Goal: Transaction & Acquisition: Purchase product/service

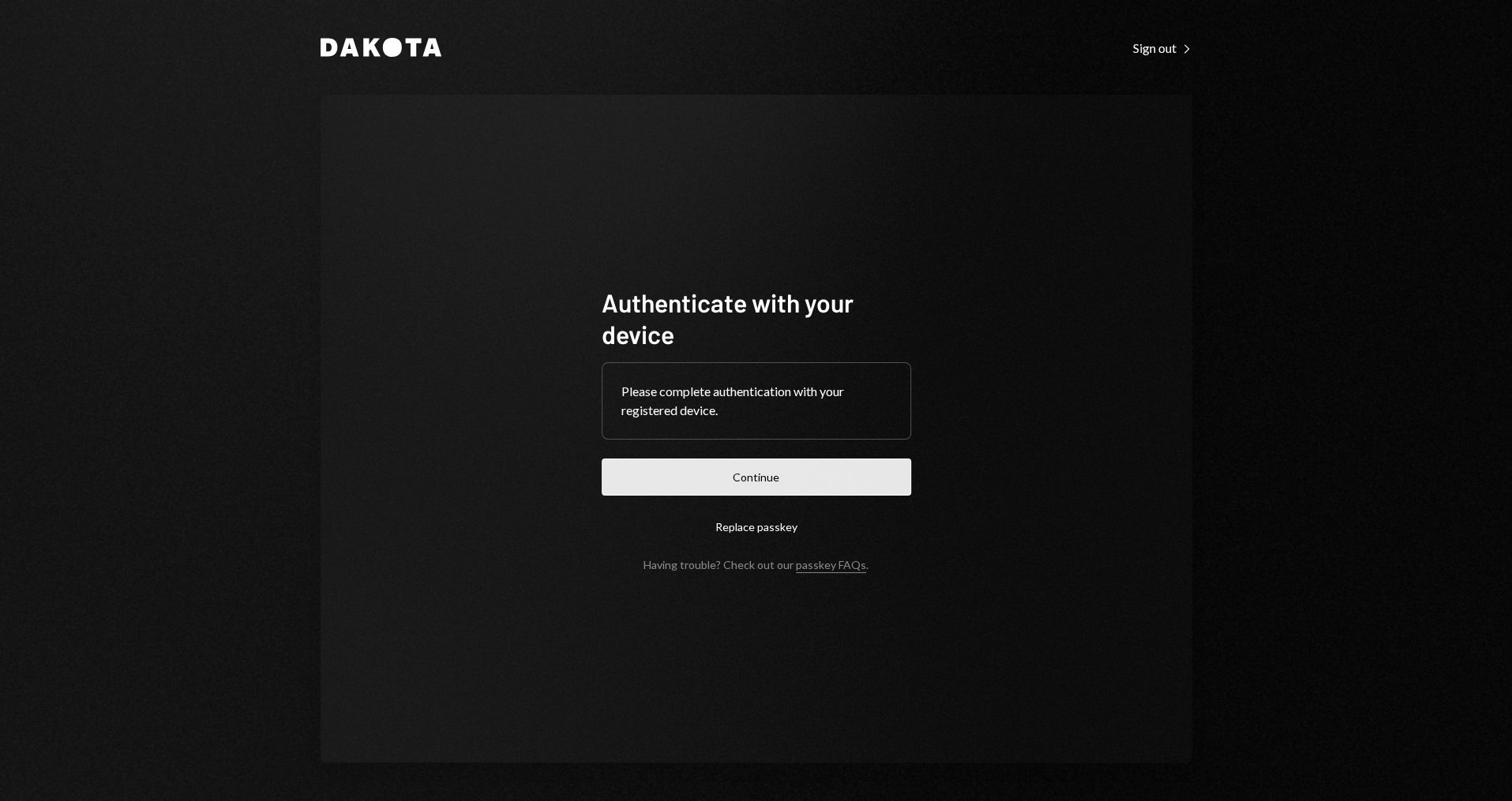
click at [786, 470] on button "Continue" at bounding box center [756, 477] width 309 height 37
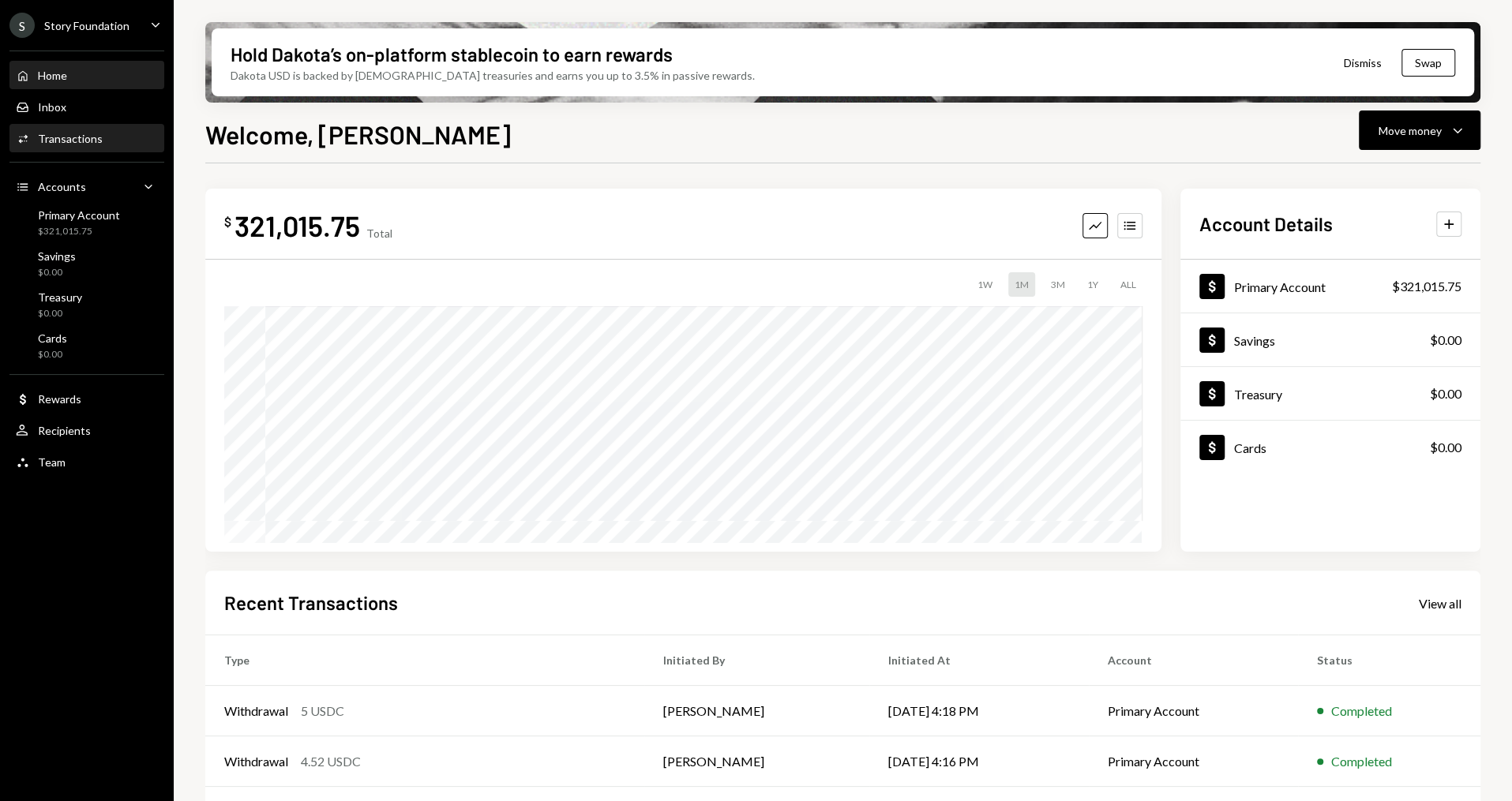
click at [96, 151] on div "Activities Transactions" at bounding box center [87, 139] width 142 height 27
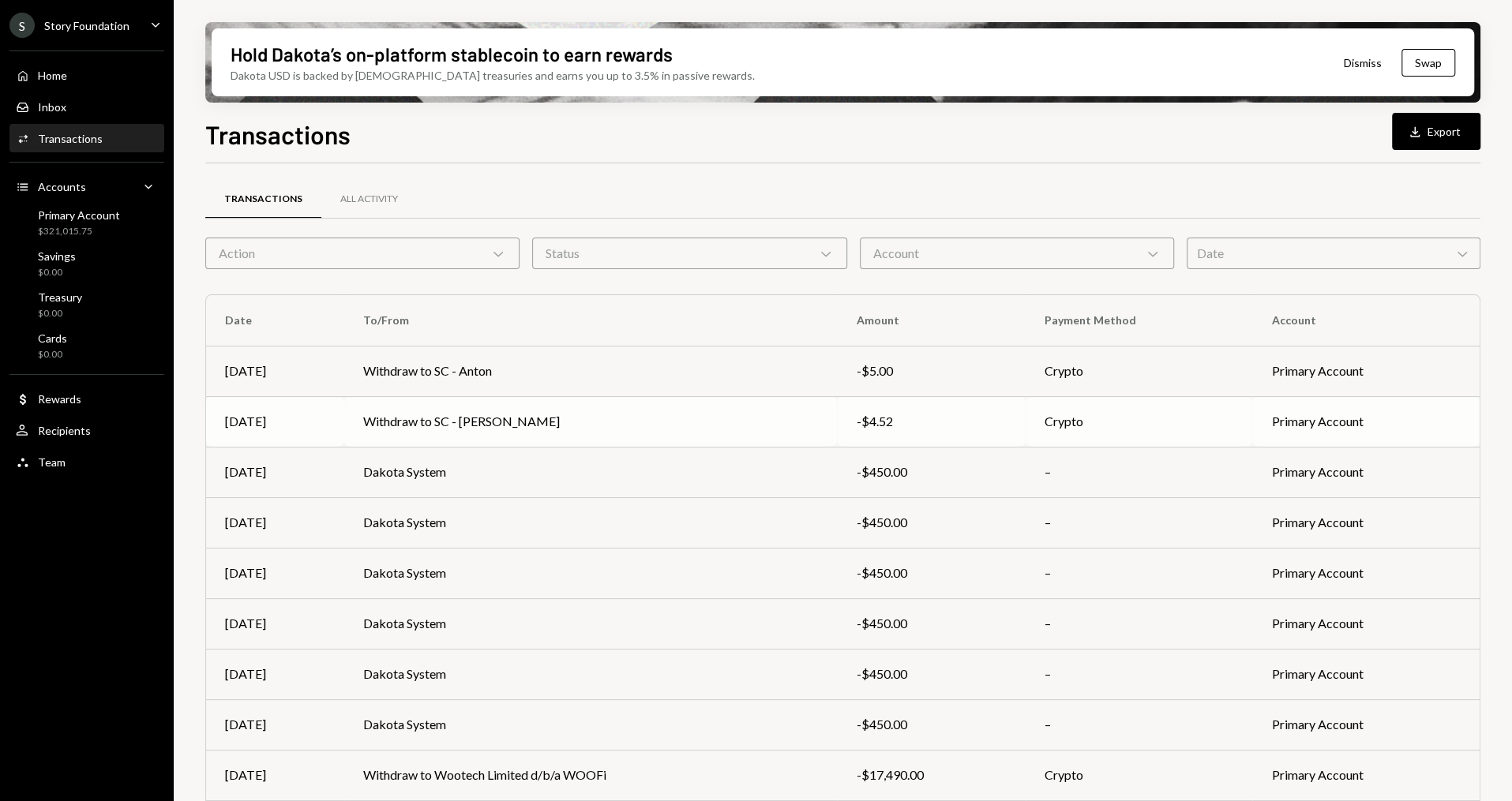
scroll to position [97, 0]
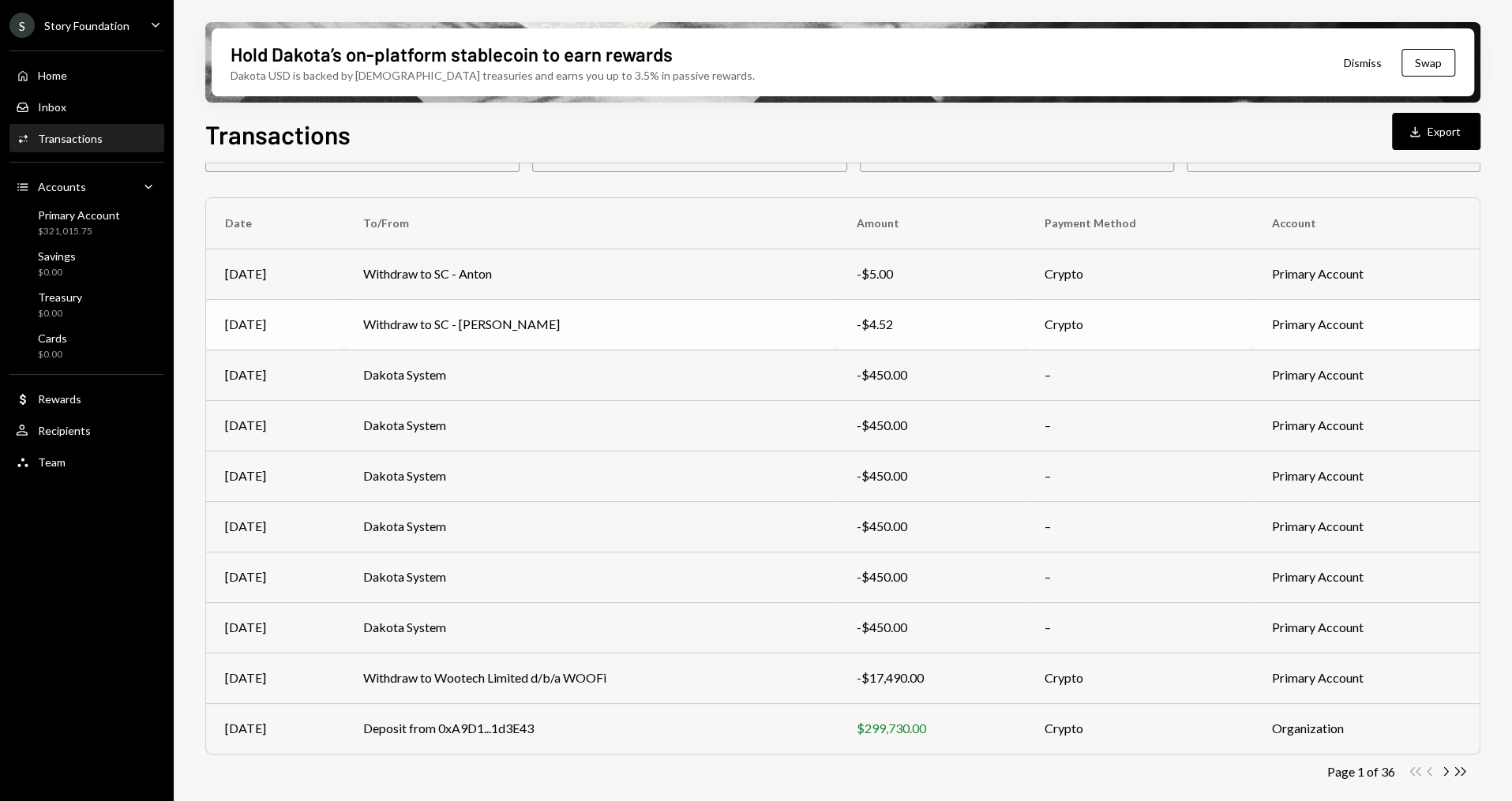
click at [625, 322] on td "Withdraw to SC - [PERSON_NAME]" at bounding box center [590, 324] width 493 height 51
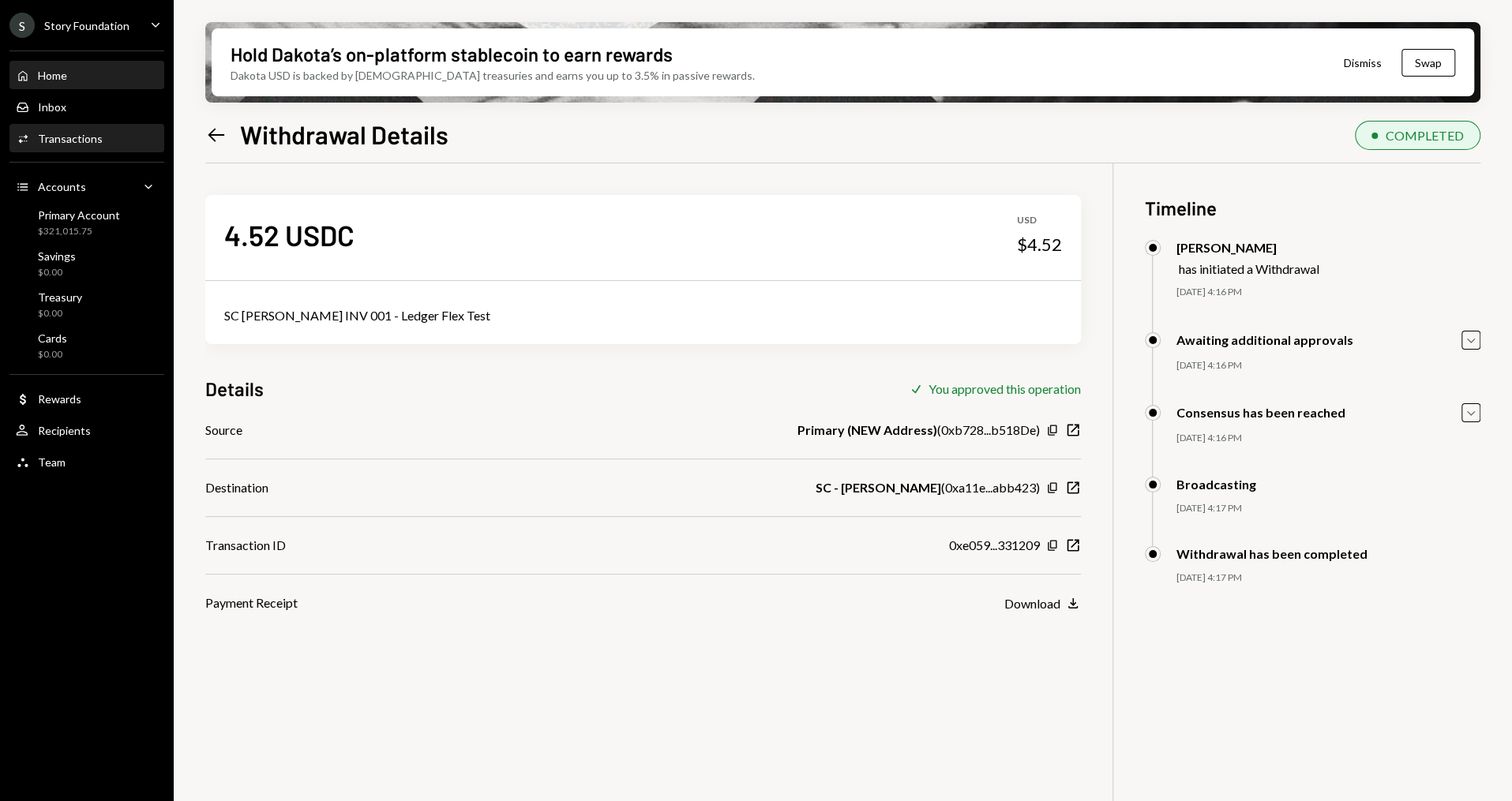
click at [60, 75] on div "Home" at bounding box center [52, 75] width 29 height 13
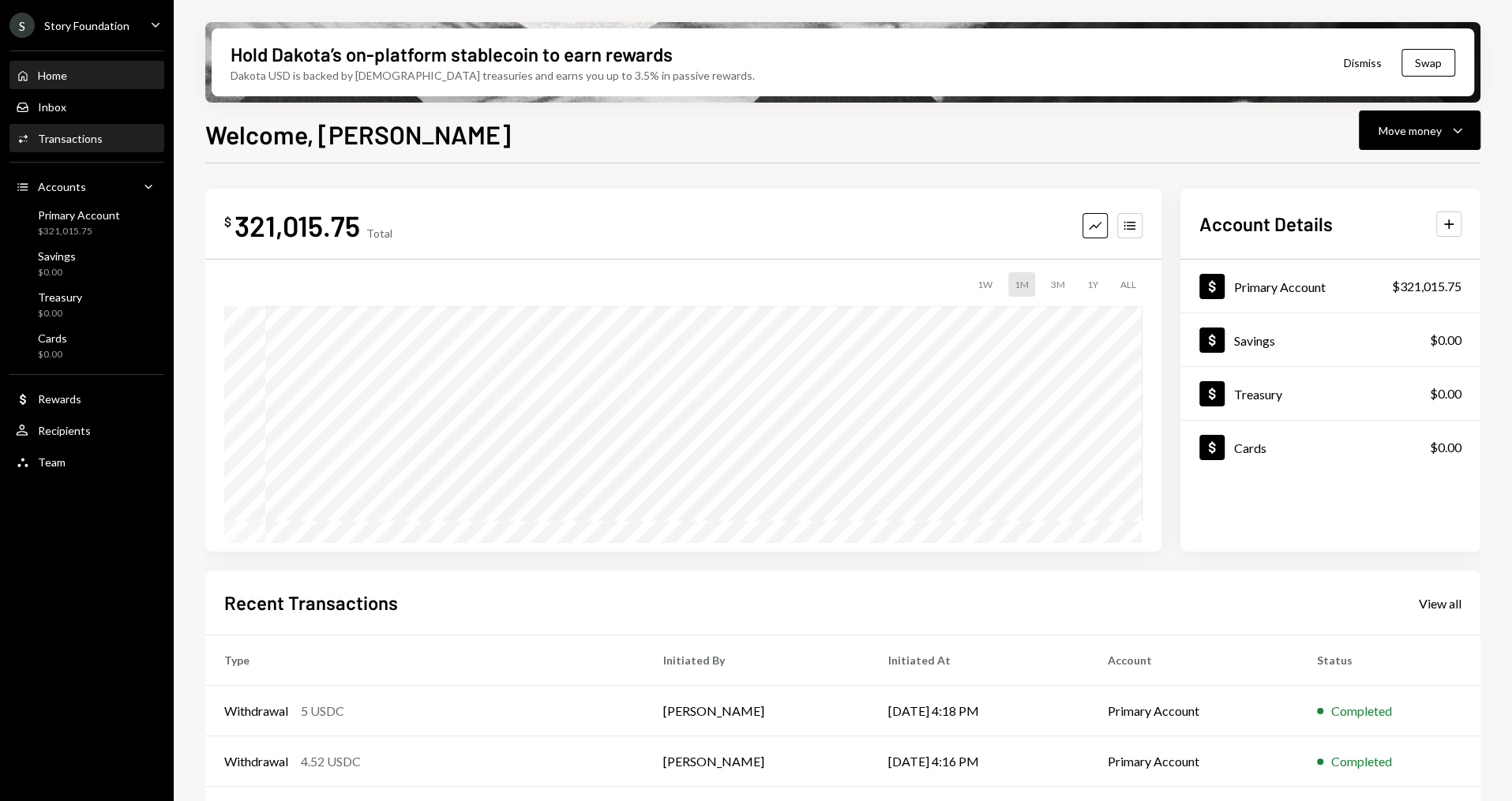
click at [75, 132] on div "Transactions" at bounding box center [70, 138] width 65 height 13
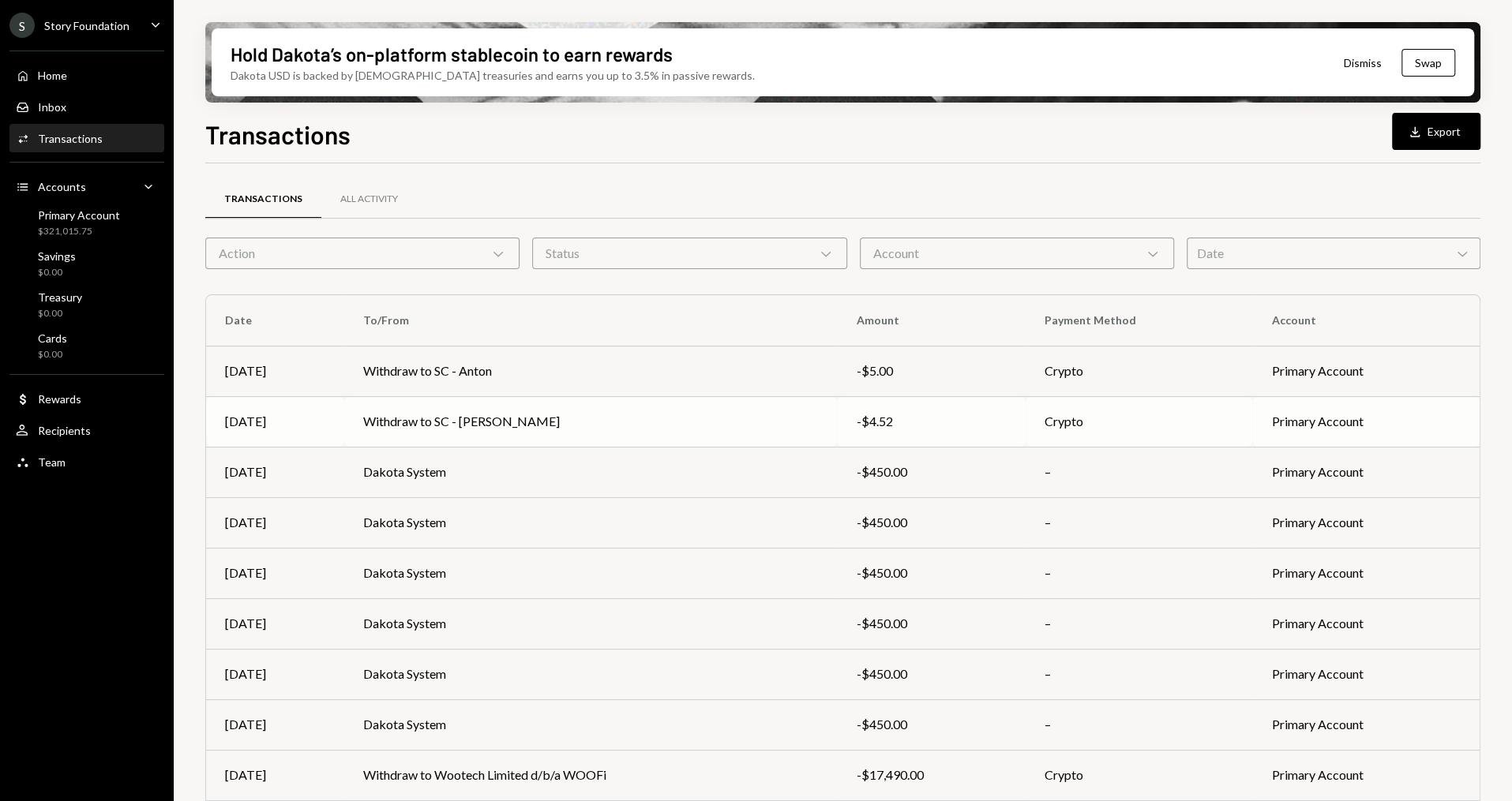
click at [473, 425] on td "Withdraw to SC - Vera" at bounding box center [590, 421] width 493 height 51
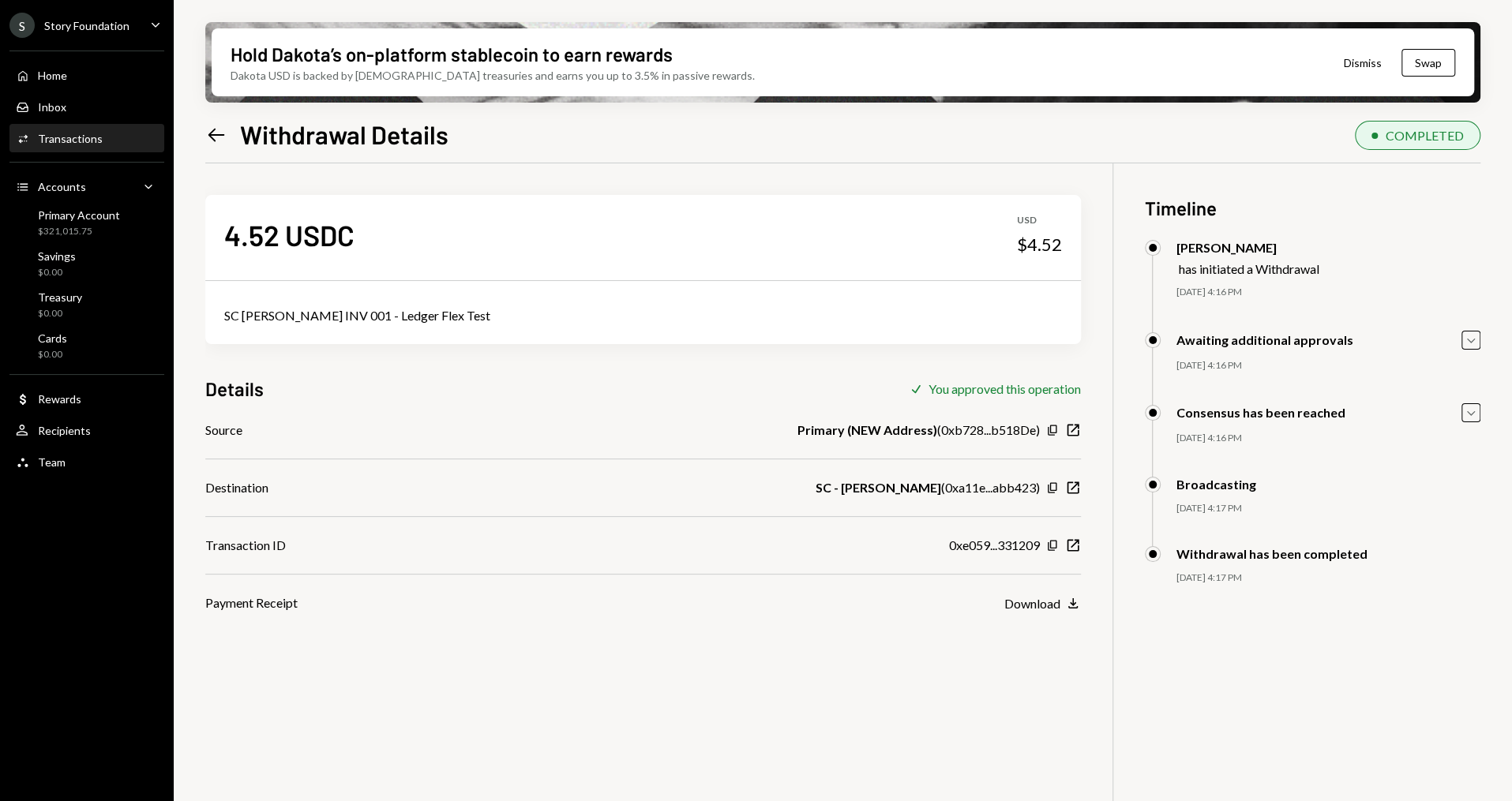
click at [327, 307] on div "SC Vera INV 001 - Ledger Flex Test" at bounding box center [642, 315] width 838 height 19
copy div "SC Vera INV 001 - Ledger Flex Test"
click at [84, 71] on div "Home Home" at bounding box center [87, 75] width 142 height 14
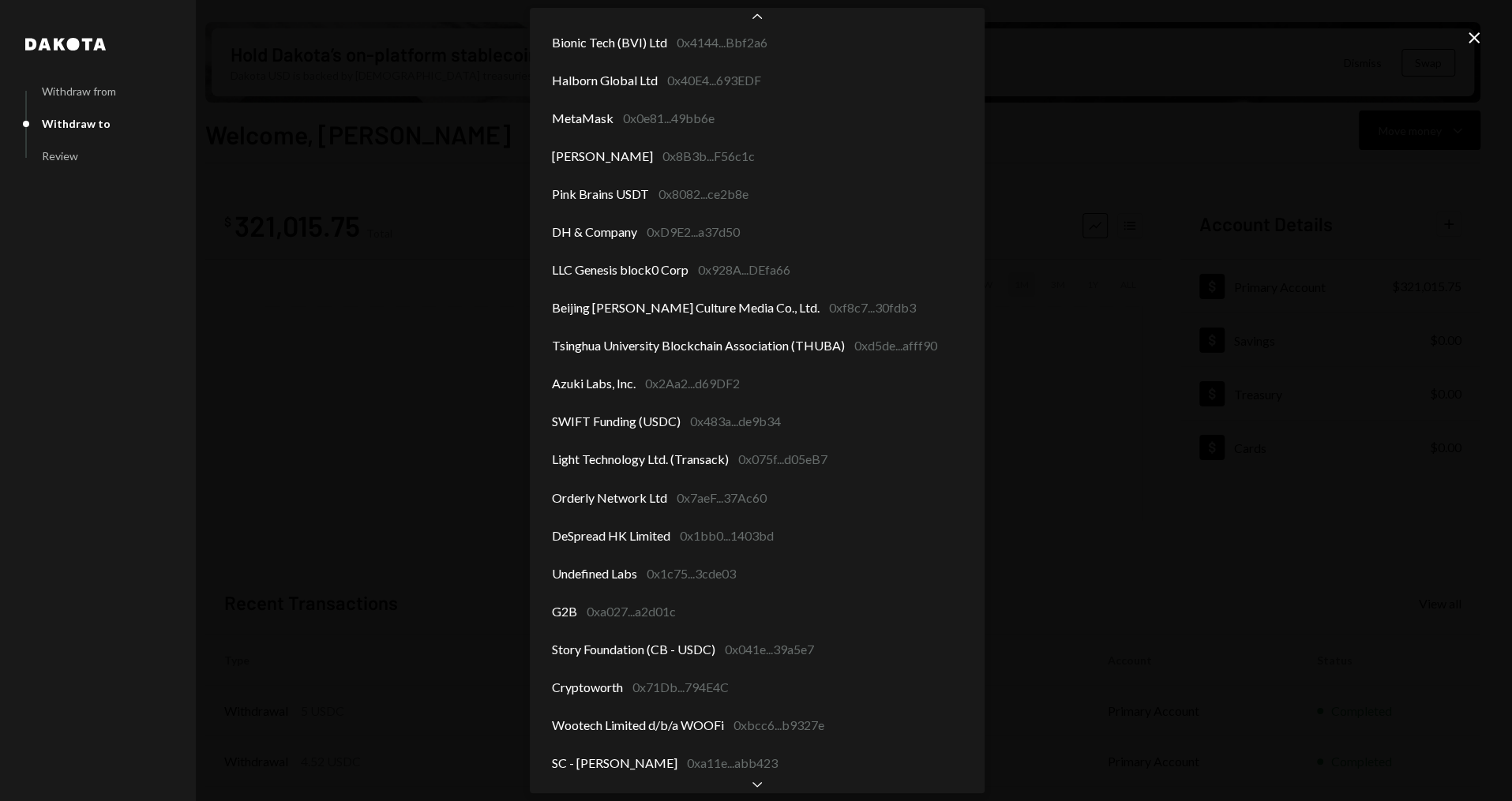
scroll to position [1860, 0]
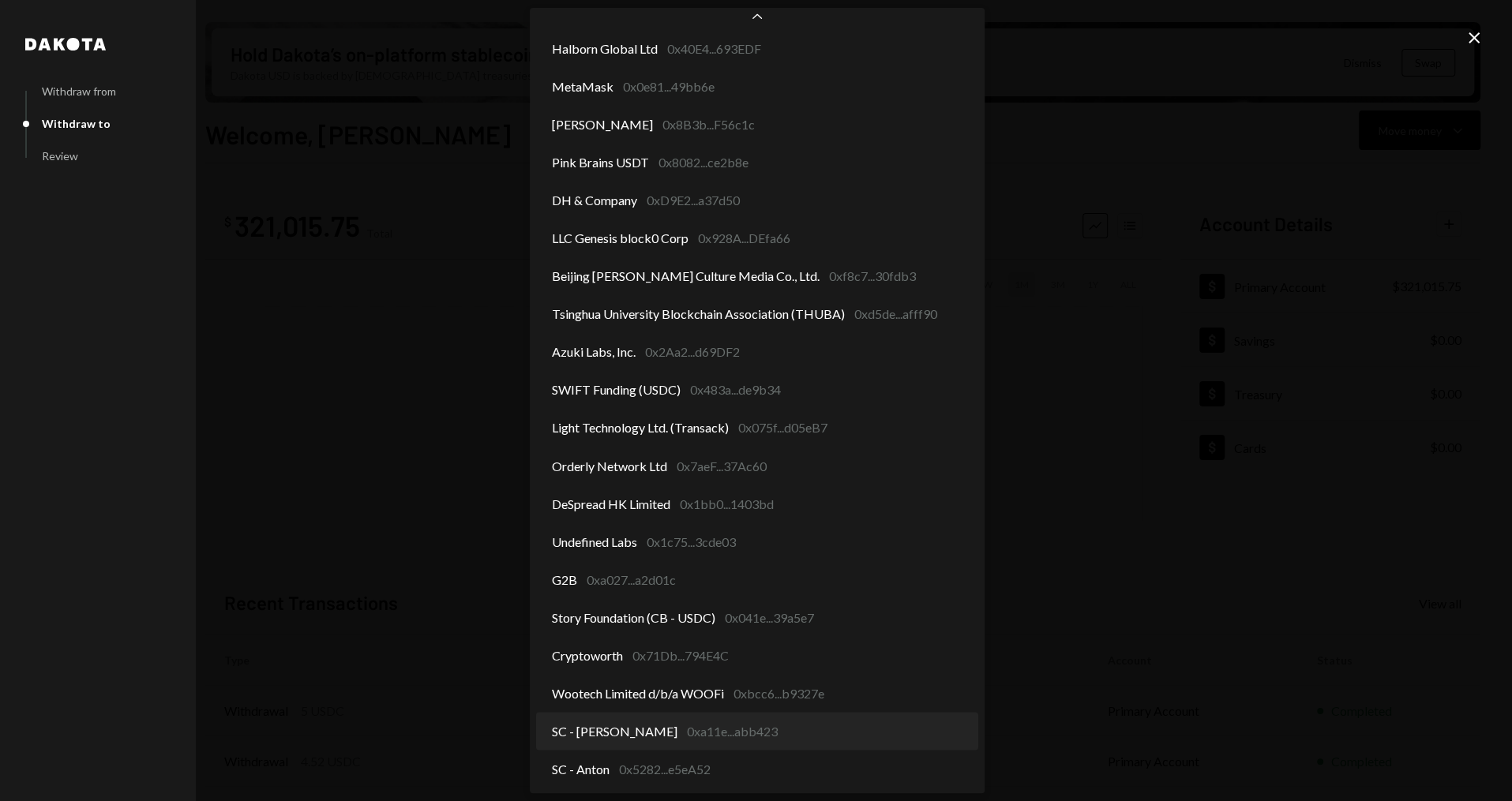
select select "**********"
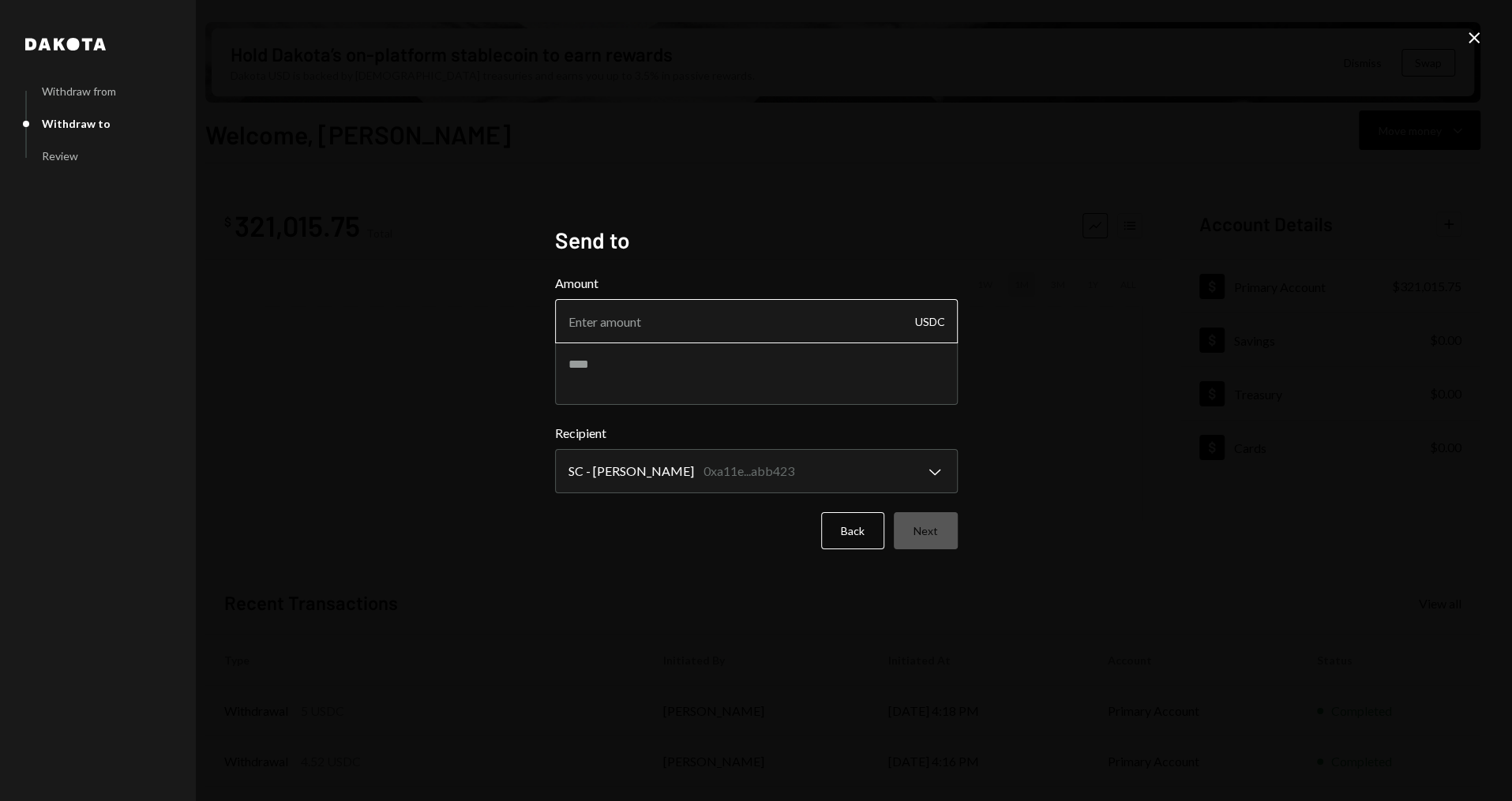
click at [634, 332] on input "Amount" at bounding box center [756, 321] width 402 height 44
type input "270"
click at [927, 531] on button "Next" at bounding box center [926, 531] width 64 height 37
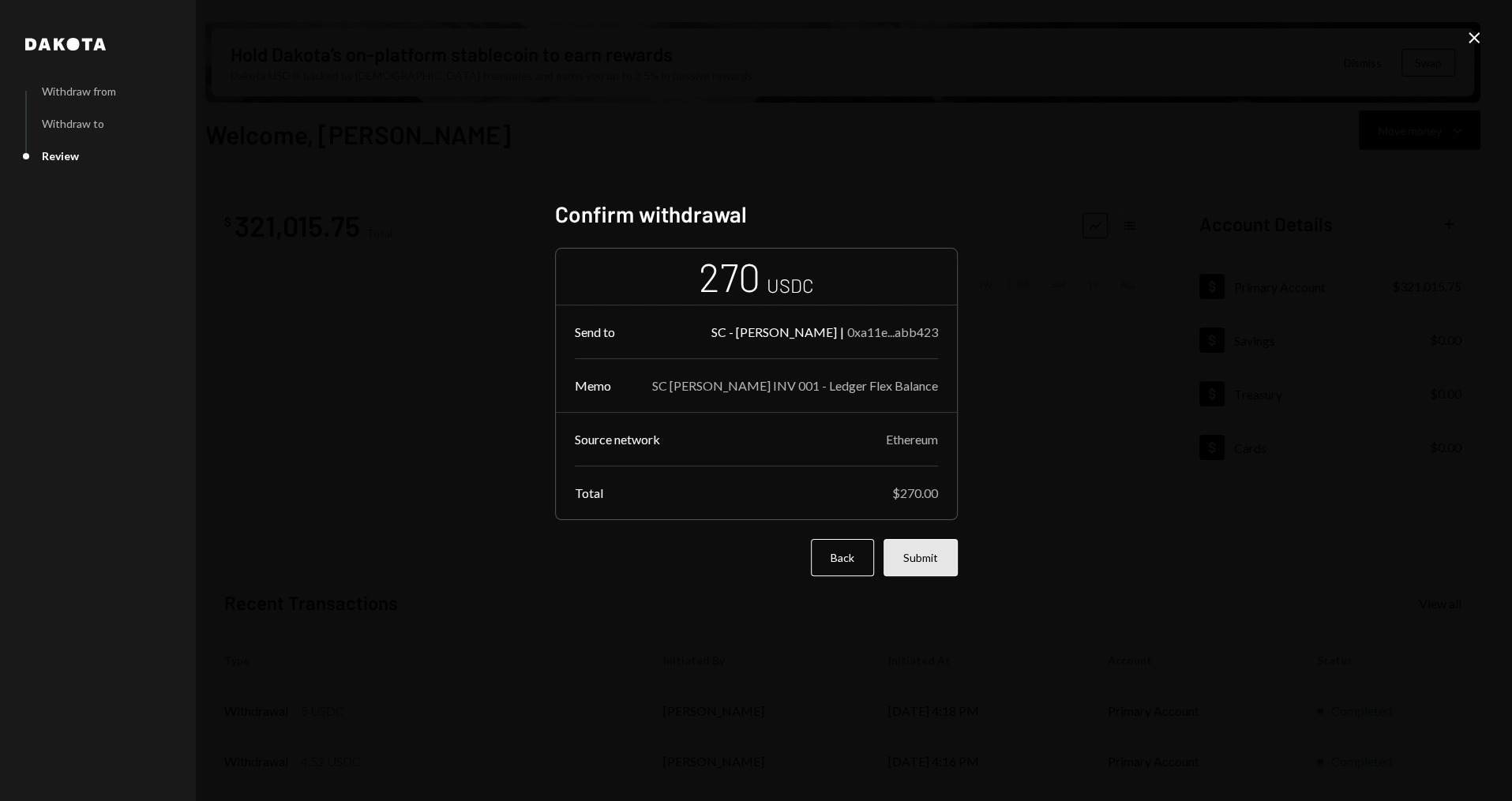
click at [951, 571] on button "Submit" at bounding box center [920, 558] width 75 height 37
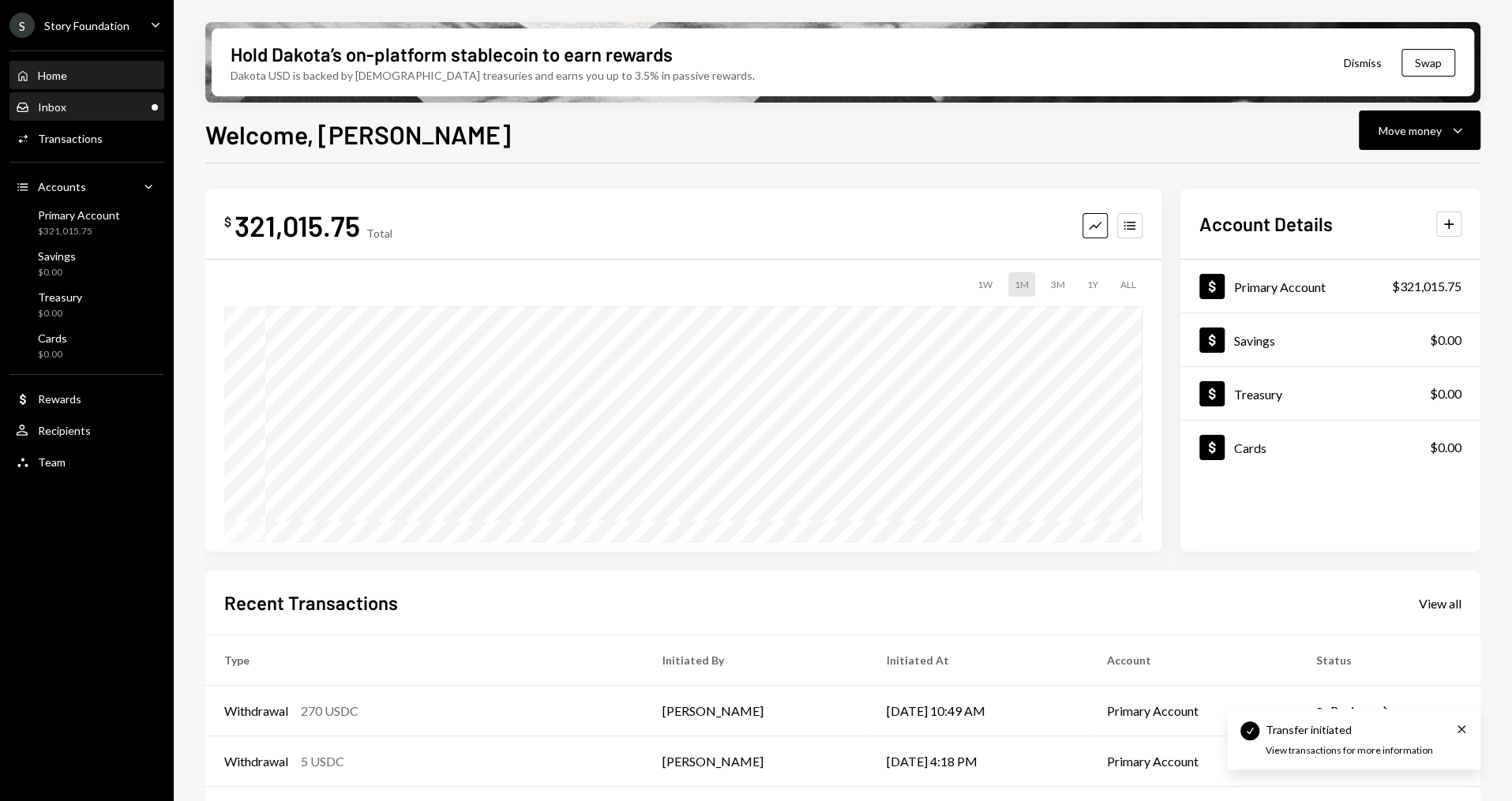
click at [118, 110] on div "Inbox Inbox" at bounding box center [87, 107] width 142 height 14
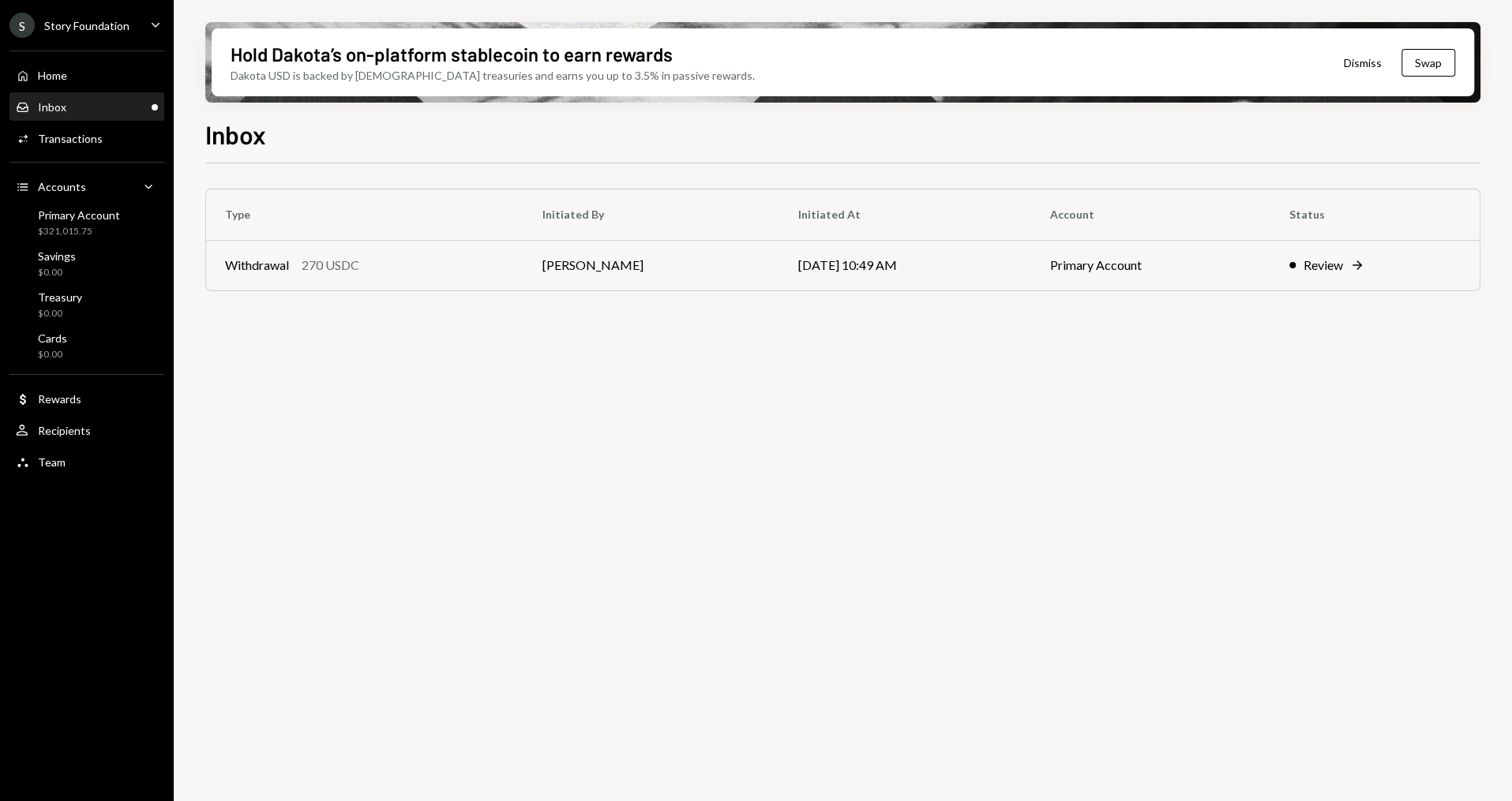
click at [84, 51] on div "Main" at bounding box center [87, 51] width 155 height 1
click at [82, 73] on div "Home Home" at bounding box center [87, 75] width 142 height 14
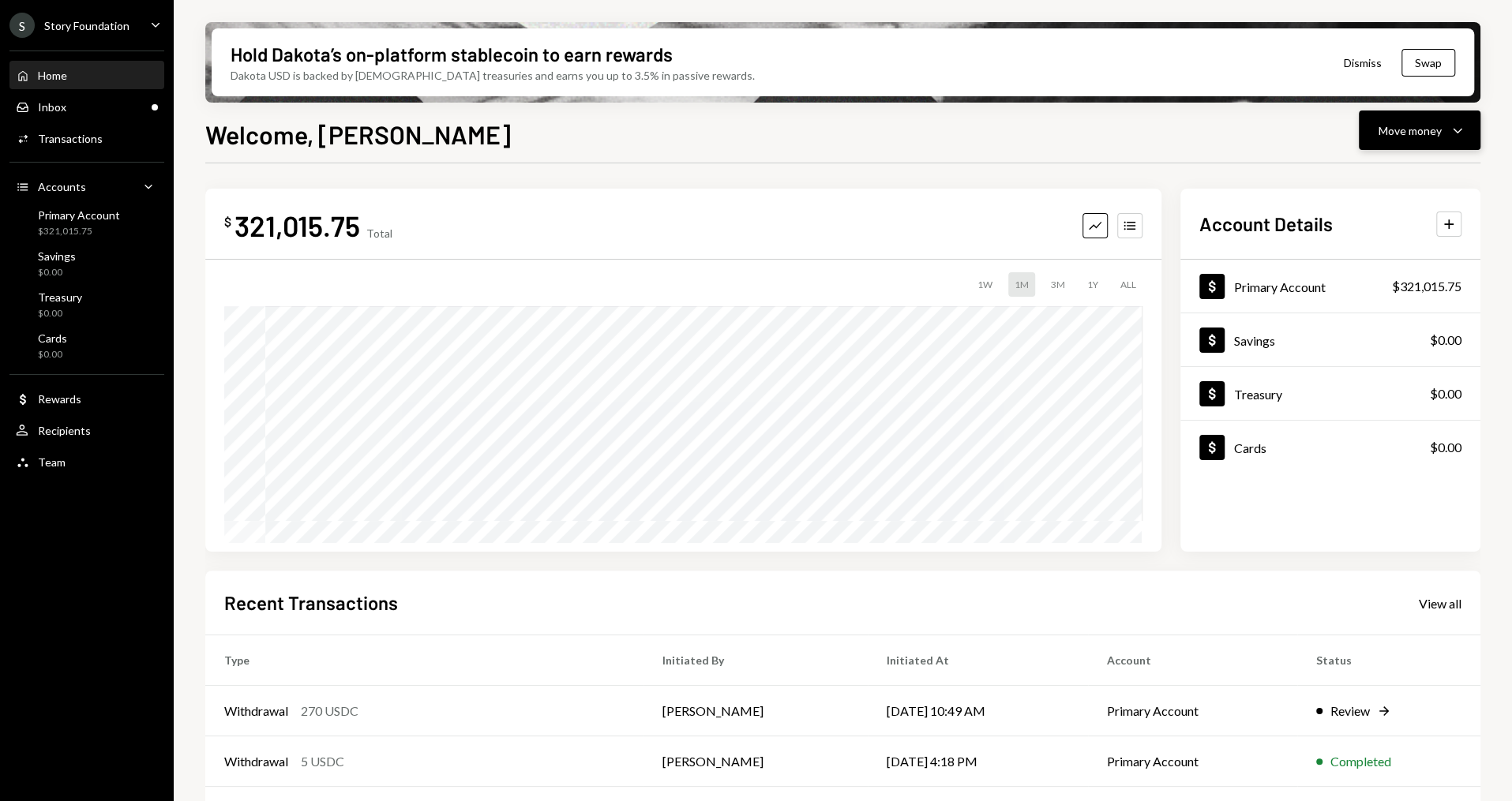
click at [1468, 126] on button "Move money Caret Down" at bounding box center [1419, 130] width 122 height 39
click at [1414, 168] on div "Withdraw Send" at bounding box center [1395, 178] width 158 height 36
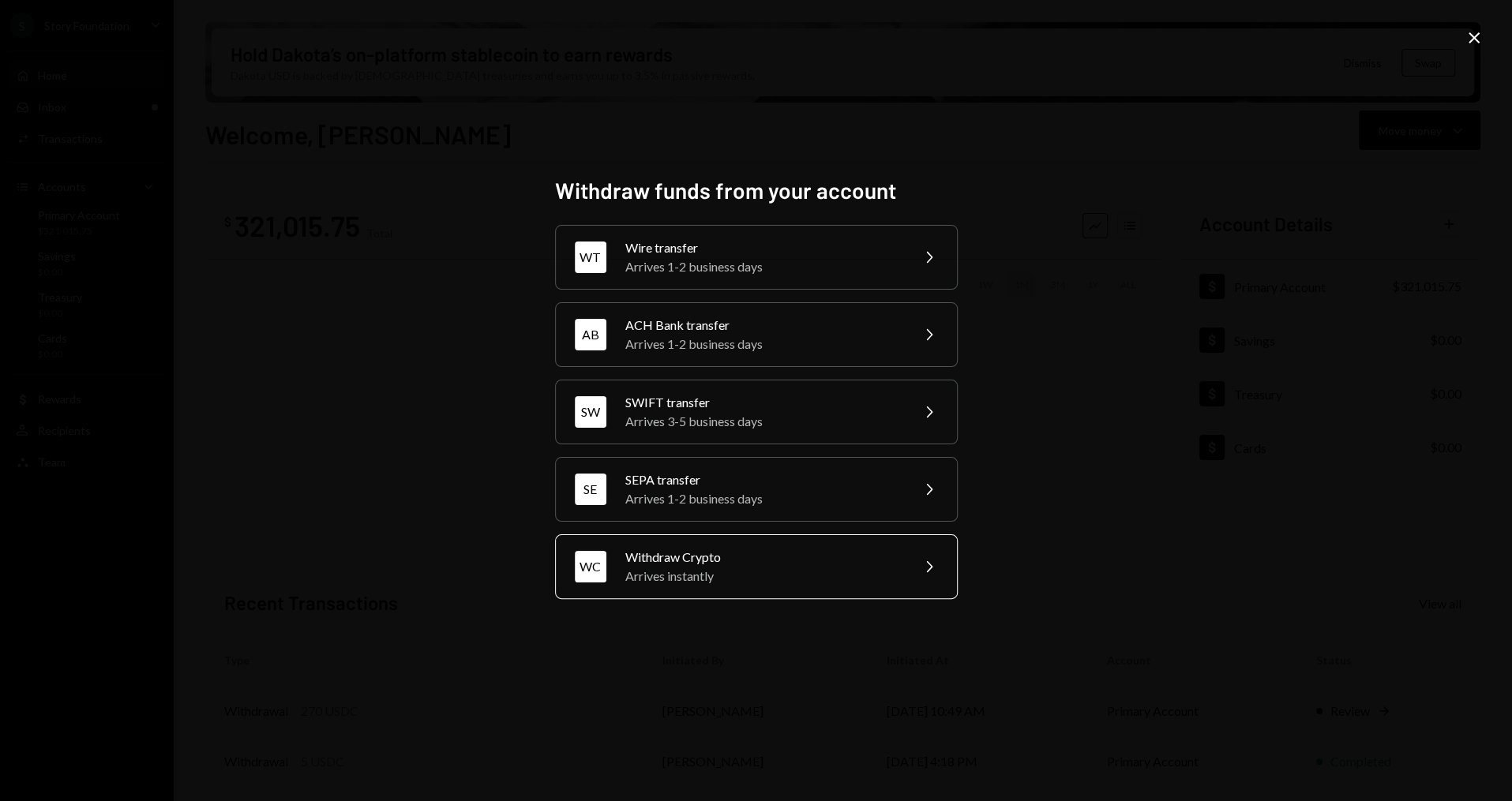
click at [734, 562] on div "Withdraw Crypto" at bounding box center [762, 557] width 275 height 19
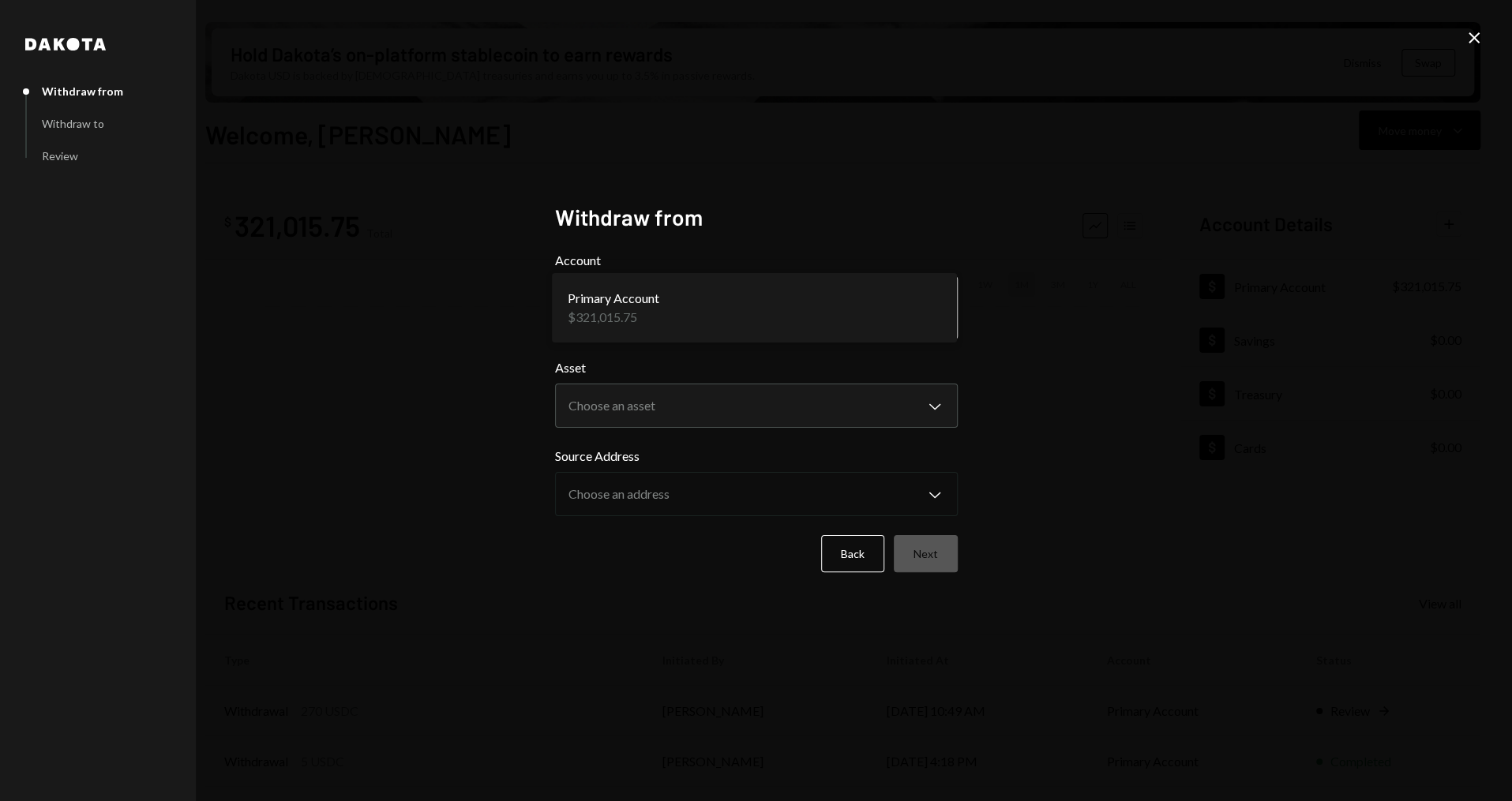
click at [664, 299] on body "S Story Foundation Caret Down Home Home Inbox Inbox Activities Transactions Acc…" at bounding box center [756, 400] width 1512 height 801
click at [670, 405] on body "S Story Foundation Caret Down Home Home Inbox Inbox Activities Transactions Acc…" at bounding box center [756, 400] width 1512 height 801
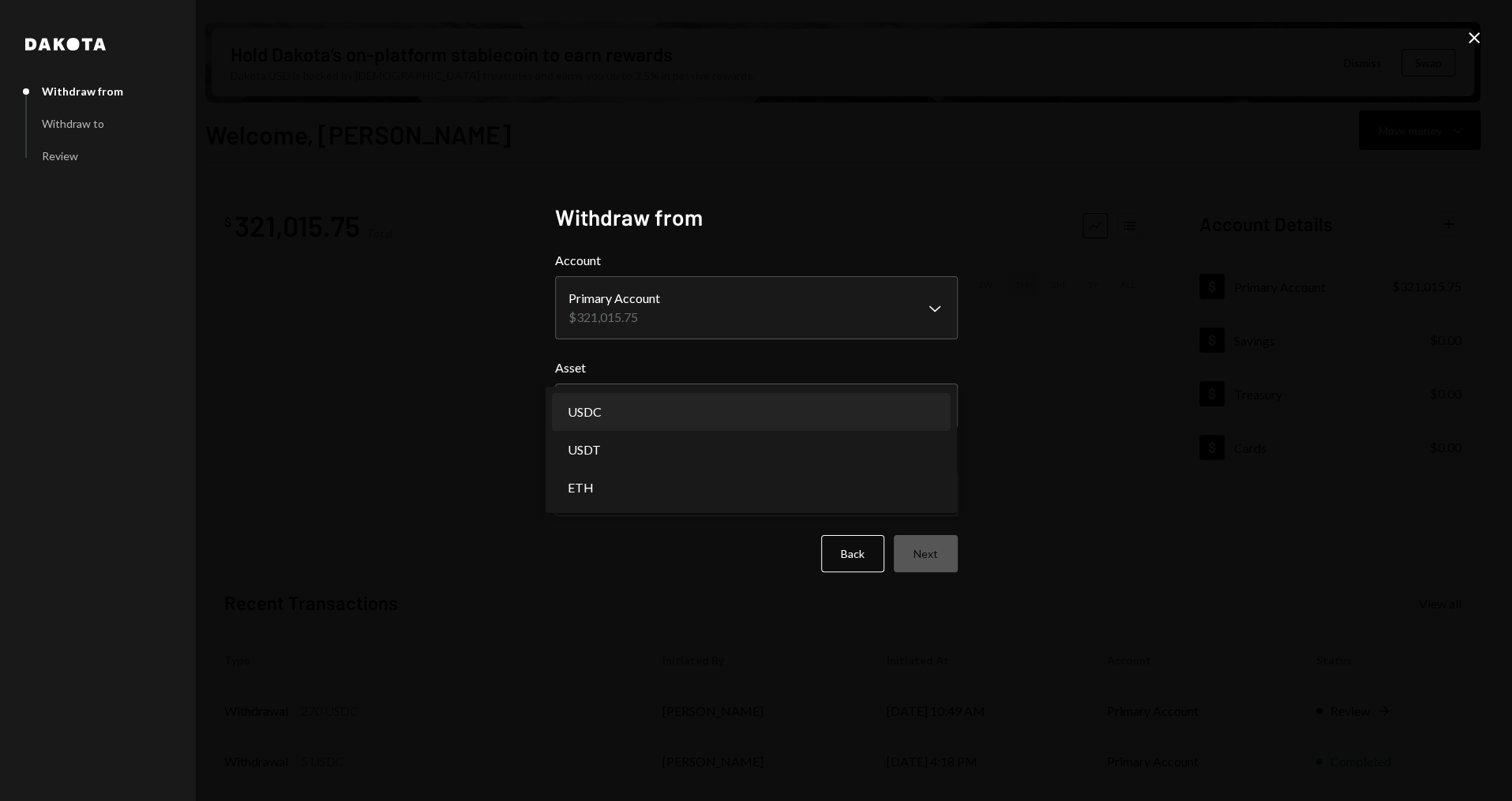
select select "****"
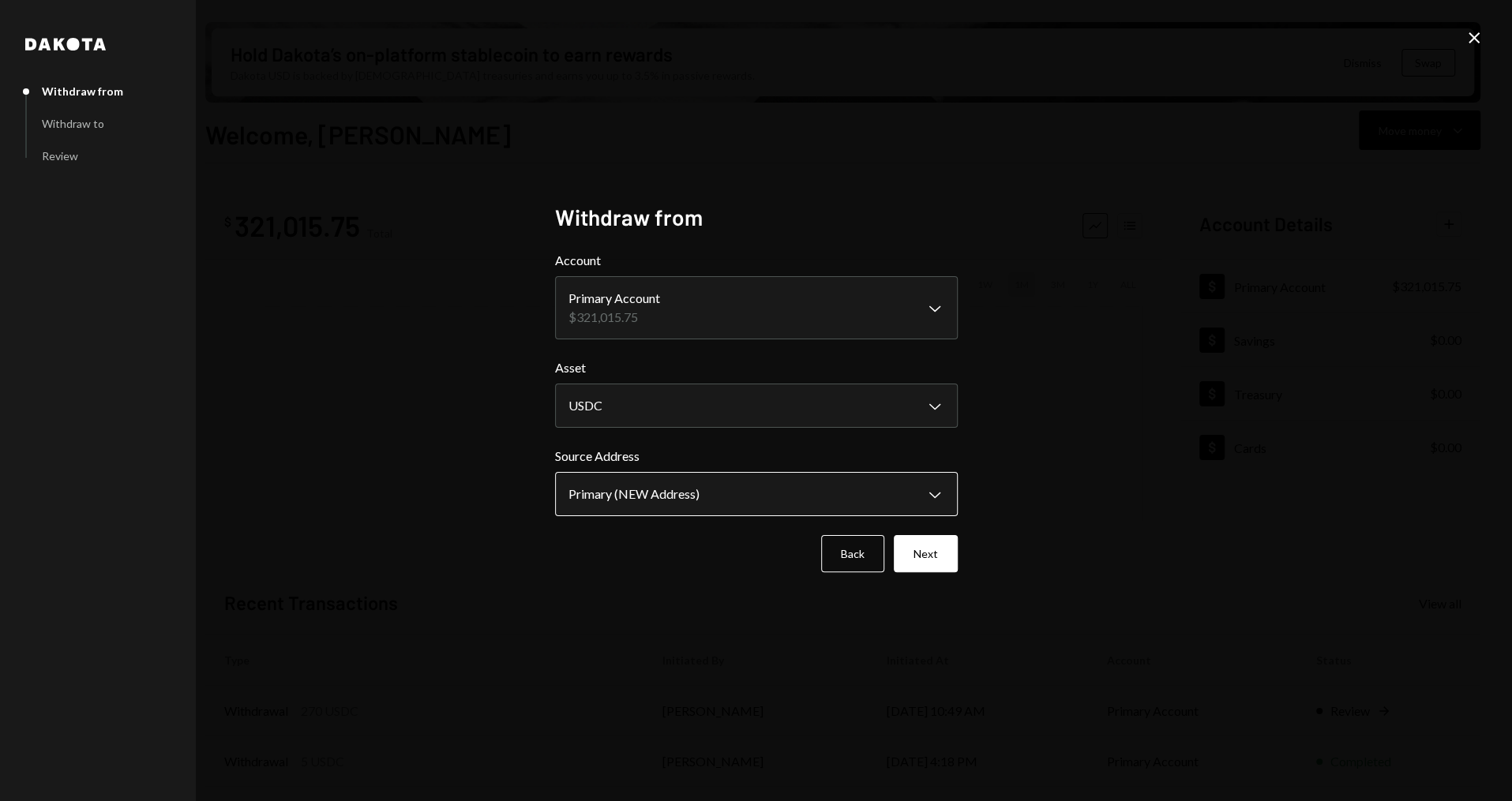
click at [664, 508] on body "S Story Foundation Caret Down Home Home Inbox Inbox Activities Transactions Acc…" at bounding box center [756, 400] width 1512 height 801
click at [928, 549] on button "Next" at bounding box center [926, 554] width 64 height 37
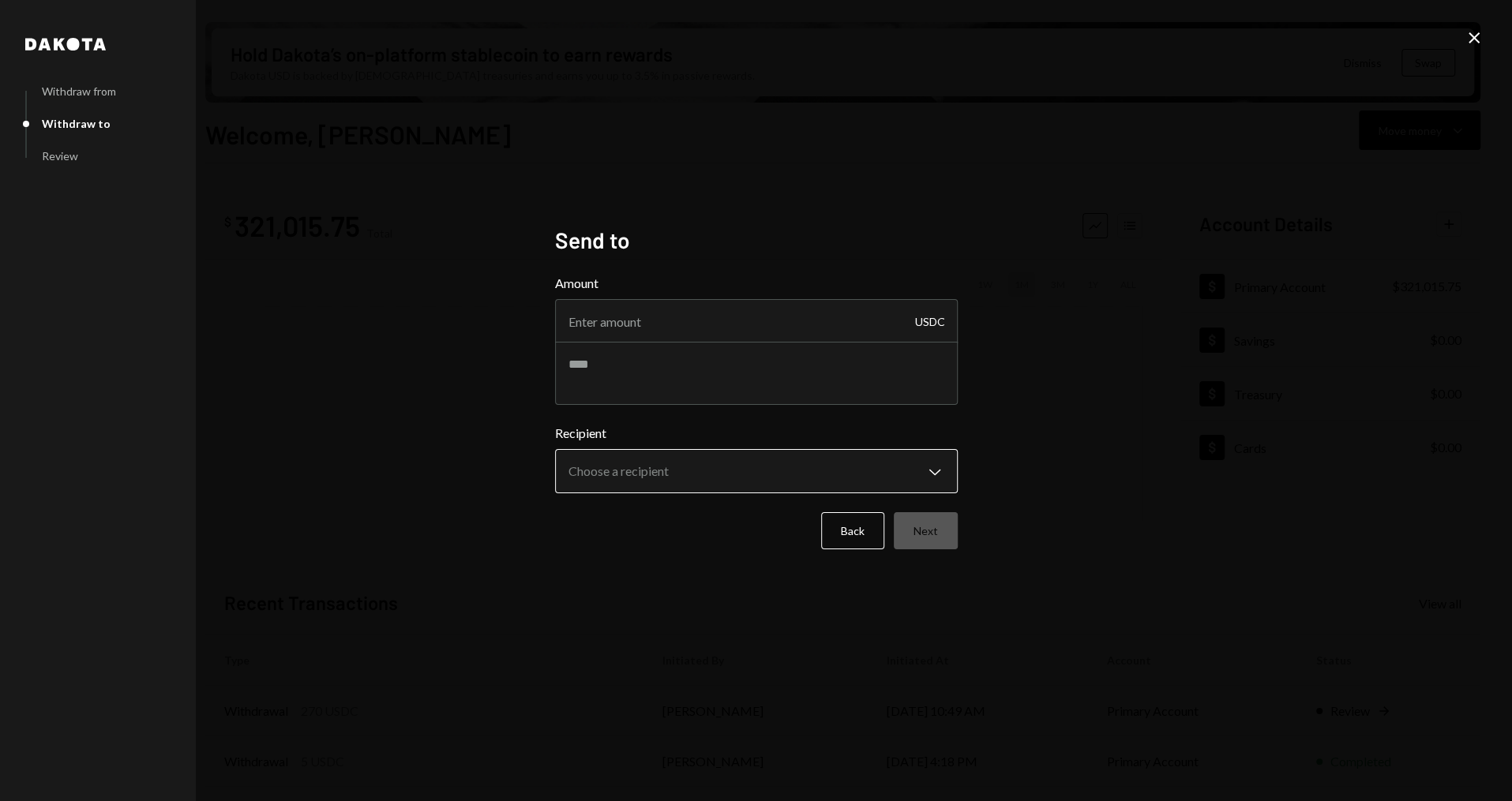
click at [678, 466] on body "S Story Foundation Caret Down Home Home Inbox Inbox Activities Transactions Acc…" at bounding box center [756, 400] width 1512 height 801
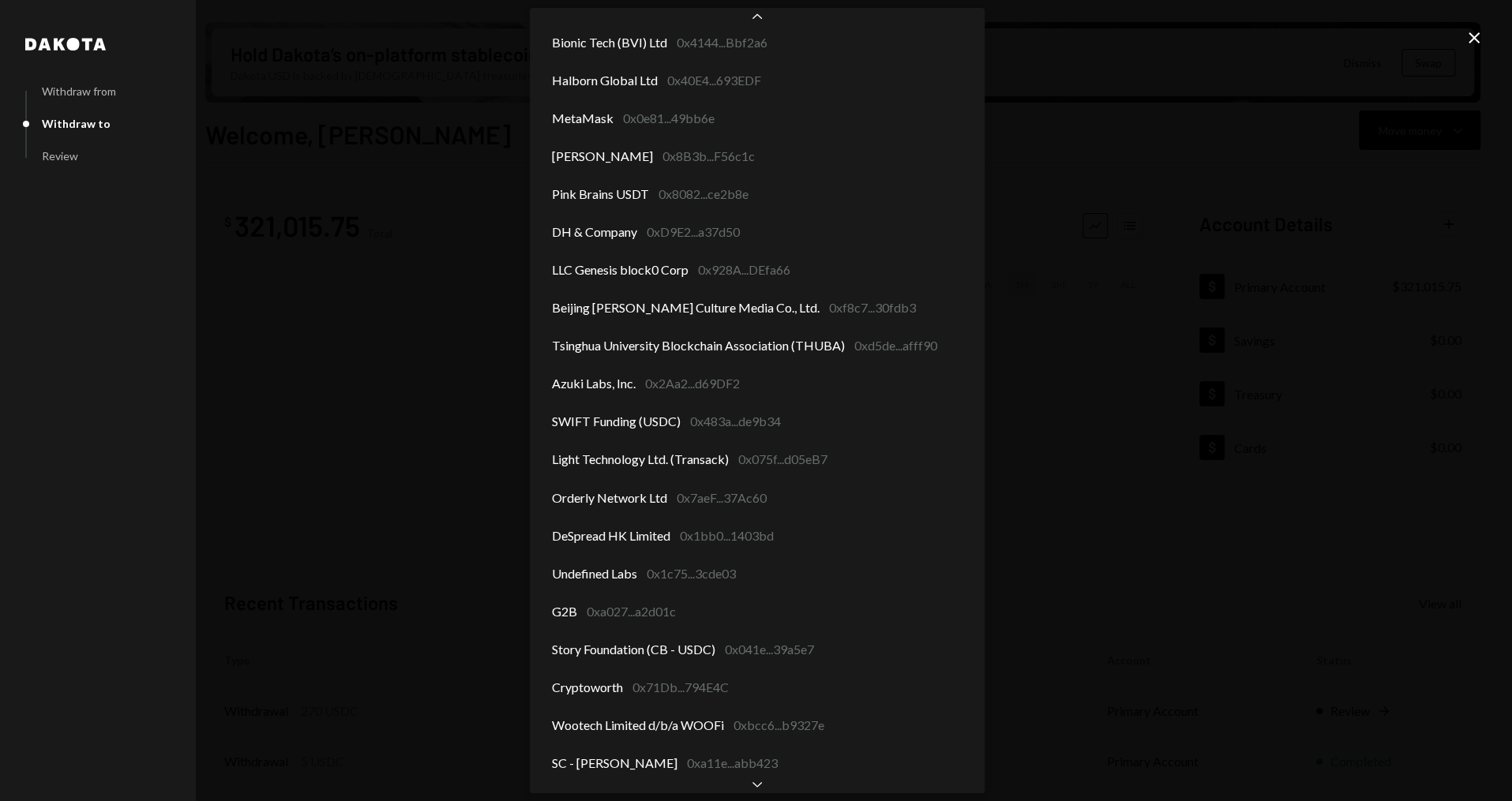
scroll to position [1860, 0]
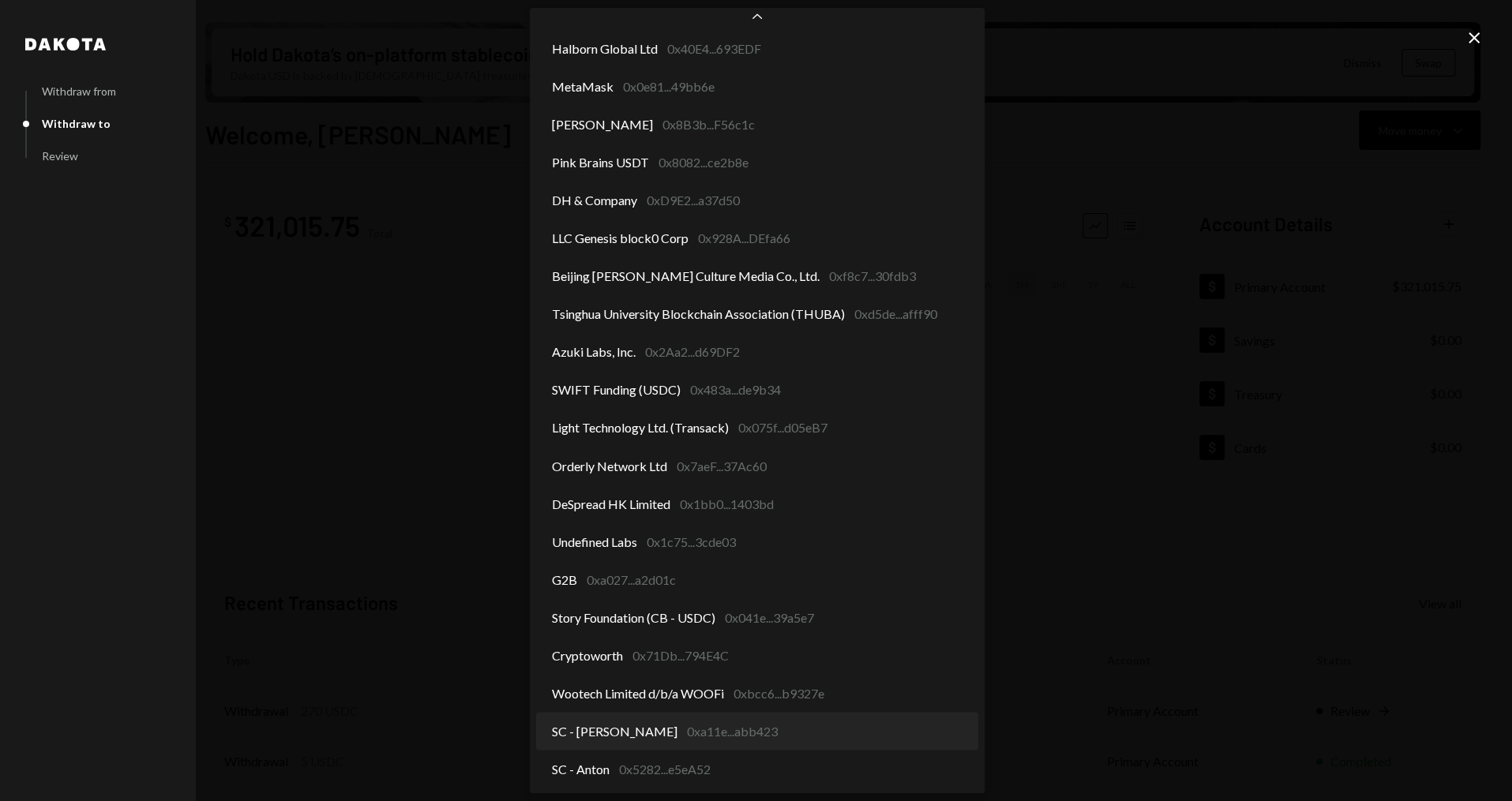
select select "**********"
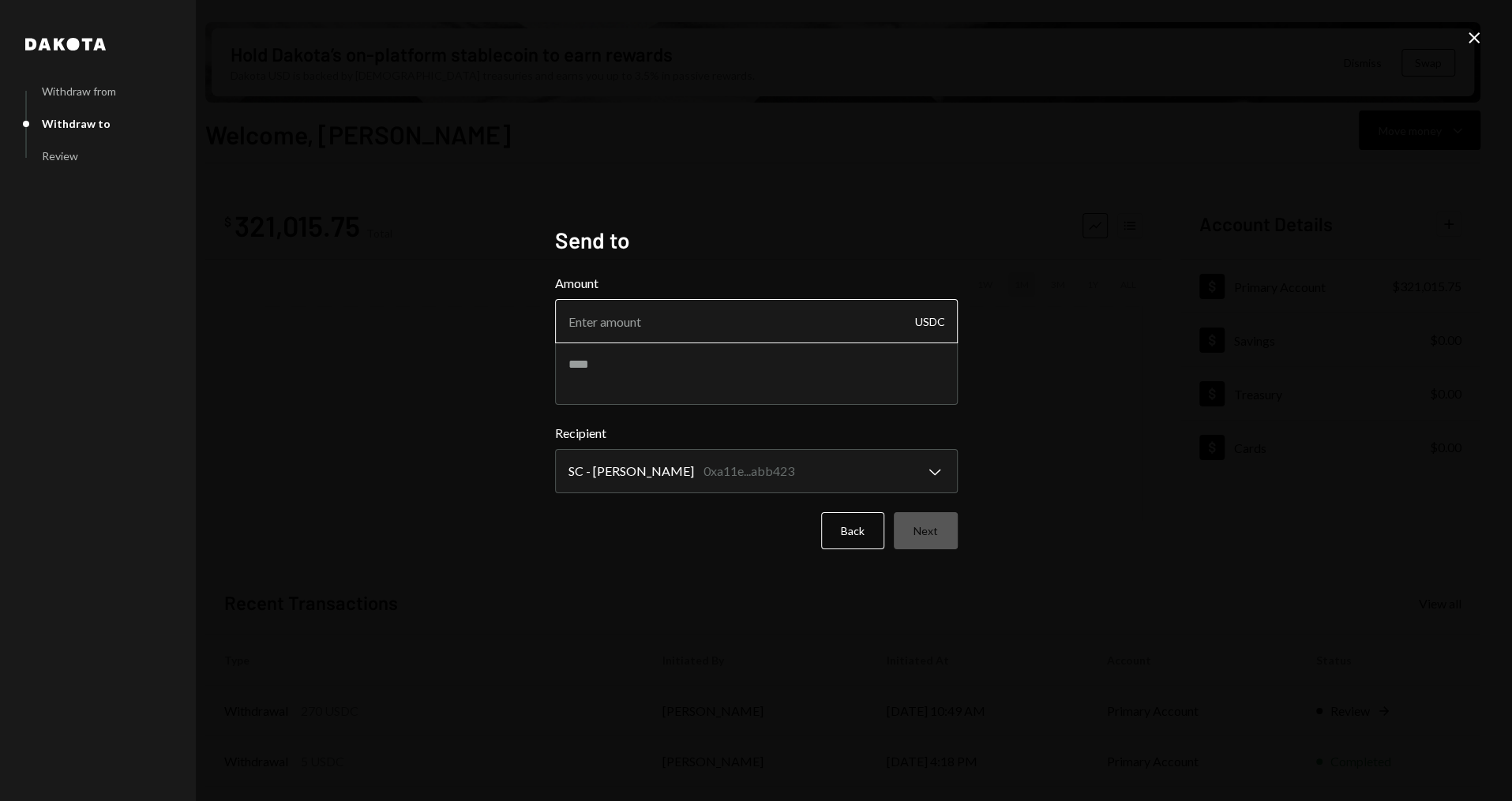
click at [690, 339] on input "Amount" at bounding box center [756, 321] width 402 height 44
click at [671, 373] on textarea at bounding box center [756, 373] width 402 height 63
click at [649, 301] on input "Amount" at bounding box center [756, 321] width 402 height 44
click at [607, 353] on textarea at bounding box center [756, 373] width 402 height 63
paste textarea "**********"
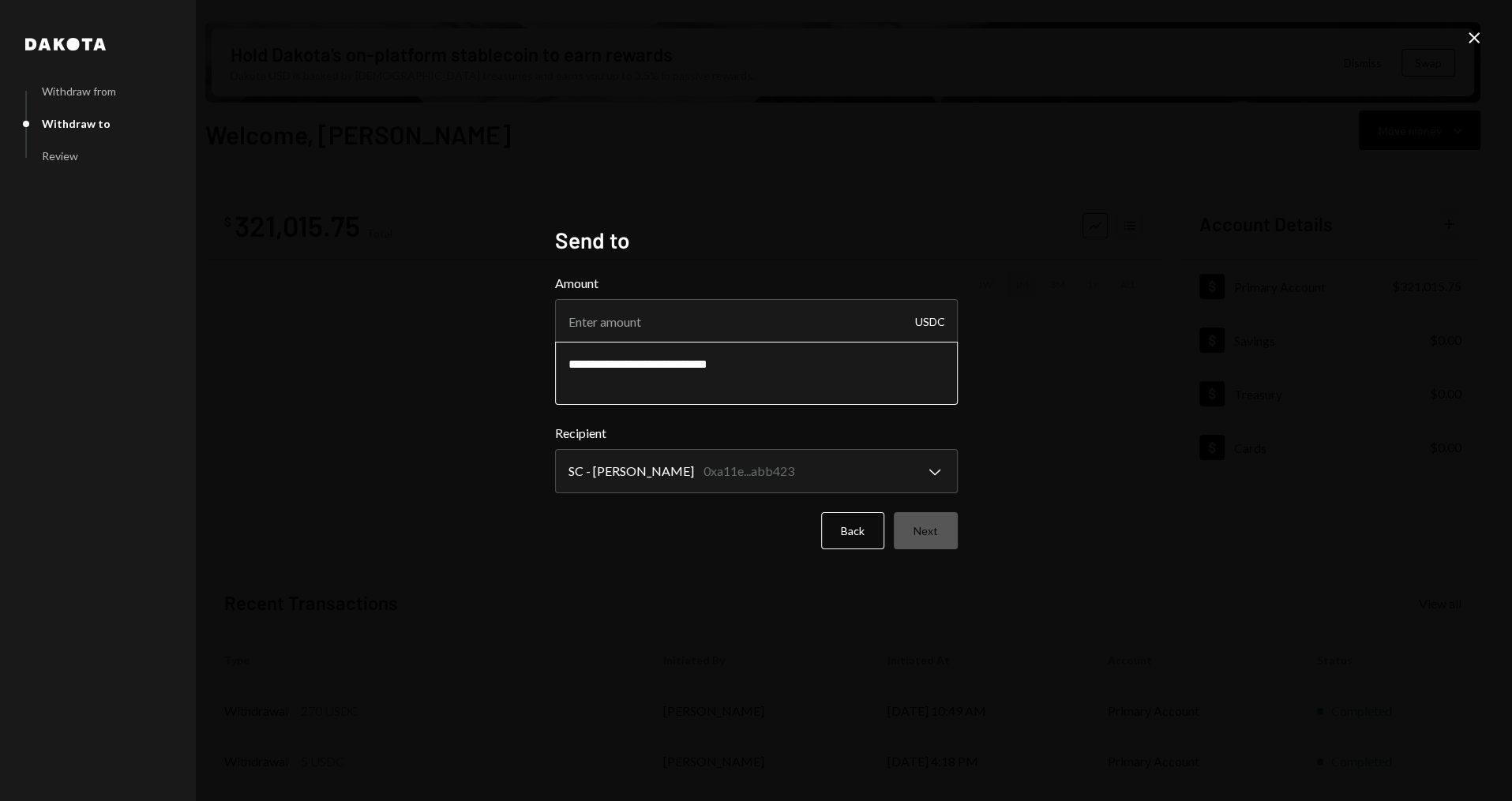
click at [656, 363] on textarea "**********" at bounding box center [756, 373] width 402 height 63
paste textarea "********"
drag, startPoint x: 808, startPoint y: 373, endPoint x: 672, endPoint y: 363, distance: 136.4
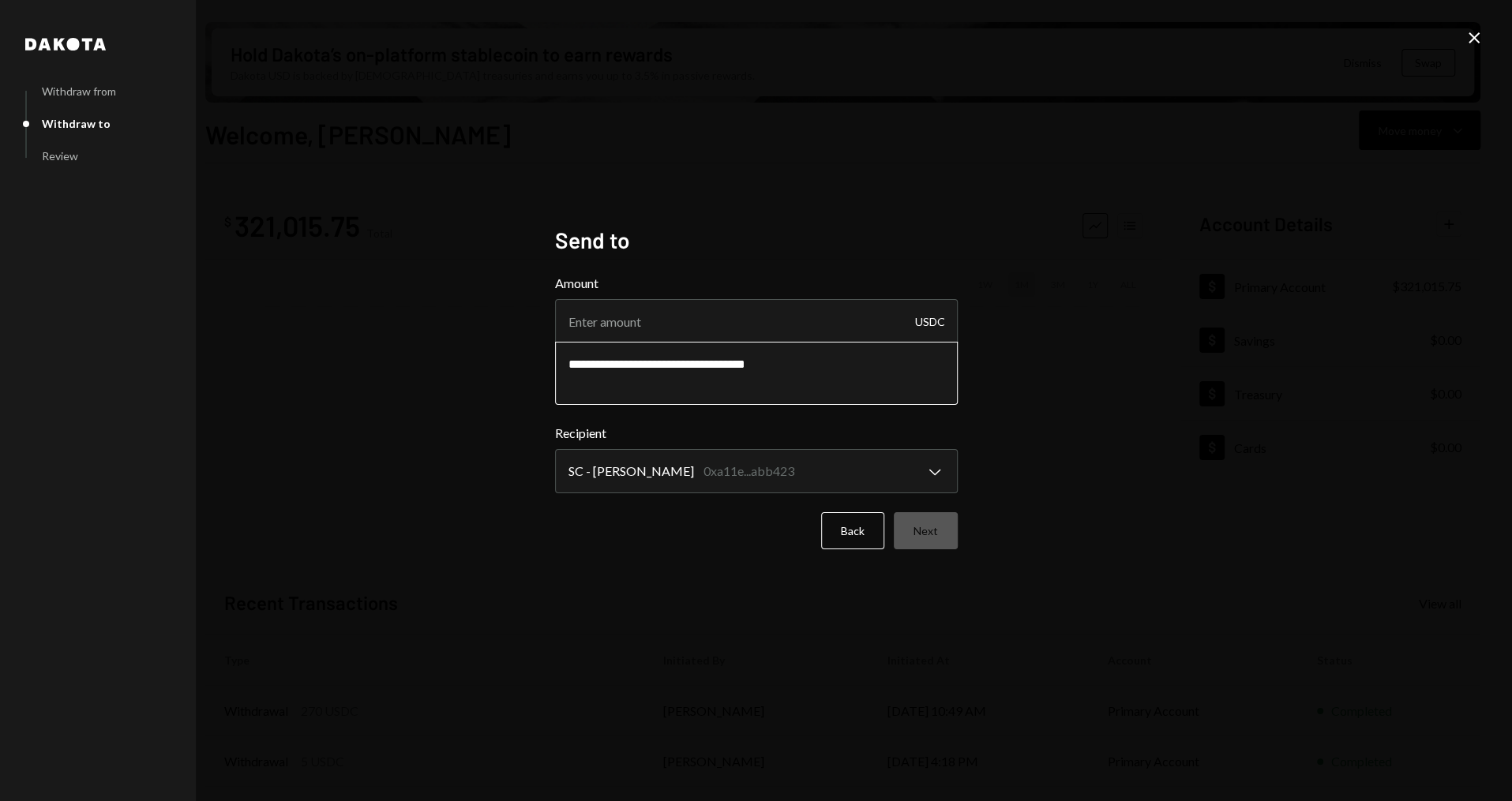
click at [672, 363] on textarea "**********" at bounding box center [756, 373] width 402 height 63
click at [678, 366] on textarea "**********" at bounding box center [756, 373] width 402 height 63
click at [685, 366] on textarea "**********" at bounding box center [756, 373] width 402 height 63
type textarea "**********"
click at [669, 320] on input "Amount" at bounding box center [756, 321] width 402 height 44
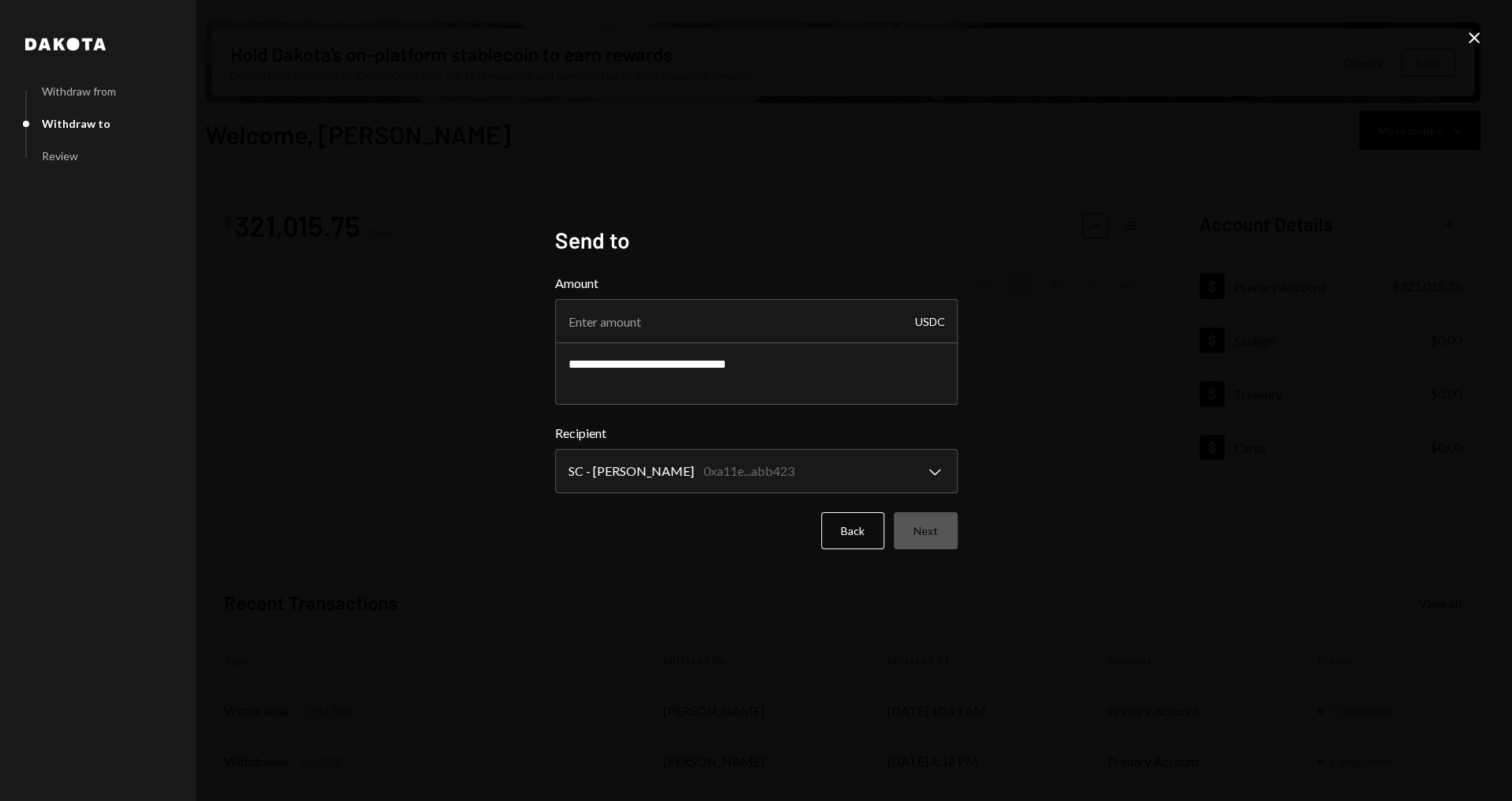
paste input "8419.35"
type input "8419.35"
click at [713, 371] on textarea "**********" at bounding box center [756, 373] width 402 height 63
click at [851, 373] on textarea "**********" at bounding box center [756, 373] width 402 height 63
click at [867, 388] on textarea "**********" at bounding box center [756, 373] width 402 height 63
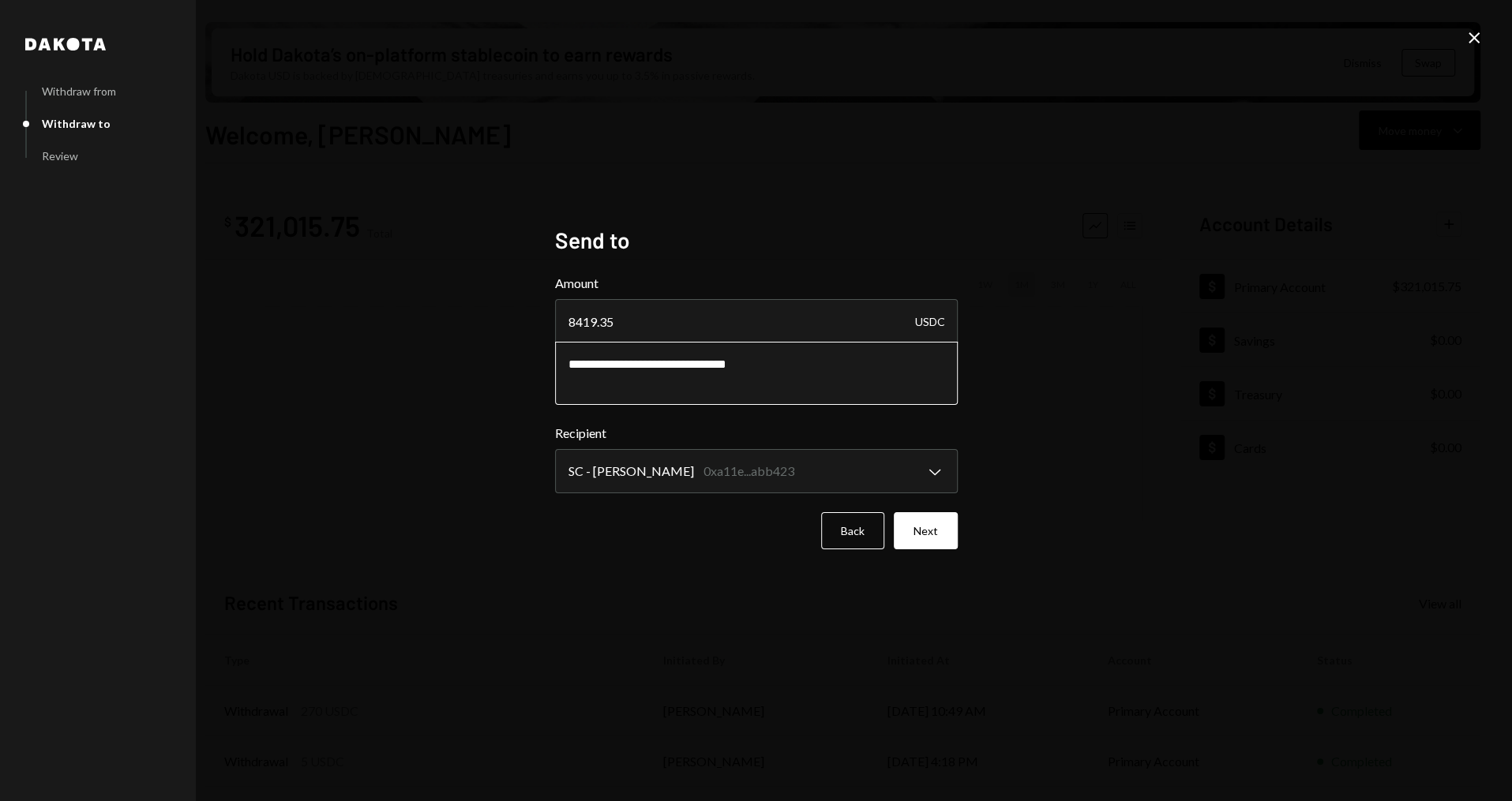
click at [867, 388] on textarea "**********" at bounding box center [756, 373] width 402 height 63
click at [940, 527] on button "Next" at bounding box center [926, 531] width 64 height 37
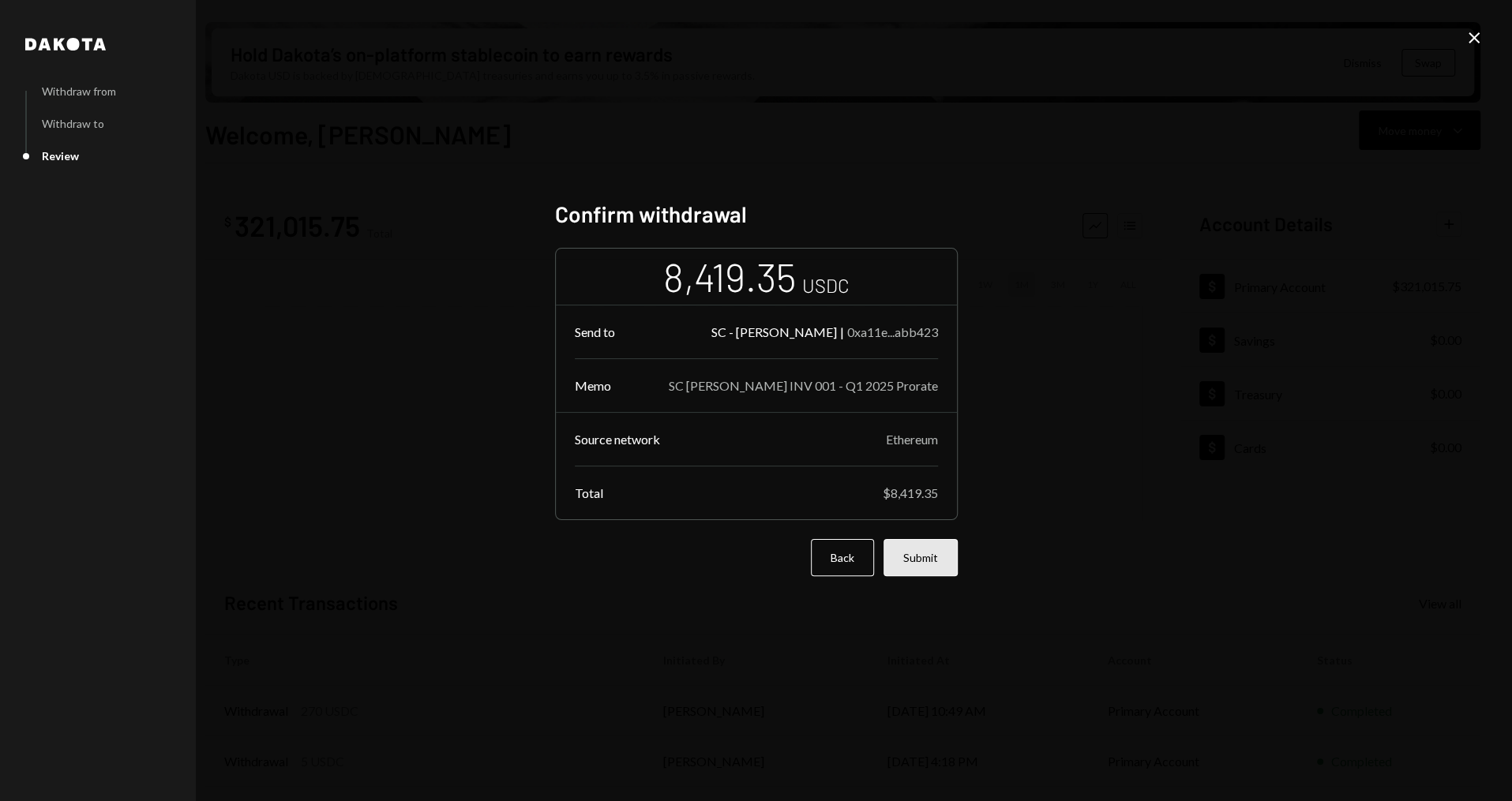
click at [934, 570] on button "Submit" at bounding box center [920, 558] width 75 height 37
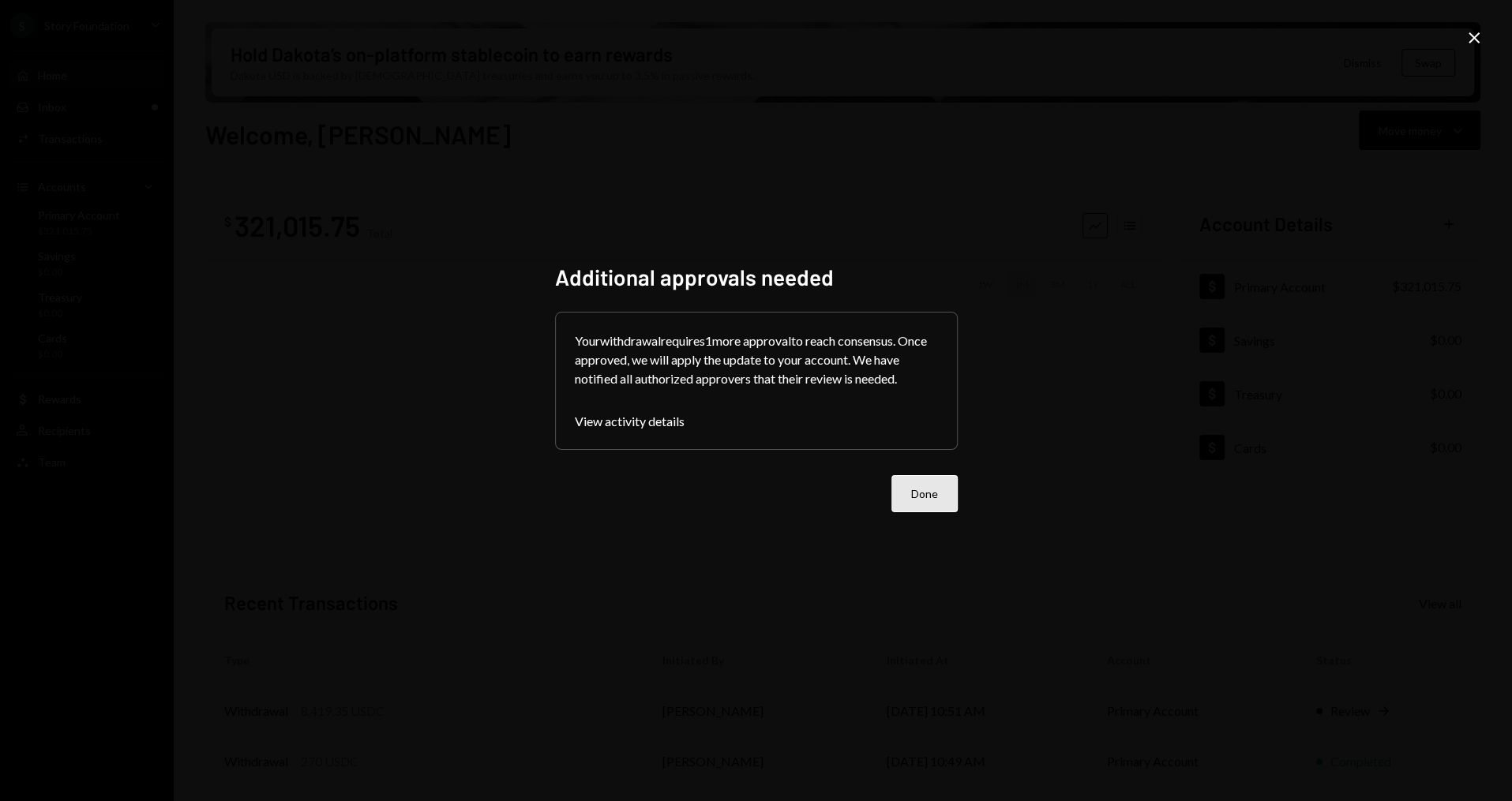
click at [917, 495] on button "Done" at bounding box center [924, 494] width 67 height 37
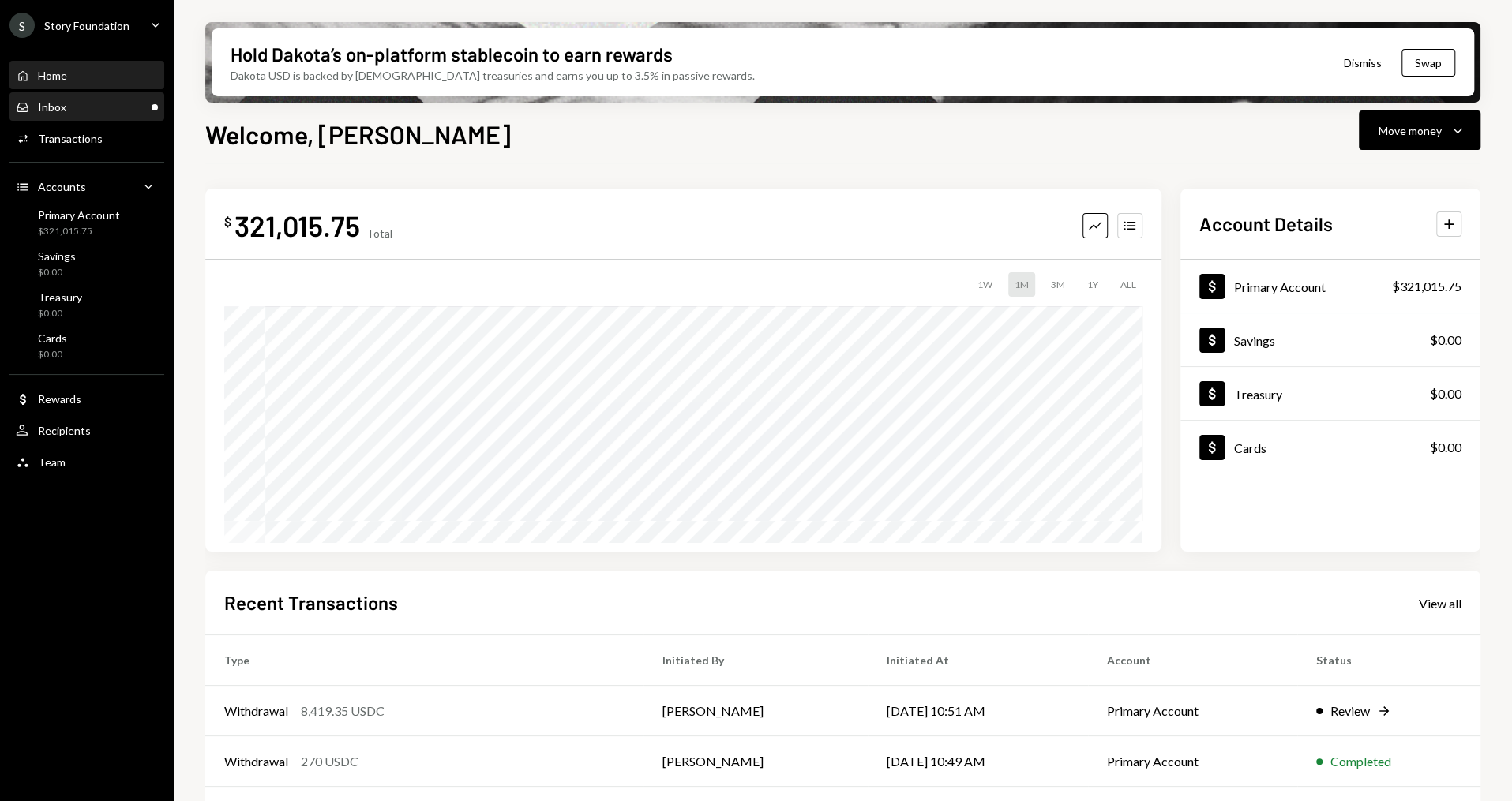
click at [100, 106] on div "Inbox Inbox" at bounding box center [87, 107] width 142 height 14
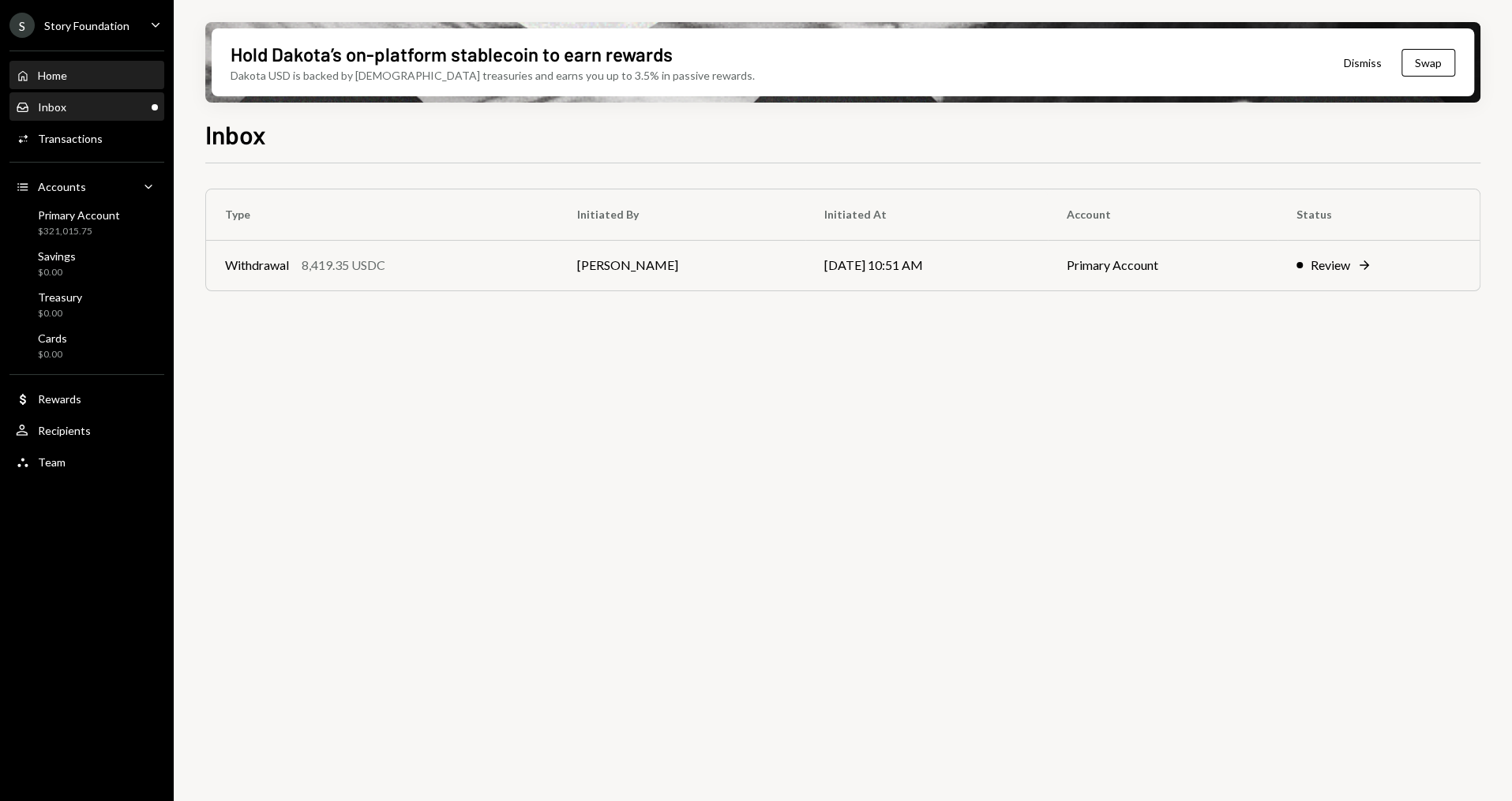
click at [92, 65] on div "Home Home" at bounding box center [87, 75] width 142 height 27
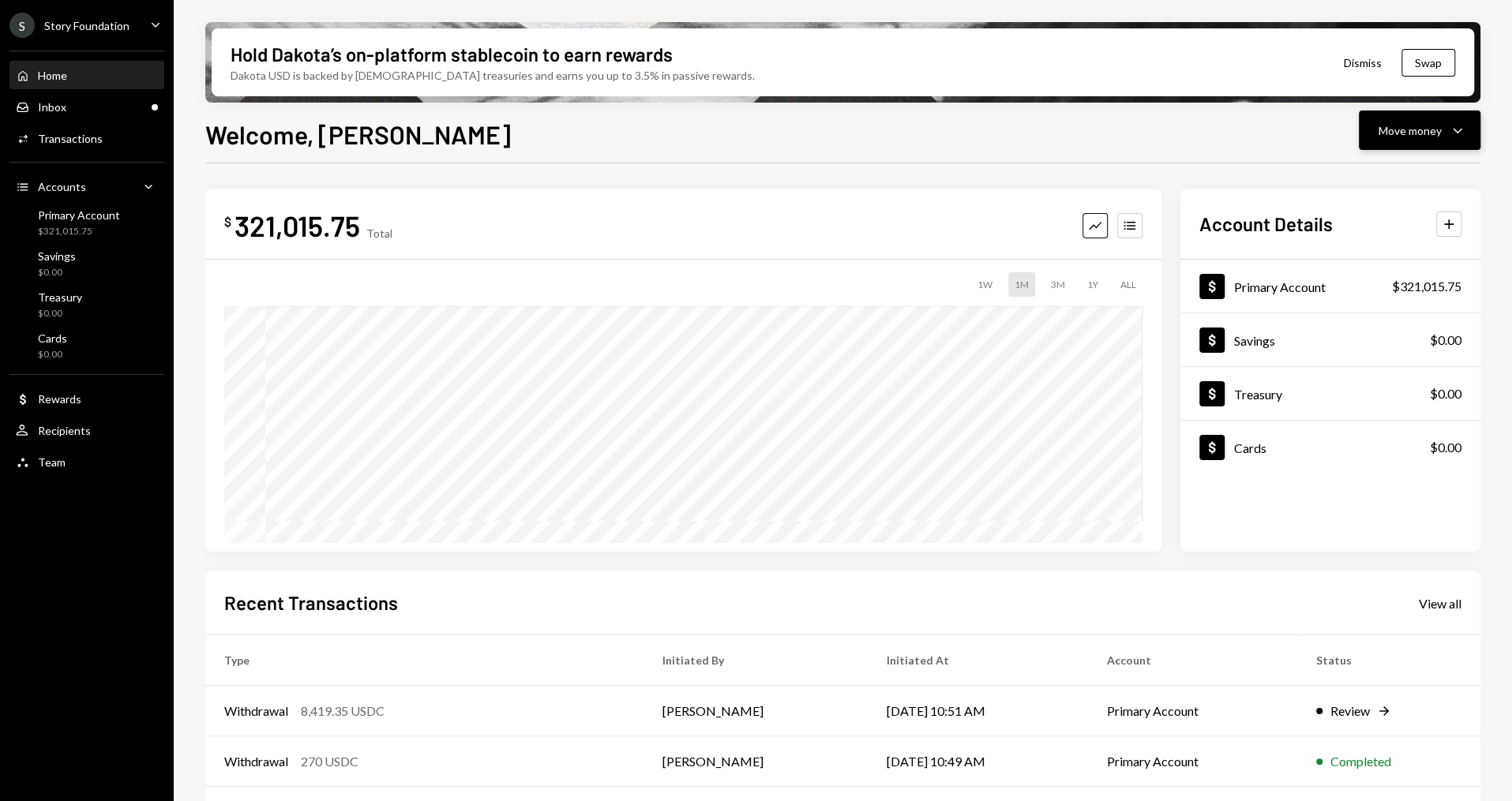
click at [1461, 139] on icon "Caret Down" at bounding box center [1457, 130] width 19 height 19
click at [1395, 178] on div "Send" at bounding box center [1407, 178] width 115 height 17
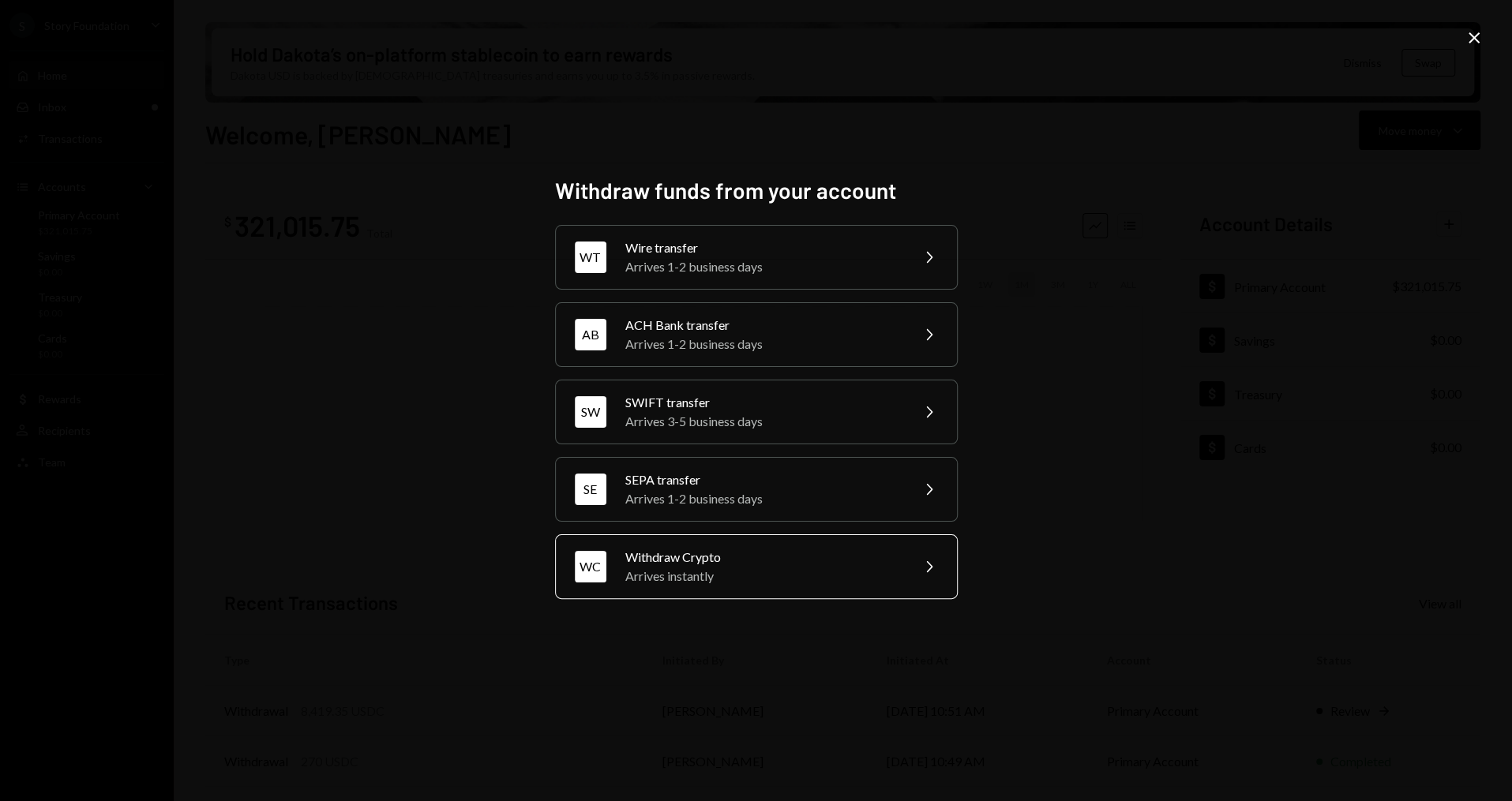
click at [734, 548] on div "Withdraw Crypto" at bounding box center [762, 557] width 275 height 19
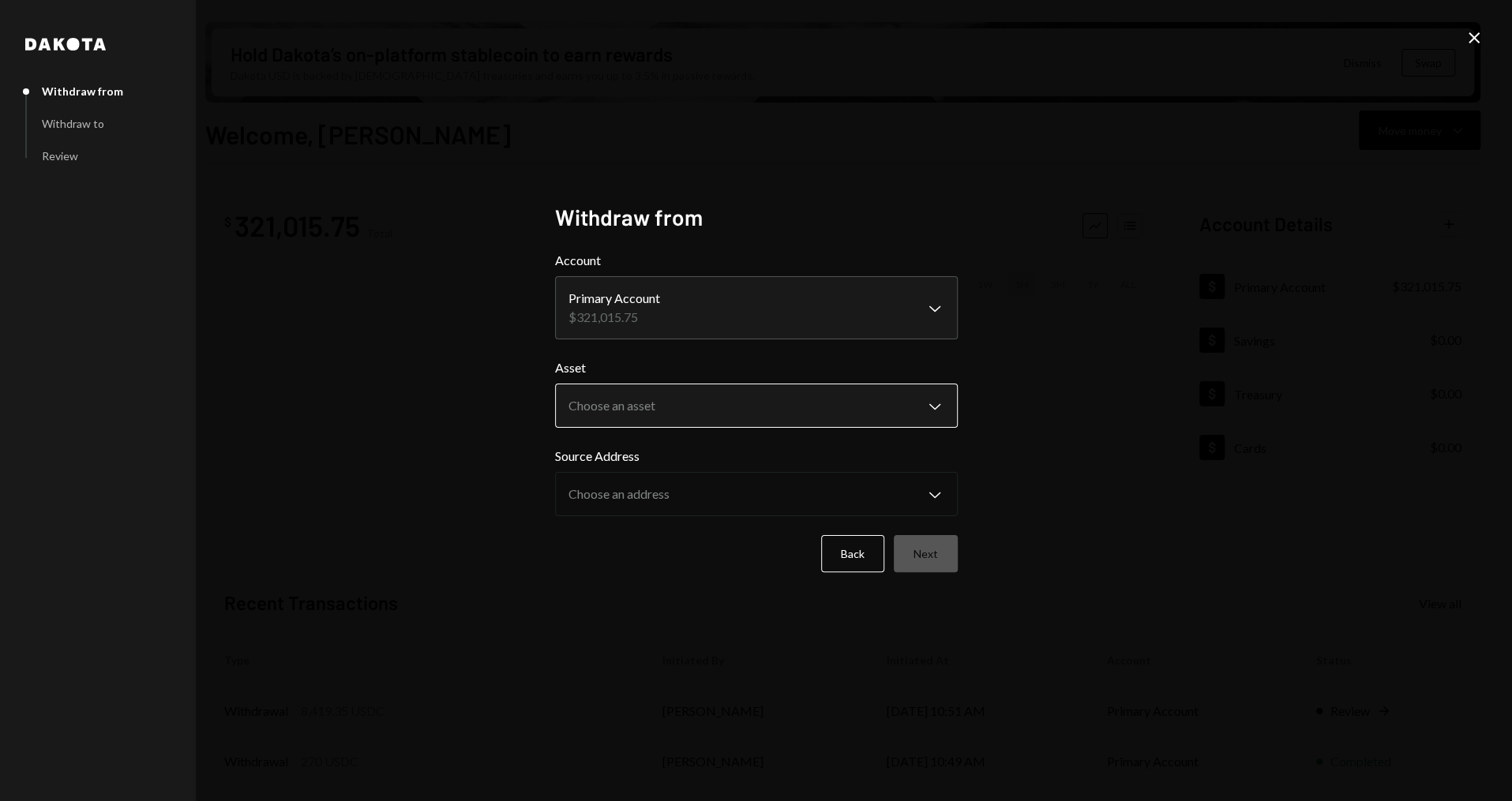
click at [667, 423] on body "S Story Foundation Caret Down Home Home Inbox Inbox Activities Transactions Acc…" at bounding box center [756, 400] width 1512 height 801
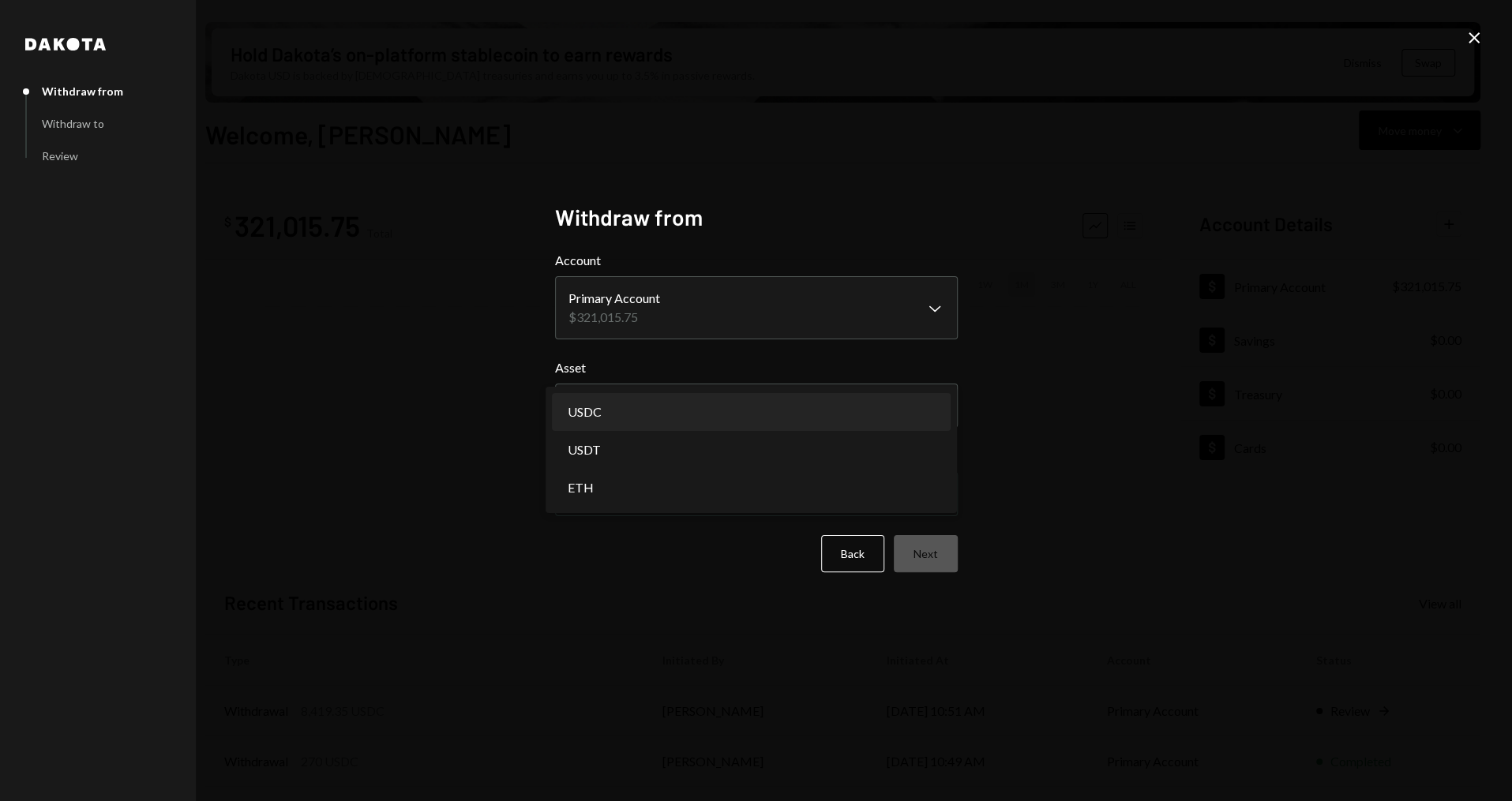
select select "****"
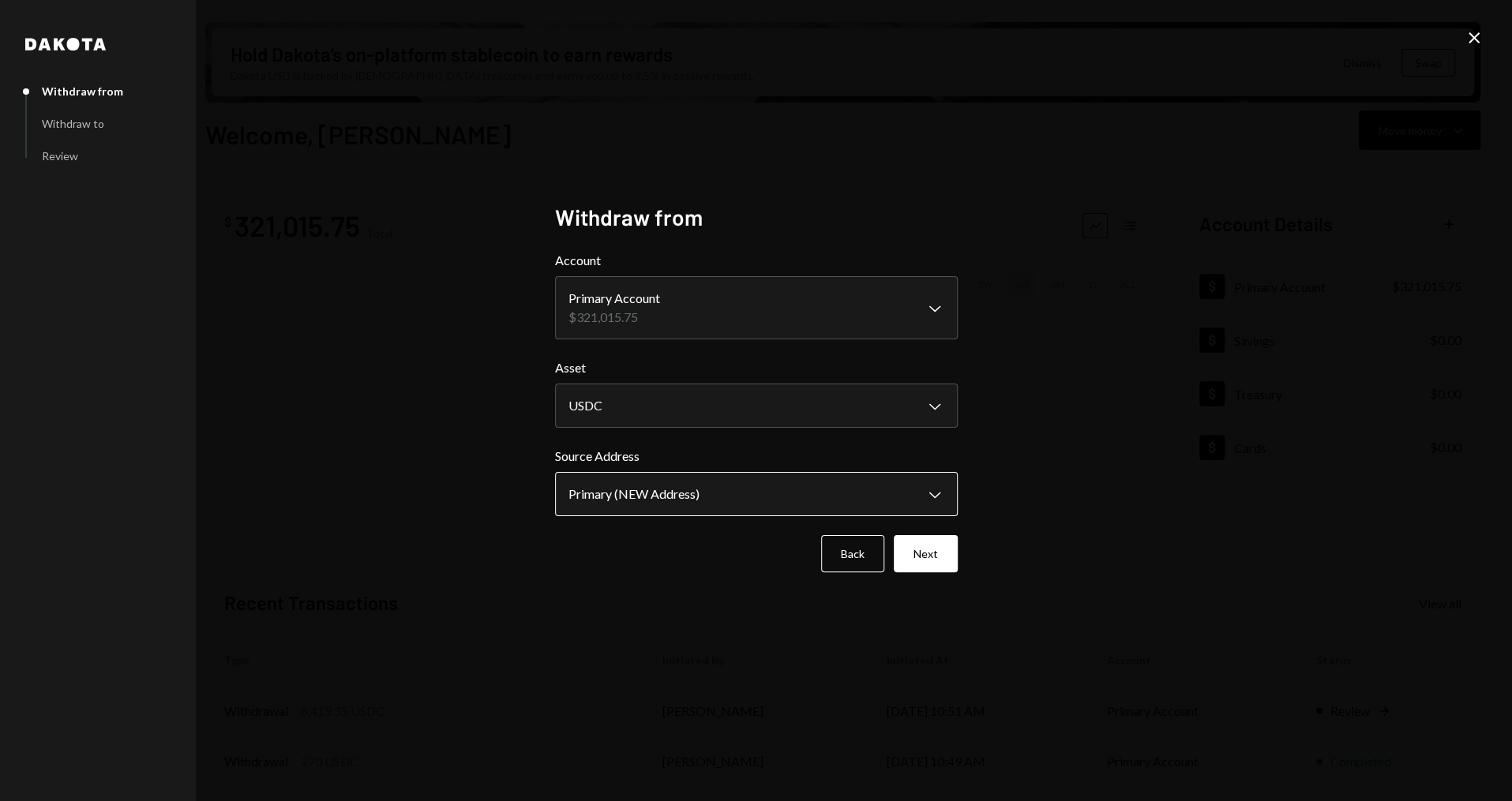
click at [657, 479] on body "S Story Foundation Caret Down Home Home Inbox Inbox Activities Transactions Acc…" at bounding box center [756, 400] width 1512 height 801
click at [657, 480] on div "Primary (NEW Address) 284,134.3910 USDC" at bounding box center [751, 500] width 411 height 51
click at [935, 554] on button "Next" at bounding box center [926, 554] width 64 height 37
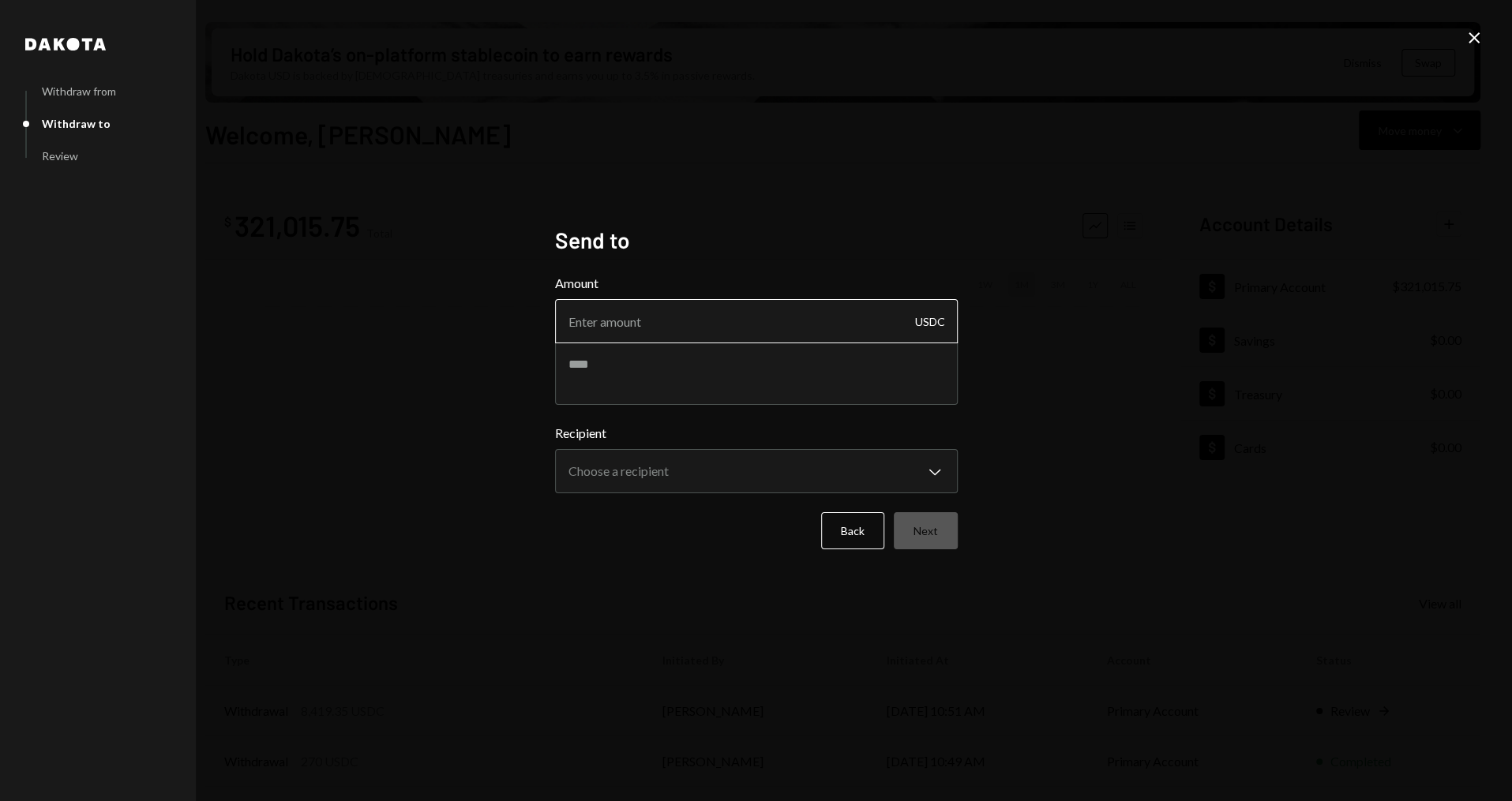
click at [684, 329] on input "Amount" at bounding box center [756, 321] width 402 height 44
type input "9000"
click at [673, 357] on textarea at bounding box center [756, 373] width 402 height 63
paste textarea "**********"
click at [686, 361] on textarea "**********" at bounding box center [756, 373] width 402 height 63
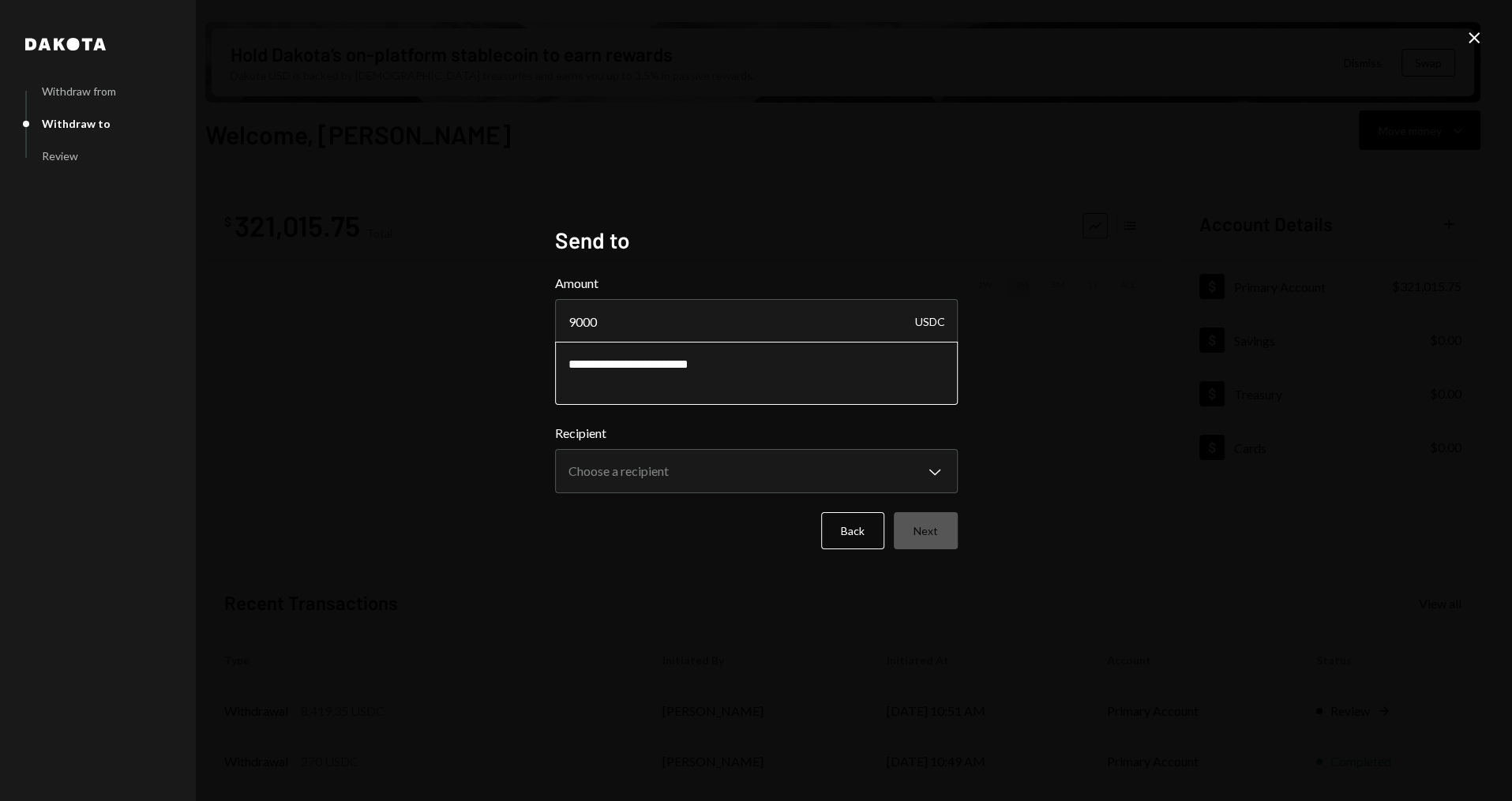
click at [749, 364] on textarea "**********" at bounding box center [756, 373] width 402 height 63
type textarea "**********"
click at [688, 460] on body "S Story Foundation Caret Down Home Home Inbox Inbox Activities Transactions Acc…" at bounding box center [756, 400] width 1512 height 801
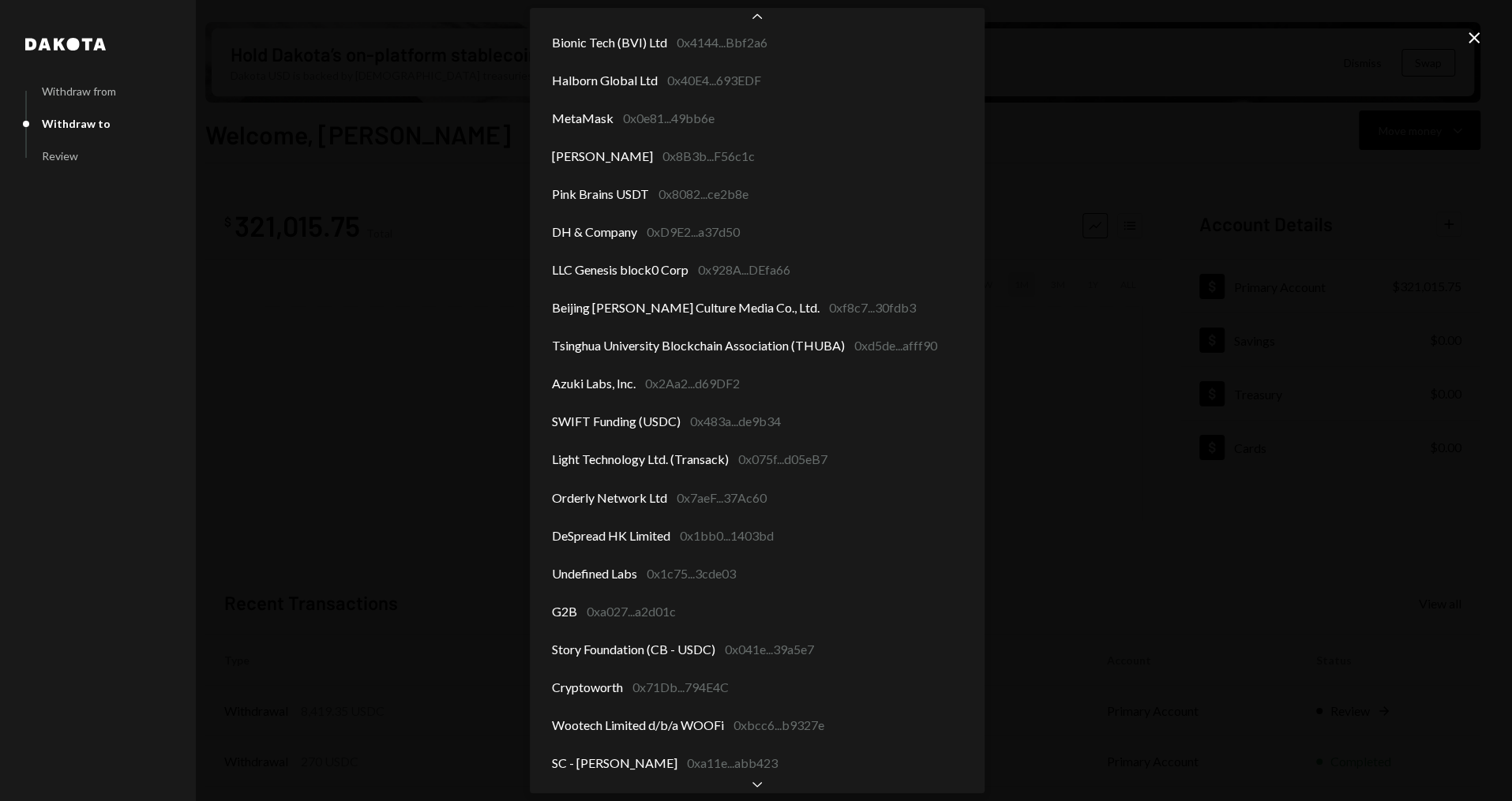
scroll to position [1860, 0]
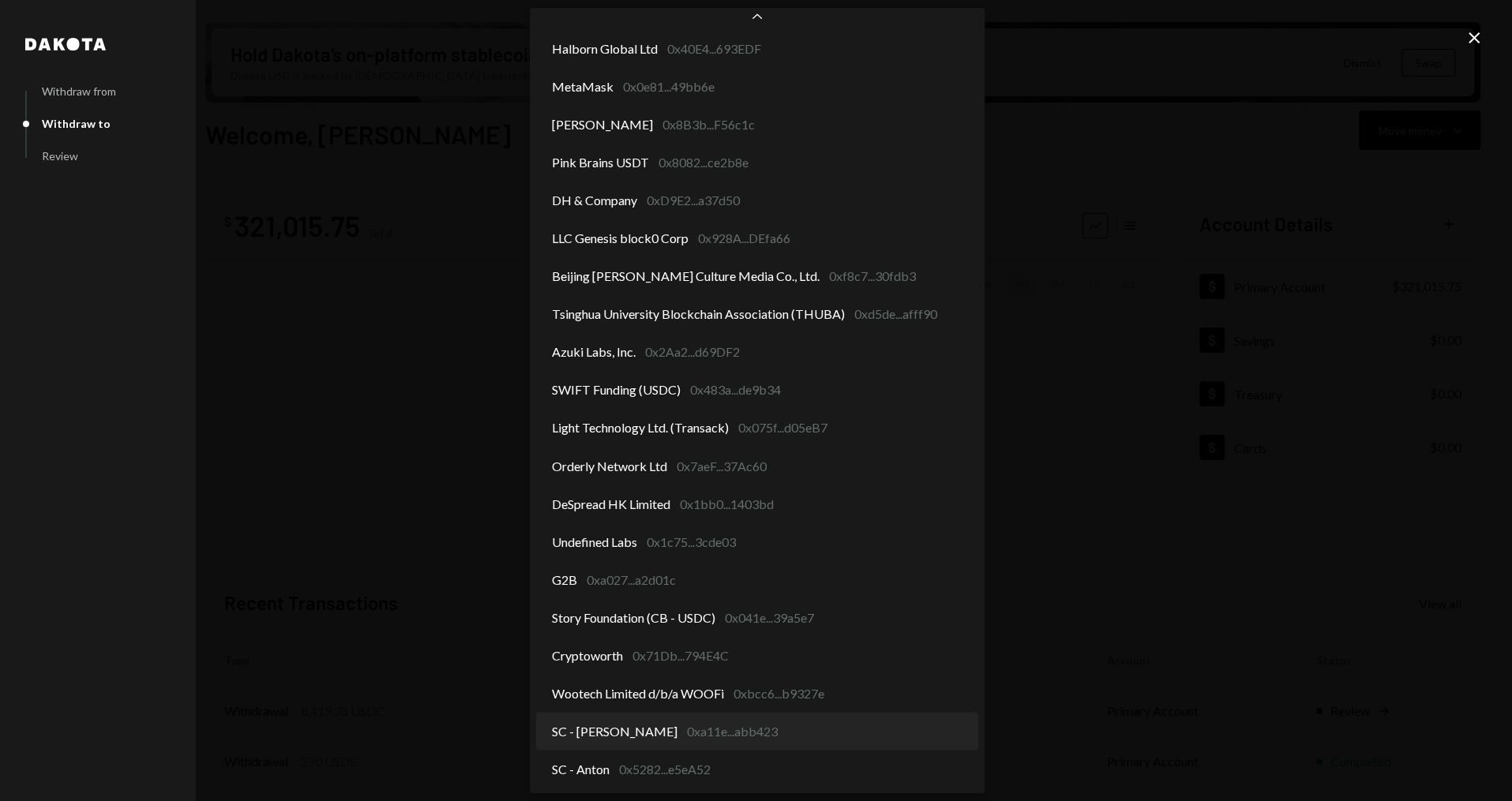
select select "**********"
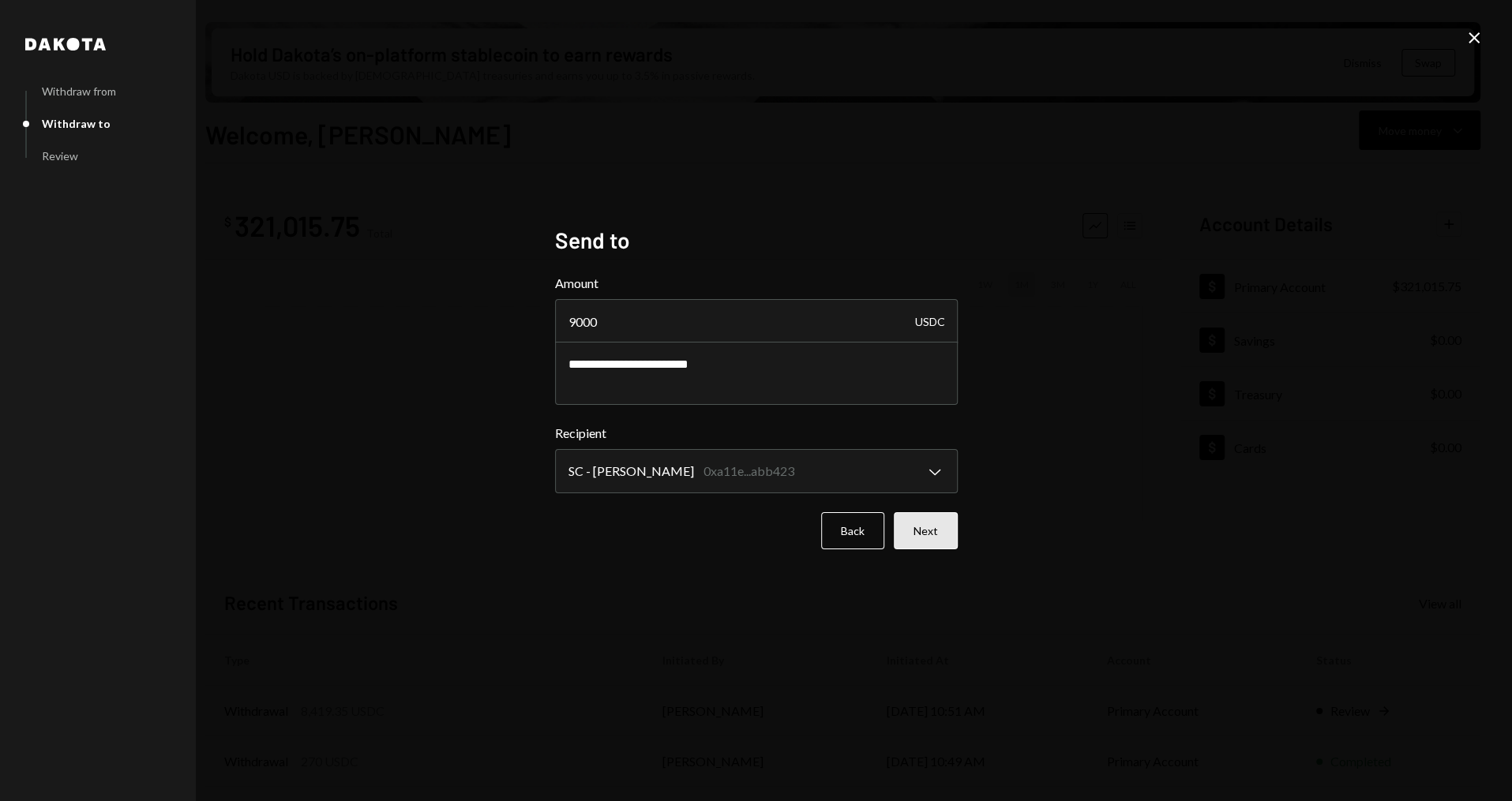
click at [914, 532] on button "Next" at bounding box center [926, 531] width 64 height 37
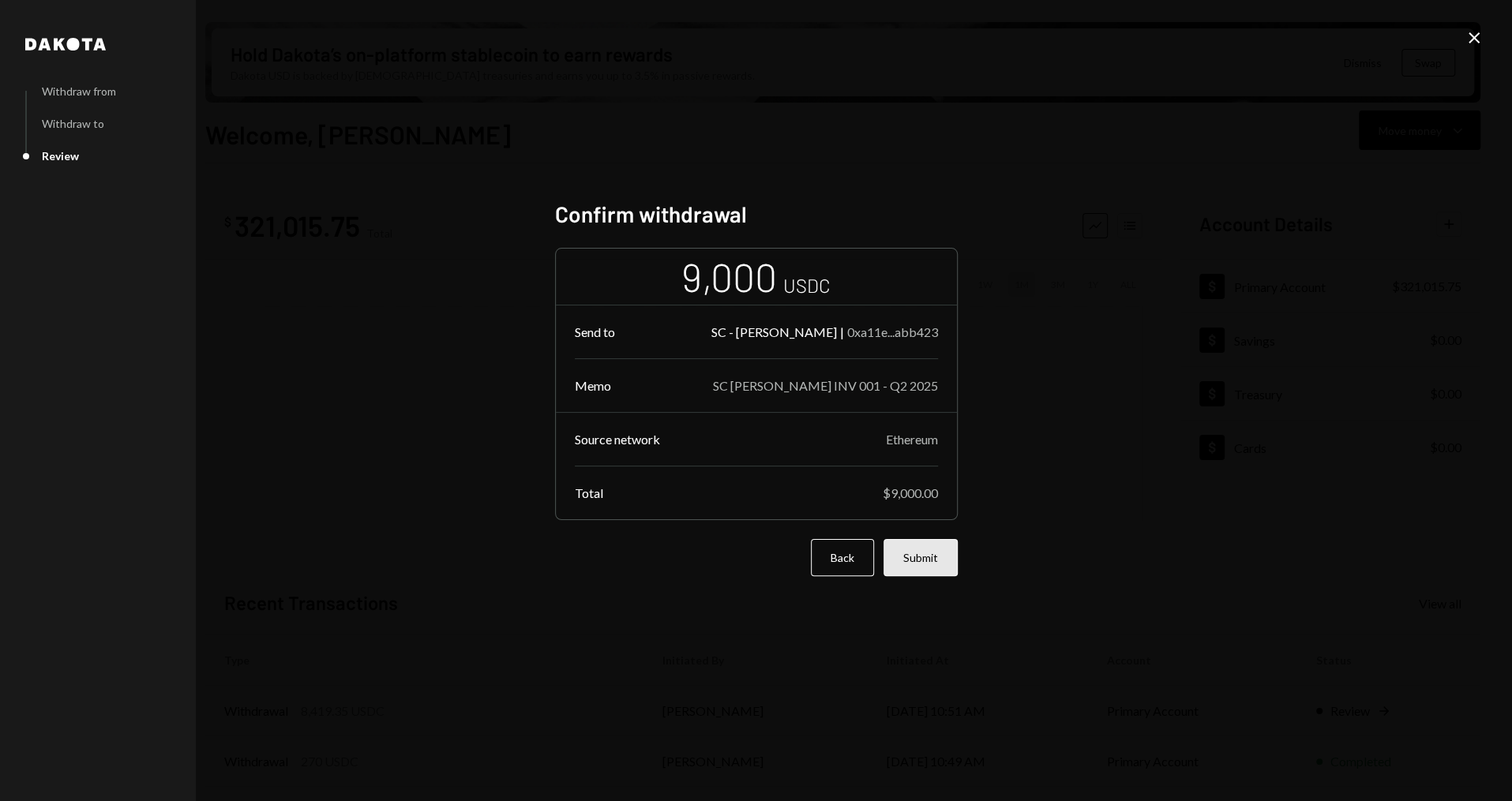
click at [925, 551] on button "Submit" at bounding box center [920, 558] width 75 height 37
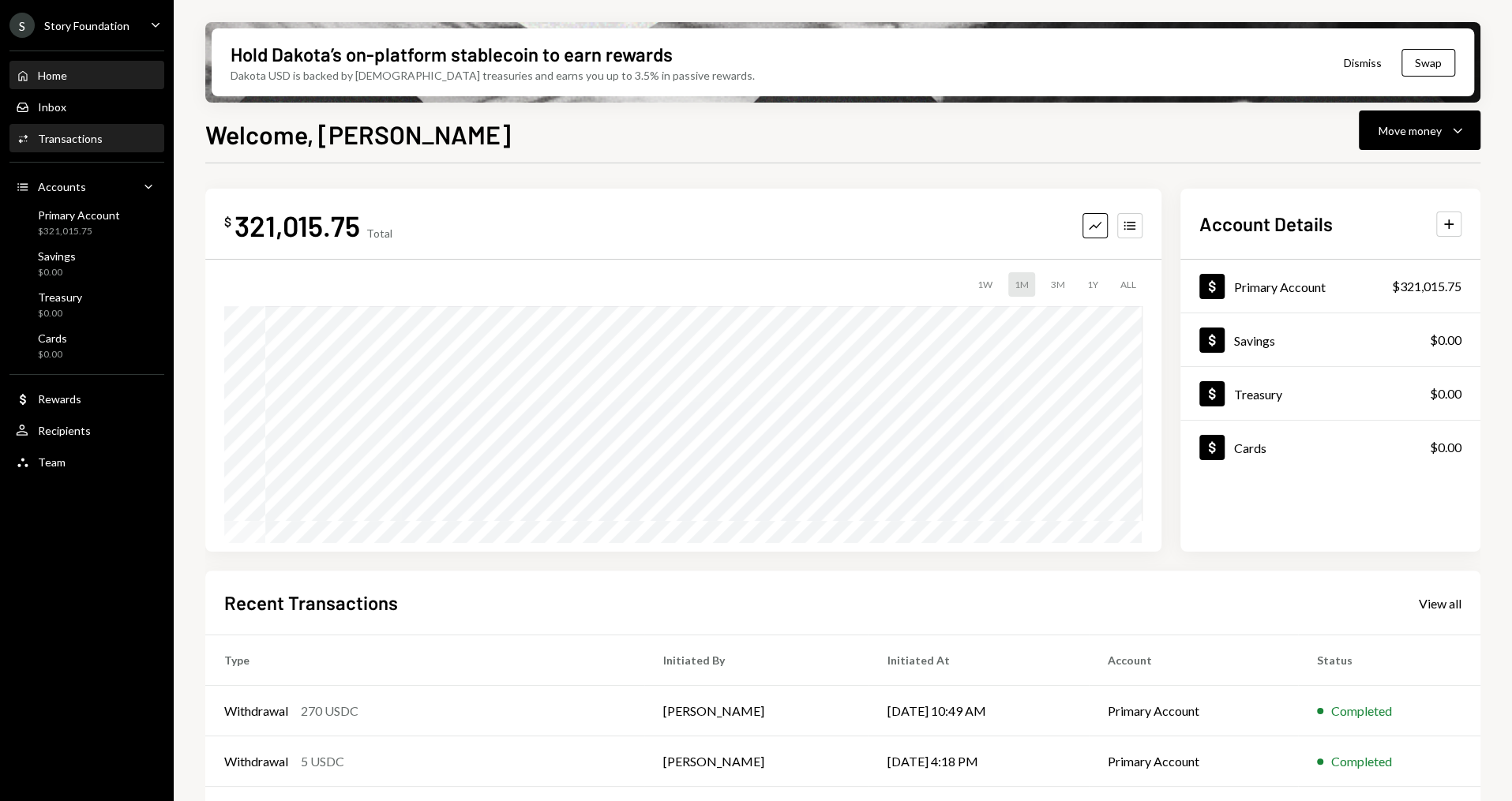
click at [25, 138] on icon "Activities" at bounding box center [23, 139] width 14 height 14
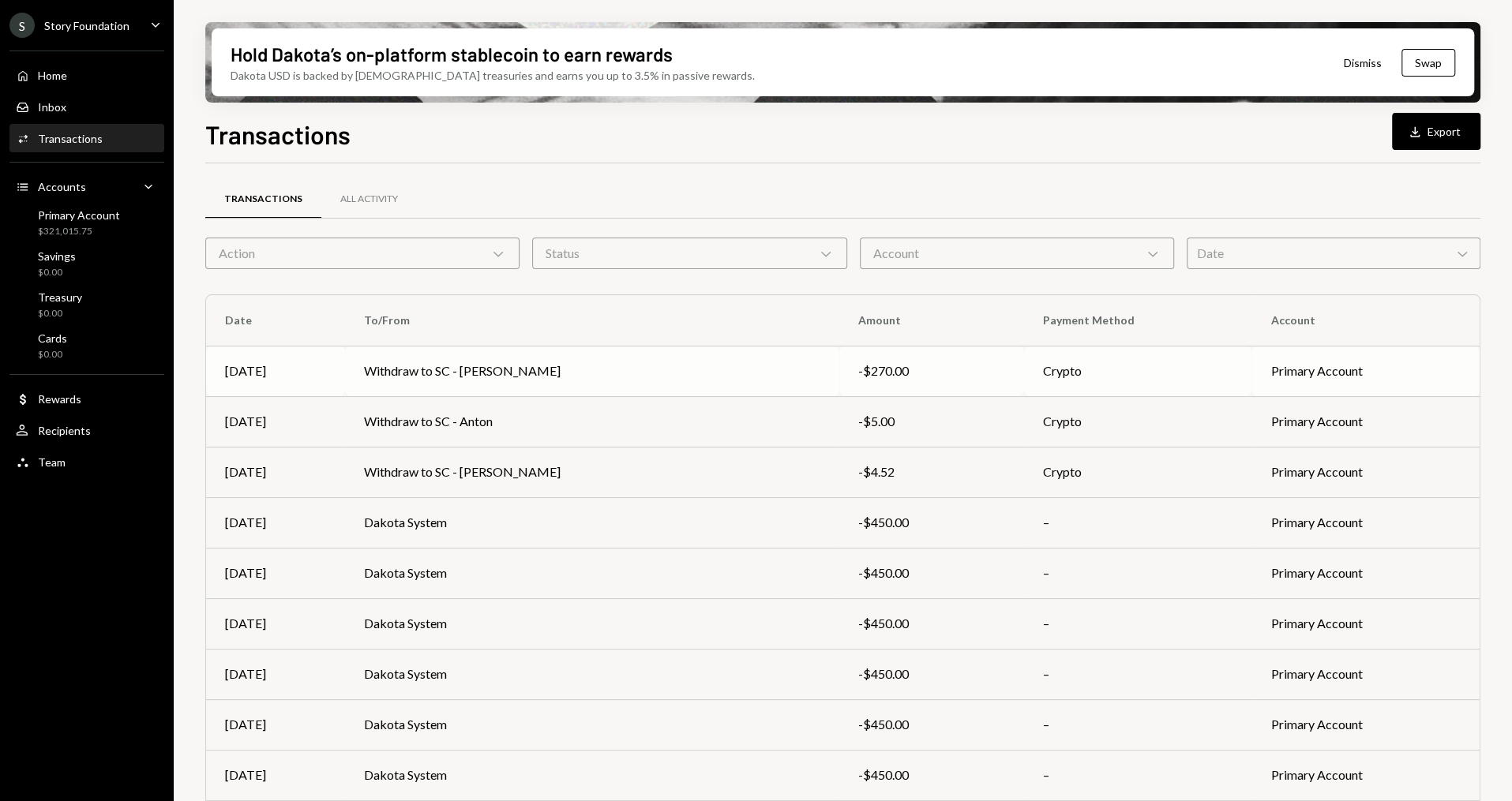
click at [507, 363] on td "Withdraw to SC - Vera" at bounding box center [592, 370] width 494 height 51
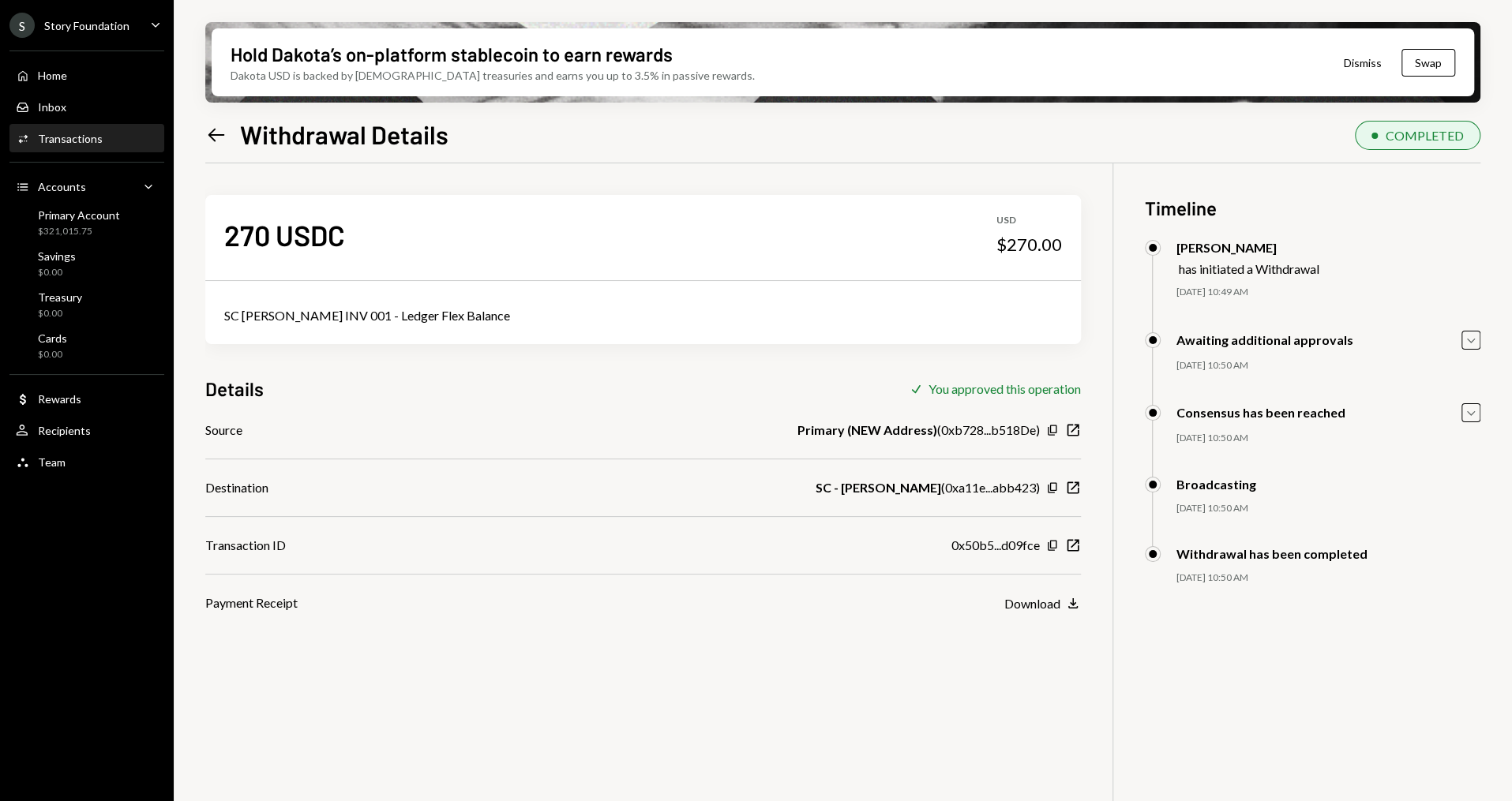
click at [331, 323] on div "SC Vera INV 001 - Ledger Flex Balance" at bounding box center [642, 315] width 838 height 19
copy div "SC Vera INV 001 - Ledger Flex Balance"
click at [86, 106] on div "Inbox Inbox" at bounding box center [87, 107] width 142 height 14
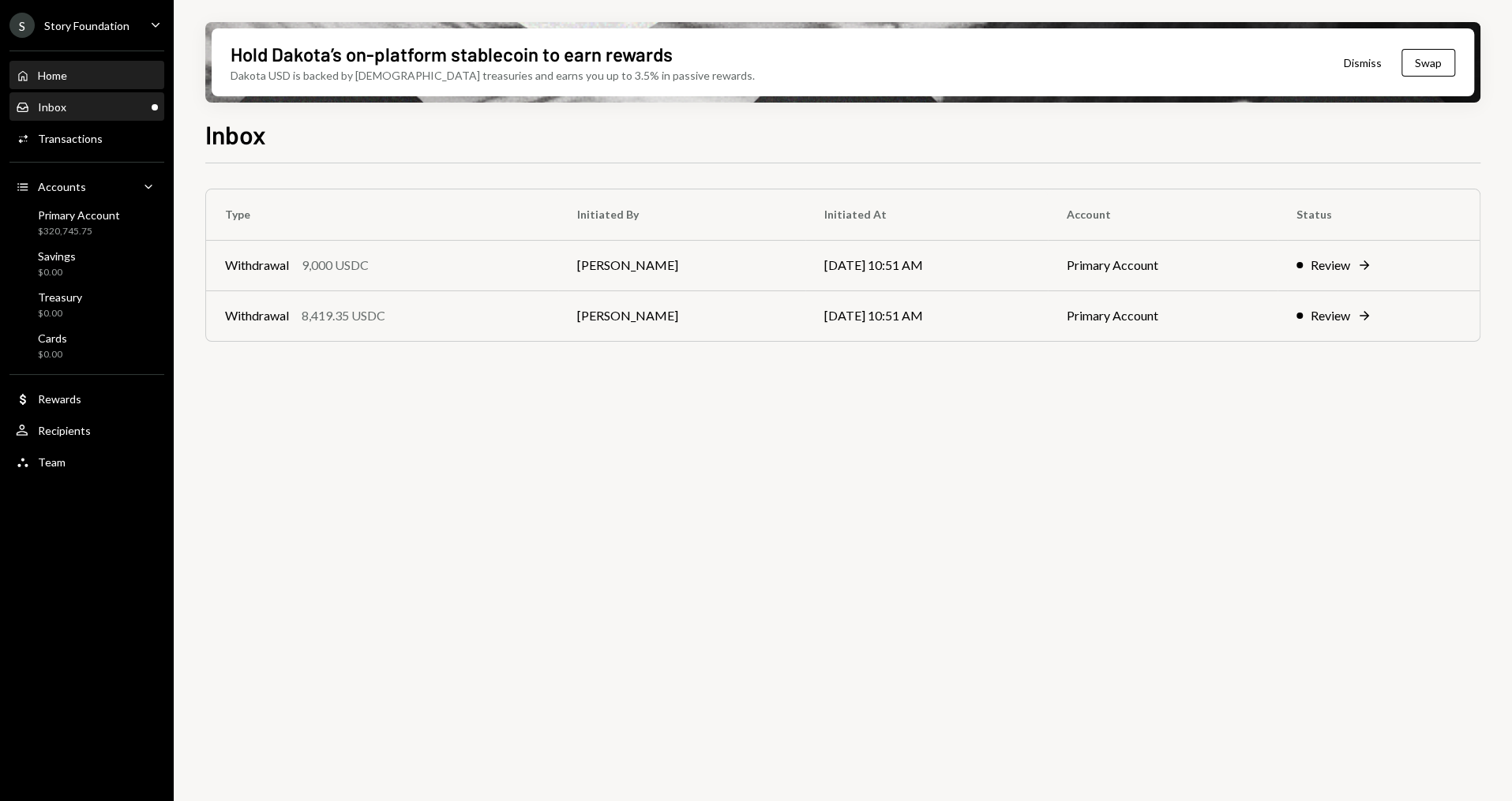
click at [88, 74] on div "Home Home" at bounding box center [87, 75] width 142 height 14
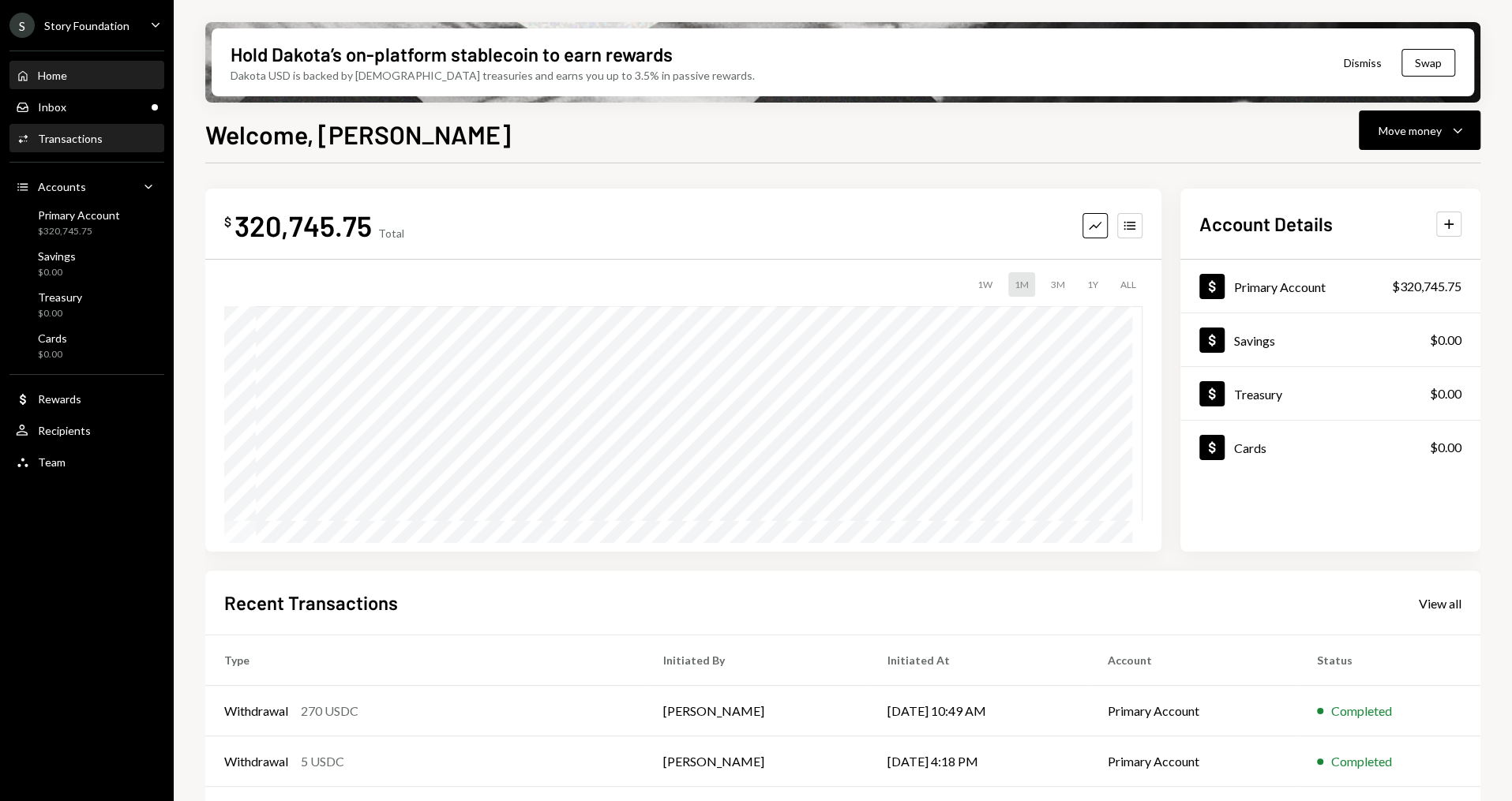
click at [90, 128] on div "Activities Transactions" at bounding box center [87, 139] width 142 height 27
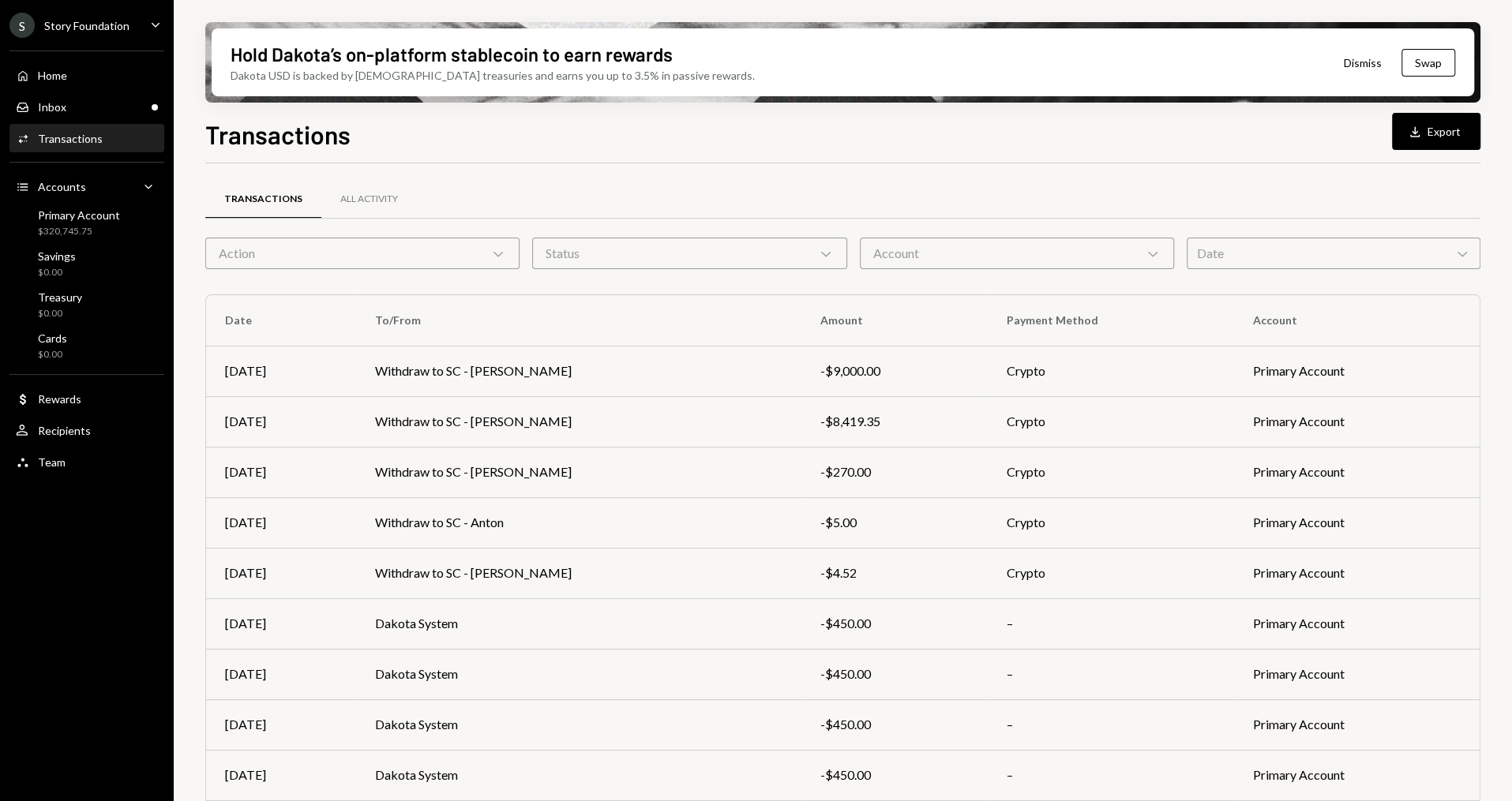
click at [415, 246] on div "Action Chevron Down" at bounding box center [362, 254] width 314 height 32
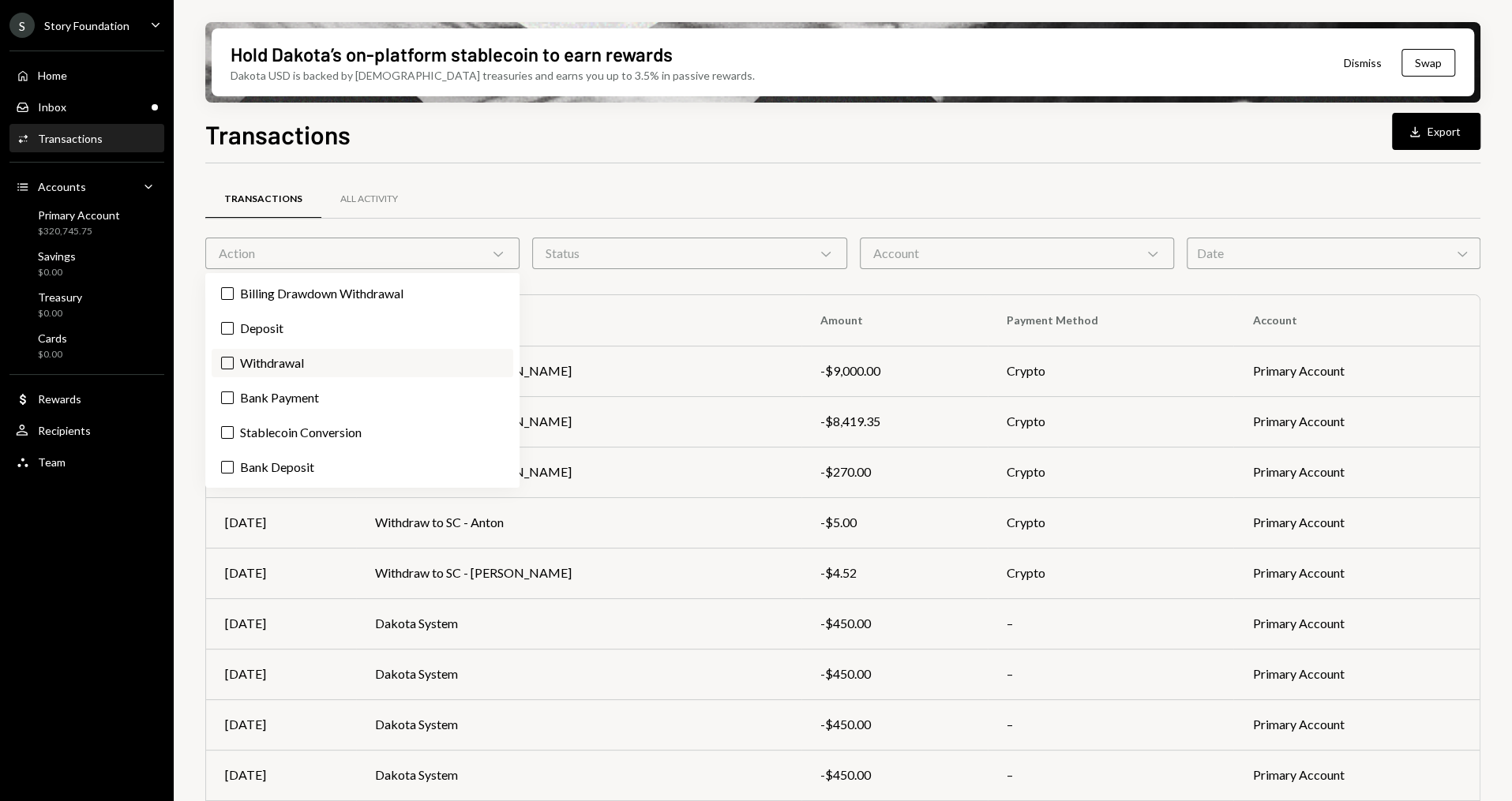
click at [257, 365] on label "Withdrawal" at bounding box center [362, 363] width 301 height 28
click at [234, 365] on button "Withdrawal" at bounding box center [227, 363] width 12 height 12
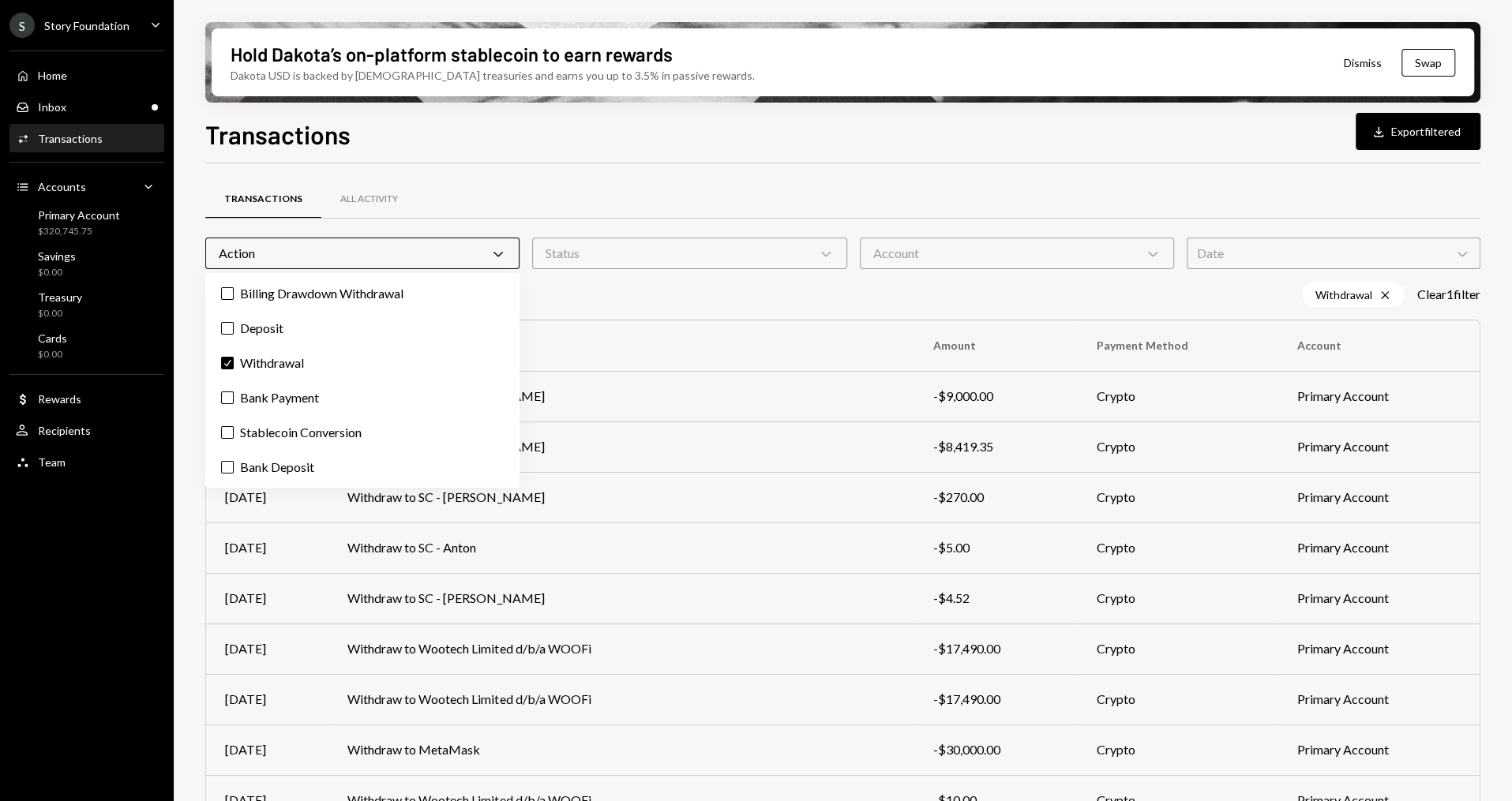
click at [676, 313] on div "Transactions All Activity Action Chevron Down Status Chevron Down Account Chevr…" at bounding box center [842, 565] width 1275 height 754
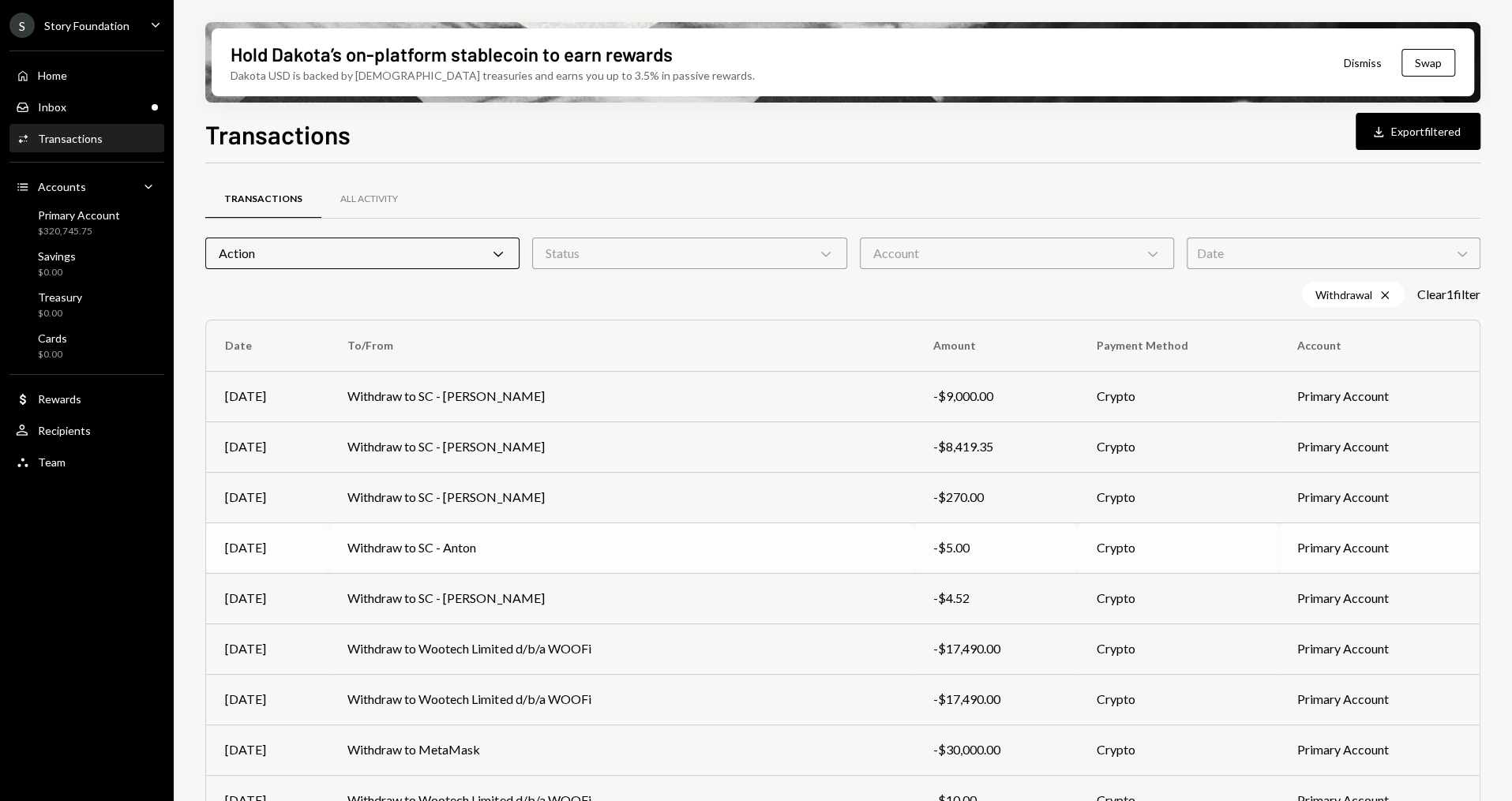
scroll to position [123, 0]
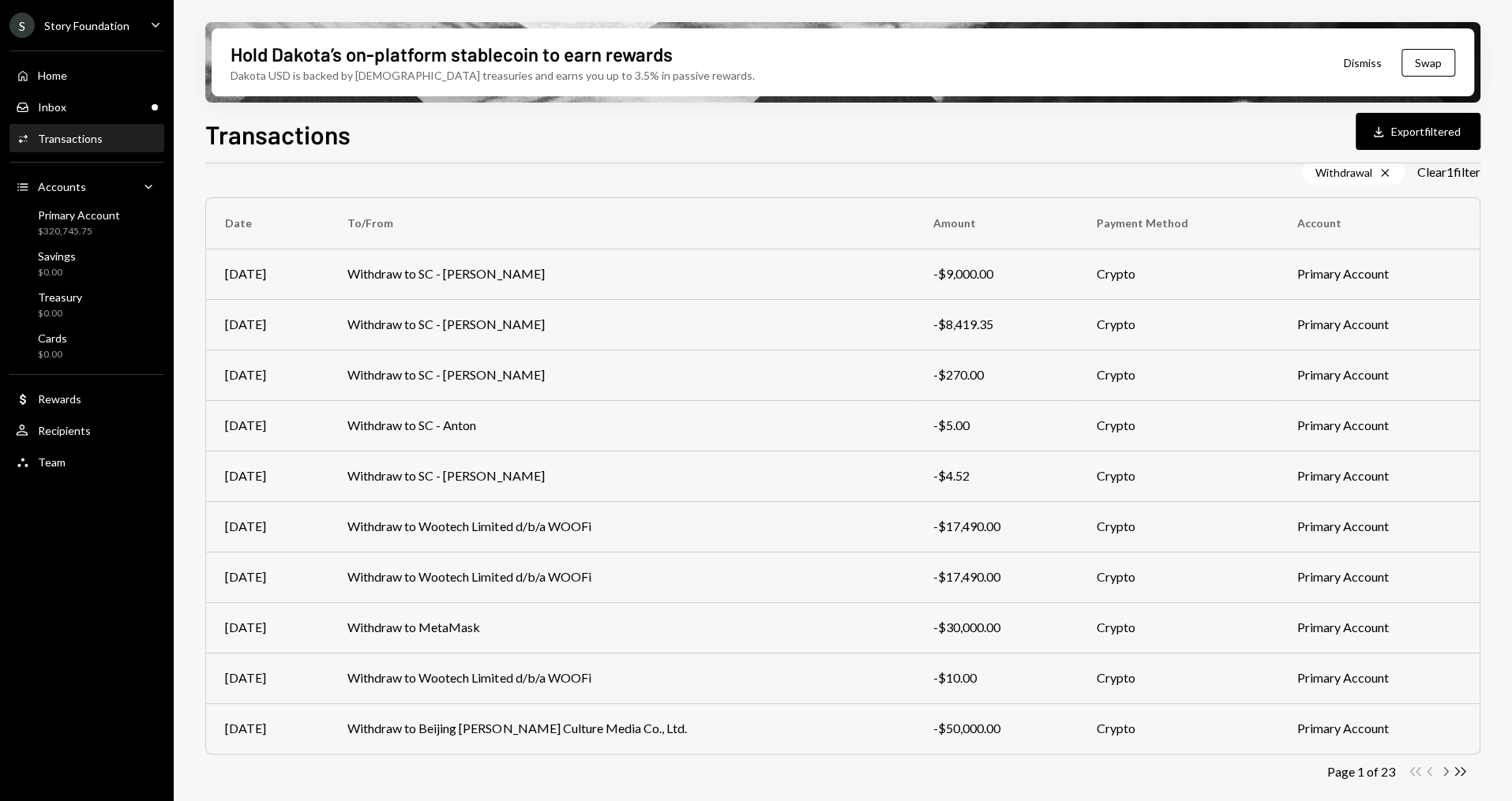
click at [1448, 773] on icon "Chevron Right" at bounding box center [1444, 771] width 15 height 15
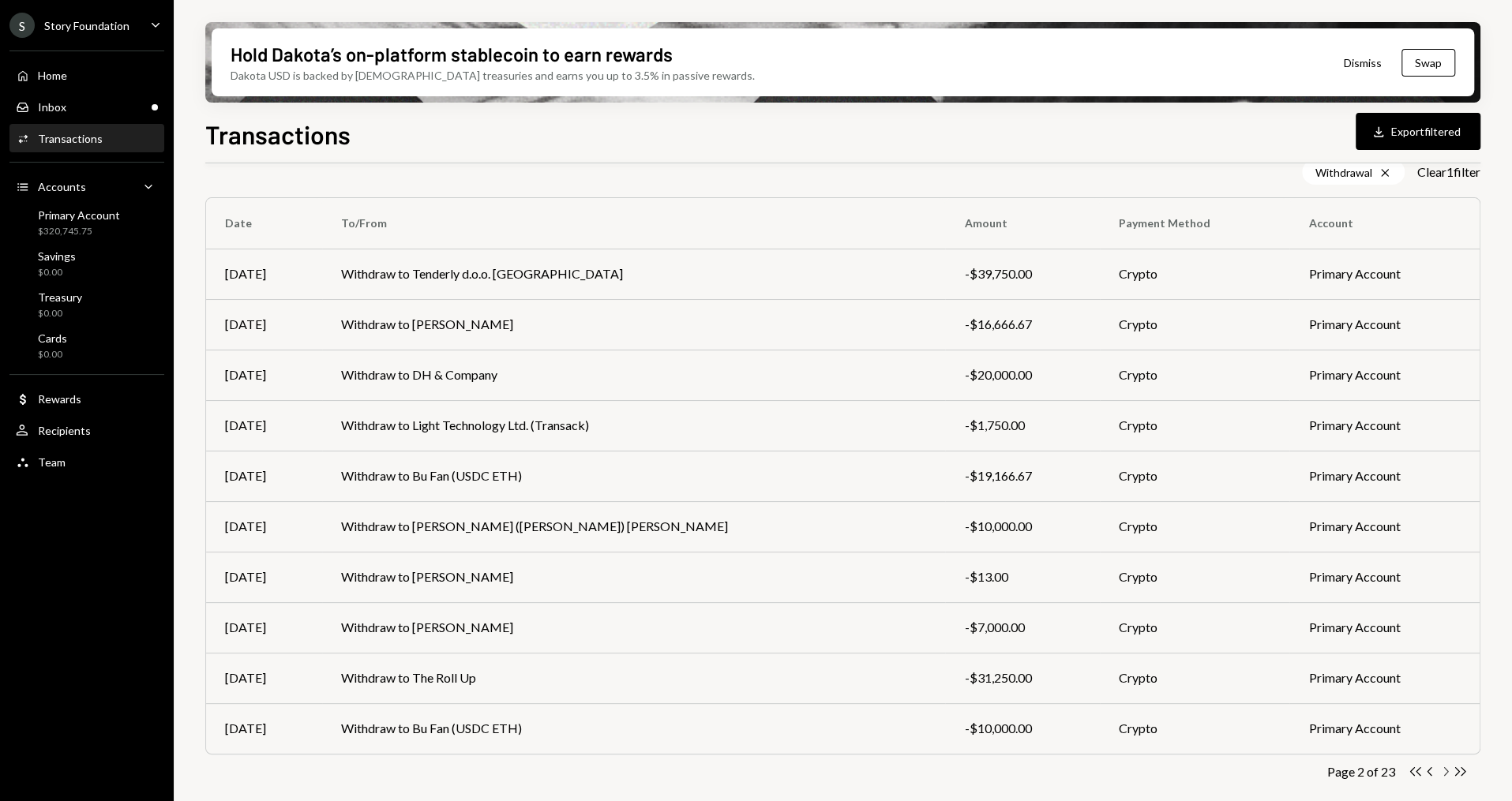
click at [1440, 772] on icon "Chevron Right" at bounding box center [1444, 771] width 15 height 15
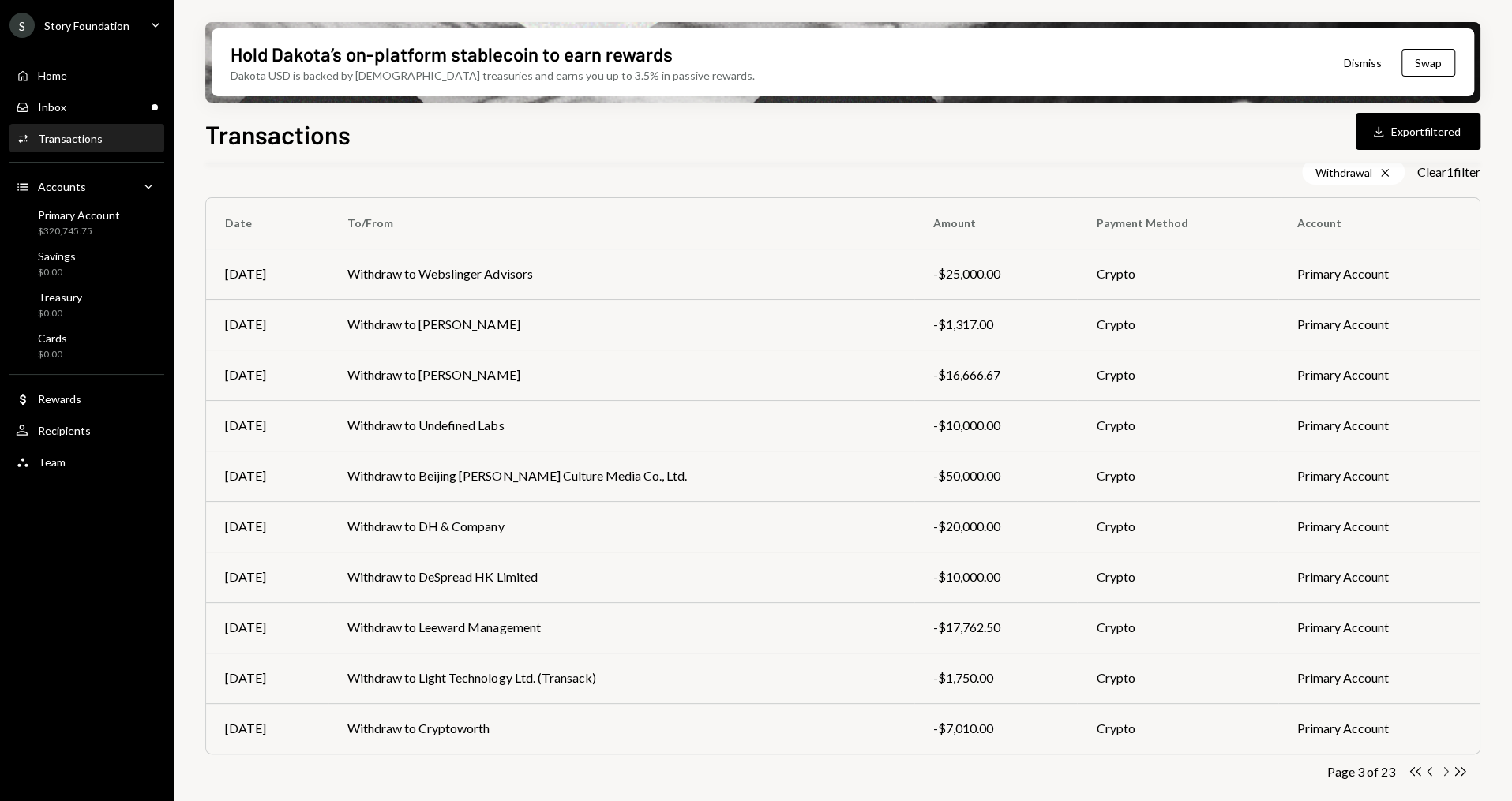
click at [1442, 768] on icon "Chevron Right" at bounding box center [1444, 771] width 15 height 15
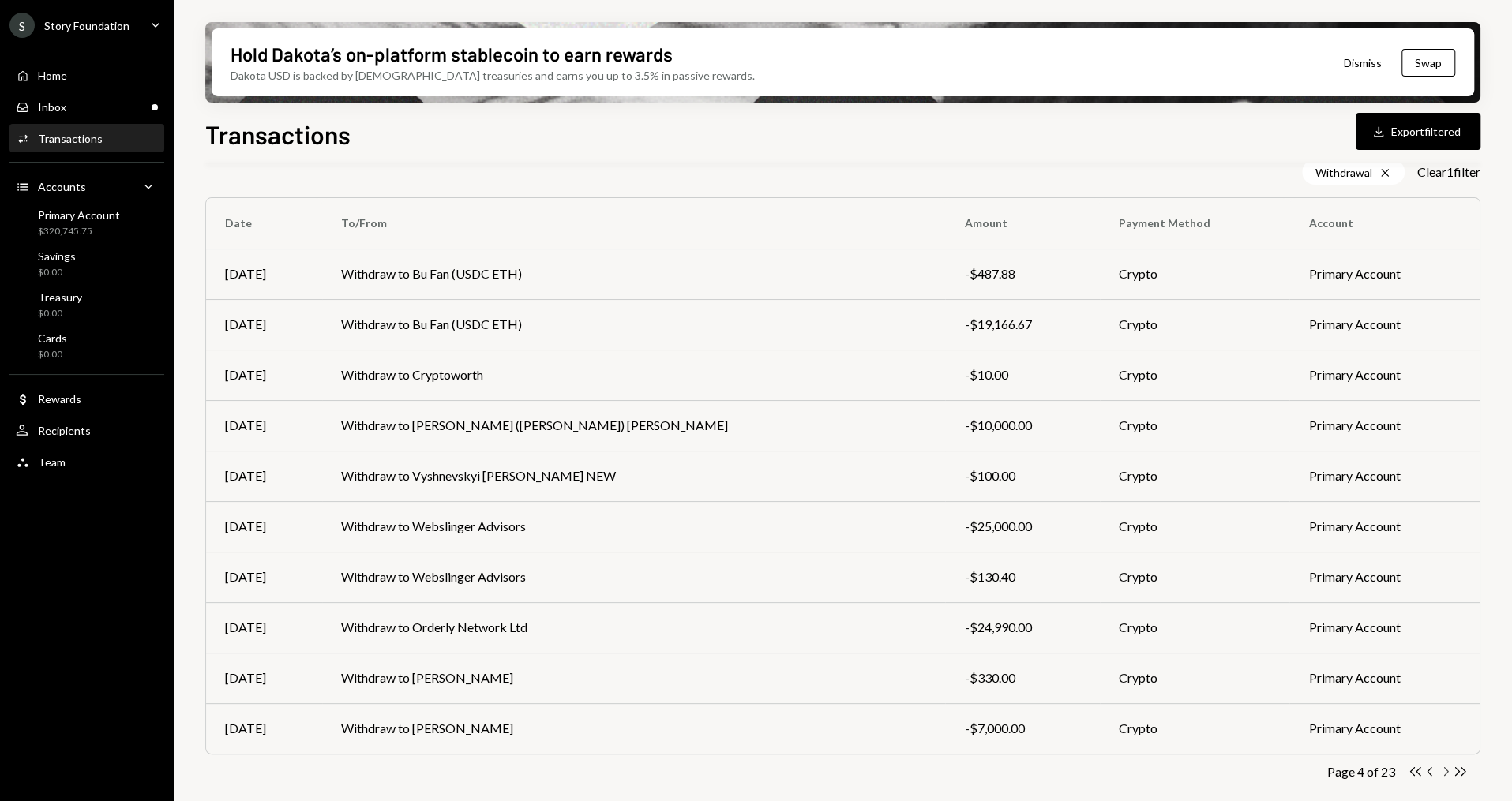
click at [1445, 772] on icon "button" at bounding box center [1445, 772] width 4 height 9
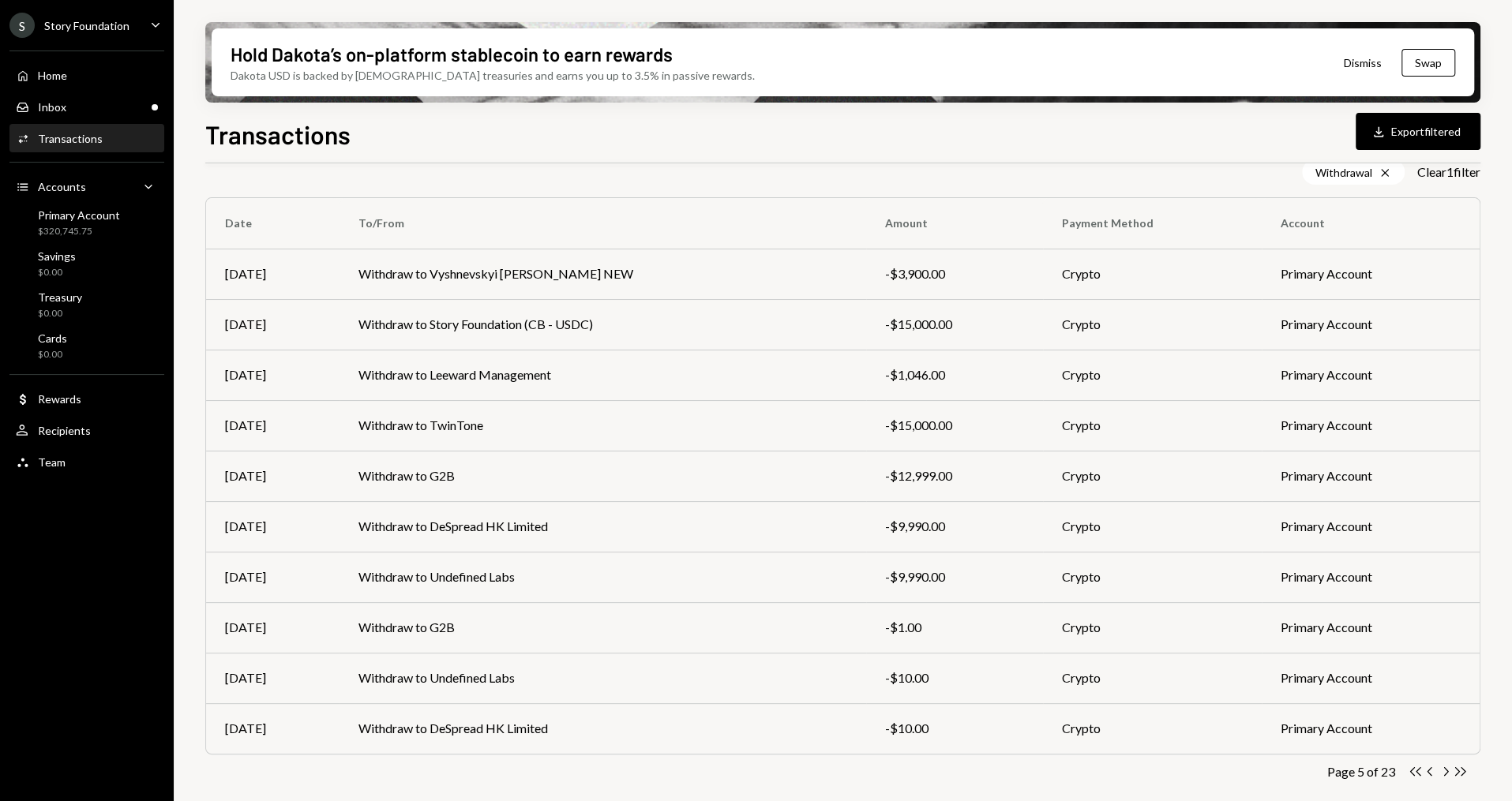
click at [1445, 772] on icon "button" at bounding box center [1445, 772] width 4 height 9
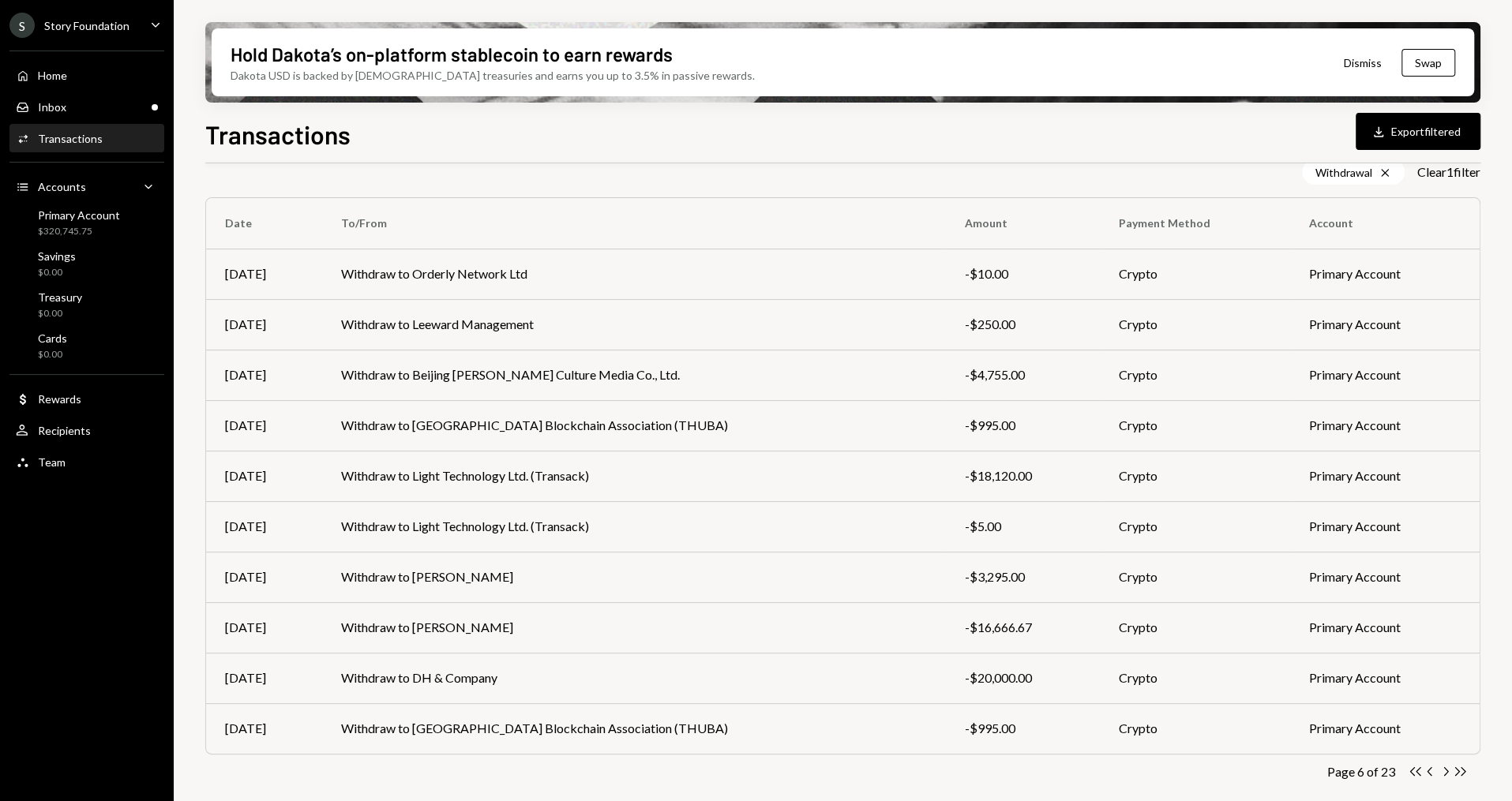
click at [1445, 772] on icon "button" at bounding box center [1445, 772] width 4 height 9
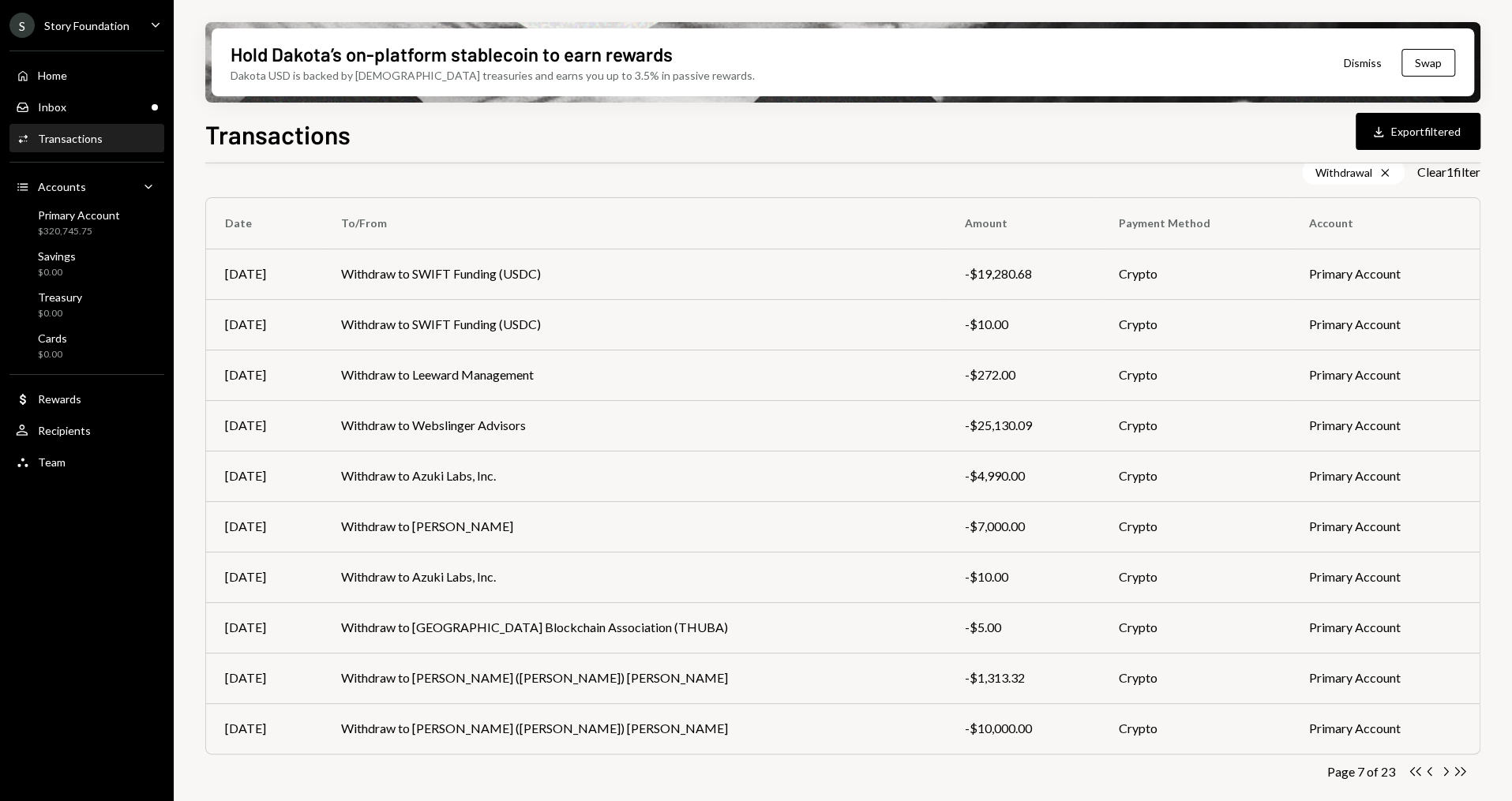
click at [1445, 772] on icon "button" at bounding box center [1445, 772] width 4 height 9
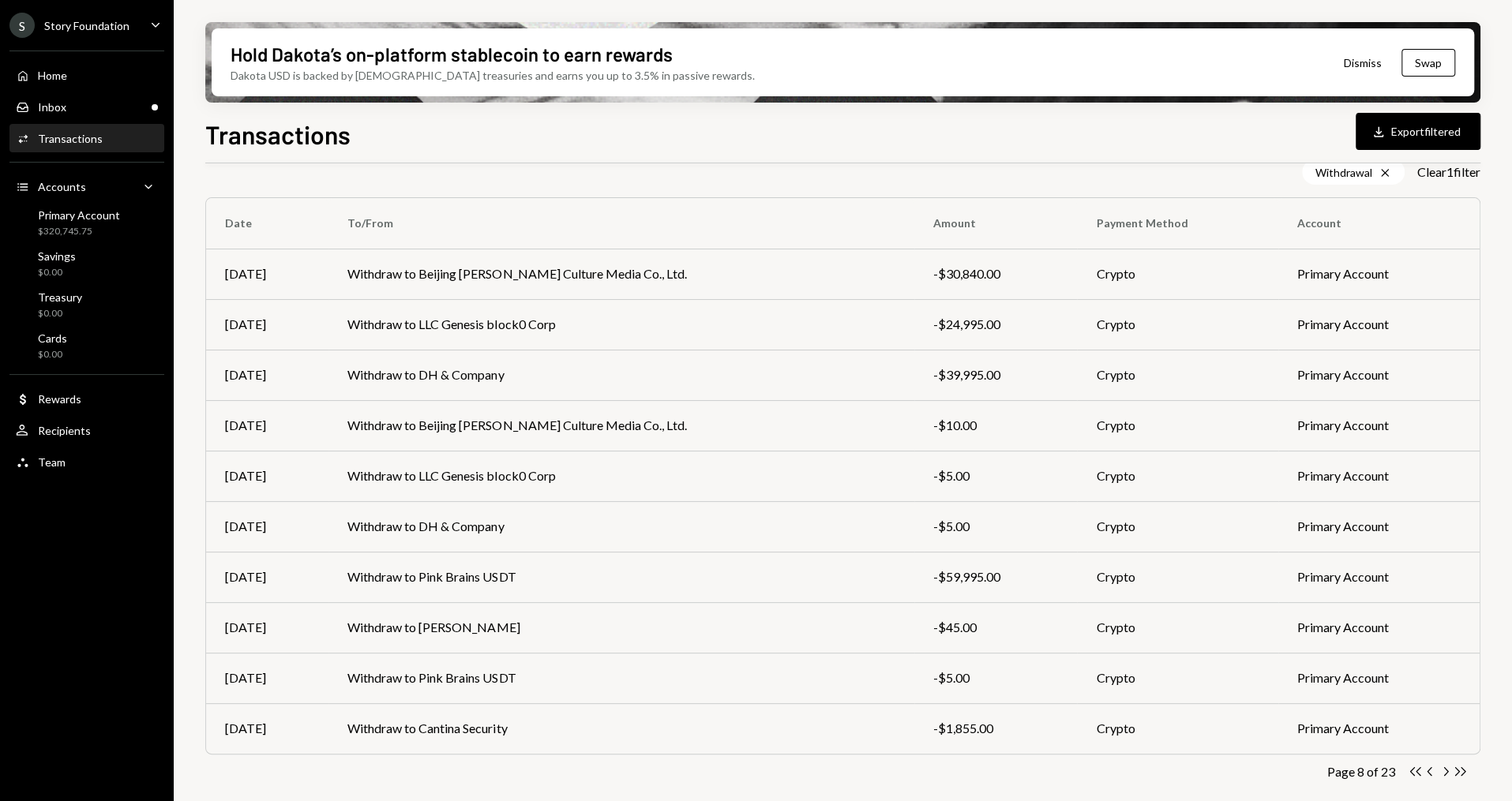
click at [1445, 772] on icon "button" at bounding box center [1445, 772] width 4 height 9
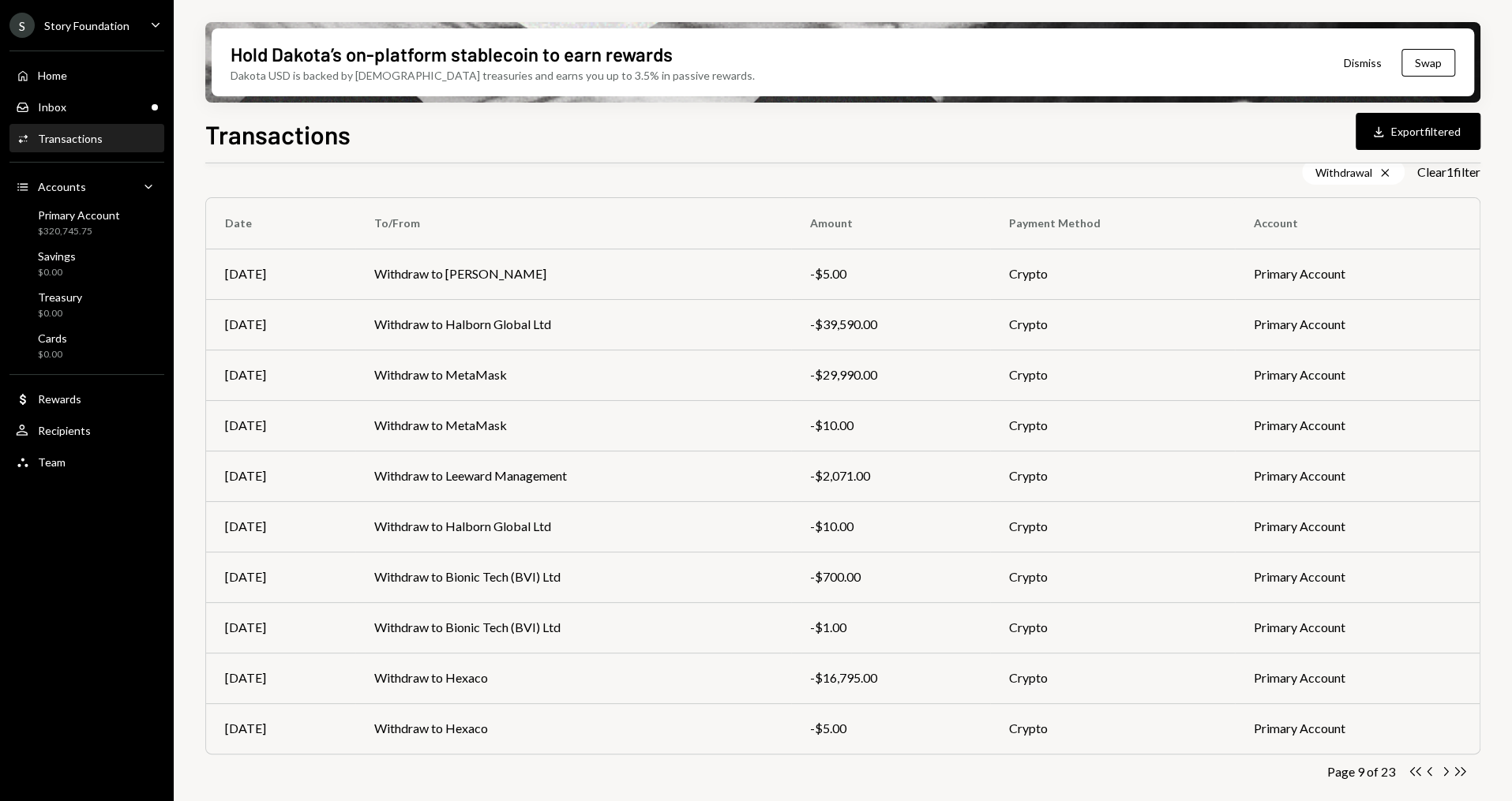
click at [1445, 772] on icon "button" at bounding box center [1445, 772] width 4 height 9
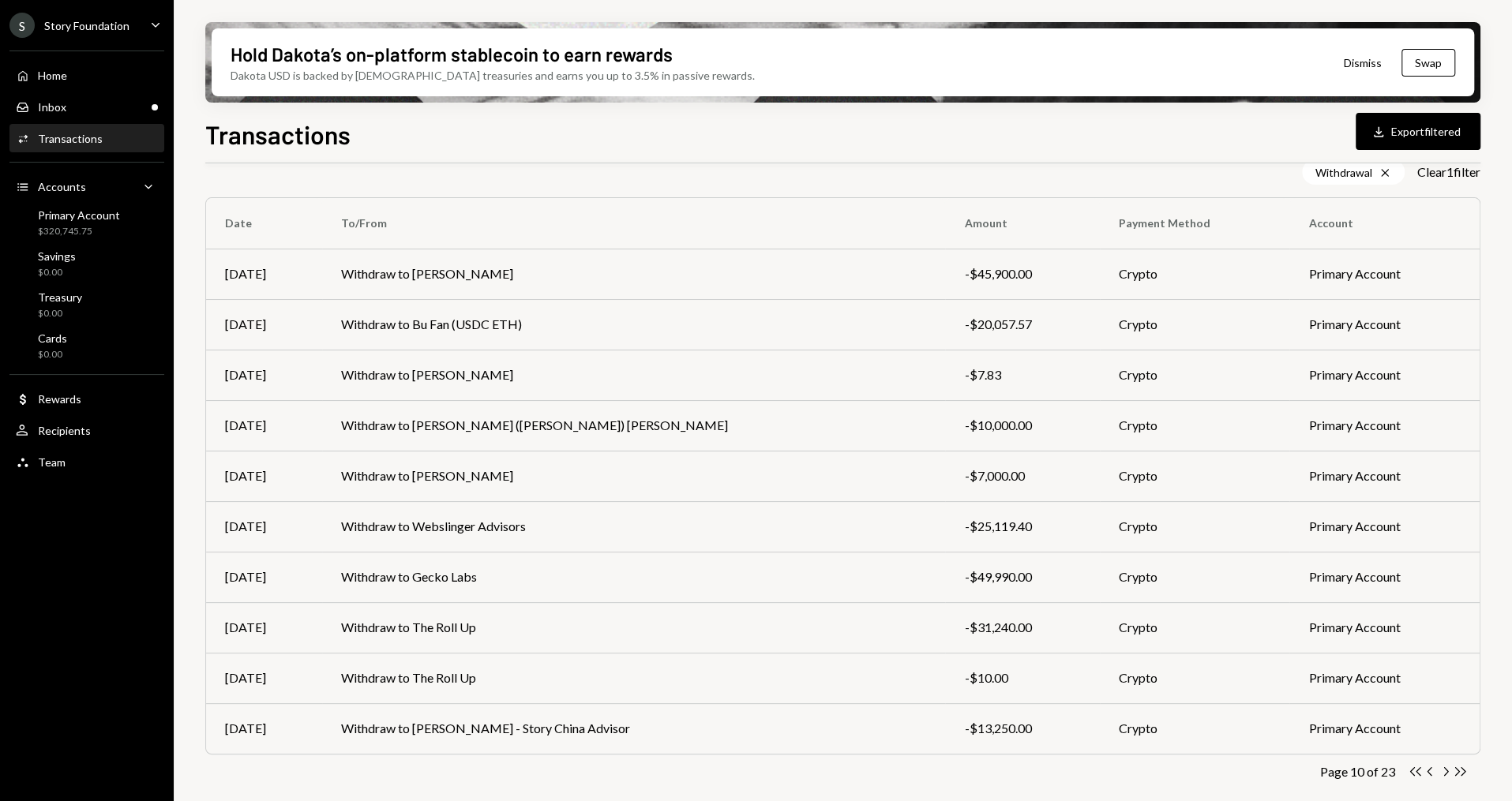
click at [1445, 772] on icon "button" at bounding box center [1445, 772] width 4 height 9
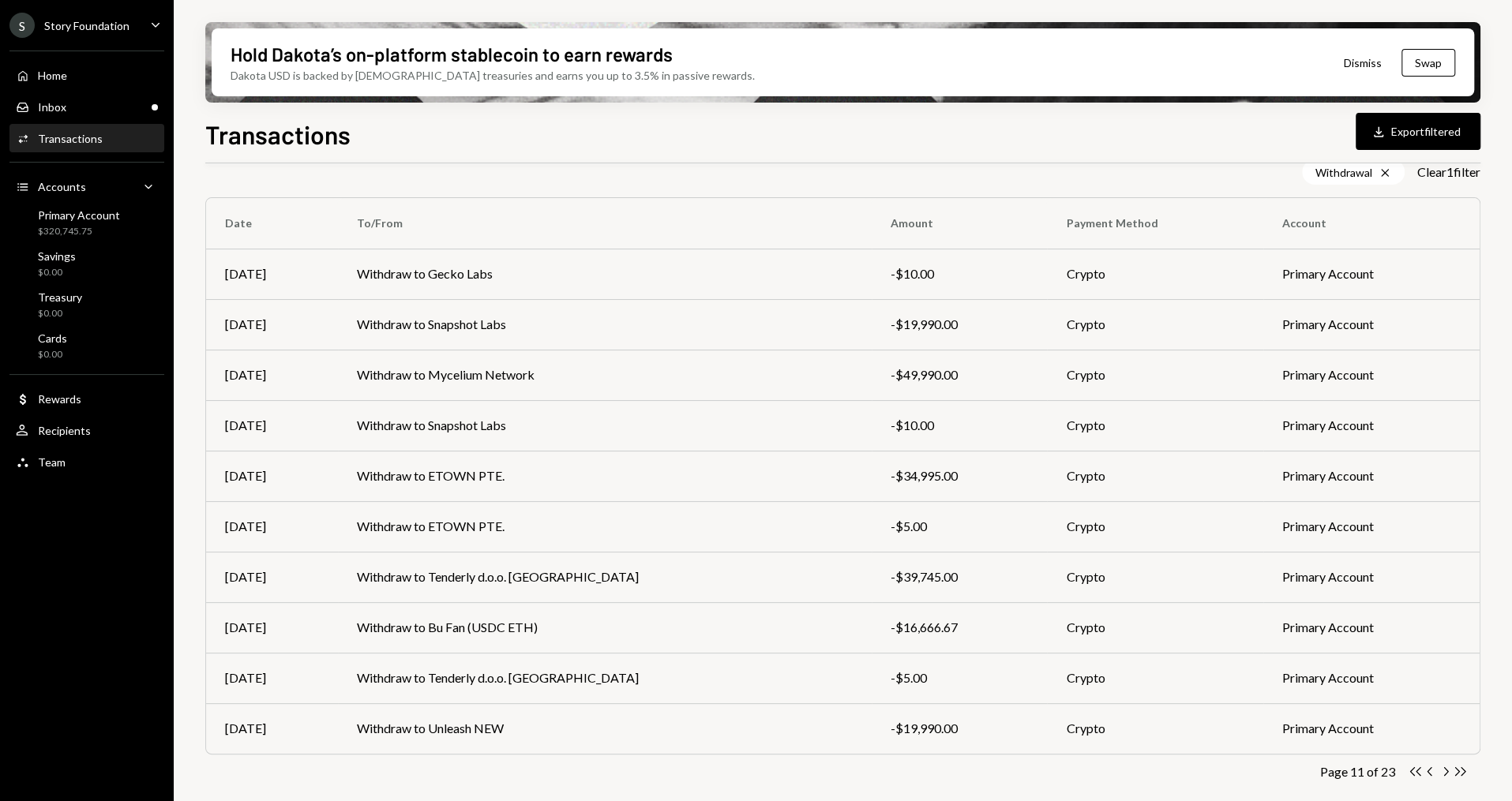
click at [1445, 772] on icon "button" at bounding box center [1445, 772] width 4 height 9
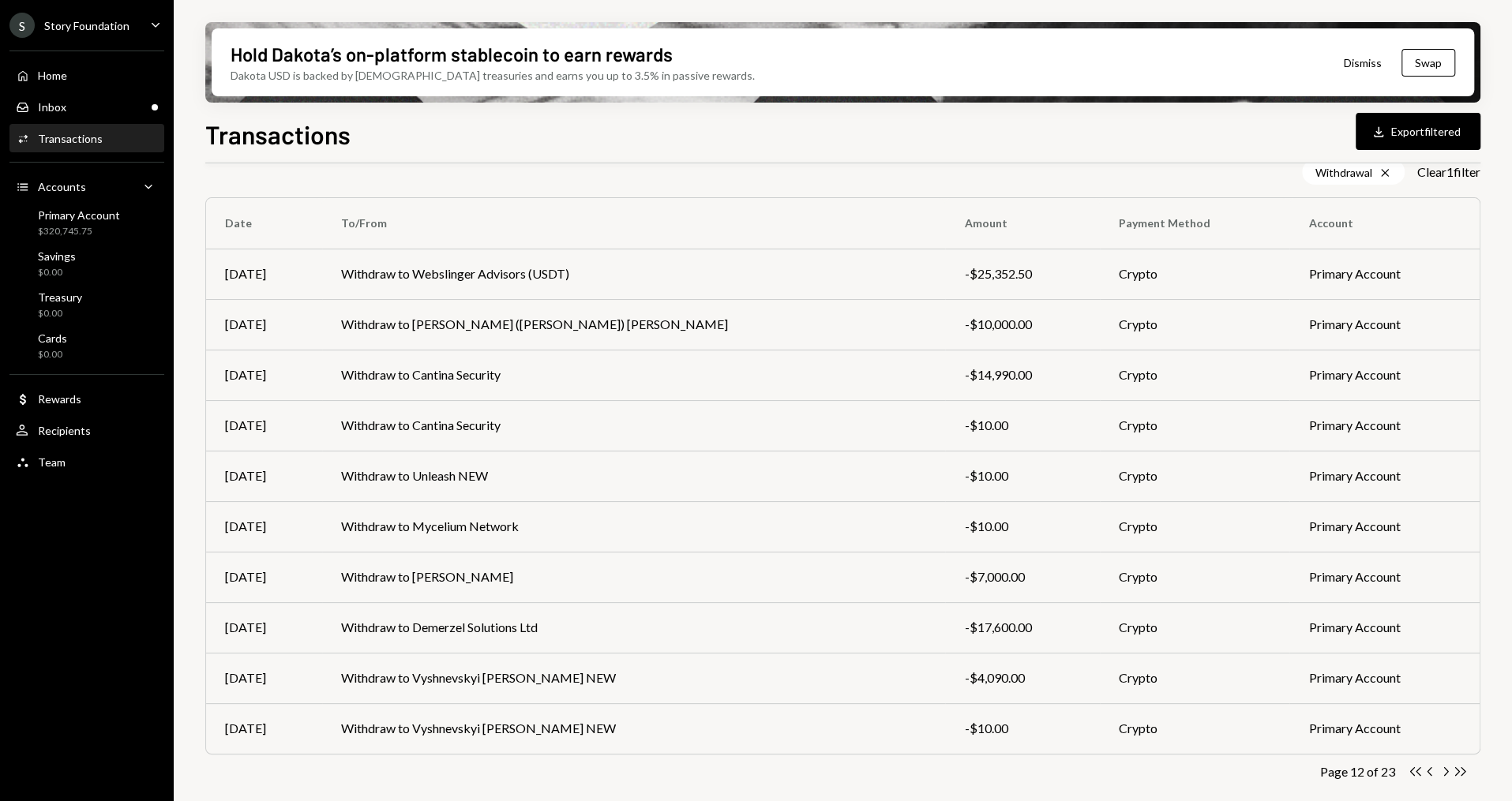
click at [1445, 772] on icon "button" at bounding box center [1445, 772] width 4 height 9
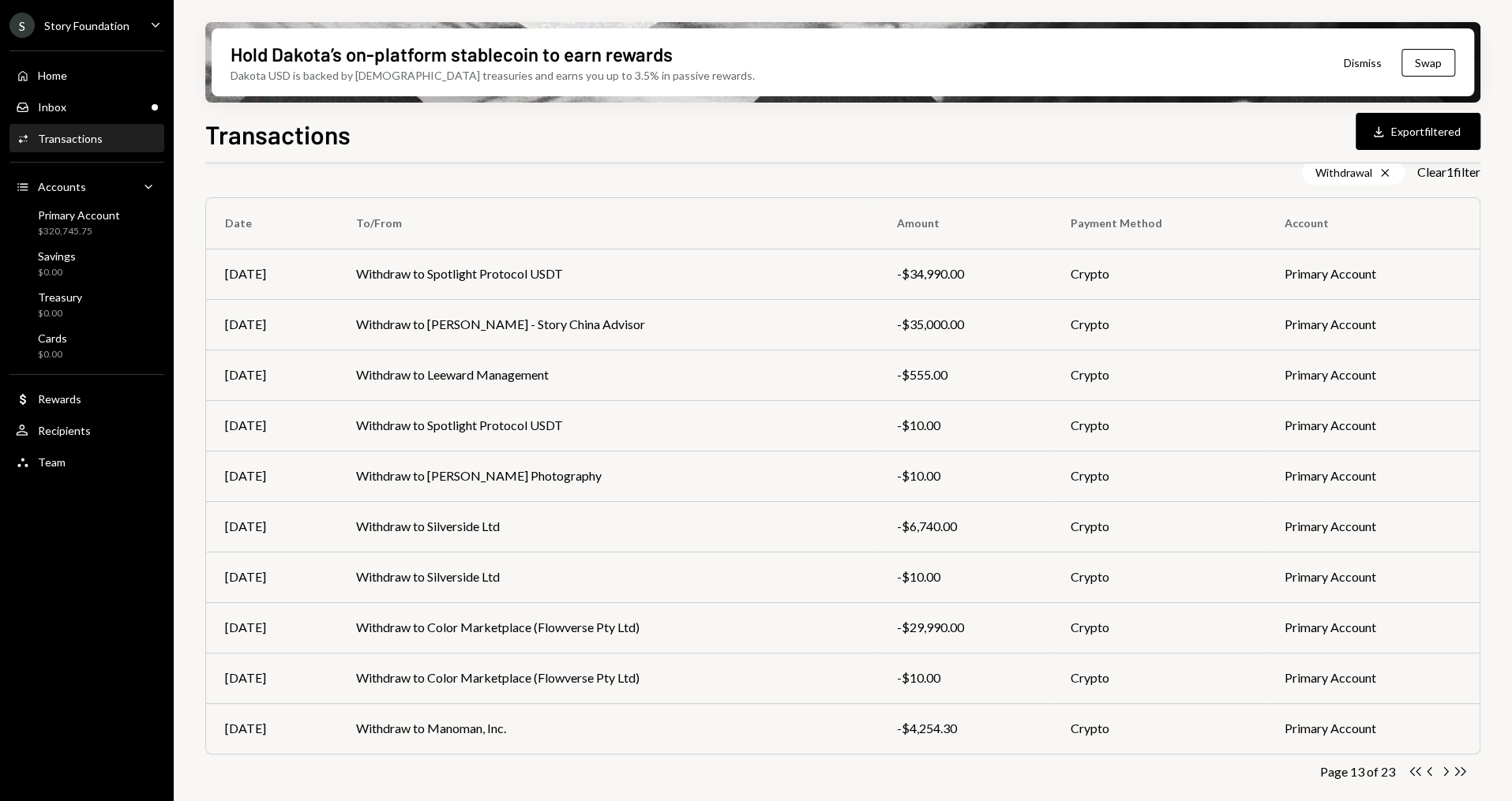
click at [1445, 772] on icon "button" at bounding box center [1445, 772] width 4 height 9
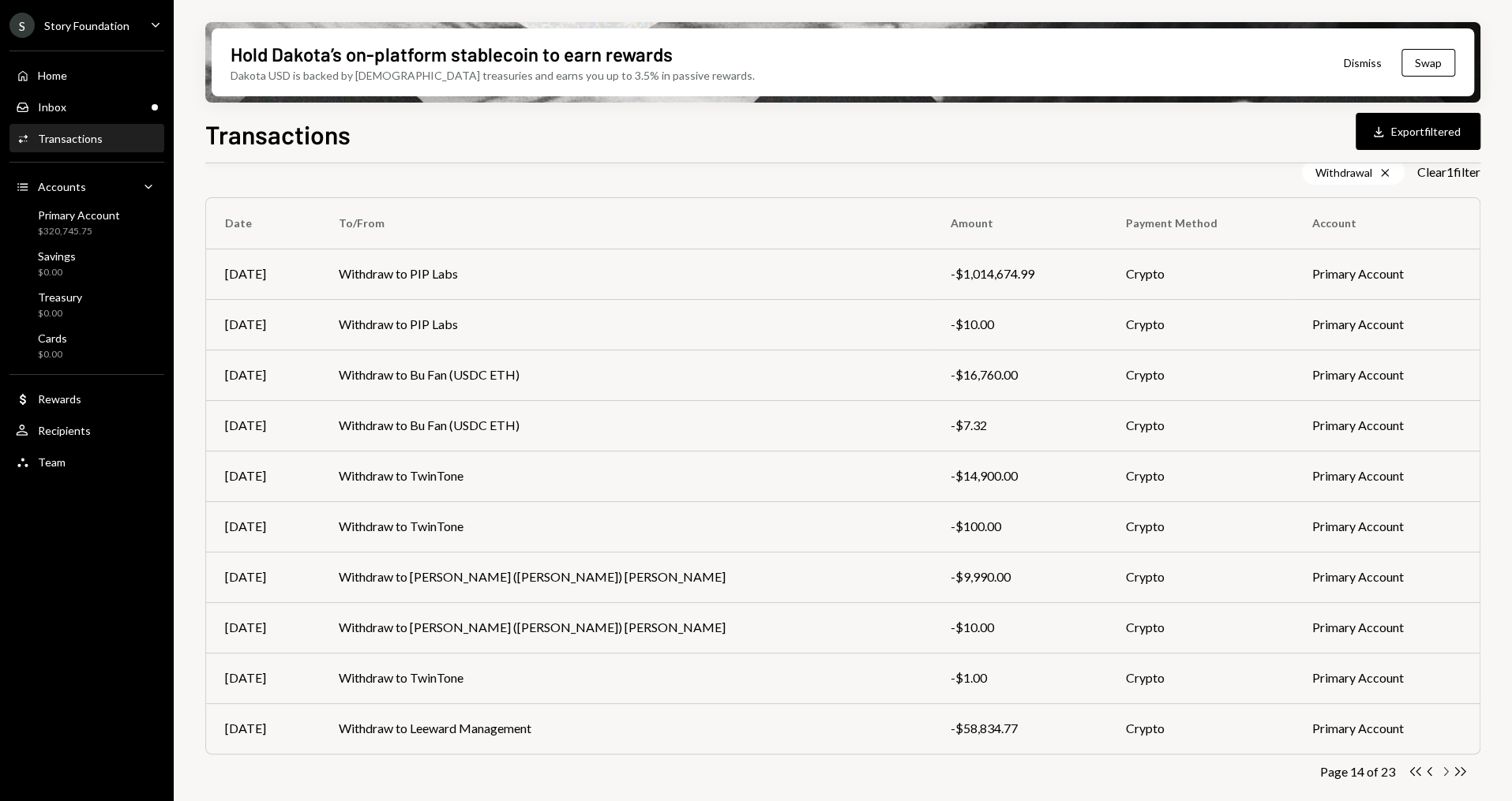
click at [1444, 774] on icon "Chevron Right" at bounding box center [1444, 771] width 15 height 15
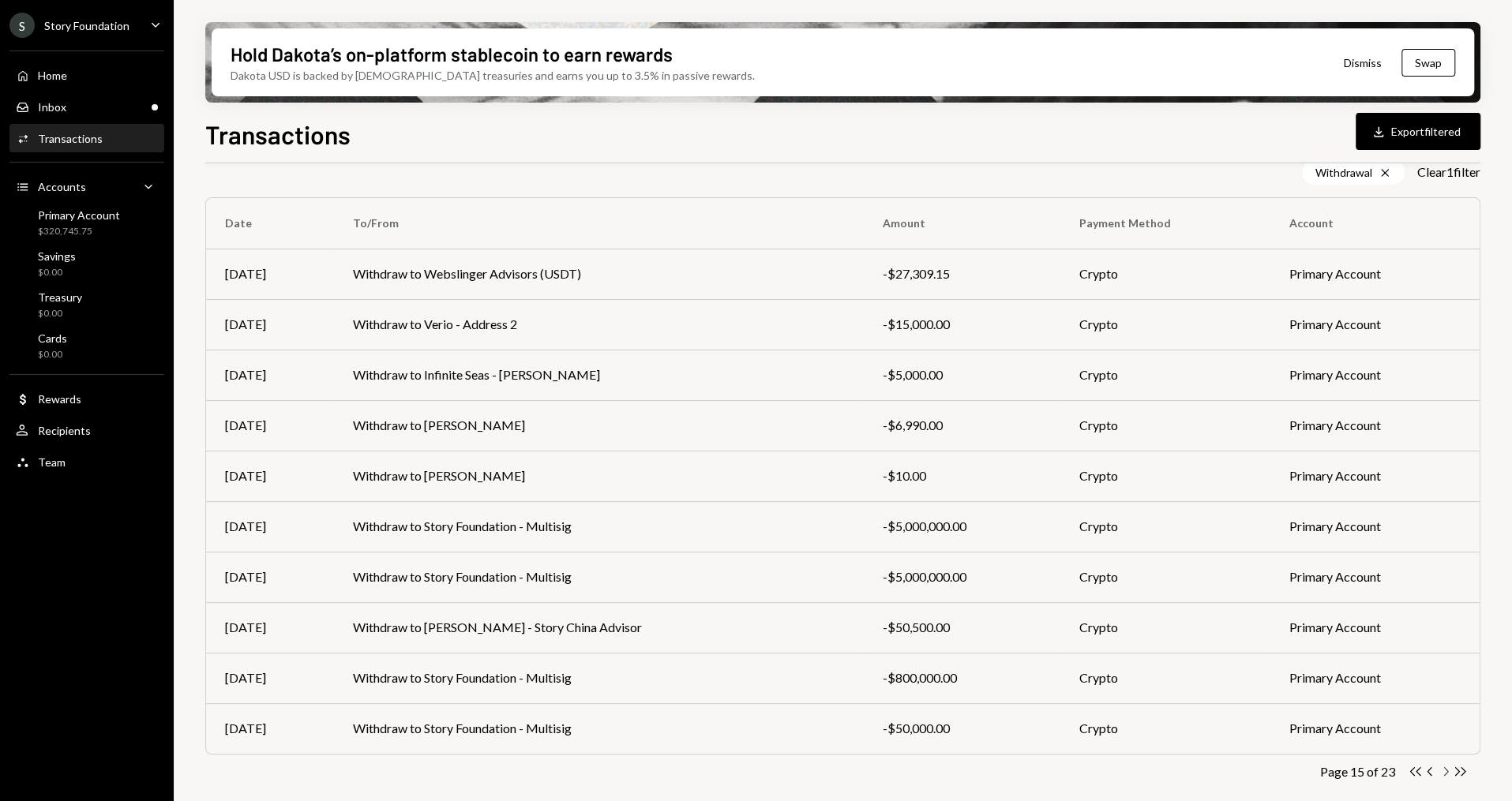
click at [1438, 772] on icon "Chevron Right" at bounding box center [1444, 771] width 15 height 15
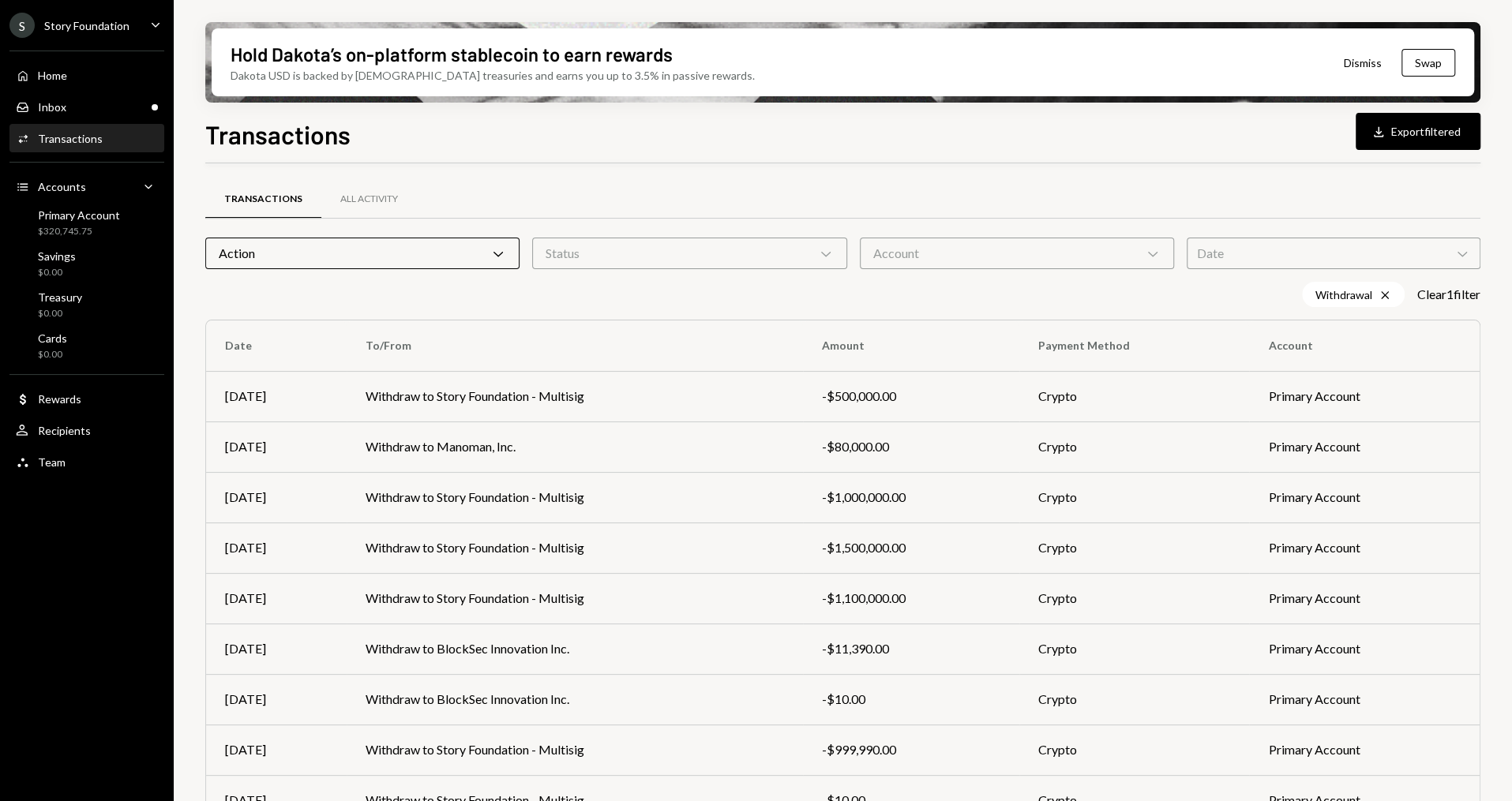
scroll to position [0, 0]
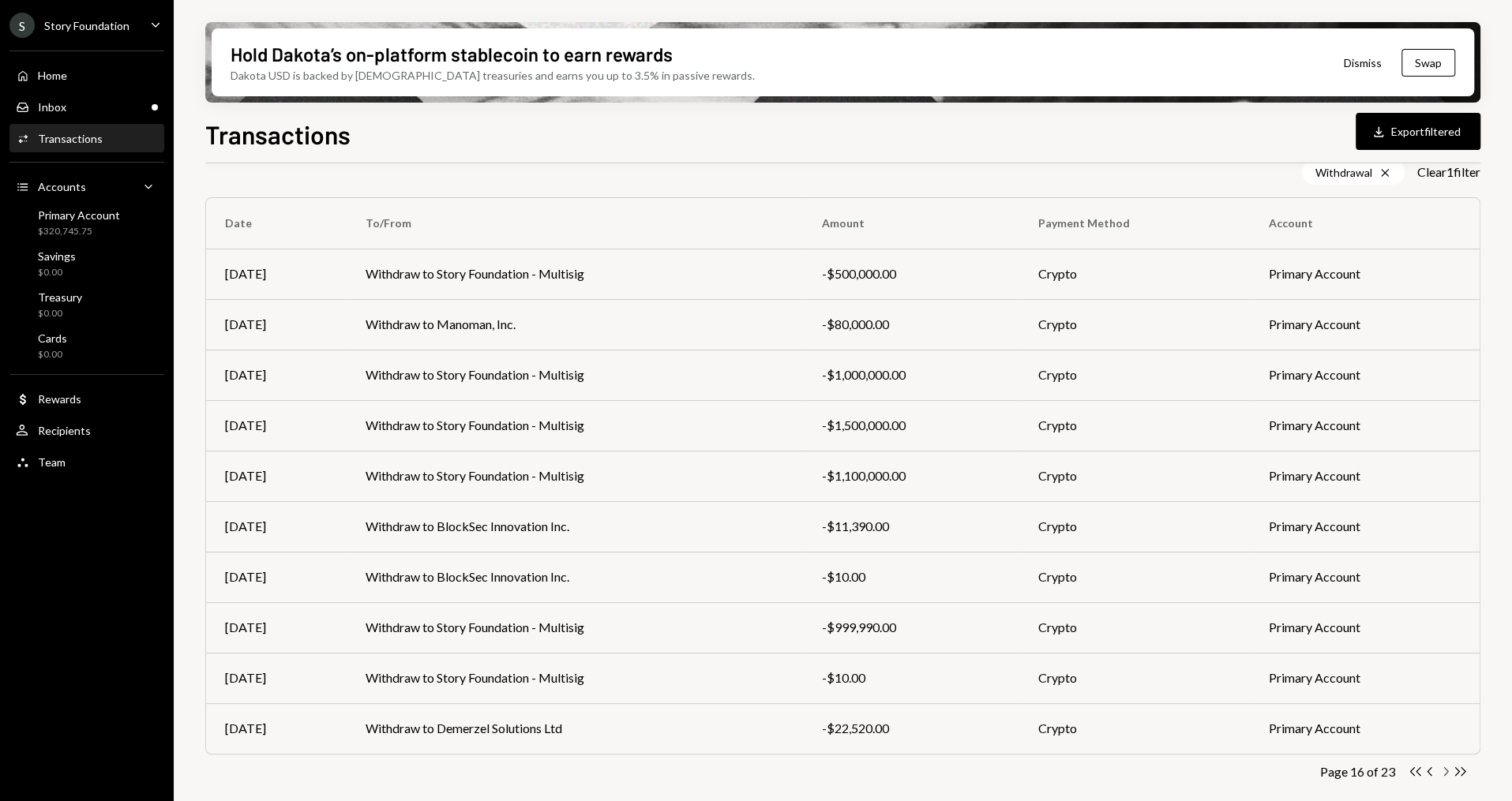
click at [1442, 770] on icon "Chevron Right" at bounding box center [1444, 771] width 15 height 15
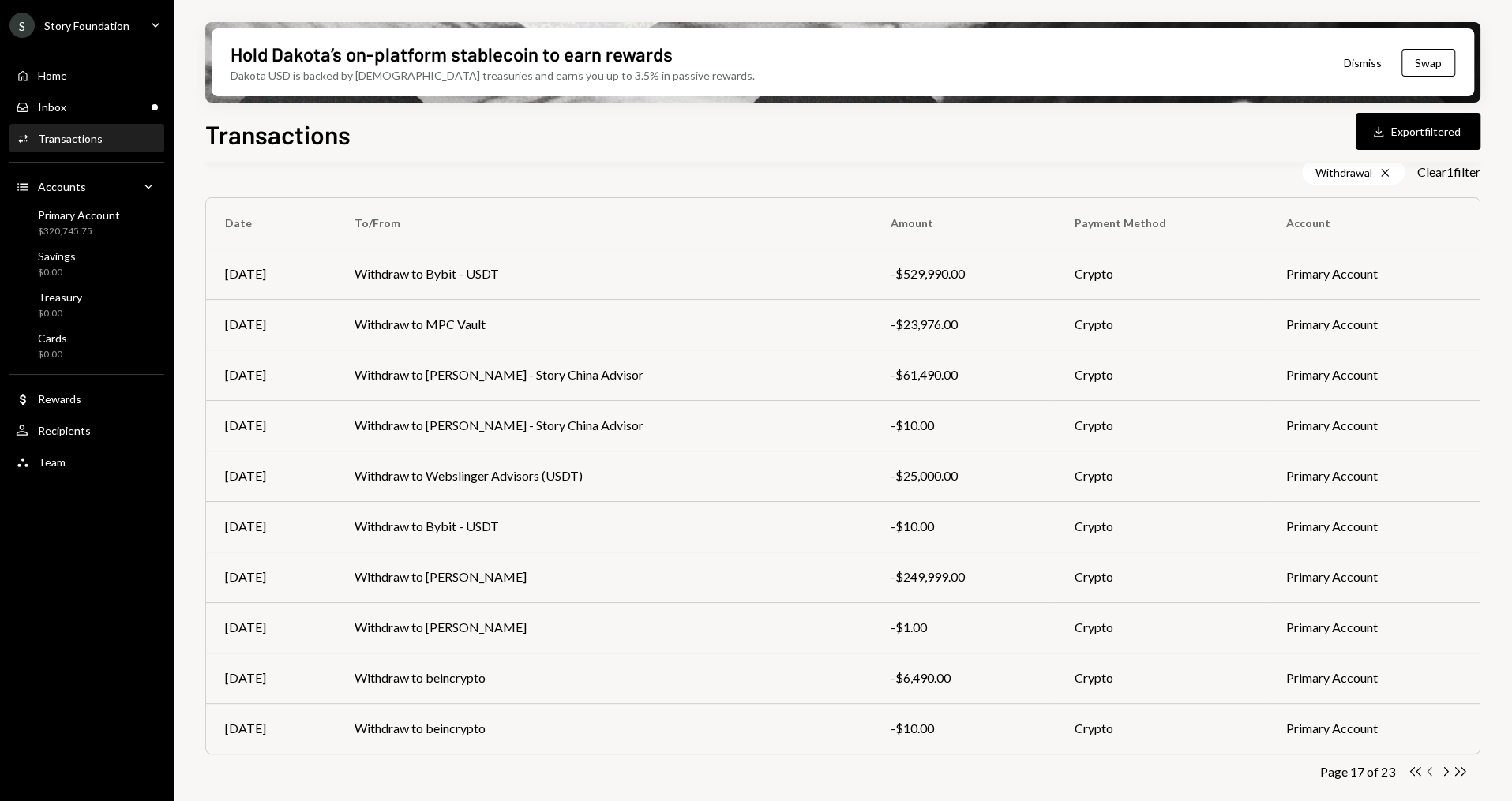
click at [1428, 769] on icon "Chevron Left" at bounding box center [1429, 771] width 15 height 15
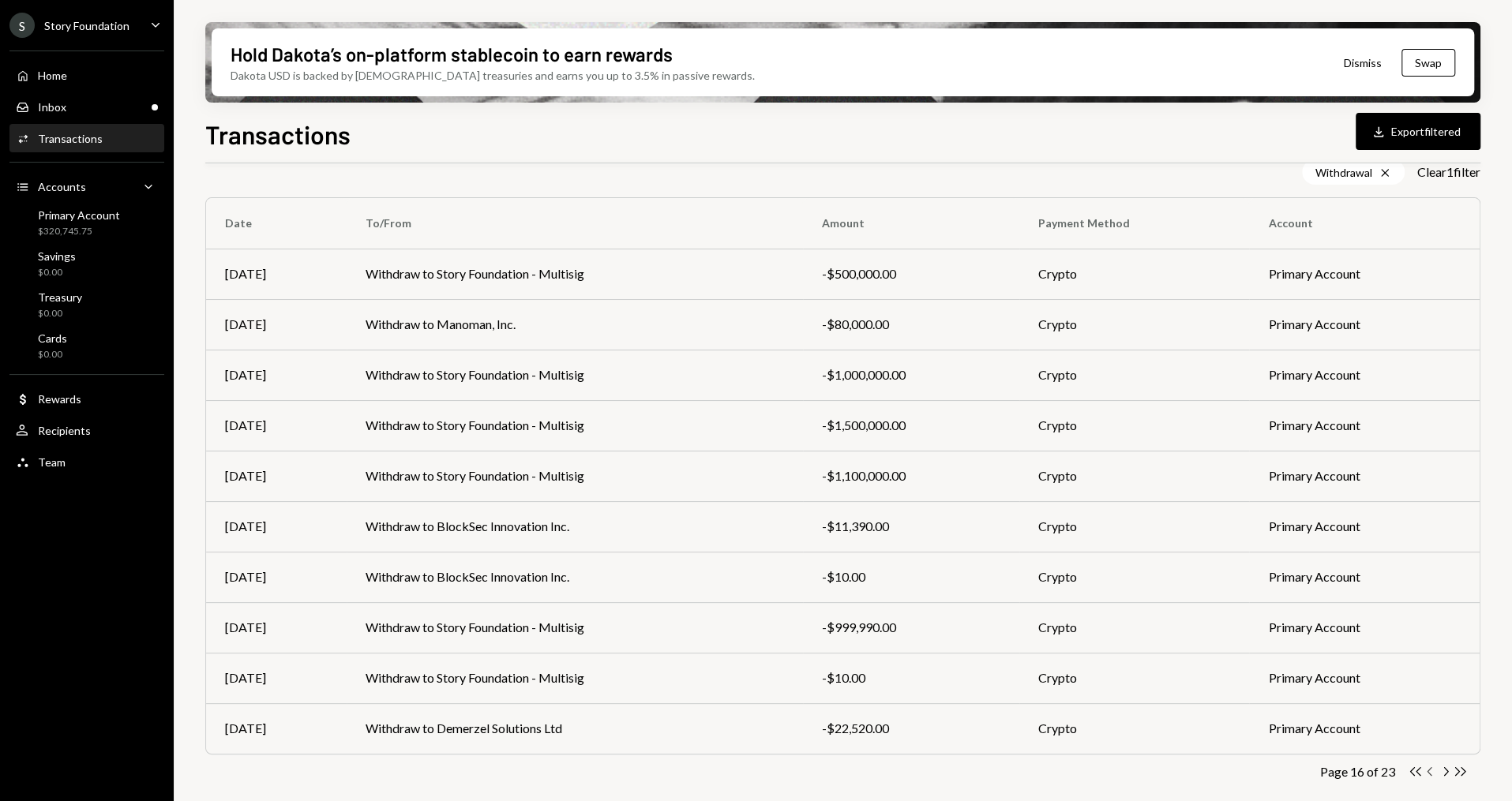
click at [1428, 770] on icon "button" at bounding box center [1428, 772] width 4 height 9
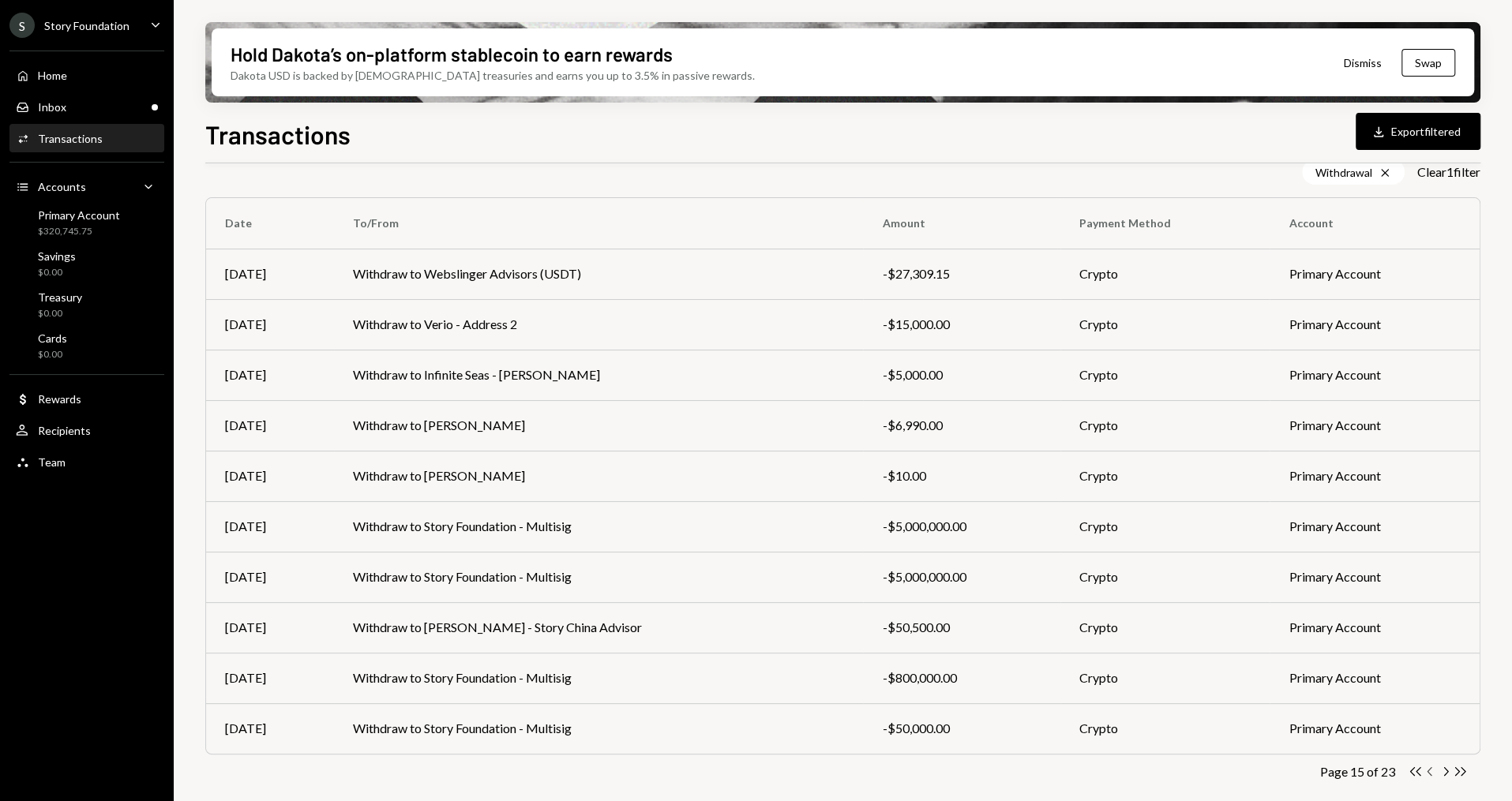
click at [1424, 768] on icon "Chevron Left" at bounding box center [1429, 771] width 15 height 15
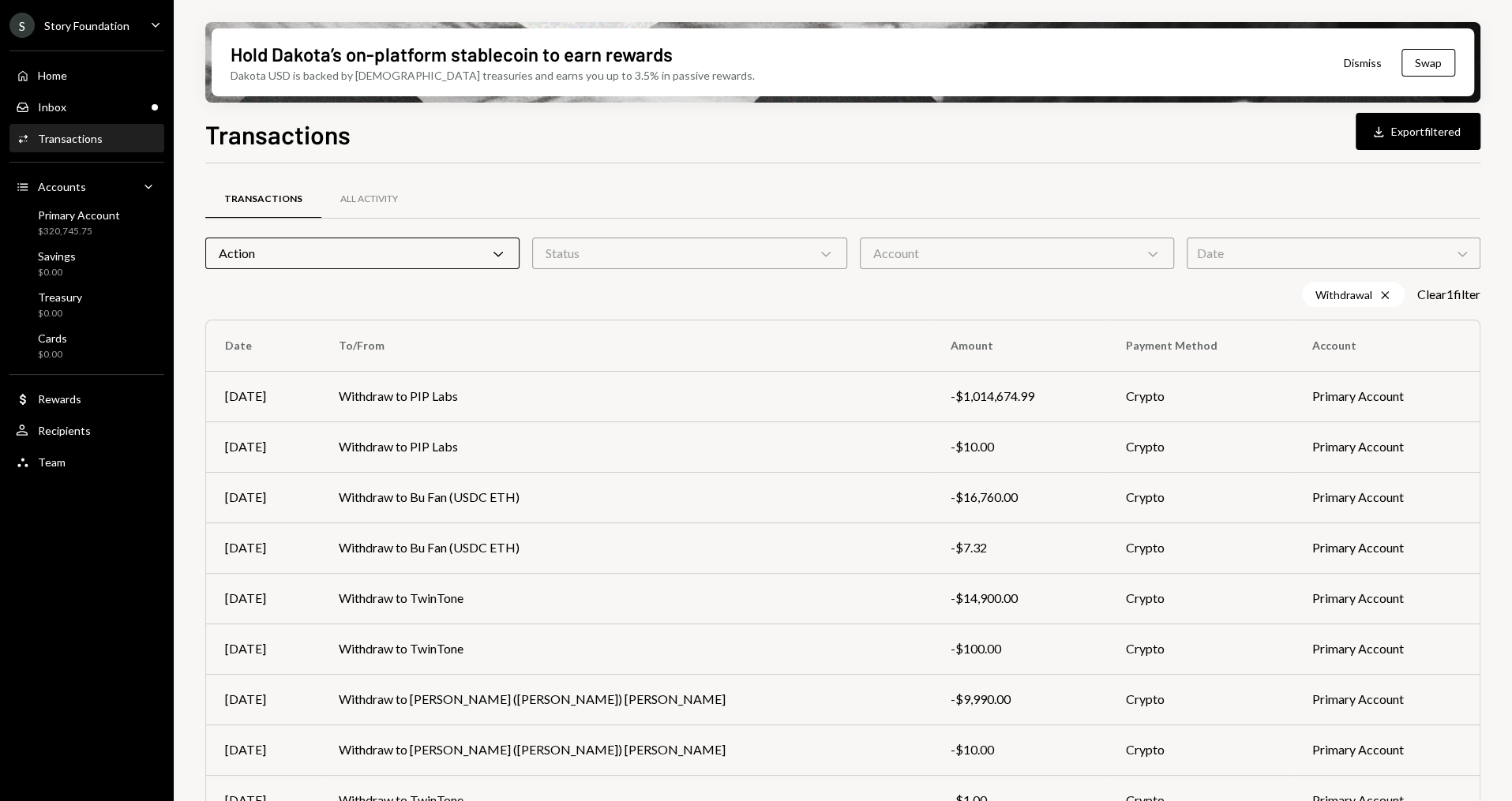
click at [382, 259] on div "Action Chevron Down" at bounding box center [362, 254] width 314 height 32
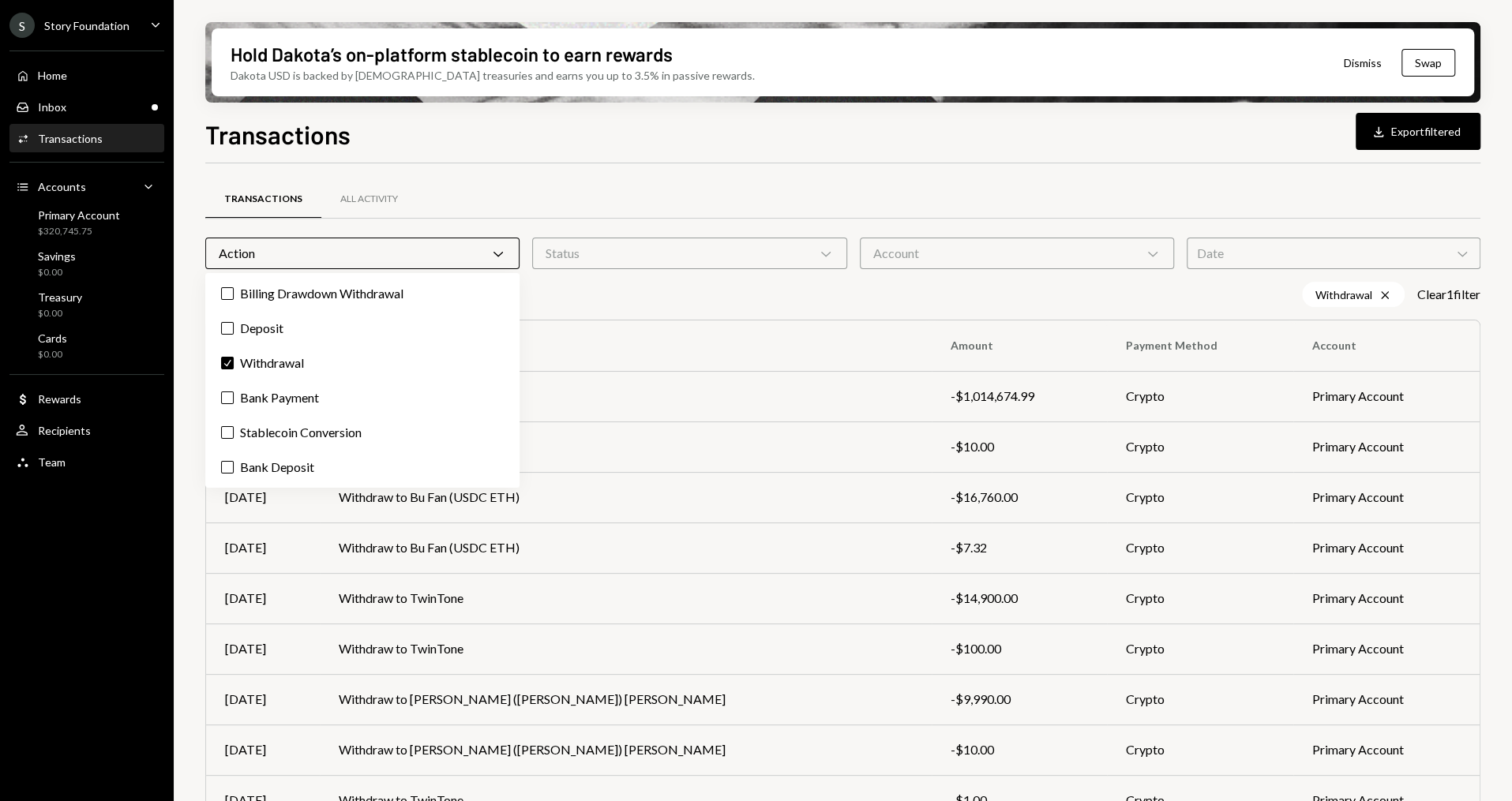
click at [382, 259] on div "Action Chevron Down" at bounding box center [362, 254] width 314 height 32
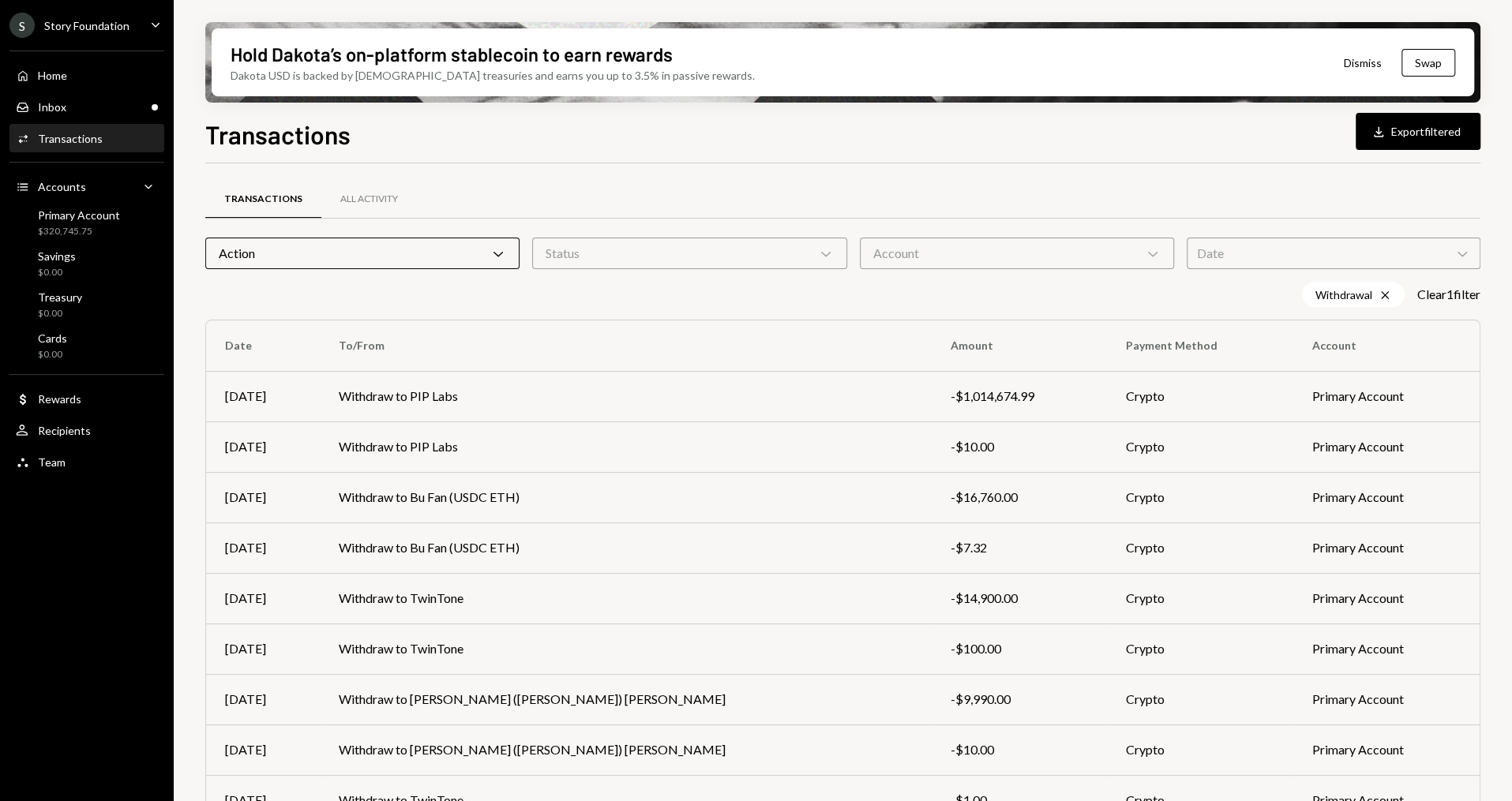
click at [382, 259] on div "Action Chevron Down" at bounding box center [362, 254] width 314 height 32
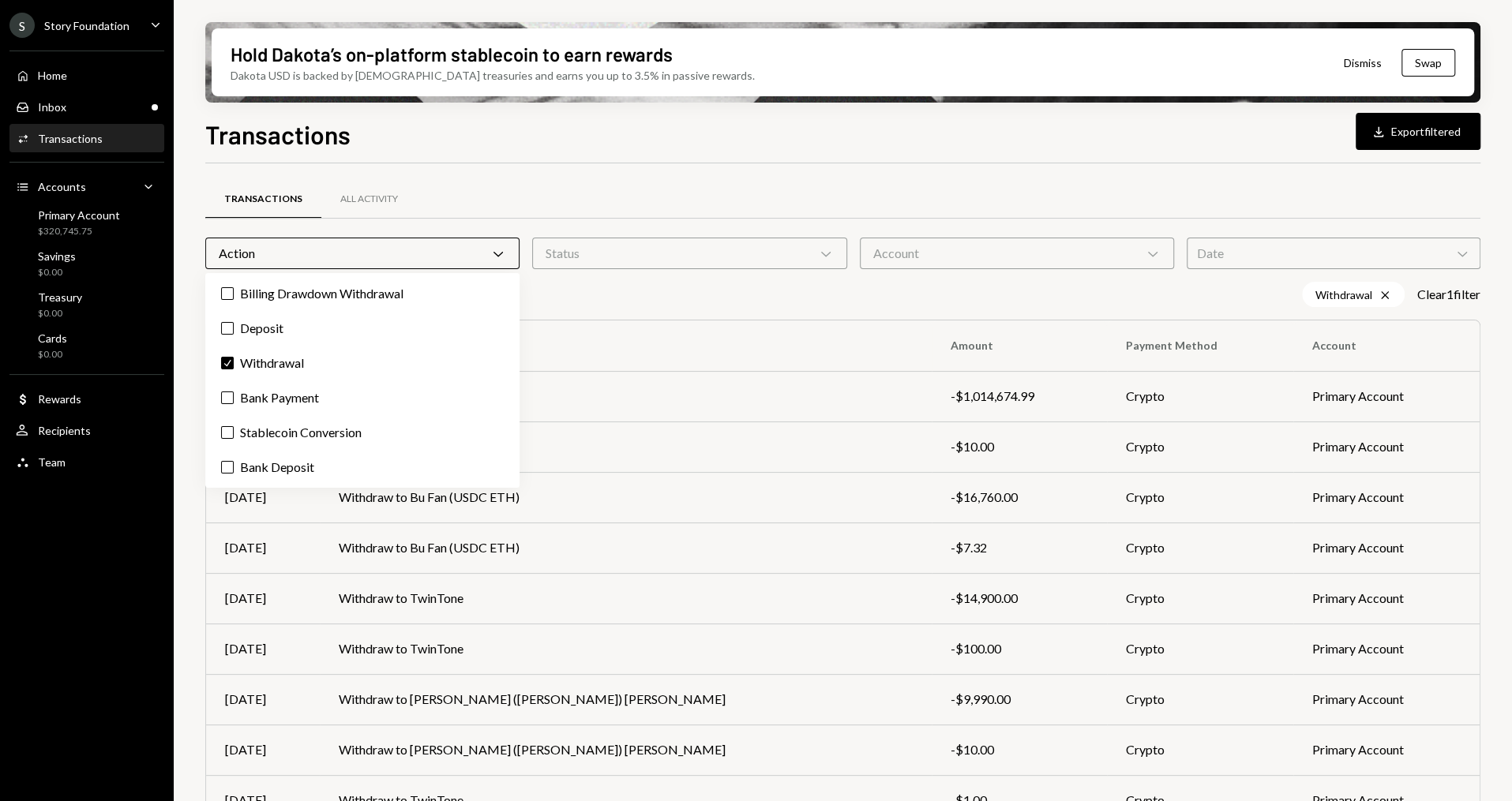
click at [382, 259] on div "Action Chevron Down" at bounding box center [362, 254] width 314 height 32
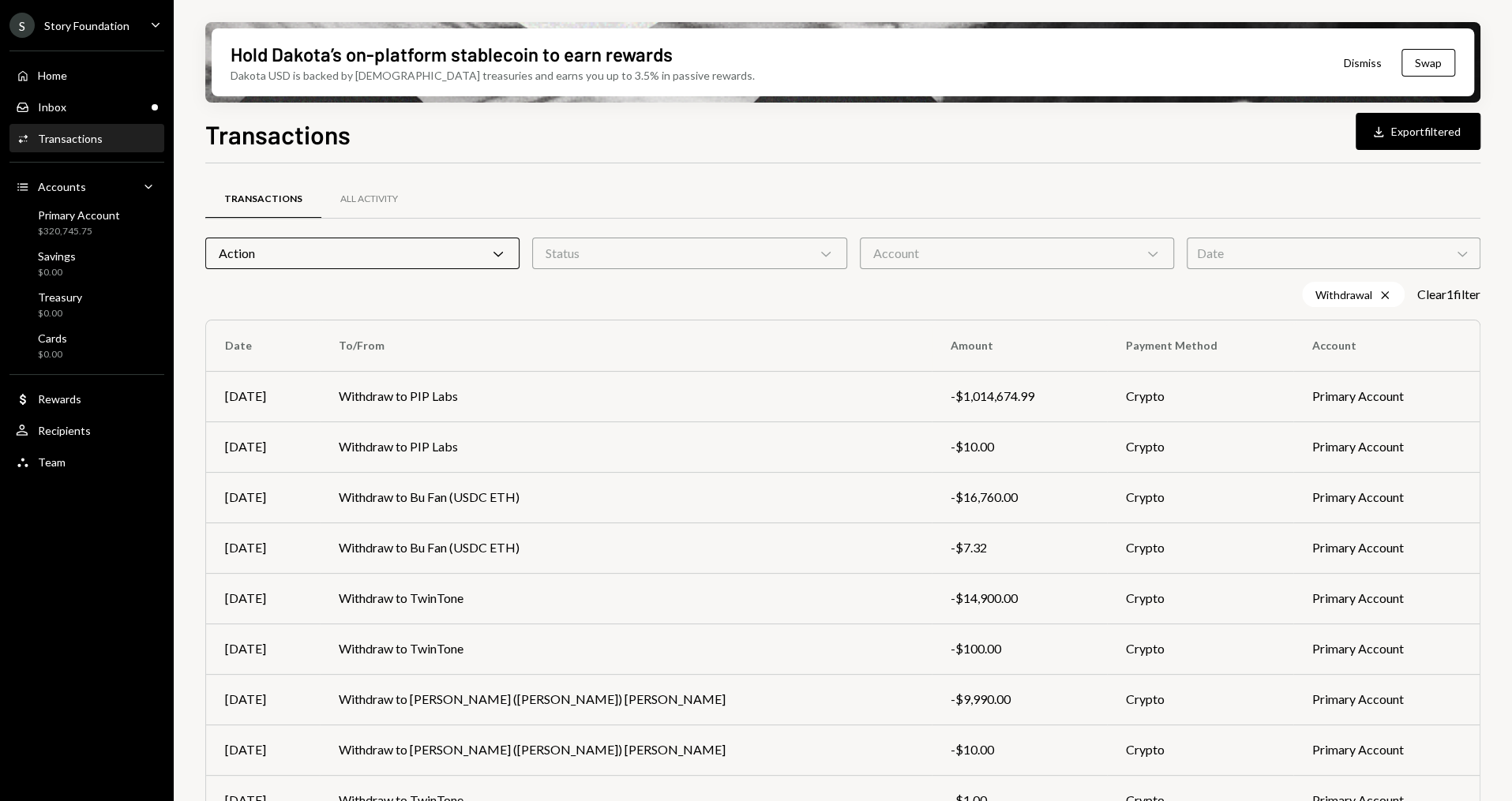
click at [637, 254] on div "Status Chevron Down" at bounding box center [689, 254] width 314 height 32
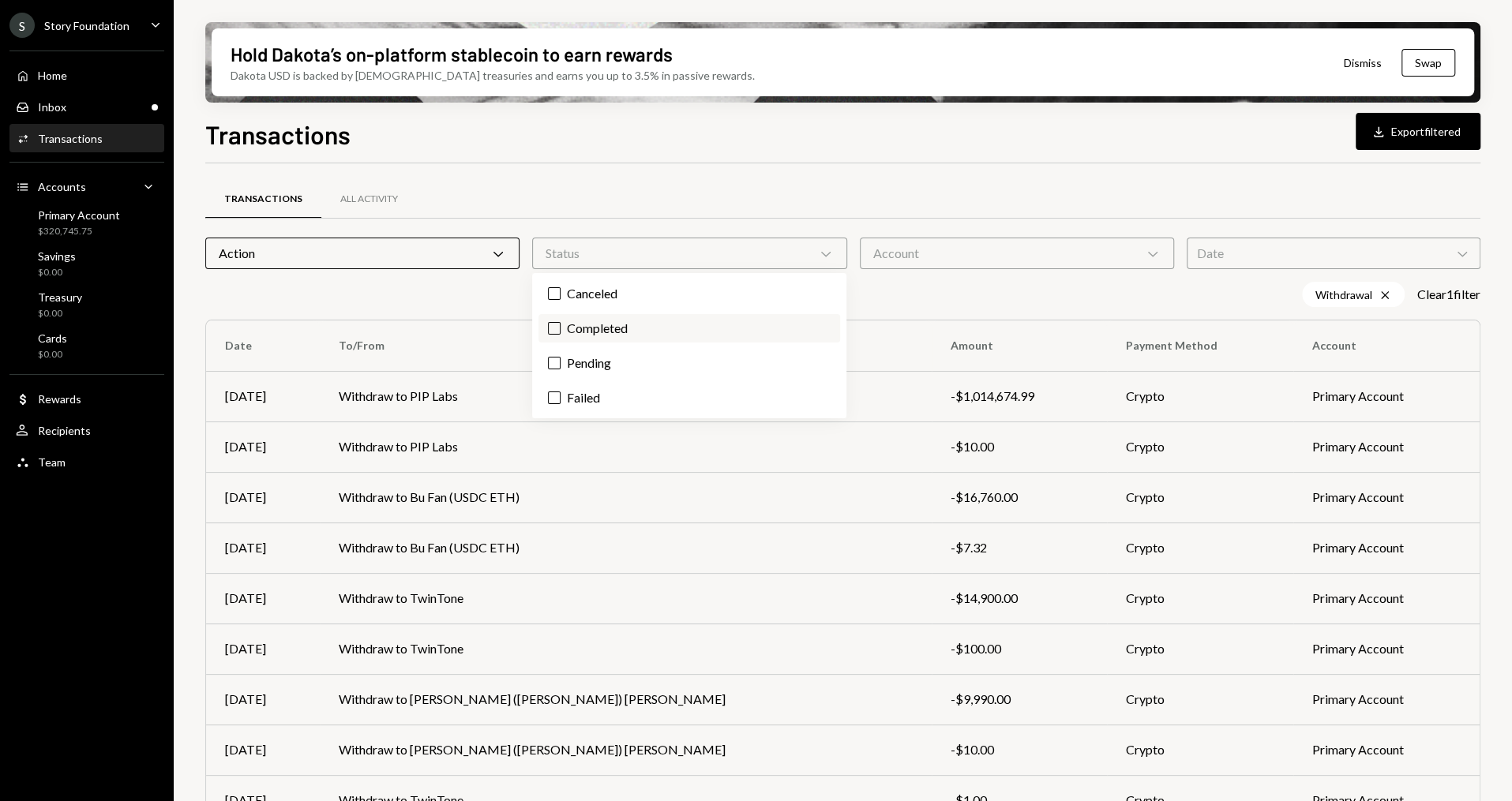
click at [607, 337] on label "Completed" at bounding box center [688, 329] width 301 height 28
click at [561, 335] on button "Completed" at bounding box center [554, 329] width 12 height 12
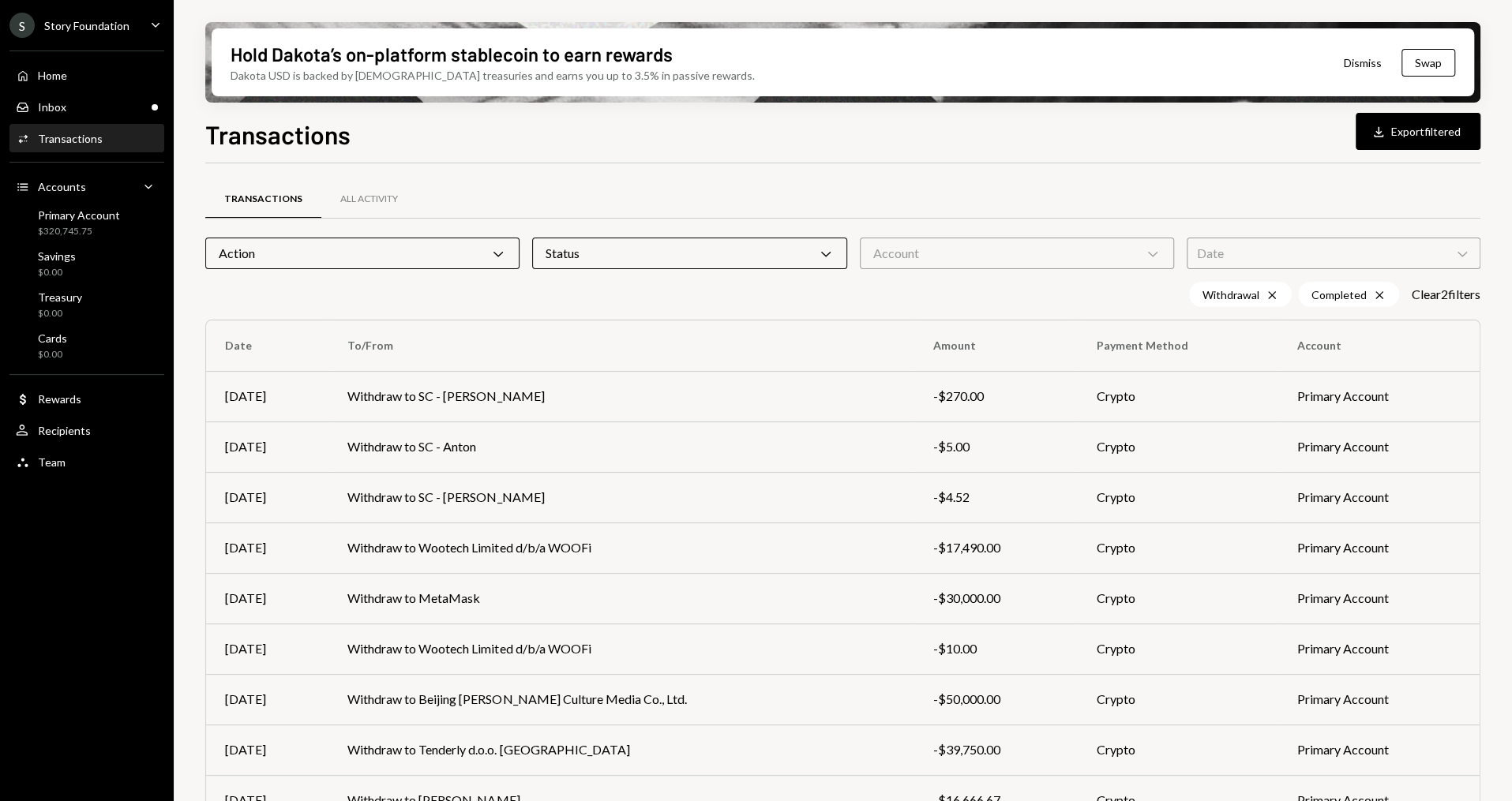
click at [748, 202] on div "Transactions All Activity" at bounding box center [842, 199] width 1275 height 40
click at [1373, 135] on icon "button" at bounding box center [1378, 131] width 10 height 11
click at [120, 105] on div "Inbox Inbox" at bounding box center [87, 107] width 142 height 14
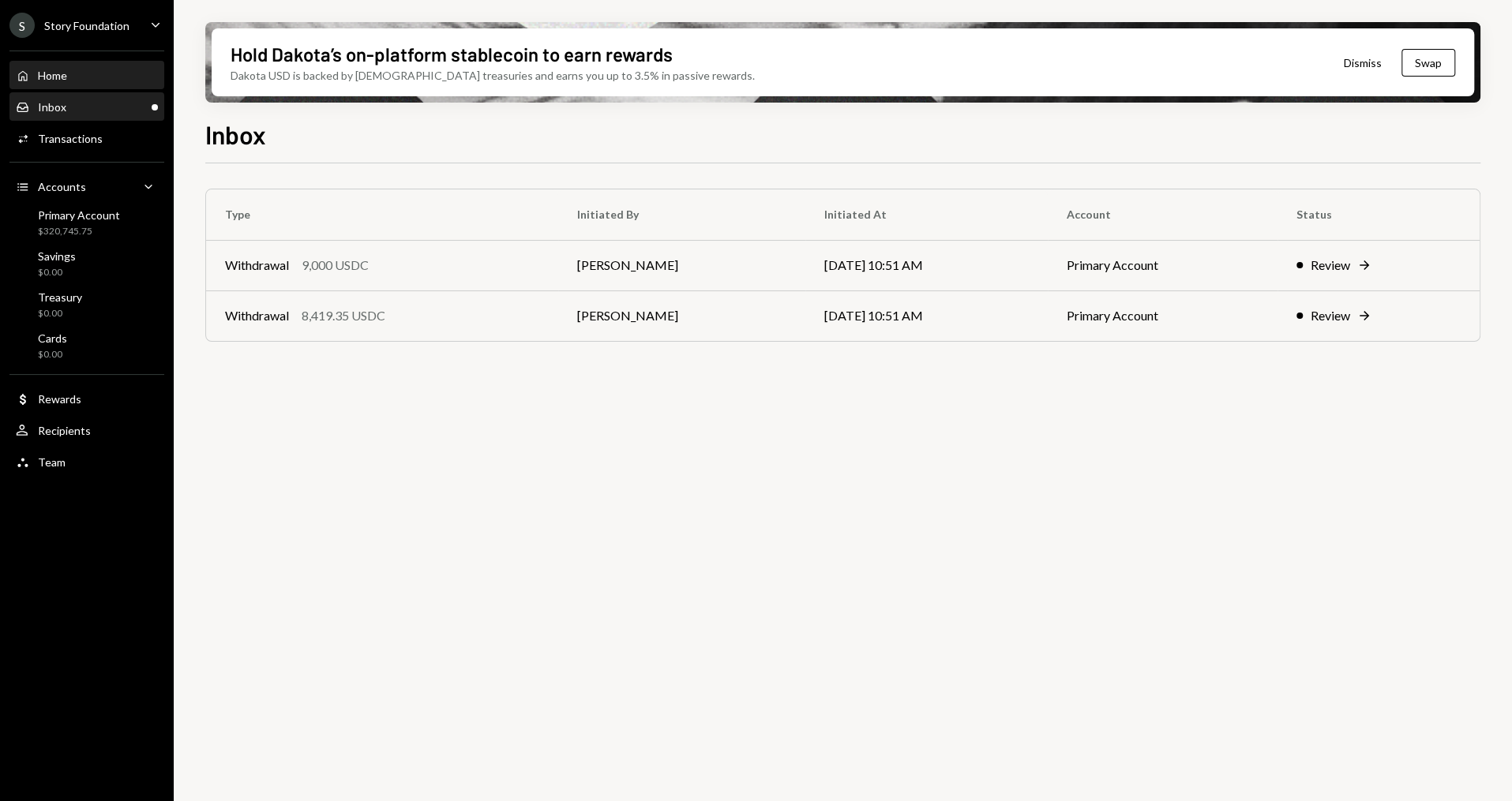
click at [101, 76] on div "Home Home" at bounding box center [87, 75] width 142 height 14
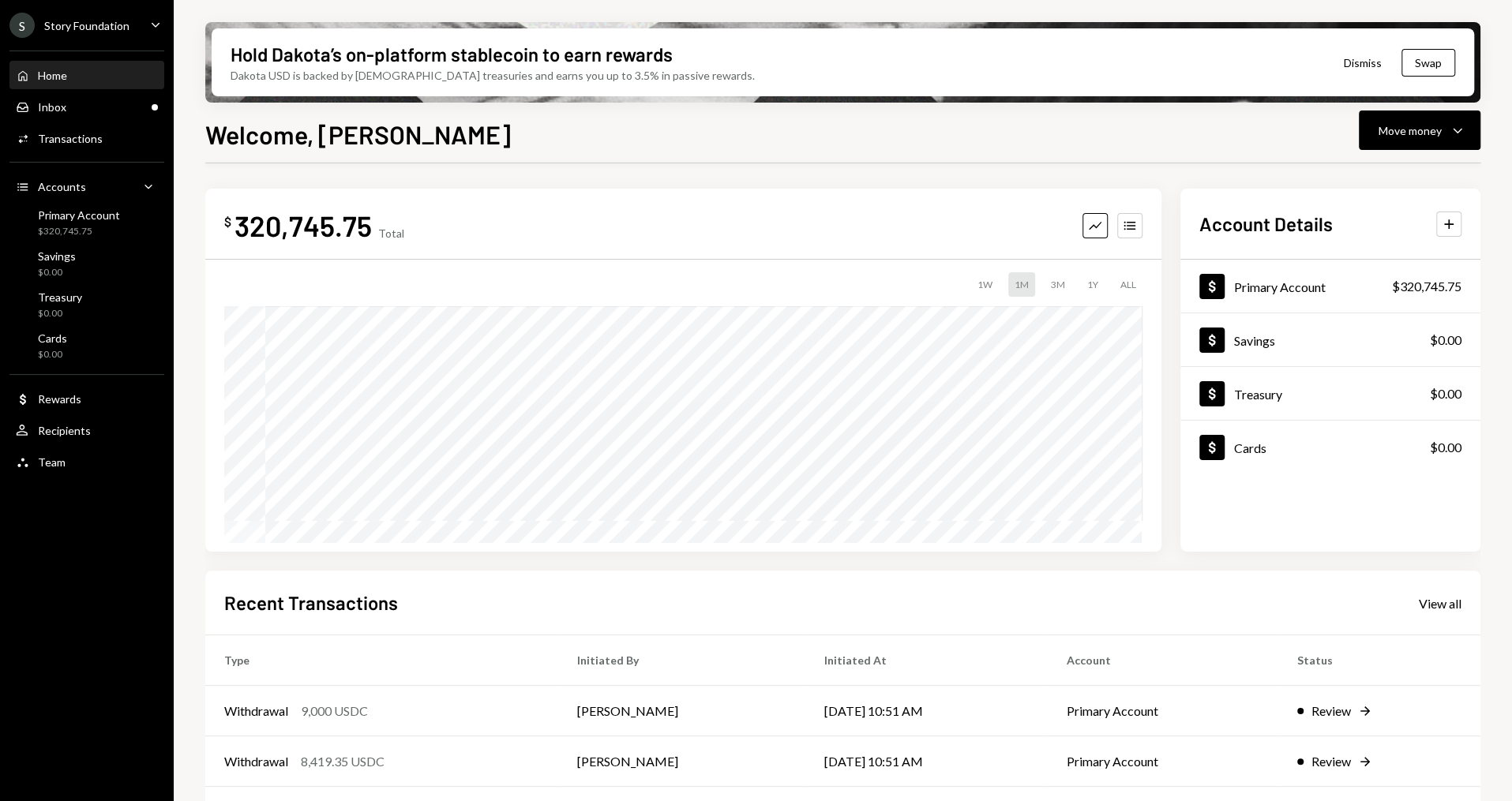
scroll to position [150, 0]
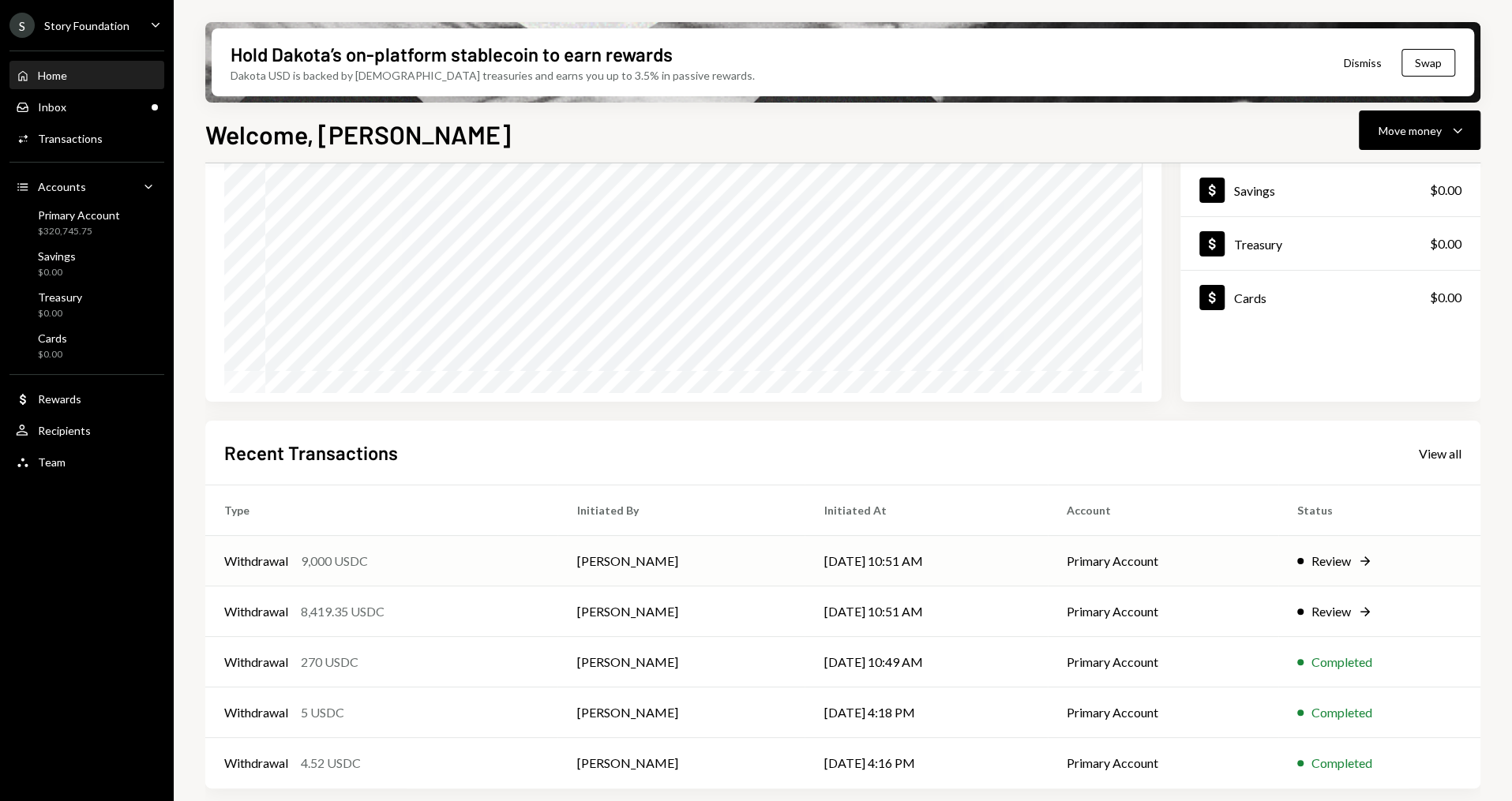
click at [443, 565] on div "Withdrawal 9,000 USDC" at bounding box center [381, 560] width 314 height 19
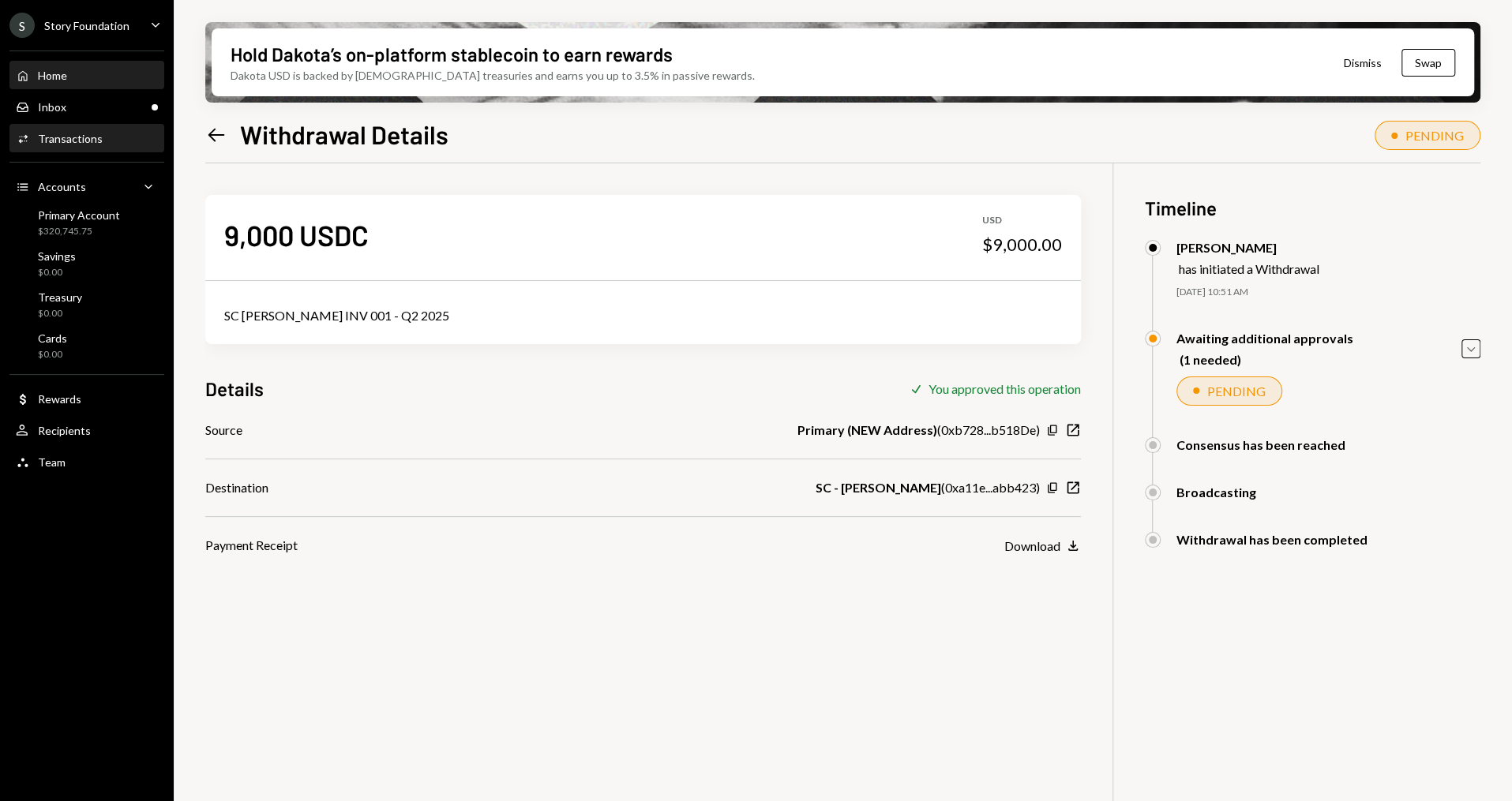
click at [65, 67] on div "Home Home" at bounding box center [87, 75] width 142 height 27
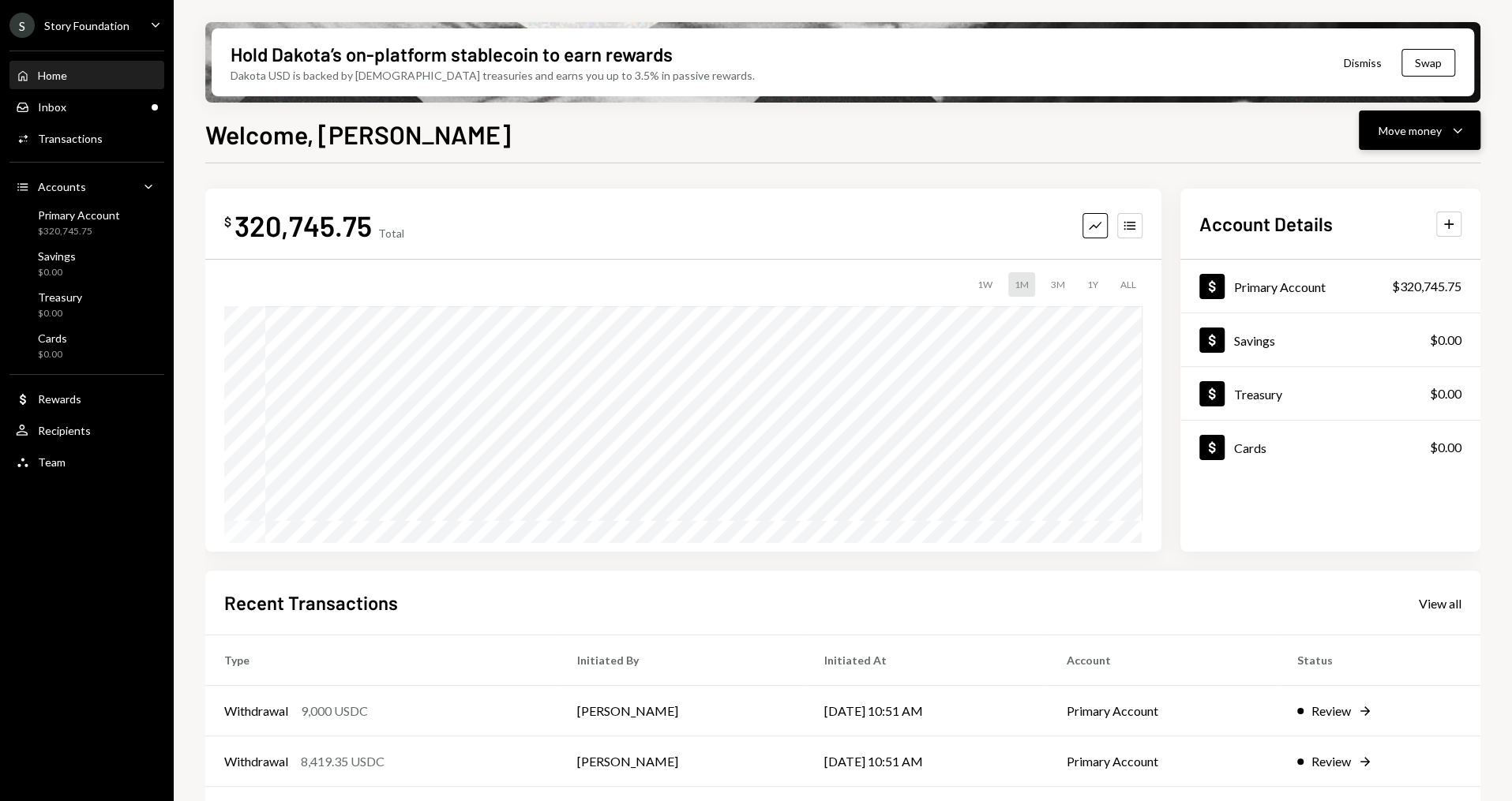
click at [1458, 131] on icon "Caret Down" at bounding box center [1457, 130] width 19 height 19
click at [1405, 173] on div "Send" at bounding box center [1407, 178] width 115 height 17
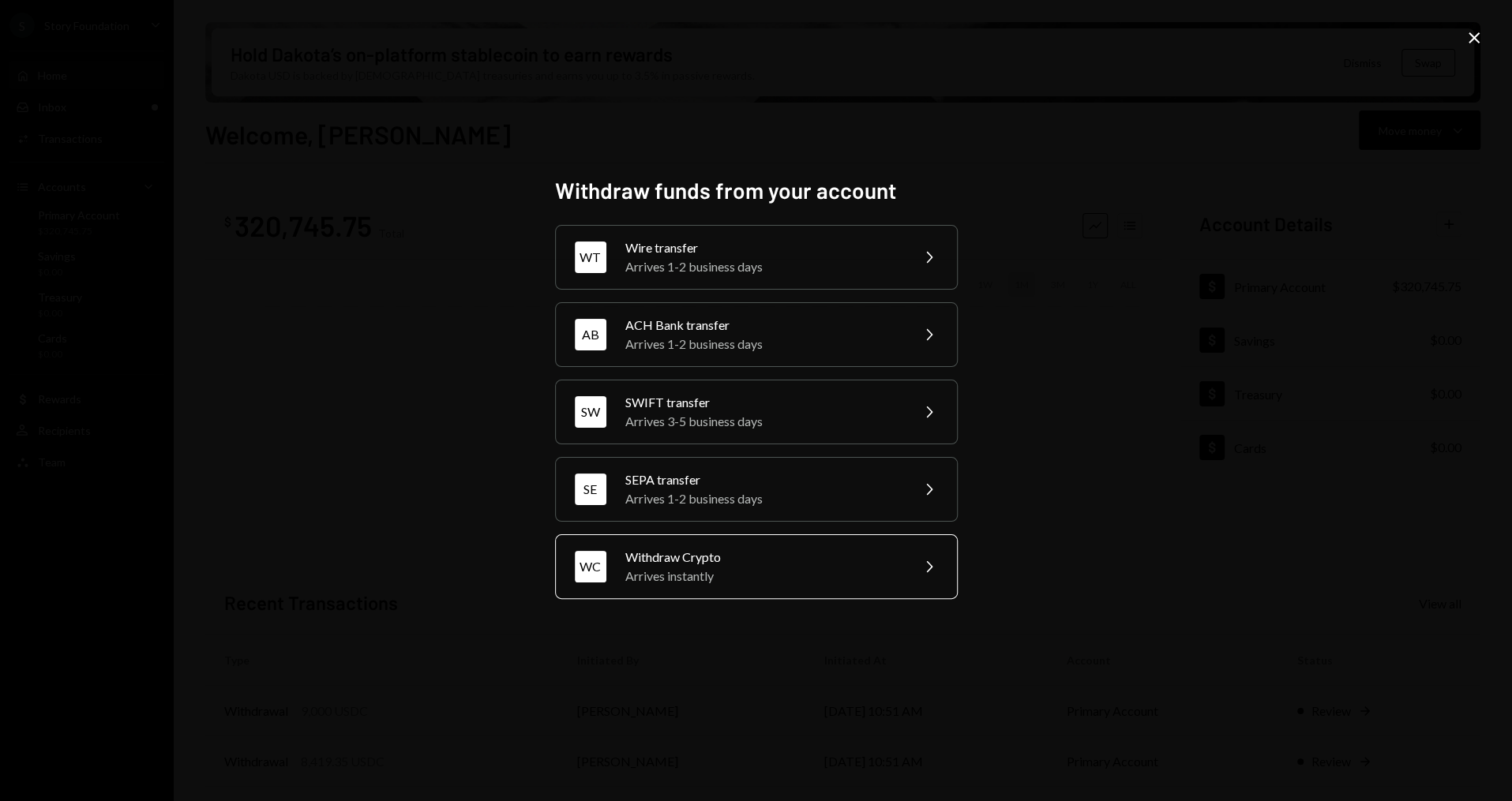
click at [744, 559] on div "Withdraw Crypto" at bounding box center [762, 557] width 275 height 19
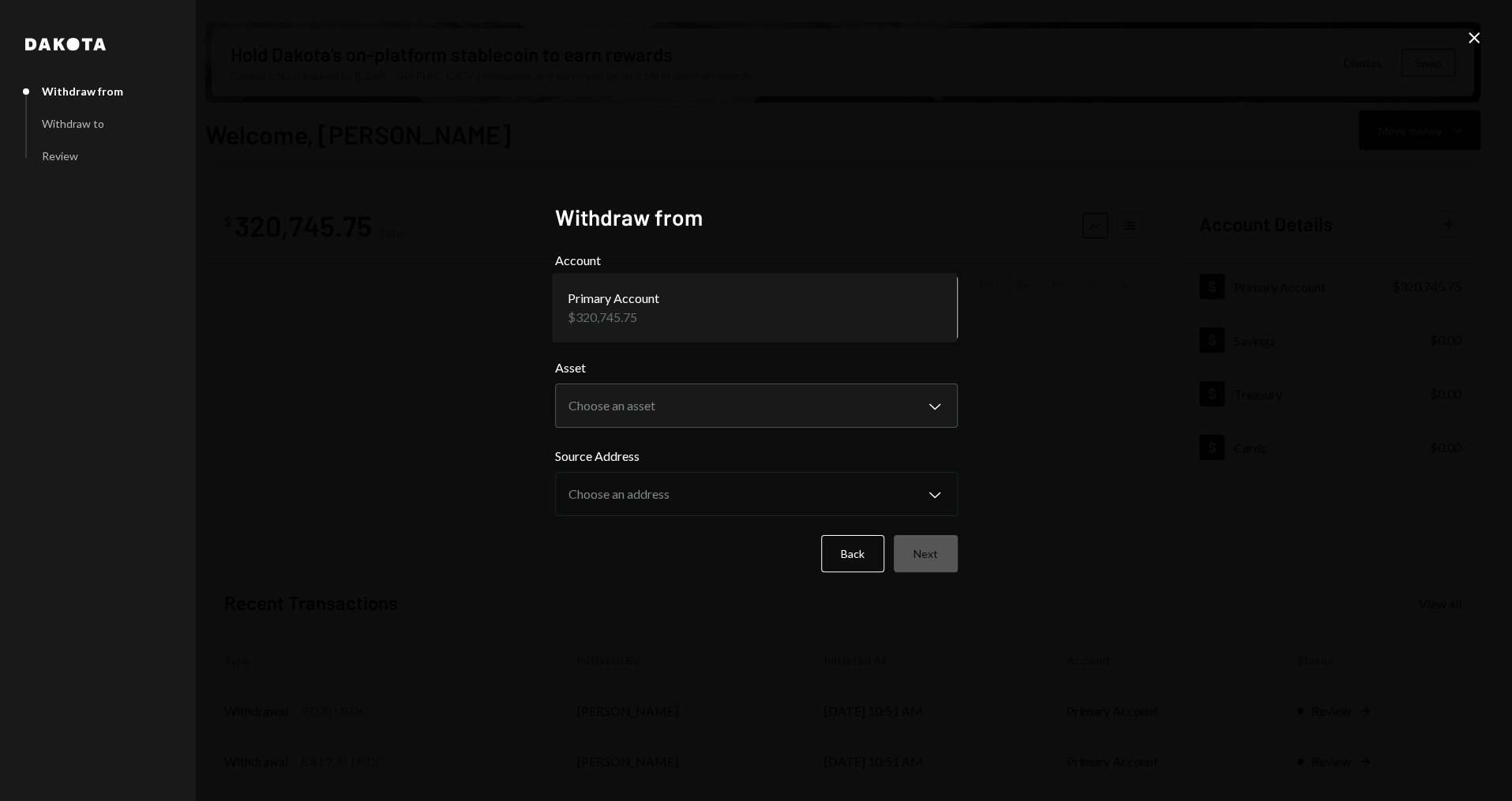
click at [688, 316] on body "S Story Foundation Caret Down Home Home Inbox Inbox Activities Transactions Acc…" at bounding box center [756, 400] width 1512 height 801
click at [671, 390] on body "S Story Foundation Caret Down Home Home Inbox Inbox Activities Transactions Acc…" at bounding box center [756, 400] width 1512 height 801
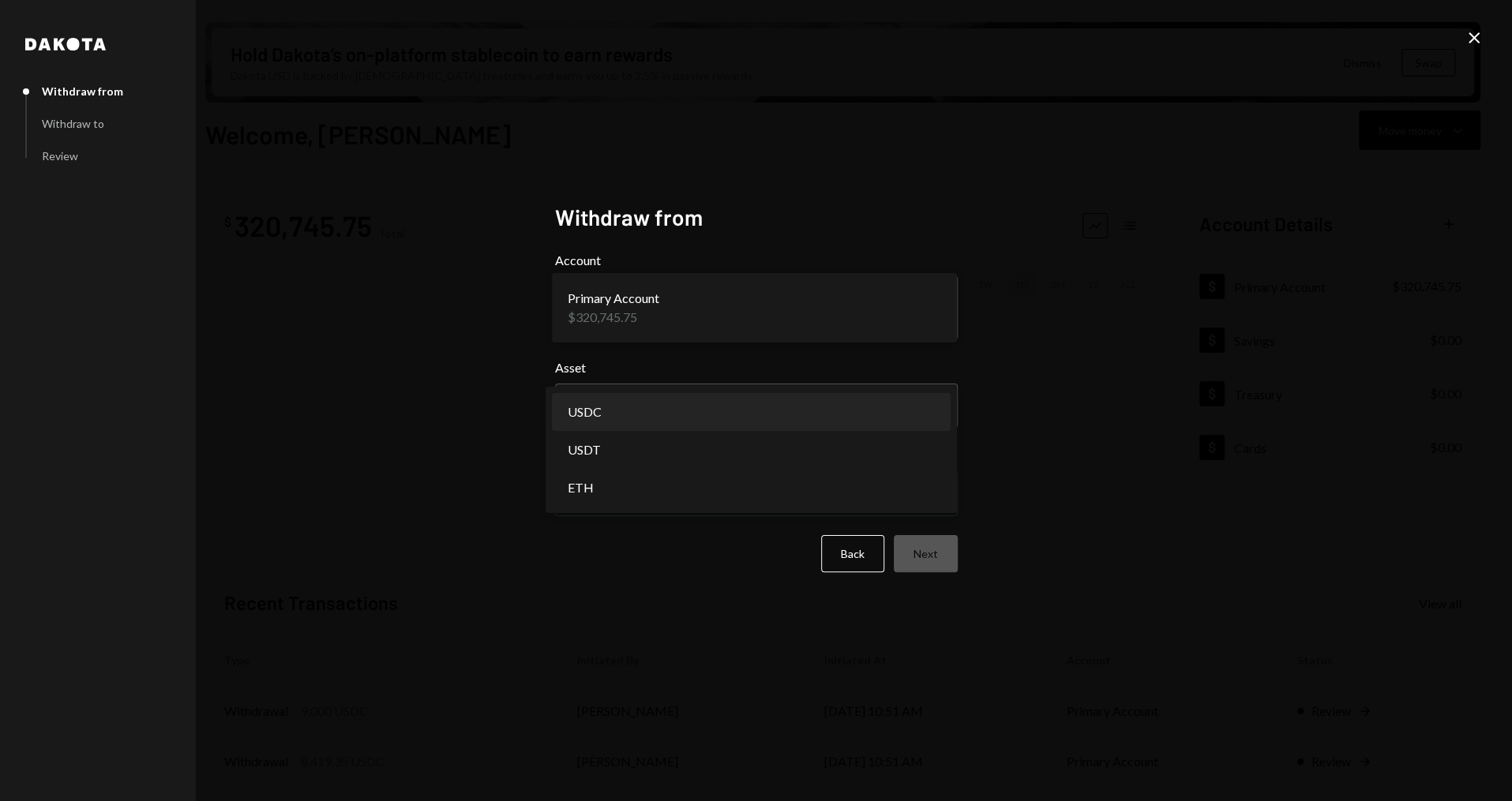
select select "****"
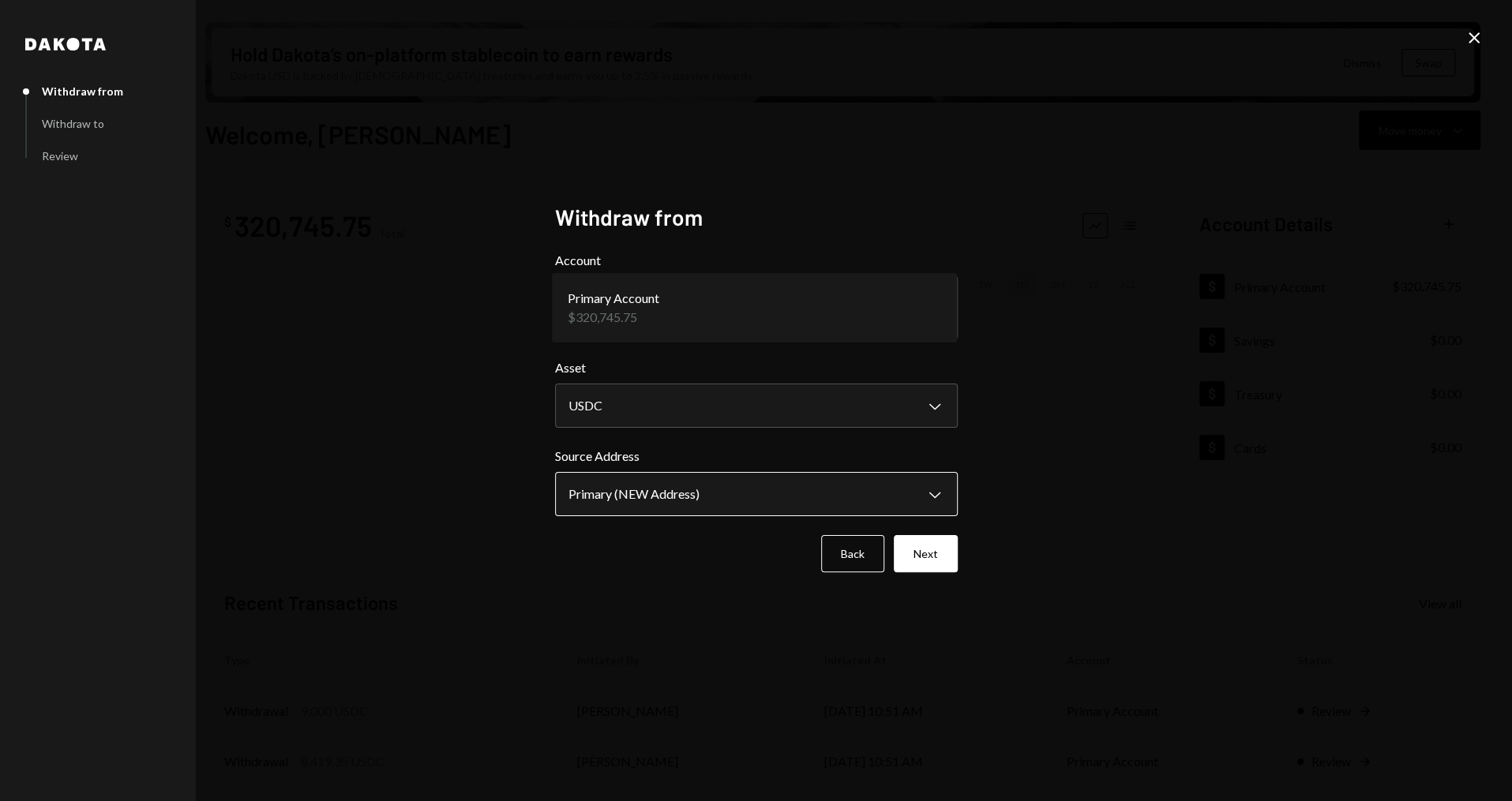
click at [664, 479] on body "S Story Foundation Caret Down Home Home Inbox Inbox Activities Transactions Acc…" at bounding box center [756, 400] width 1512 height 801
click at [925, 550] on button "Next" at bounding box center [926, 554] width 64 height 37
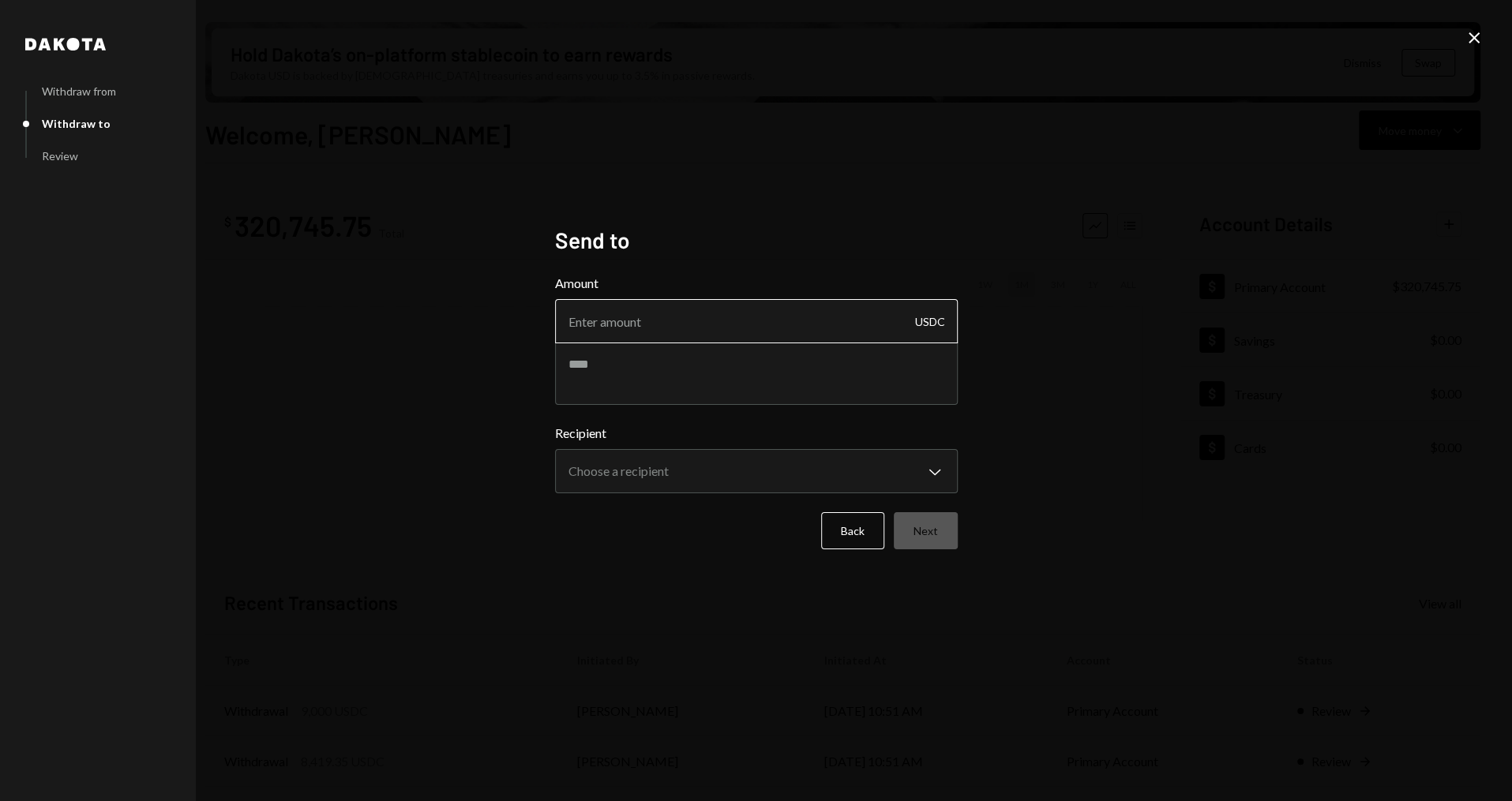
click at [666, 320] on input "Amount" at bounding box center [756, 321] width 402 height 44
click at [642, 370] on textarea at bounding box center [756, 373] width 402 height 63
paste textarea "**********"
drag, startPoint x: 808, startPoint y: 374, endPoint x: 737, endPoint y: 371, distance: 71.1
click at [737, 371] on textarea "**********" at bounding box center [756, 373] width 402 height 63
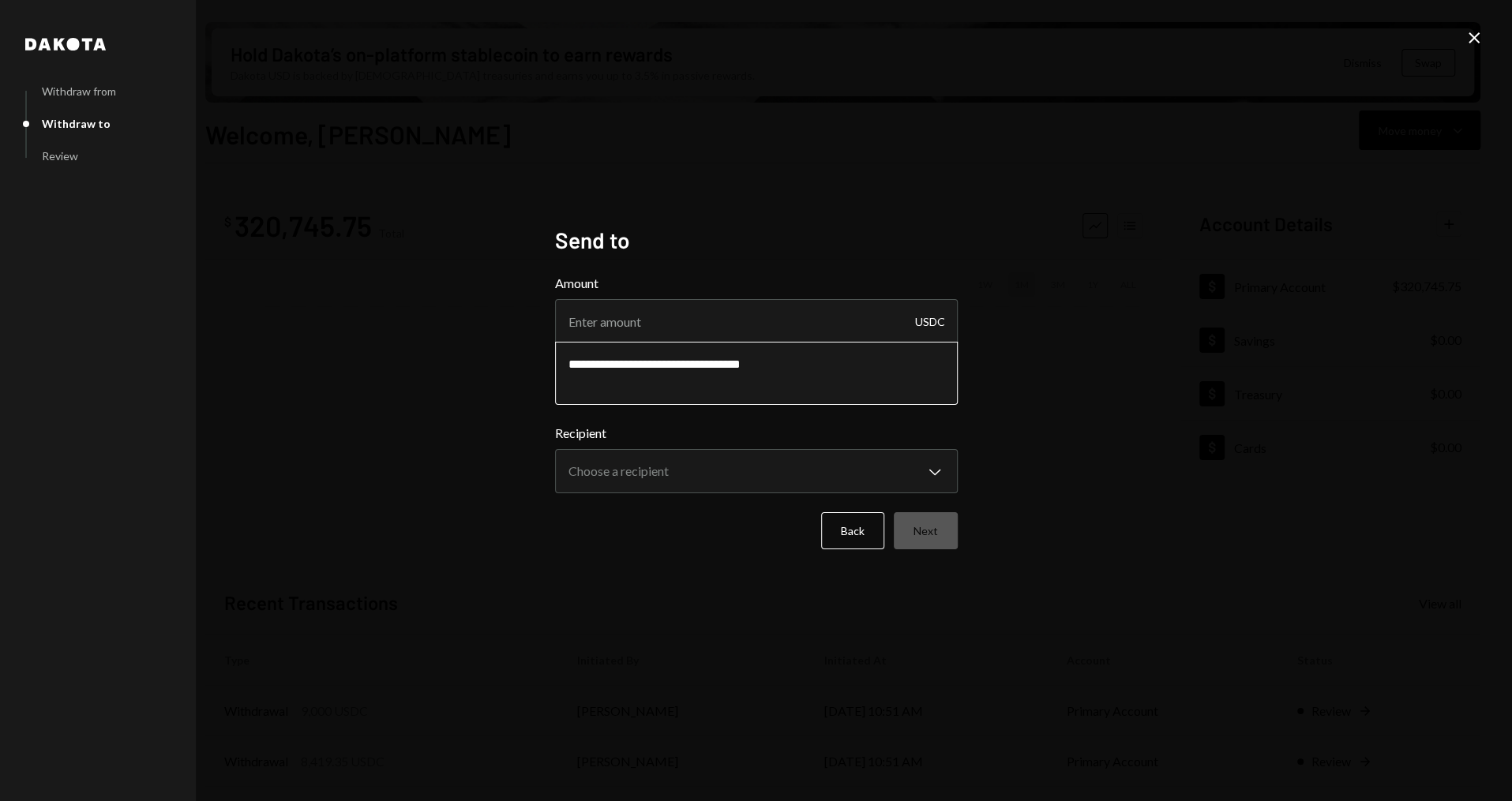
paste textarea "********"
type textarea "**********"
click at [709, 308] on input "Amount" at bounding box center [756, 321] width 402 height 44
paste input "3600"
type input "3600"
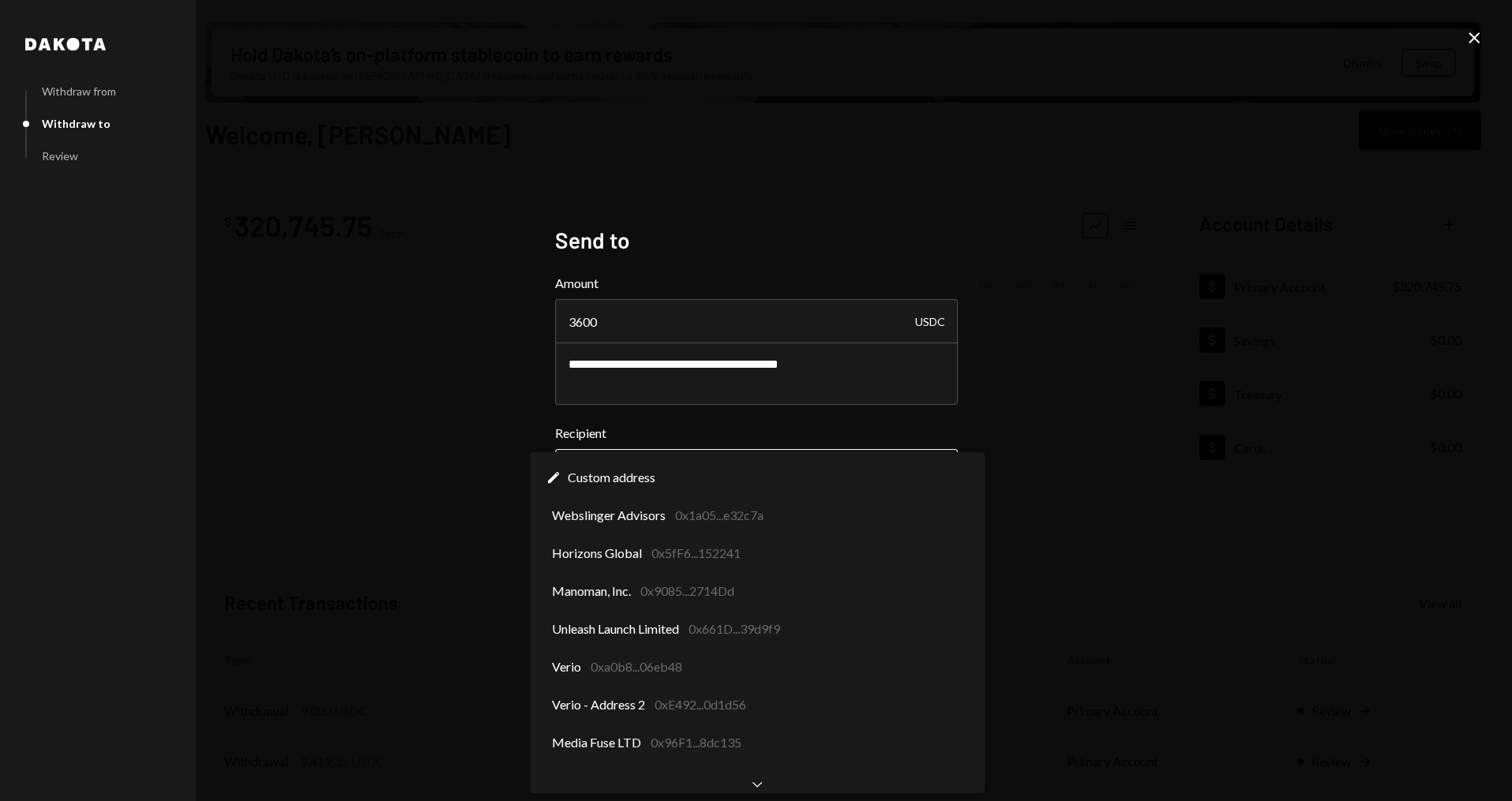
click at [694, 481] on body "S Story Foundation Caret Down Home Home Inbox Inbox Activities Transactions Acc…" at bounding box center [756, 400] width 1512 height 801
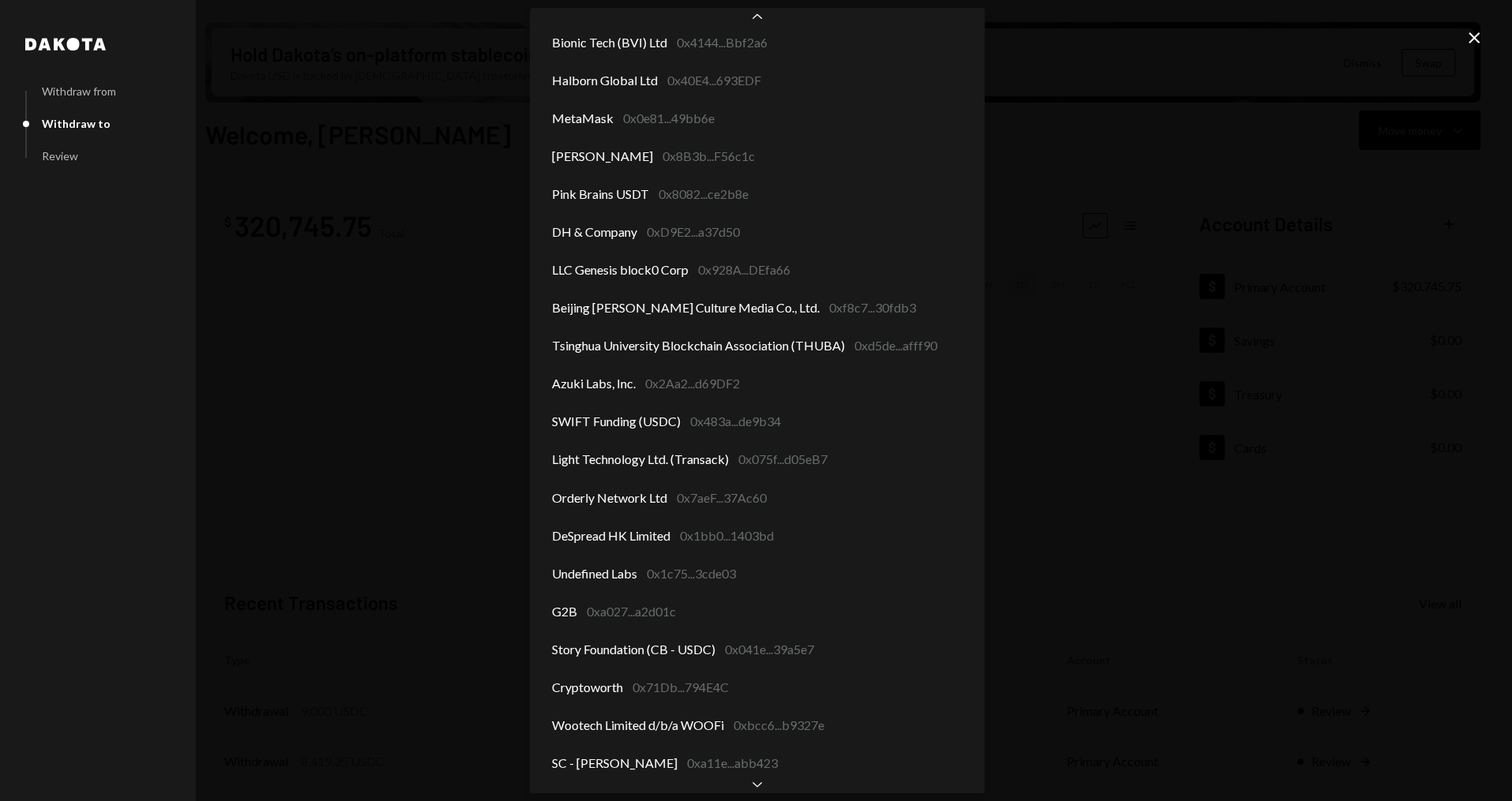
scroll to position [1860, 0]
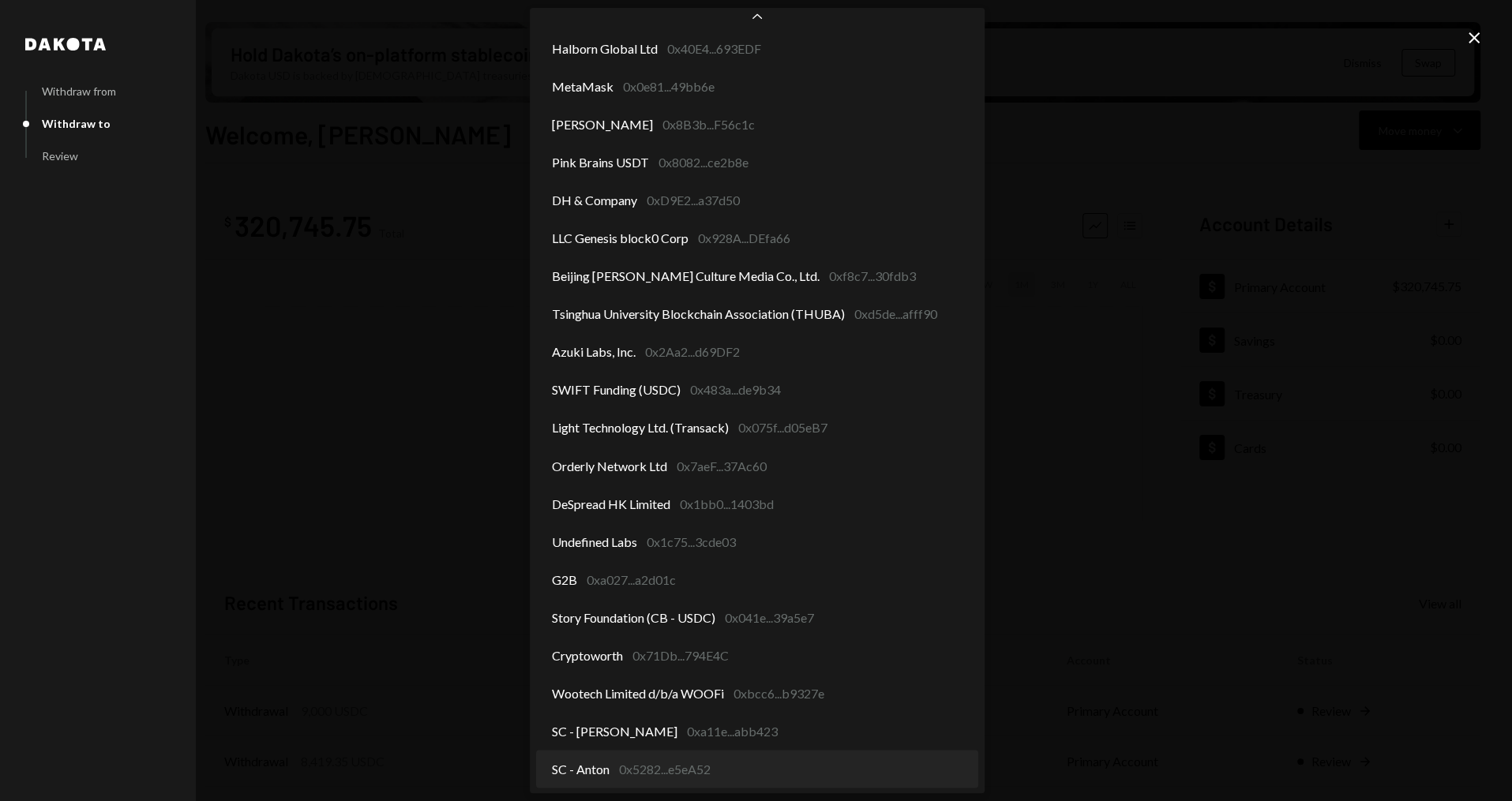
select select "**********"
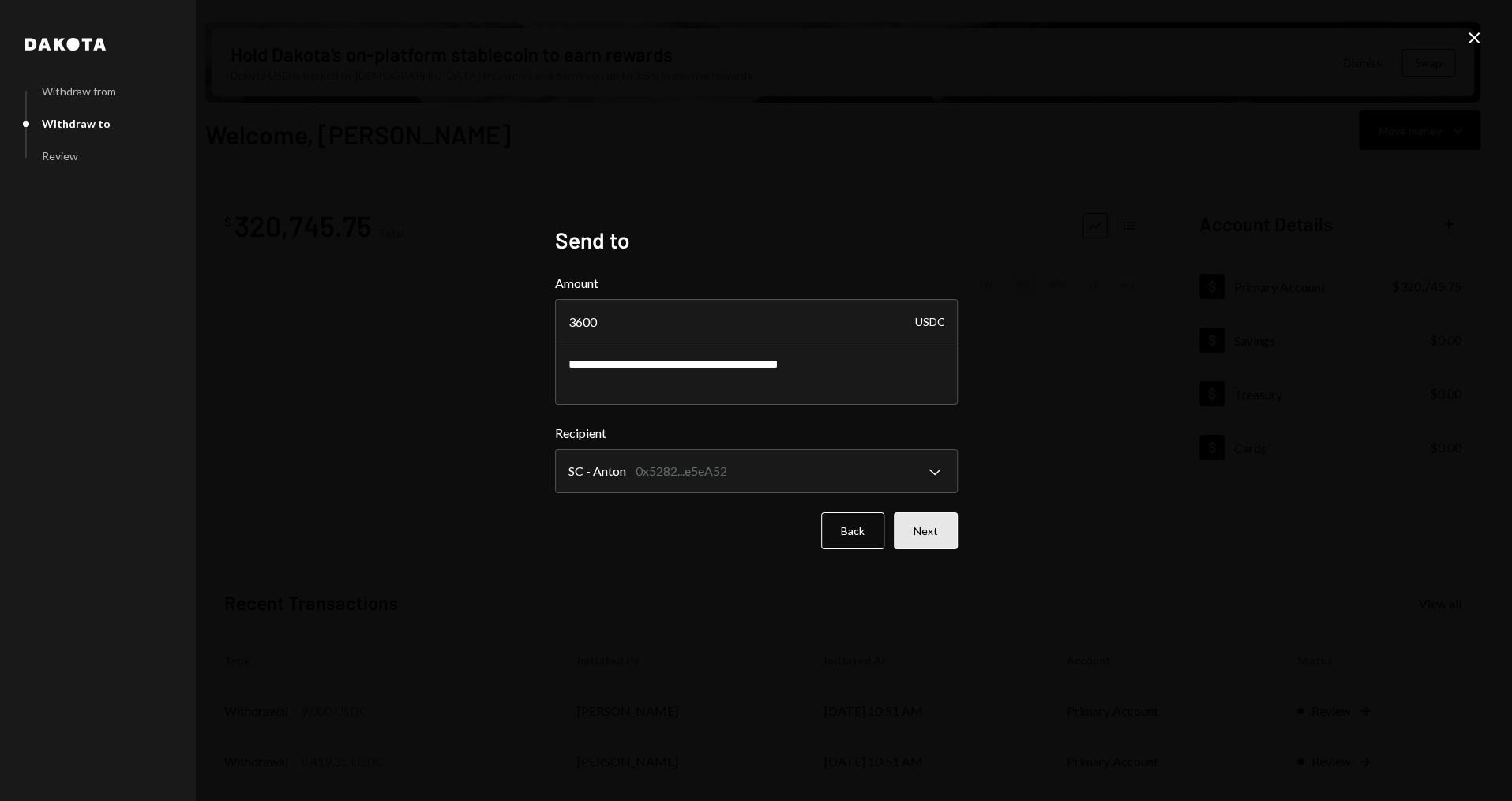
click at [941, 530] on button "Next" at bounding box center [926, 531] width 64 height 37
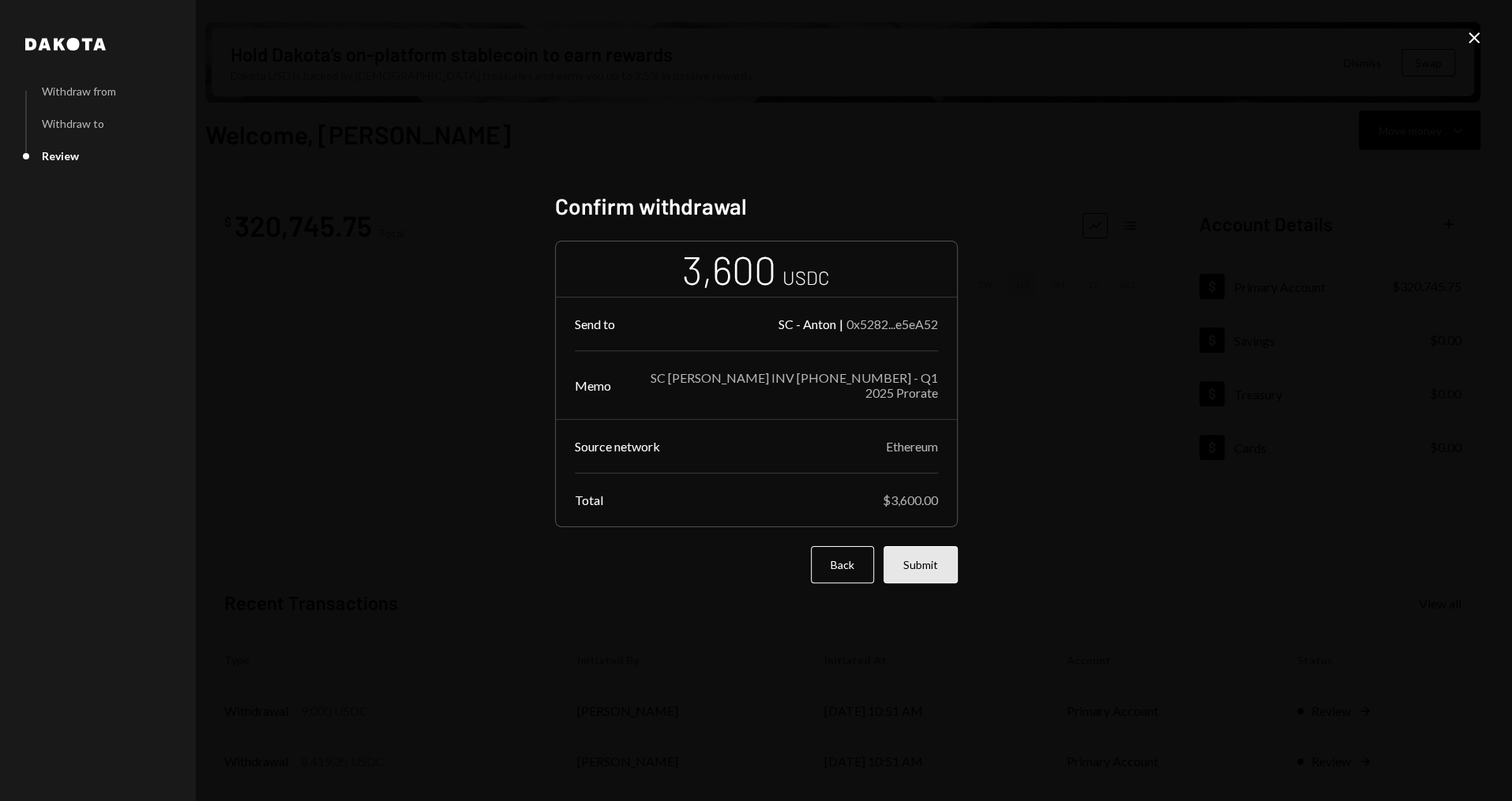
click at [932, 567] on button "Submit" at bounding box center [920, 565] width 75 height 37
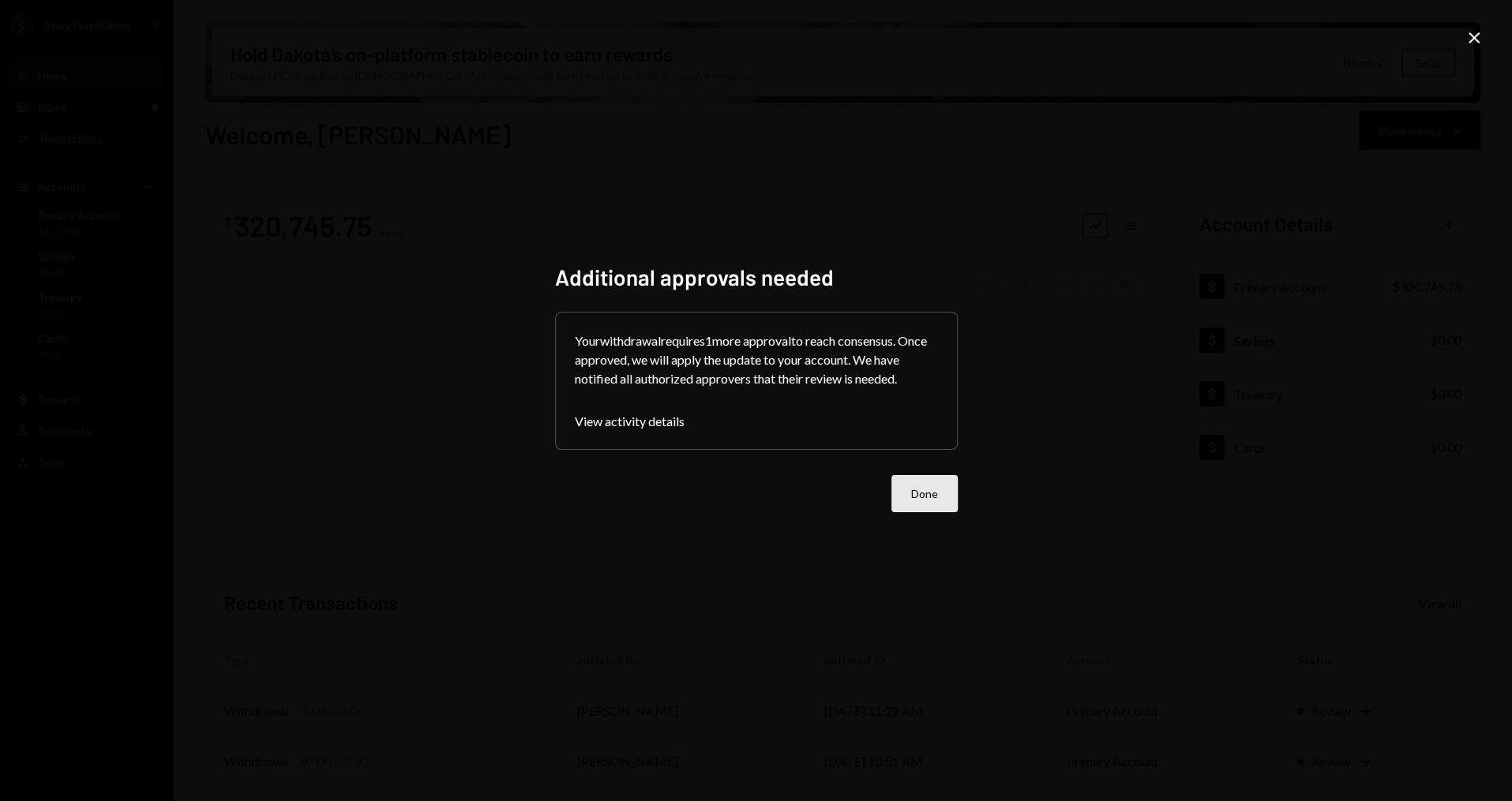
click at [923, 498] on button "Done" at bounding box center [924, 494] width 67 height 37
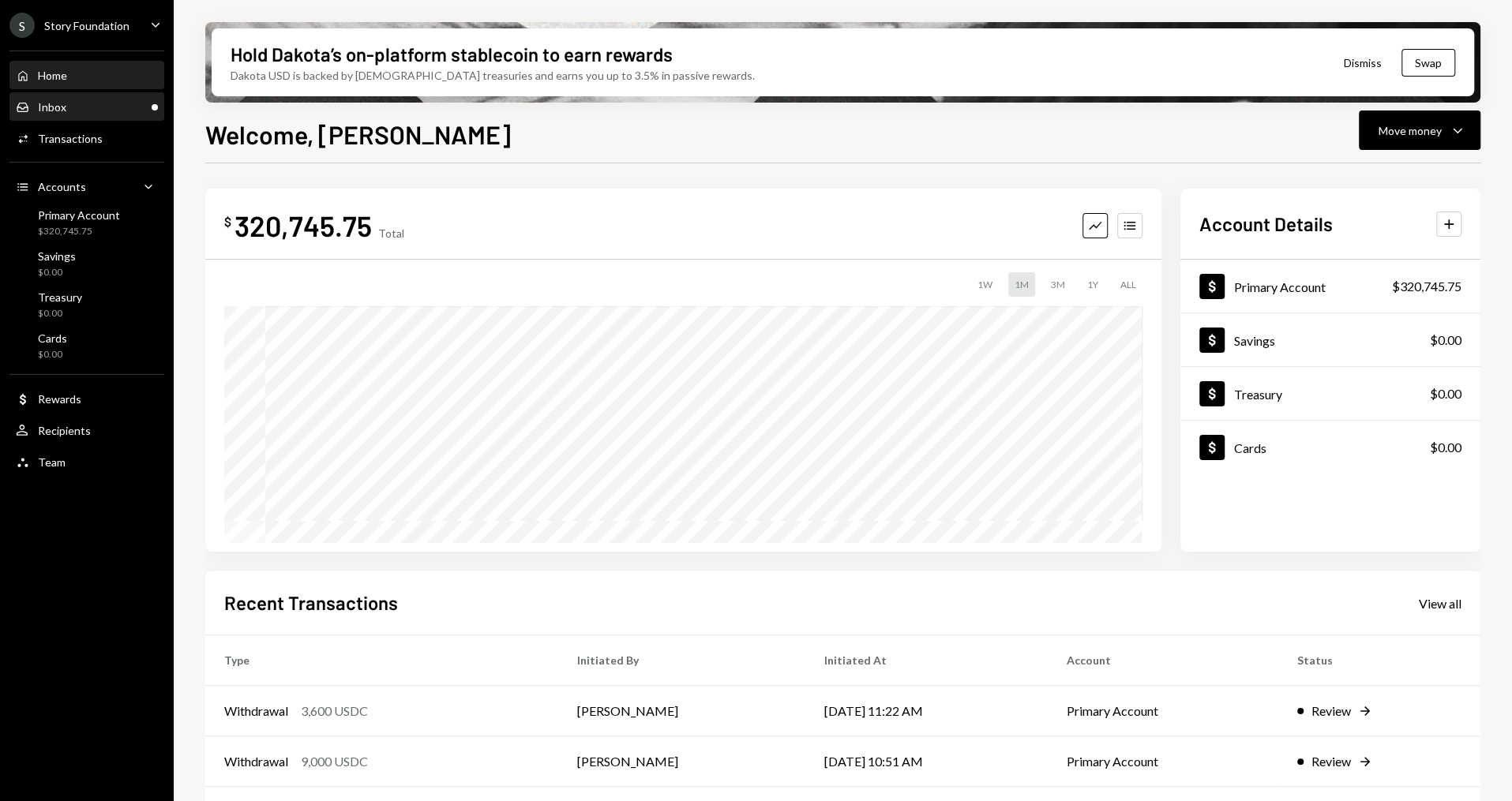
click at [89, 100] on div "Inbox Inbox" at bounding box center [87, 107] width 142 height 14
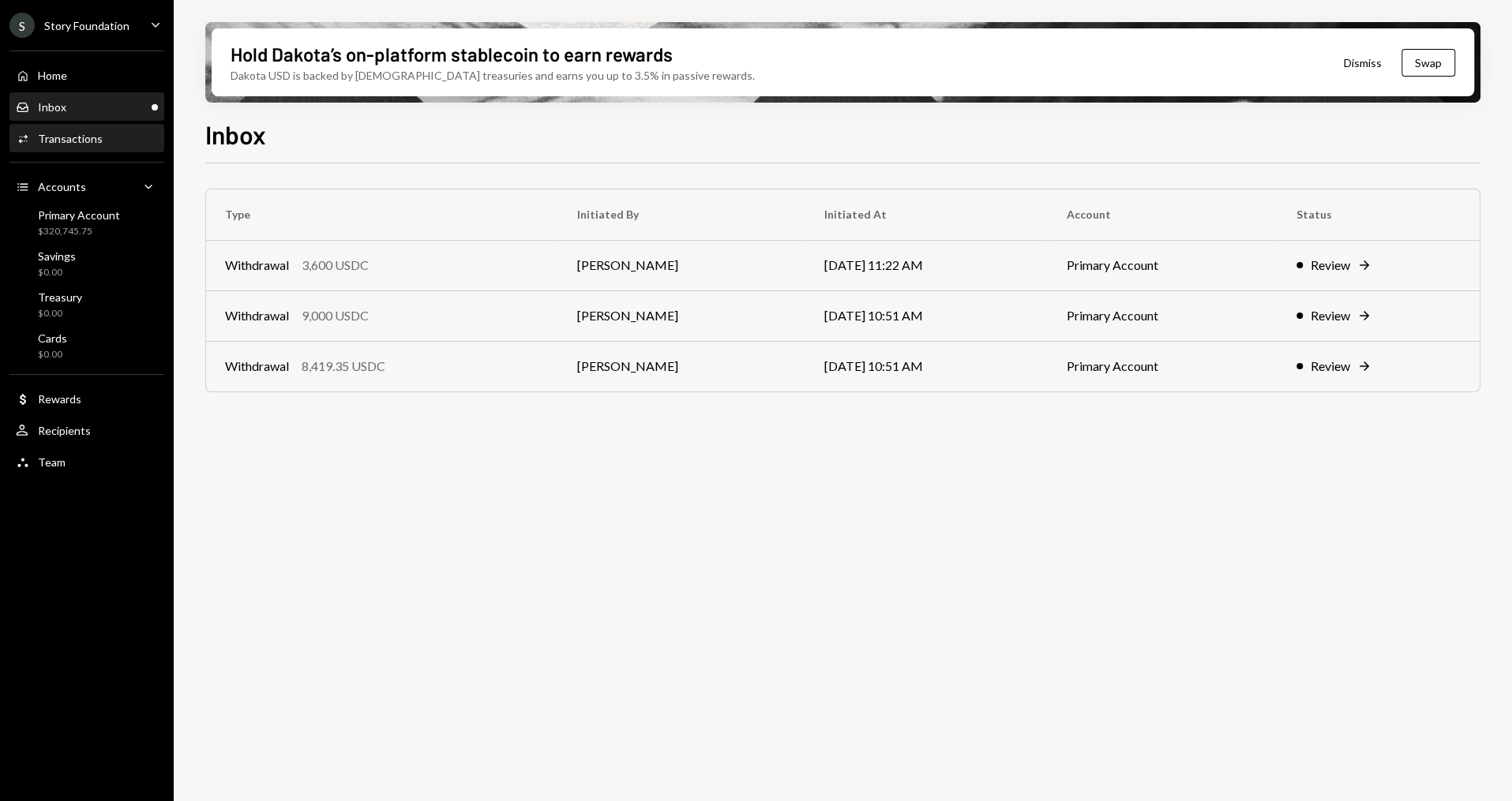
click at [99, 140] on div "Activities Transactions" at bounding box center [87, 139] width 142 height 14
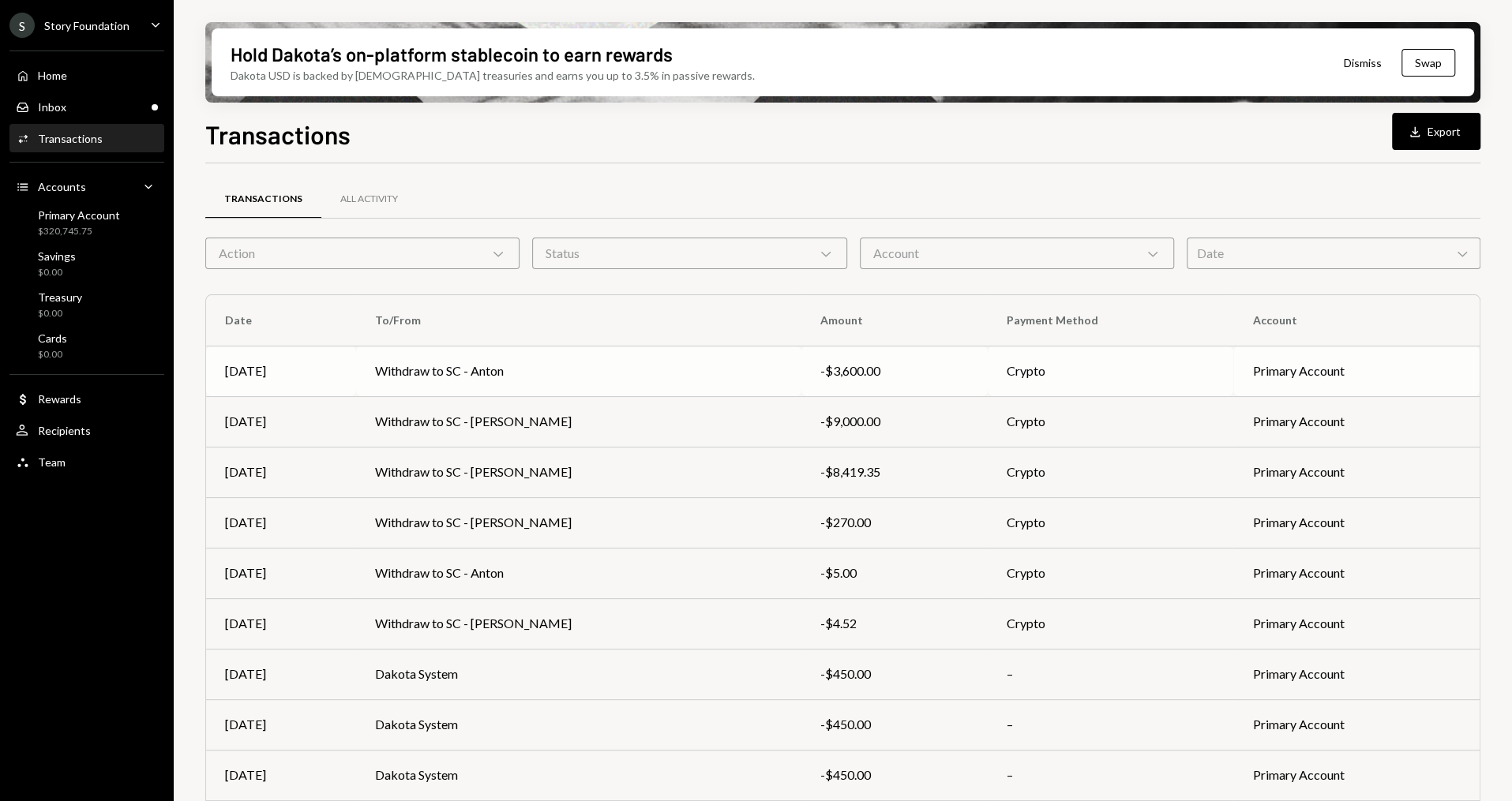
click at [421, 360] on td "Withdraw to SC - Anton" at bounding box center [578, 370] width 445 height 51
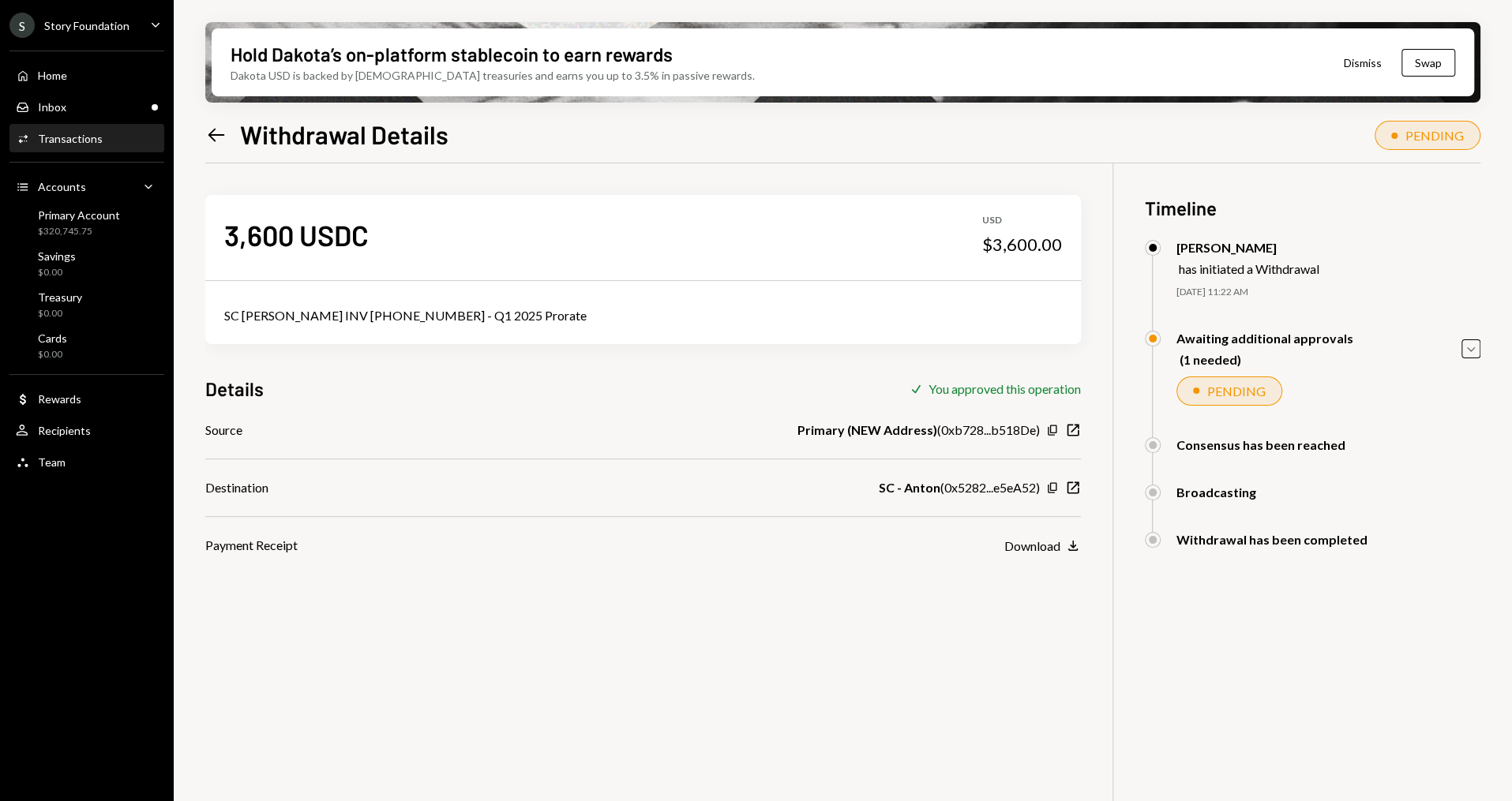
click at [378, 315] on div "SC Anton INV 2025-08-18-01 - Q1 2025 Prorate" at bounding box center [642, 315] width 838 height 19
copy div "SC Anton INV 2025-08-18-01 - Q1 2025 Prorate"
click at [99, 75] on div "Home Home" at bounding box center [87, 75] width 142 height 14
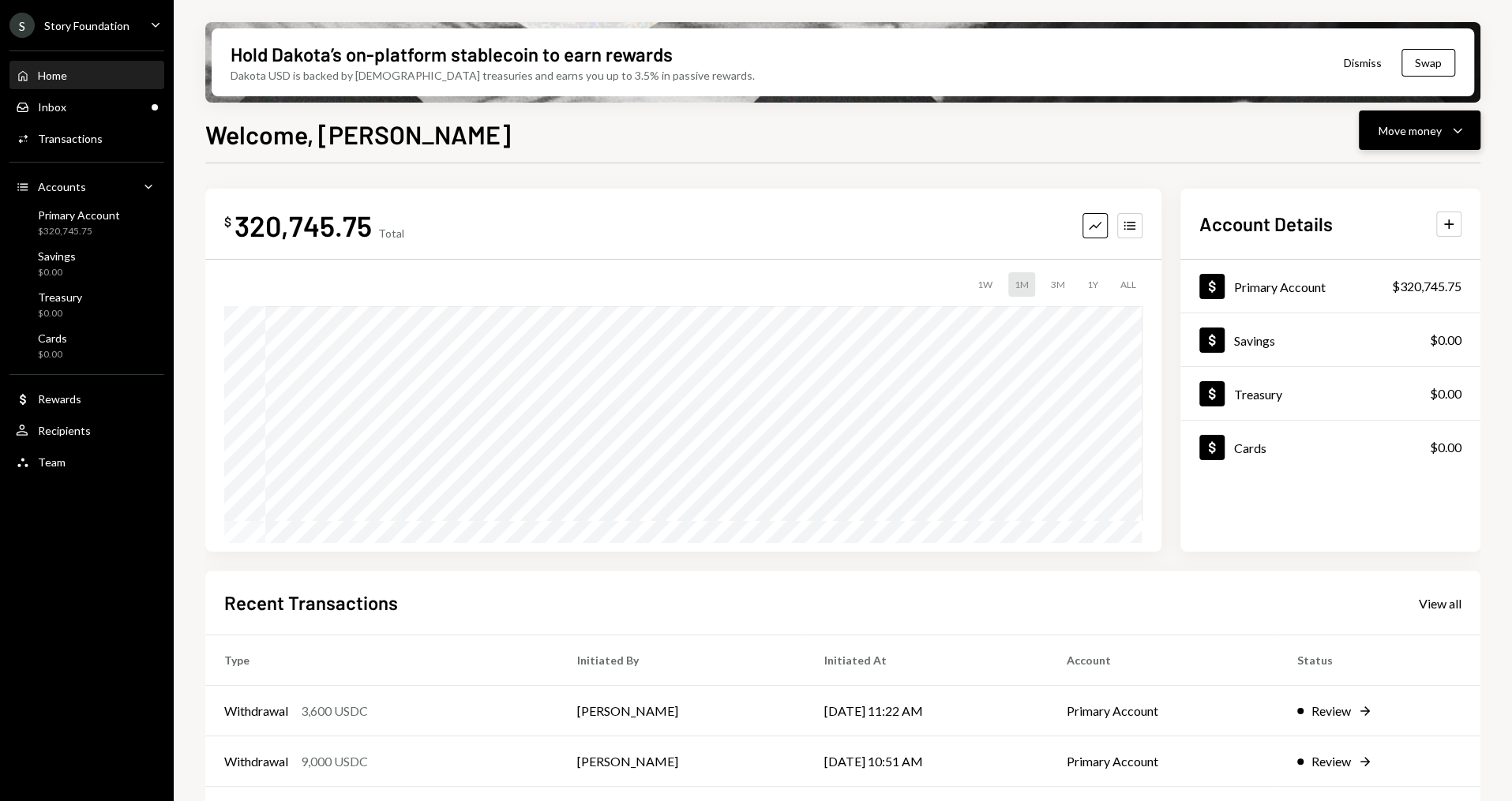
click at [1469, 129] on button "Move money Caret Down" at bounding box center [1419, 130] width 122 height 39
click at [1439, 175] on div "Send" at bounding box center [1407, 178] width 115 height 17
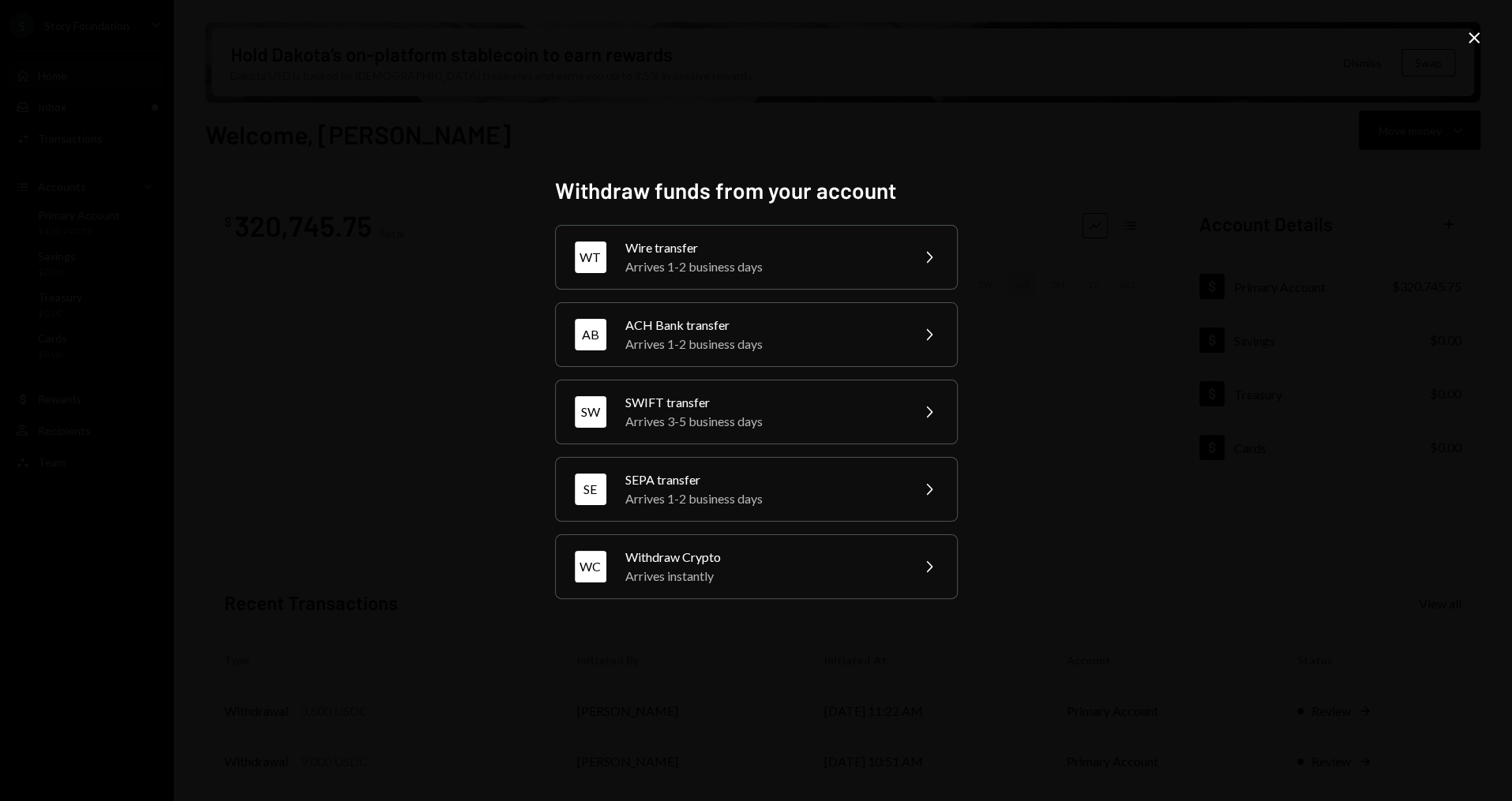
click at [760, 598] on div "Withdraw funds from your account WT Wire transfer Arrives 1-2 business days Che…" at bounding box center [756, 400] width 402 height 448
click at [760, 570] on div "Arrives instantly" at bounding box center [762, 575] width 275 height 19
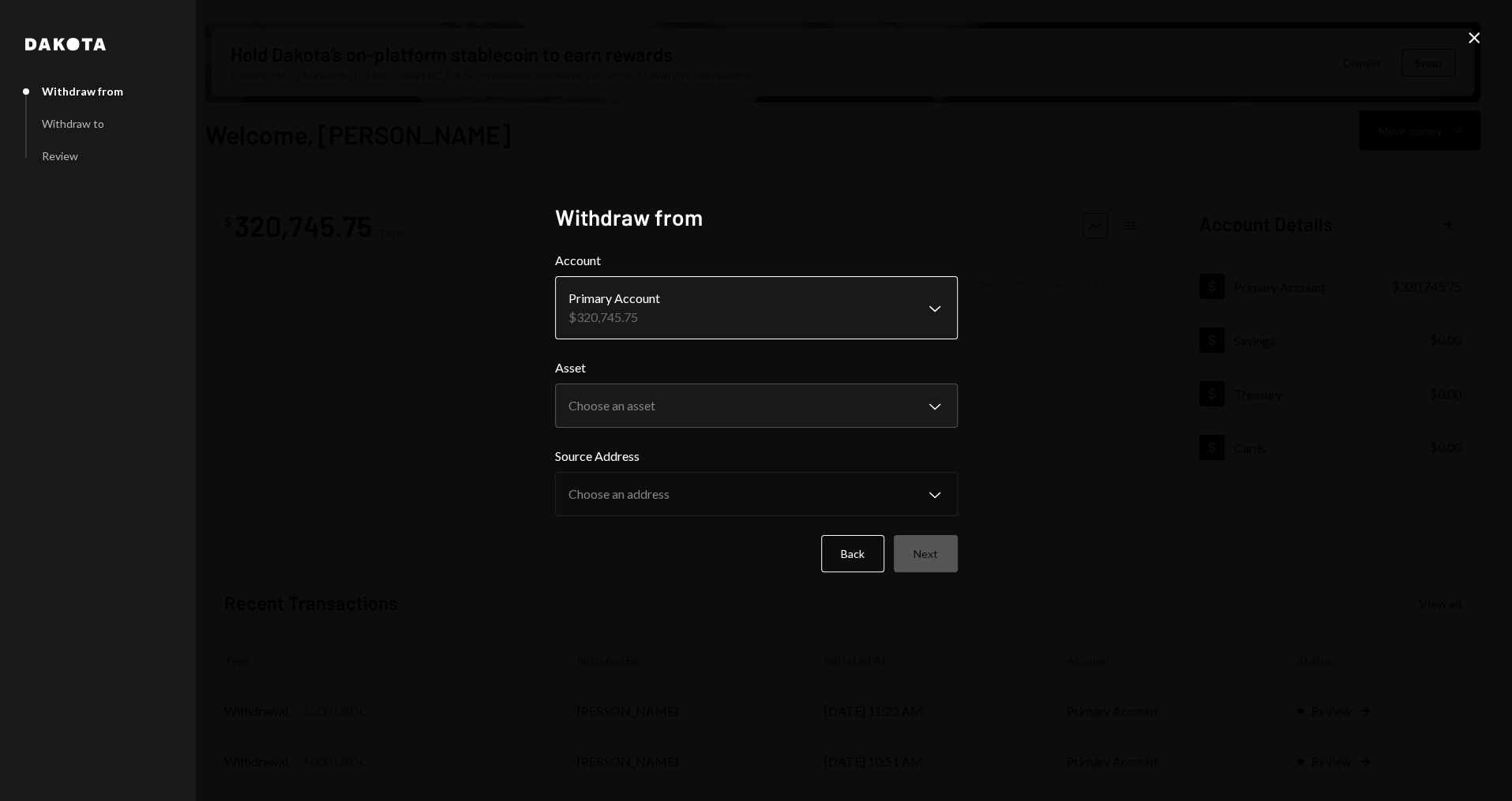
click at [738, 312] on body "S Story Foundation Caret Down Home Home Inbox Inbox Activities Transactions Acc…" at bounding box center [756, 400] width 1512 height 801
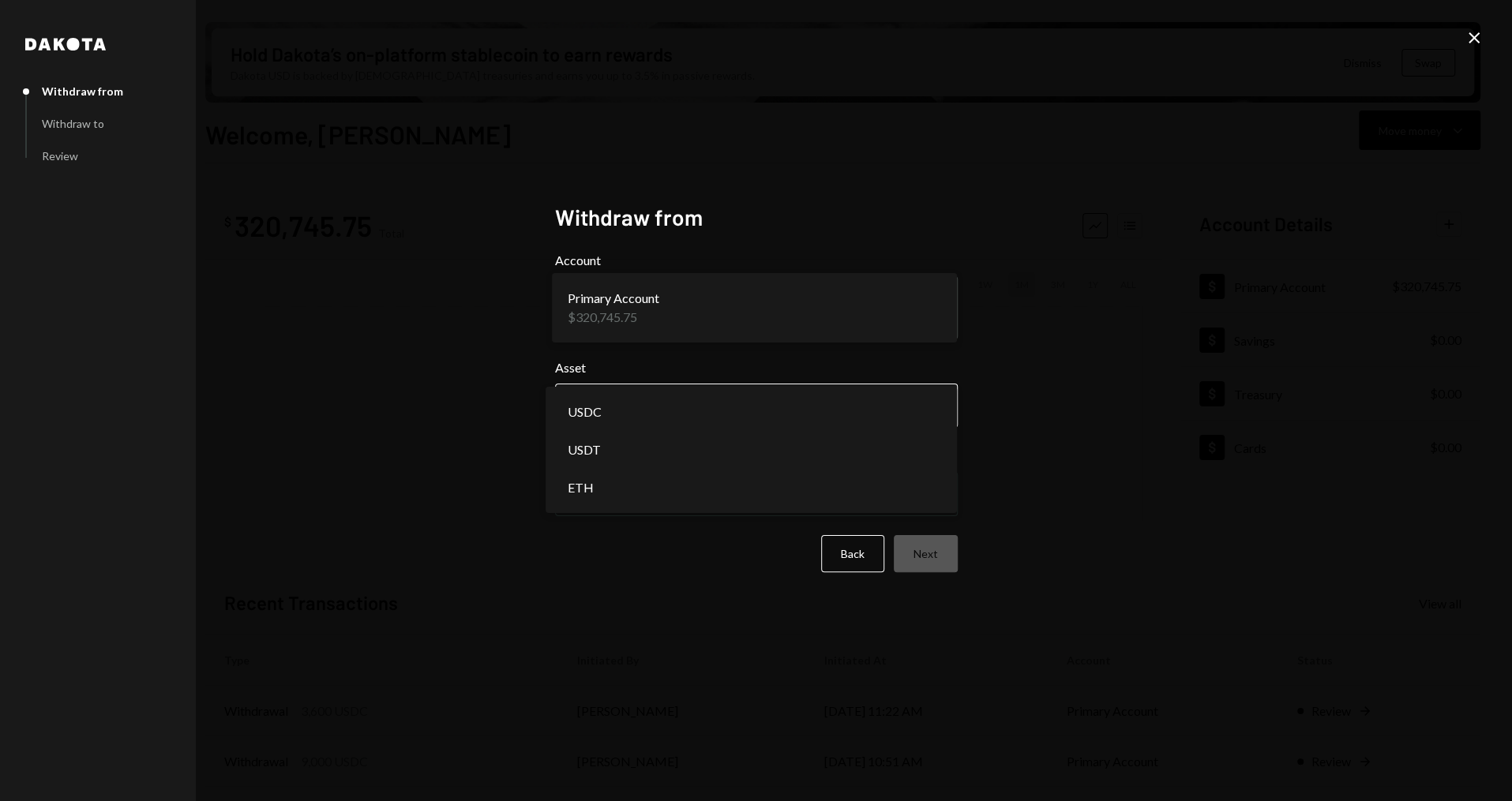
click at [687, 404] on body "S Story Foundation Caret Down Home Home Inbox Inbox Activities Transactions Acc…" at bounding box center [756, 400] width 1512 height 801
select select "****"
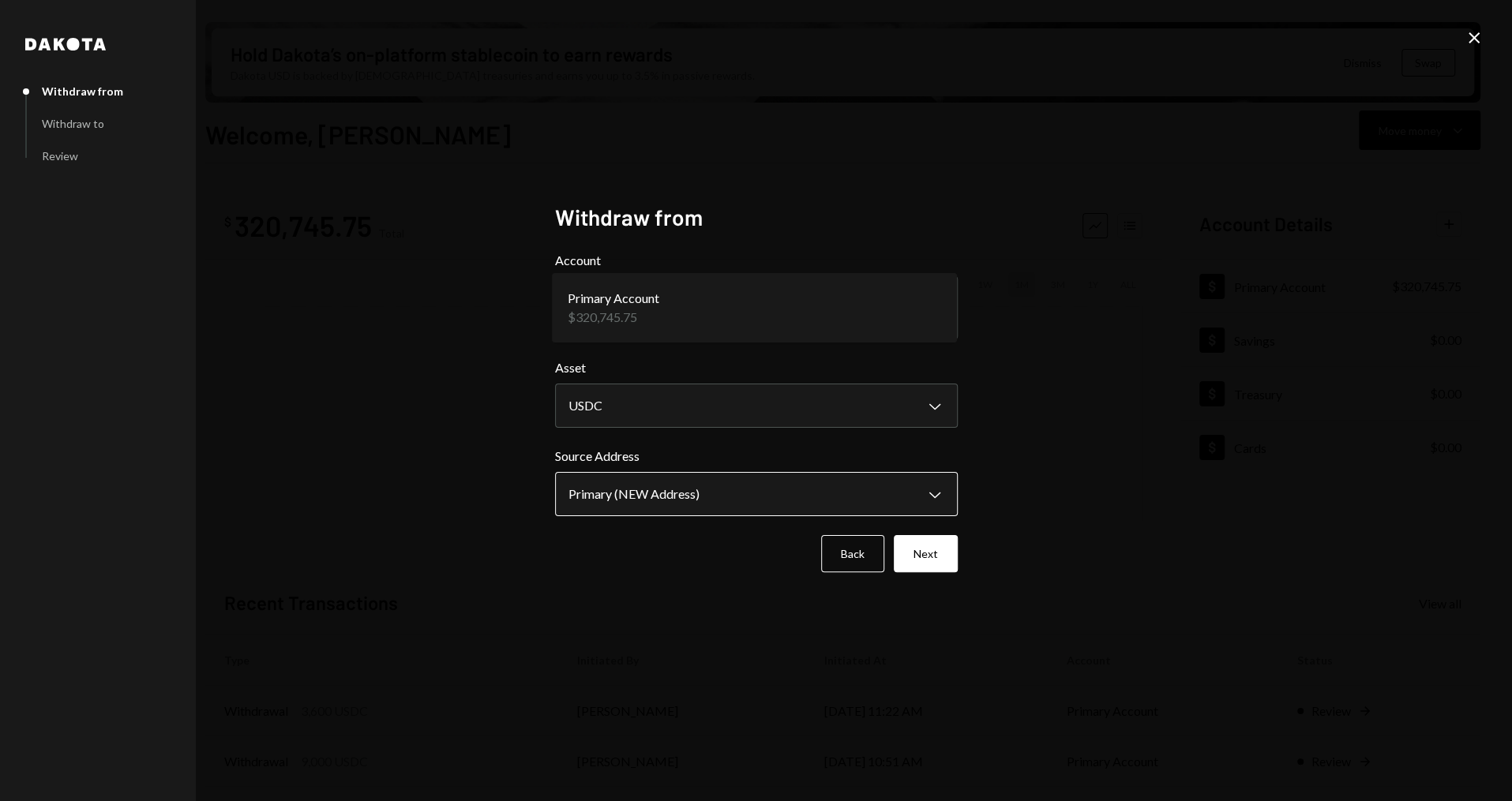
click at [670, 489] on body "S Story Foundation Caret Down Home Home Inbox Inbox Activities Transactions Acc…" at bounding box center [756, 400] width 1512 height 801
click at [939, 543] on button "Next" at bounding box center [926, 554] width 64 height 37
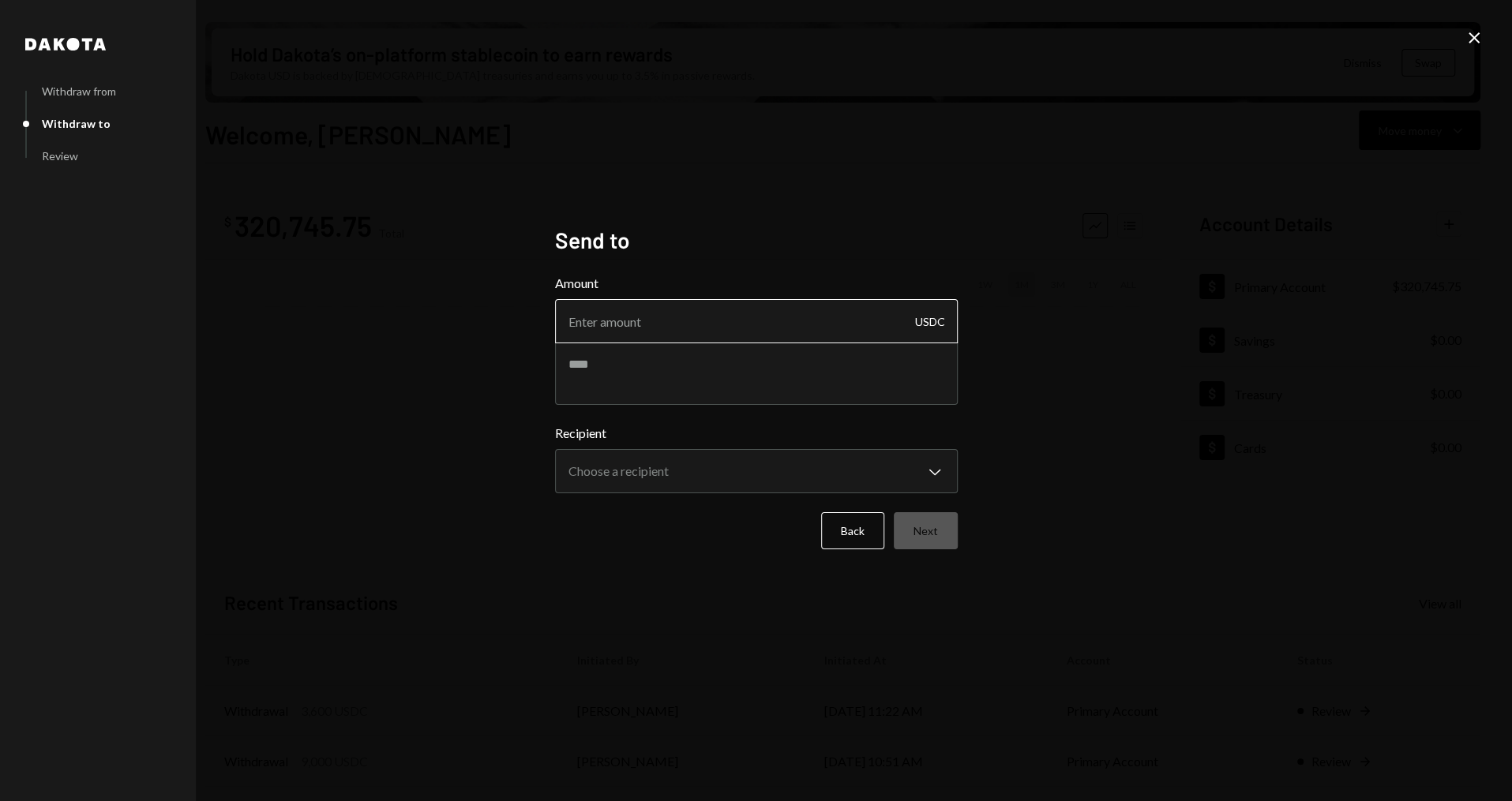
click at [711, 322] on input "Amount" at bounding box center [756, 321] width 402 height 44
type input "8995"
click at [593, 360] on textarea at bounding box center [756, 373] width 402 height 63
paste textarea "**********"
click at [759, 362] on textarea "**********" at bounding box center [756, 373] width 402 height 63
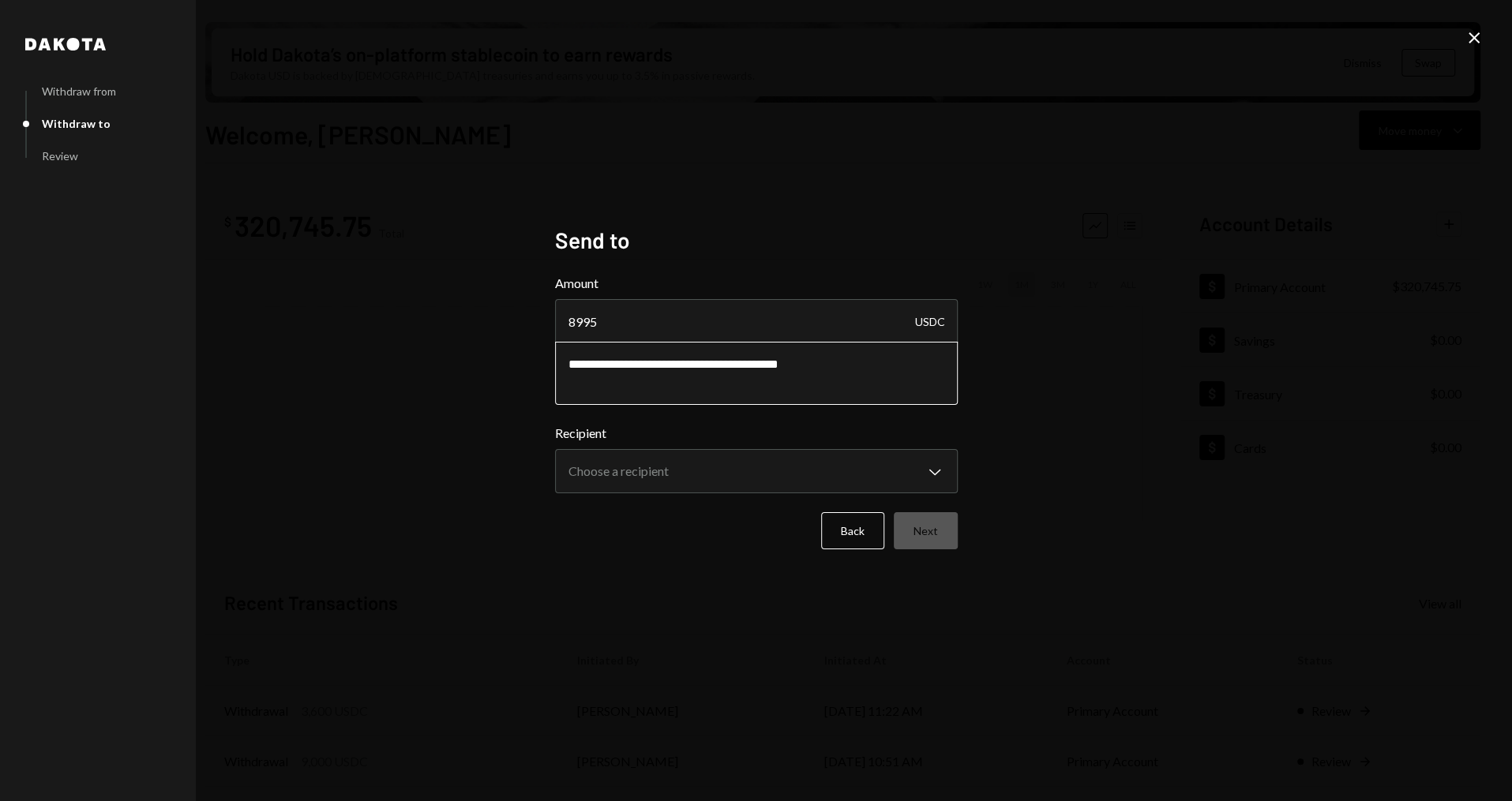
drag, startPoint x: 813, startPoint y: 364, endPoint x: 805, endPoint y: 363, distance: 8.1
click at [795, 363] on textarea "**********" at bounding box center [756, 373] width 402 height 63
drag, startPoint x: 852, startPoint y: 367, endPoint x: 797, endPoint y: 366, distance: 55.0
click at [797, 366] on textarea "**********" at bounding box center [756, 373] width 402 height 63
type textarea "**********"
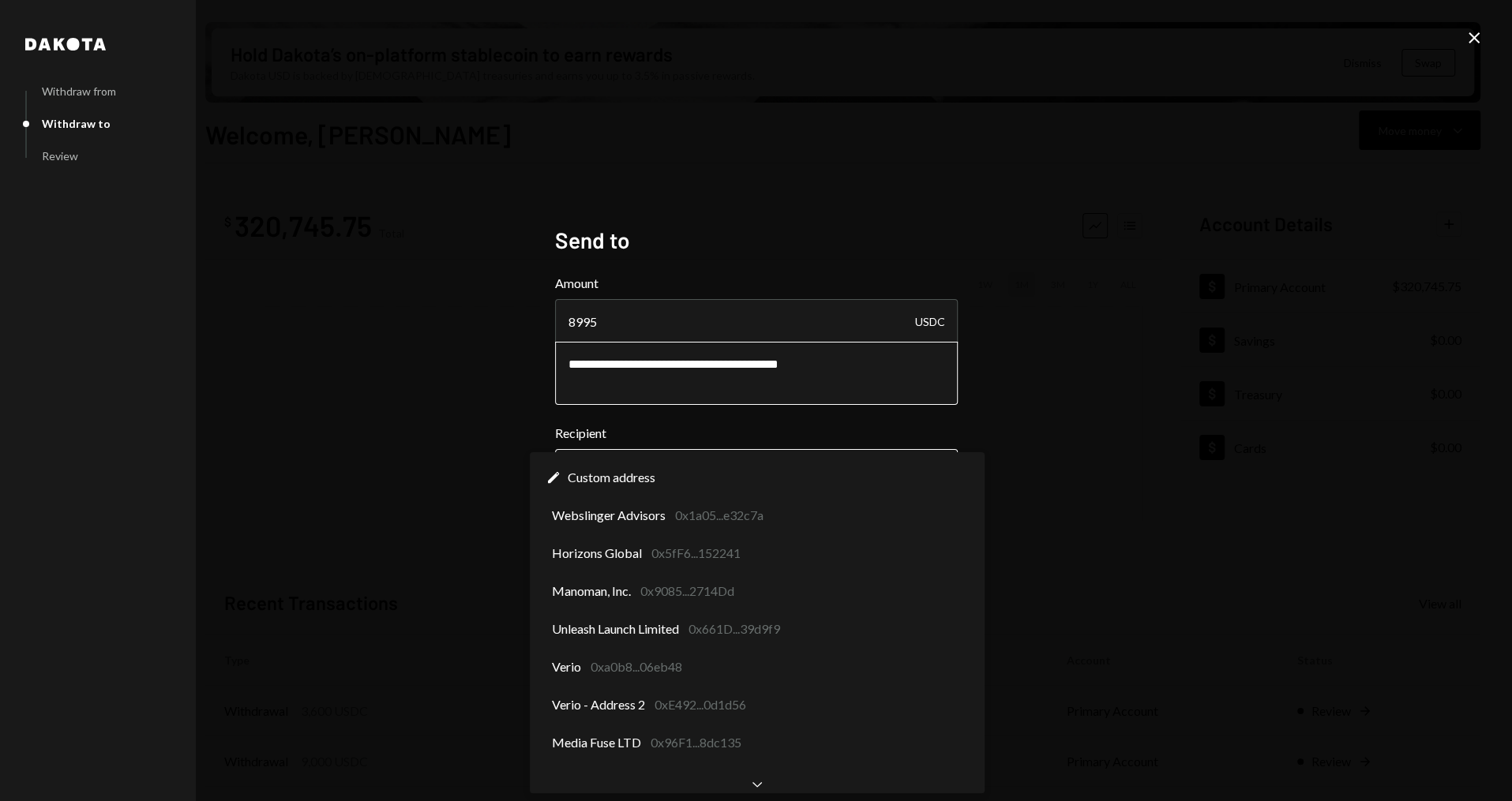
click at [751, 475] on body "S Story Foundation Caret Down Home Home Inbox Inbox Activities Transactions Acc…" at bounding box center [756, 400] width 1512 height 801
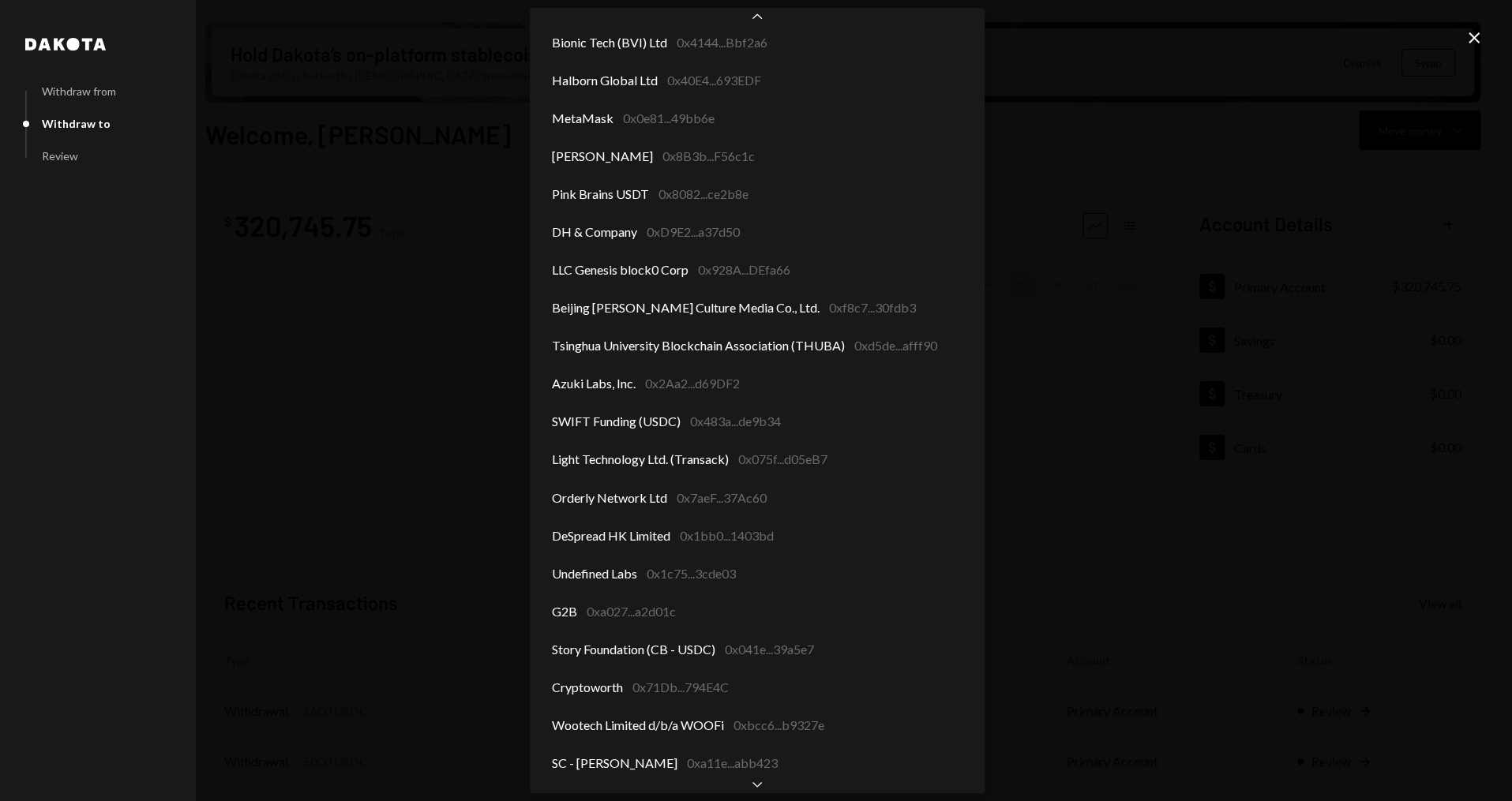
scroll to position [1860, 0]
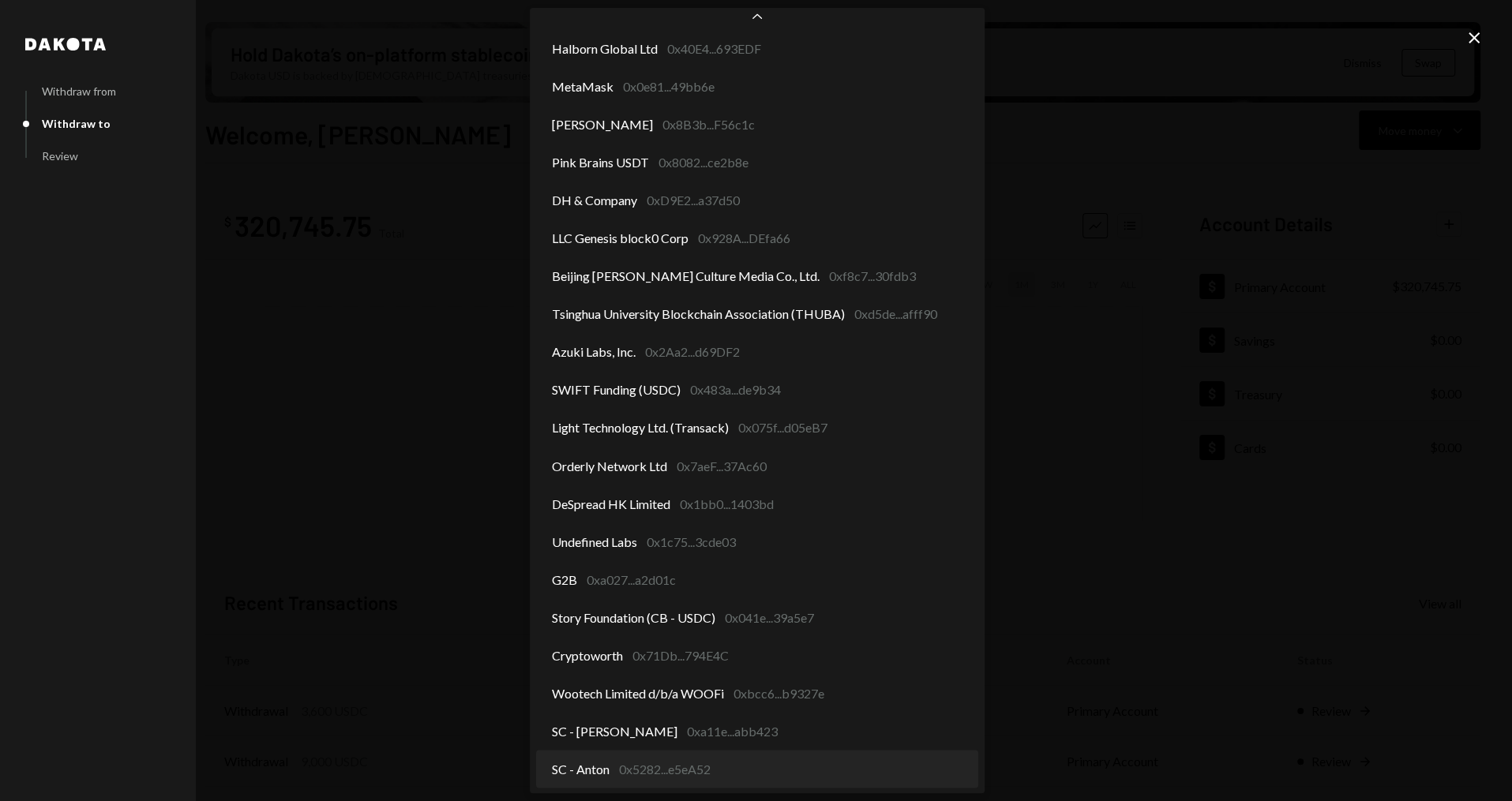
select select "**********"
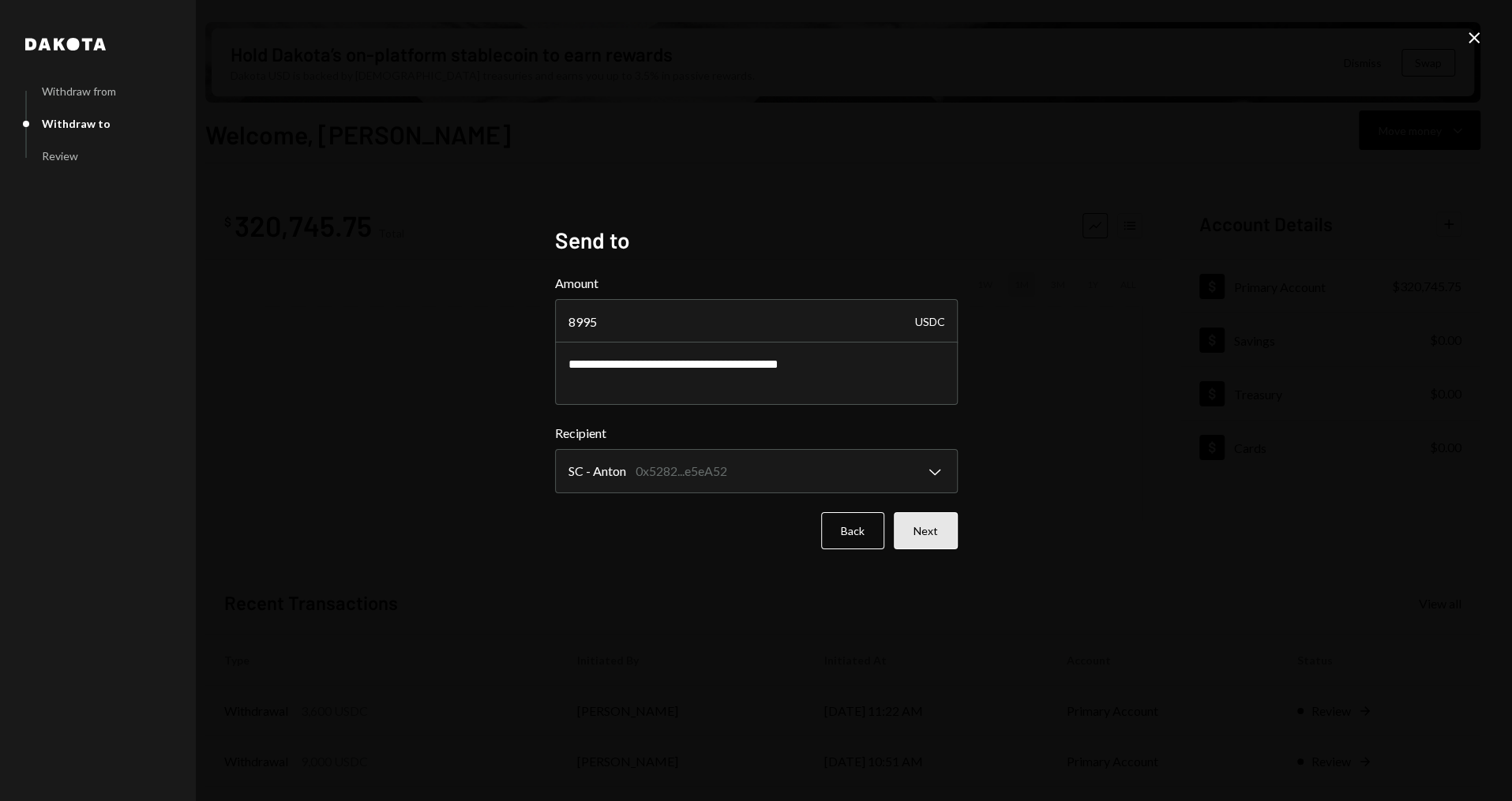
click at [946, 524] on button "Next" at bounding box center [926, 531] width 64 height 37
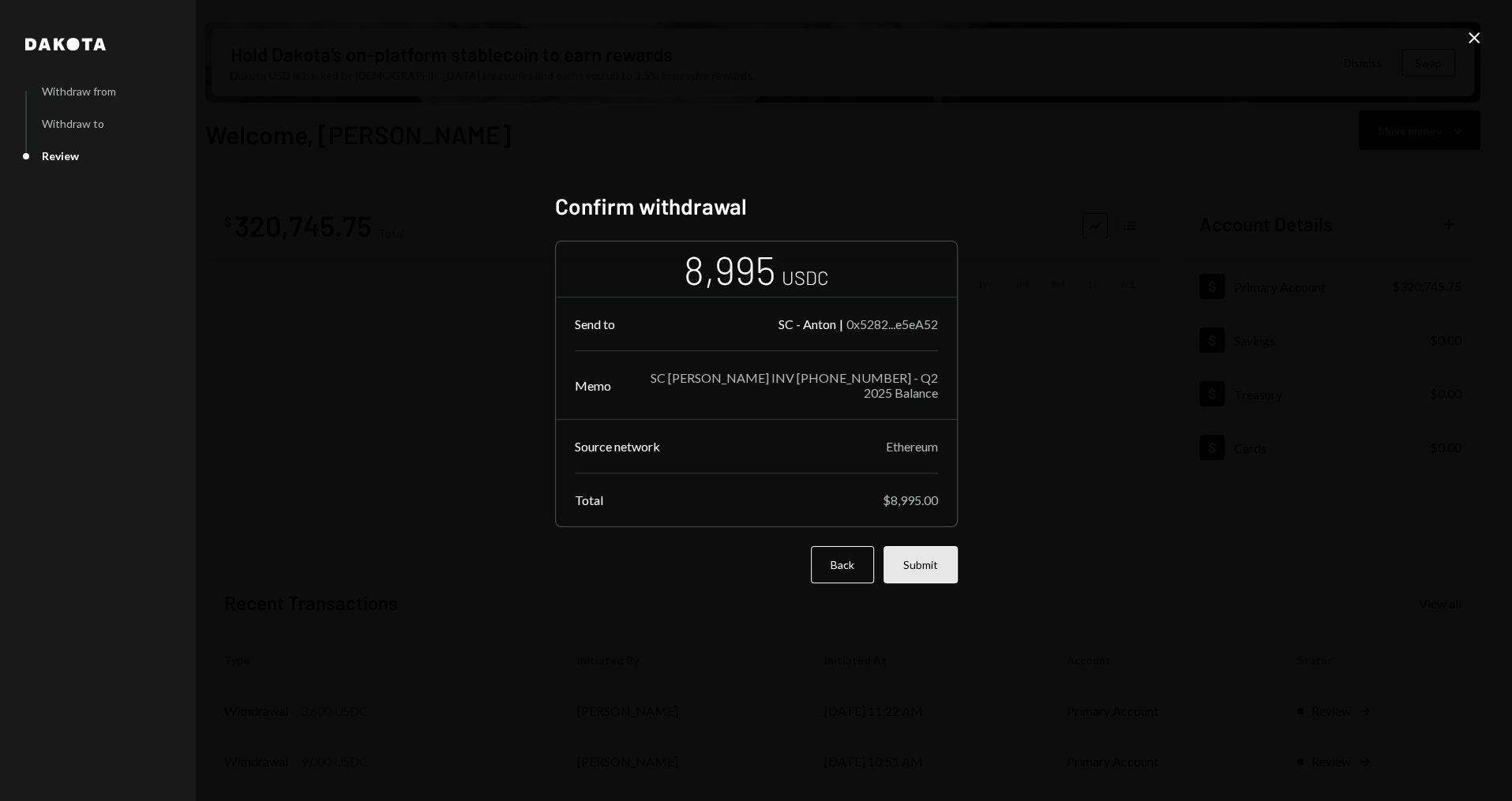
click at [920, 567] on button "Submit" at bounding box center [920, 565] width 75 height 37
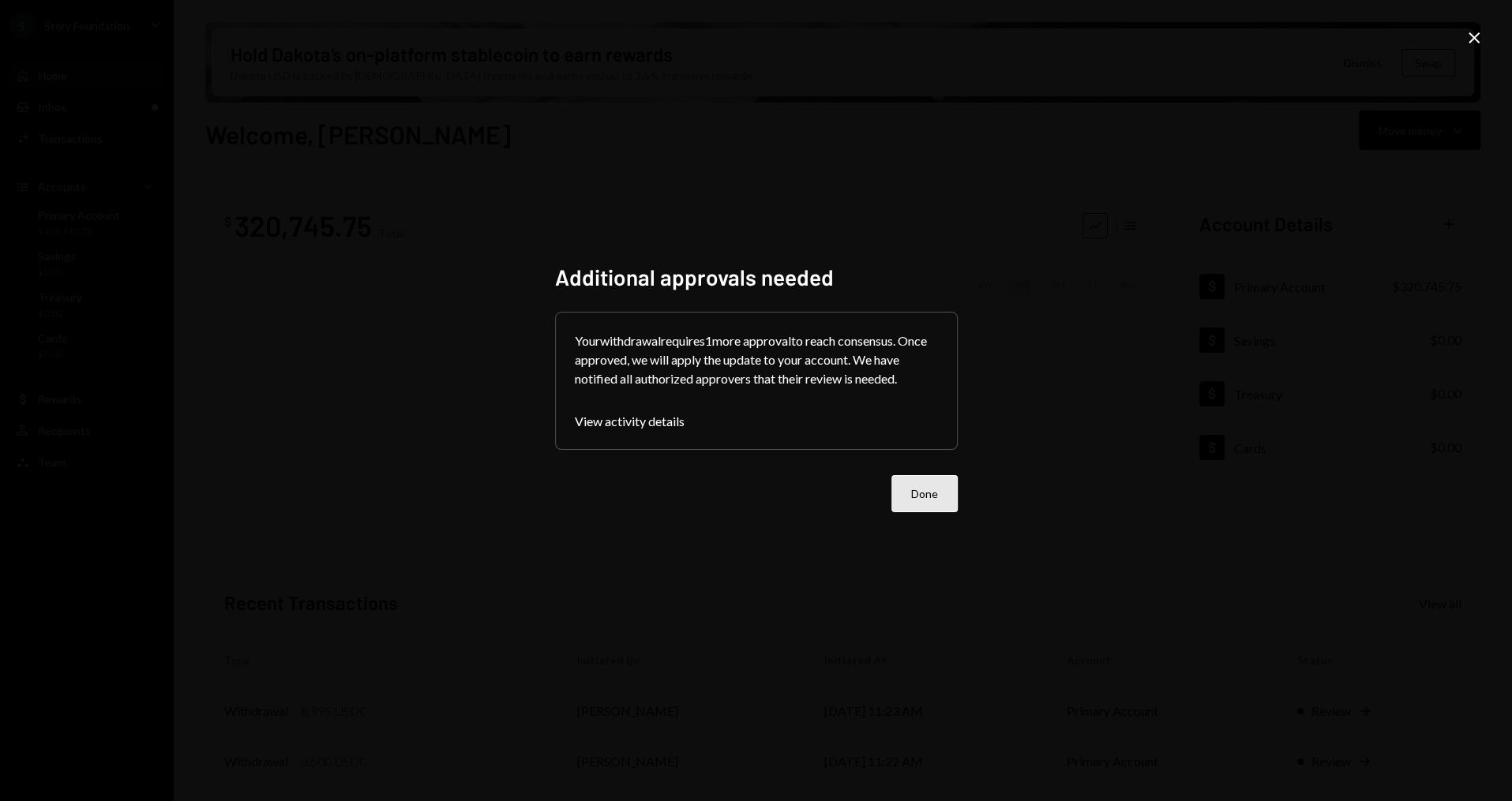
click at [942, 511] on button "Done" at bounding box center [924, 494] width 67 height 37
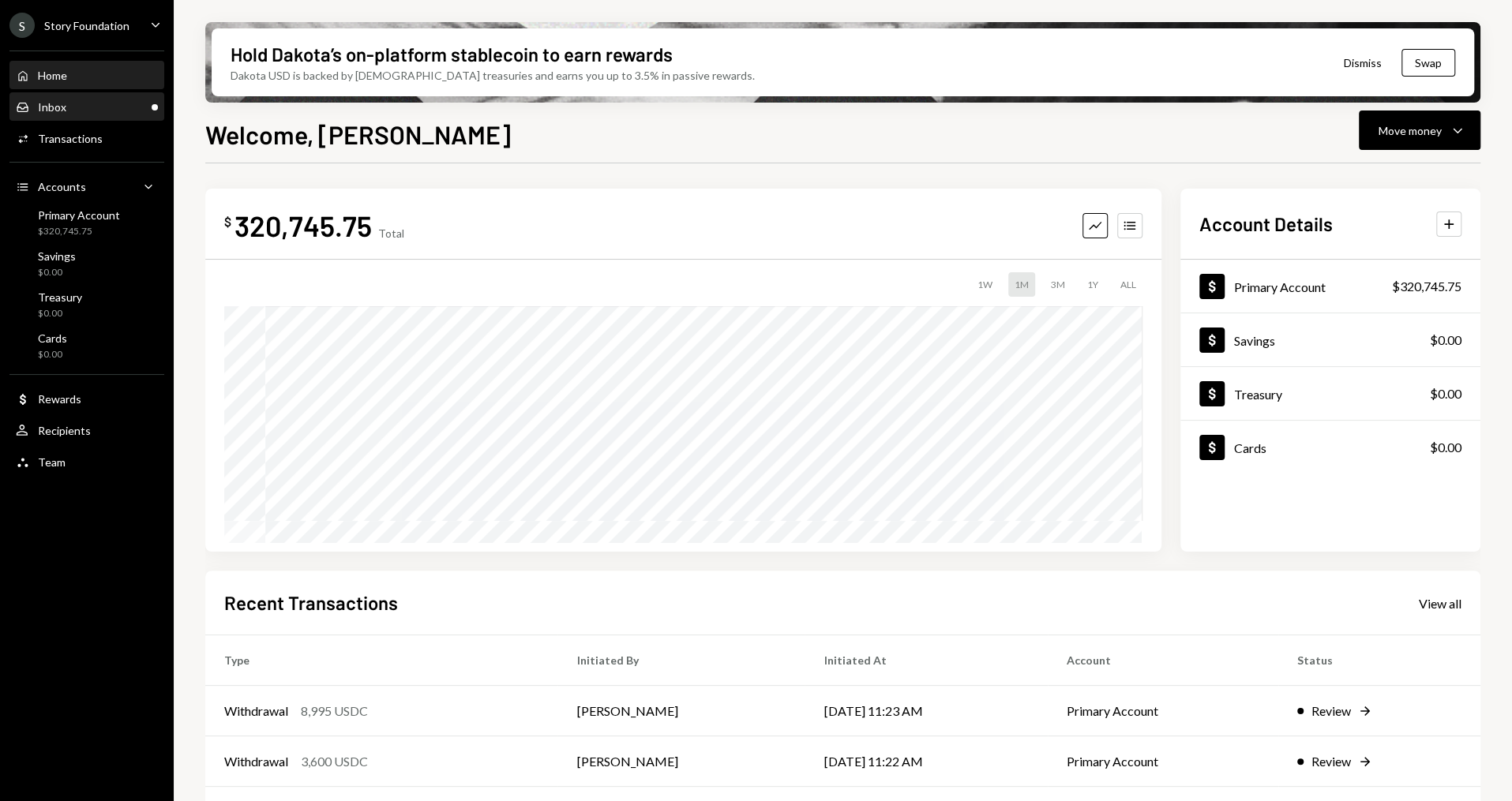
click at [92, 100] on div "Inbox Inbox" at bounding box center [87, 107] width 142 height 14
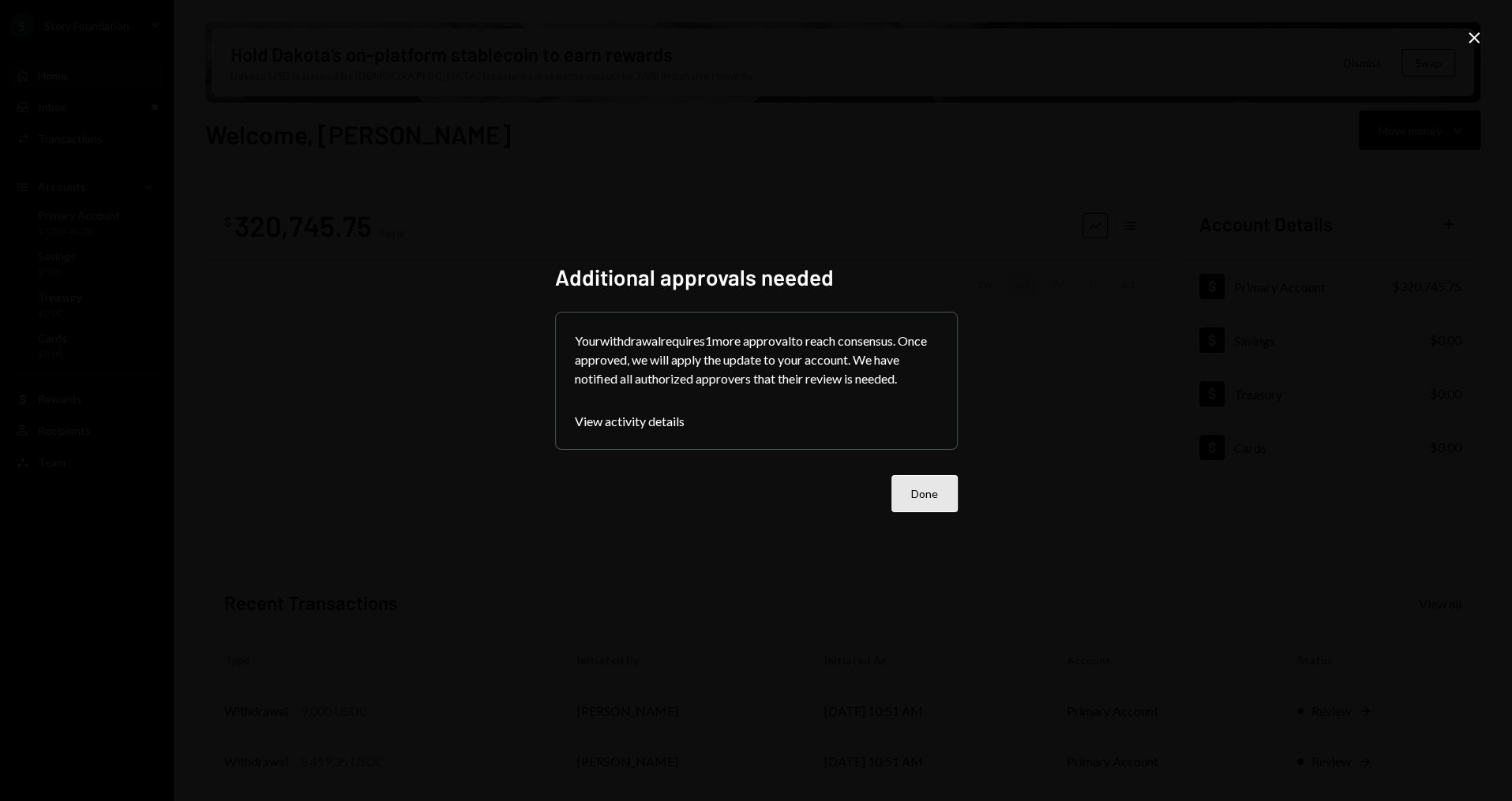
click at [940, 507] on button "Done" at bounding box center [924, 494] width 67 height 37
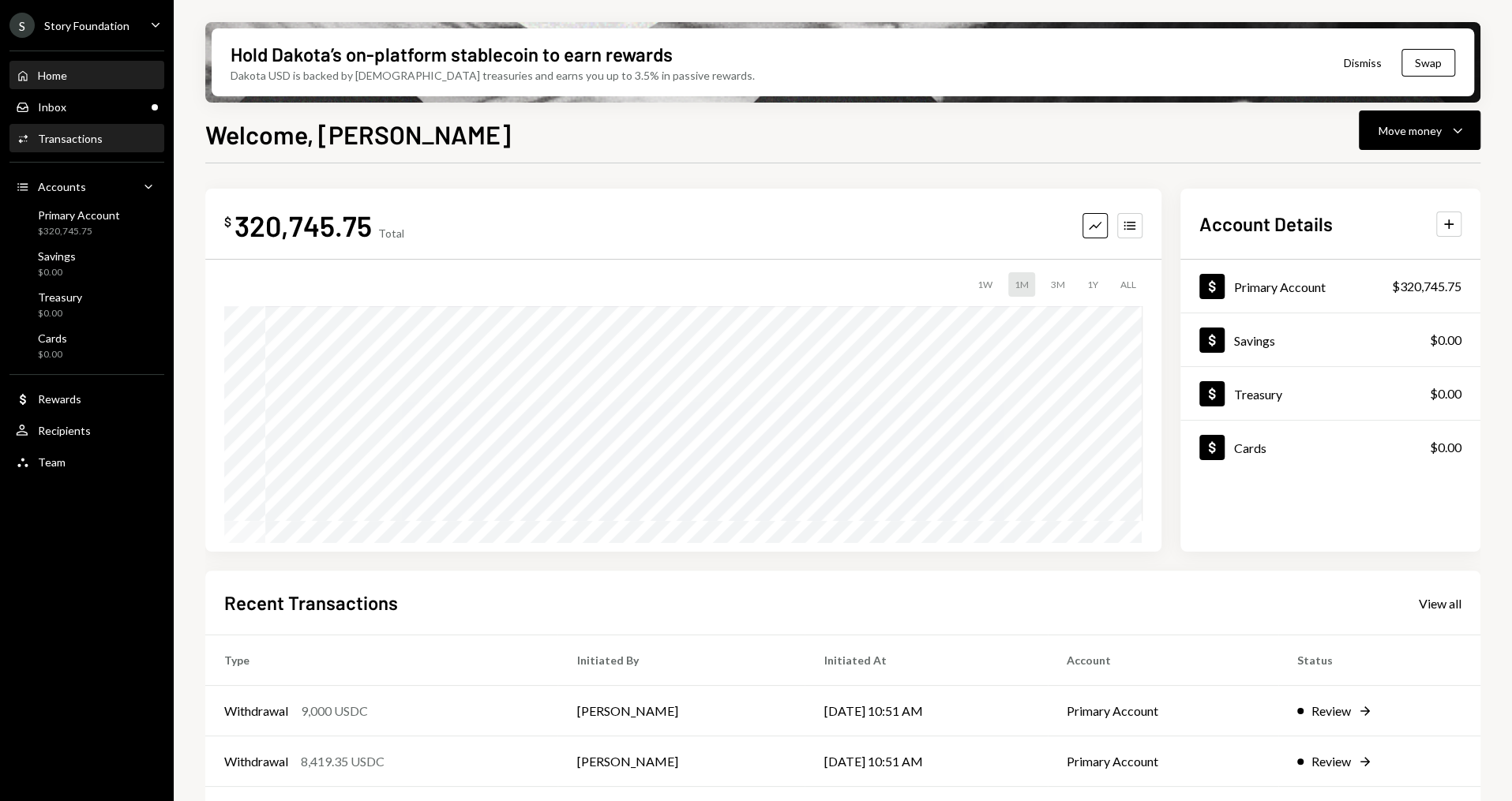
click at [68, 134] on div "Transactions" at bounding box center [70, 138] width 65 height 13
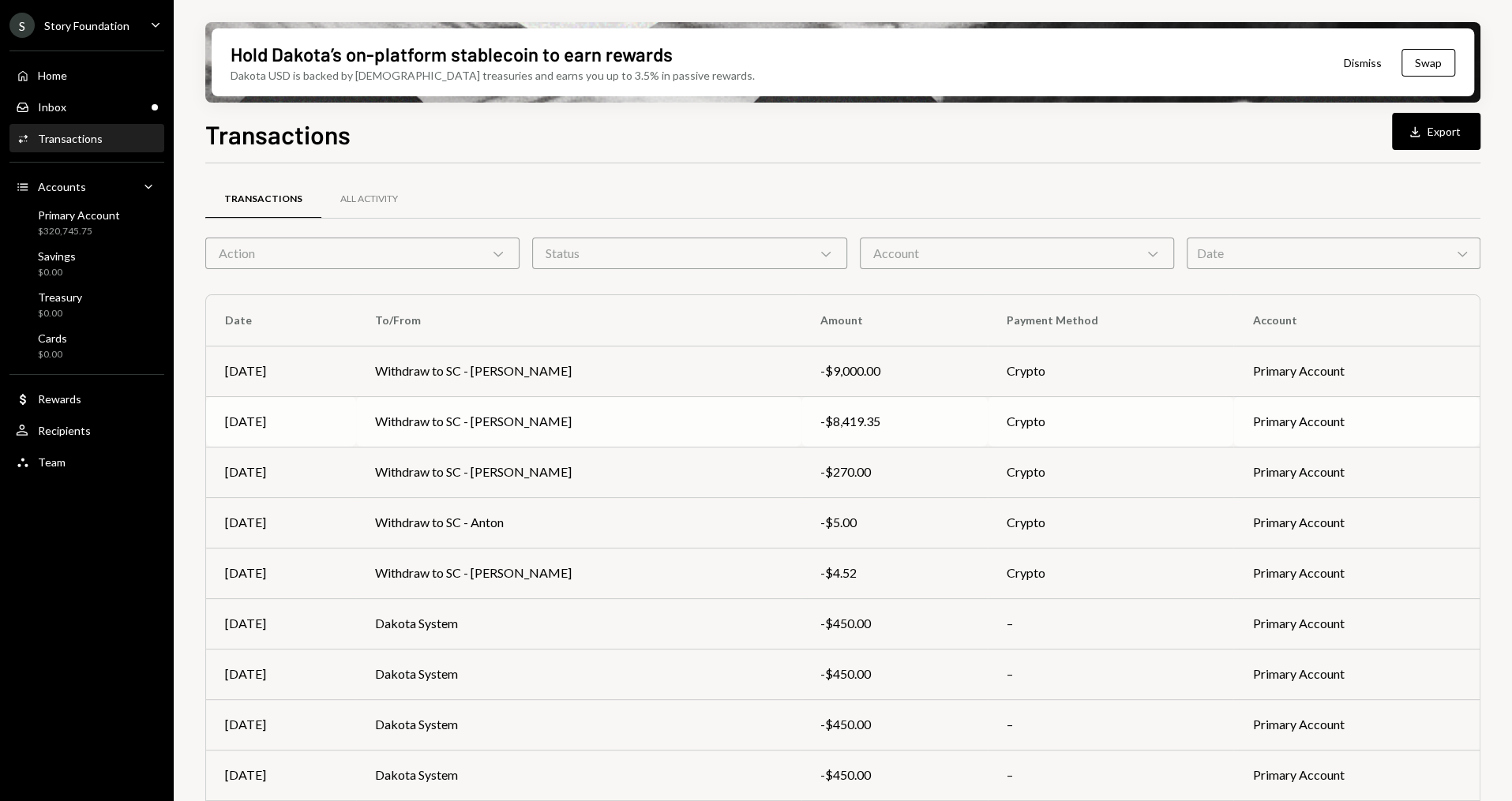
click at [519, 430] on td "Withdraw to SC - [PERSON_NAME]" at bounding box center [578, 421] width 445 height 51
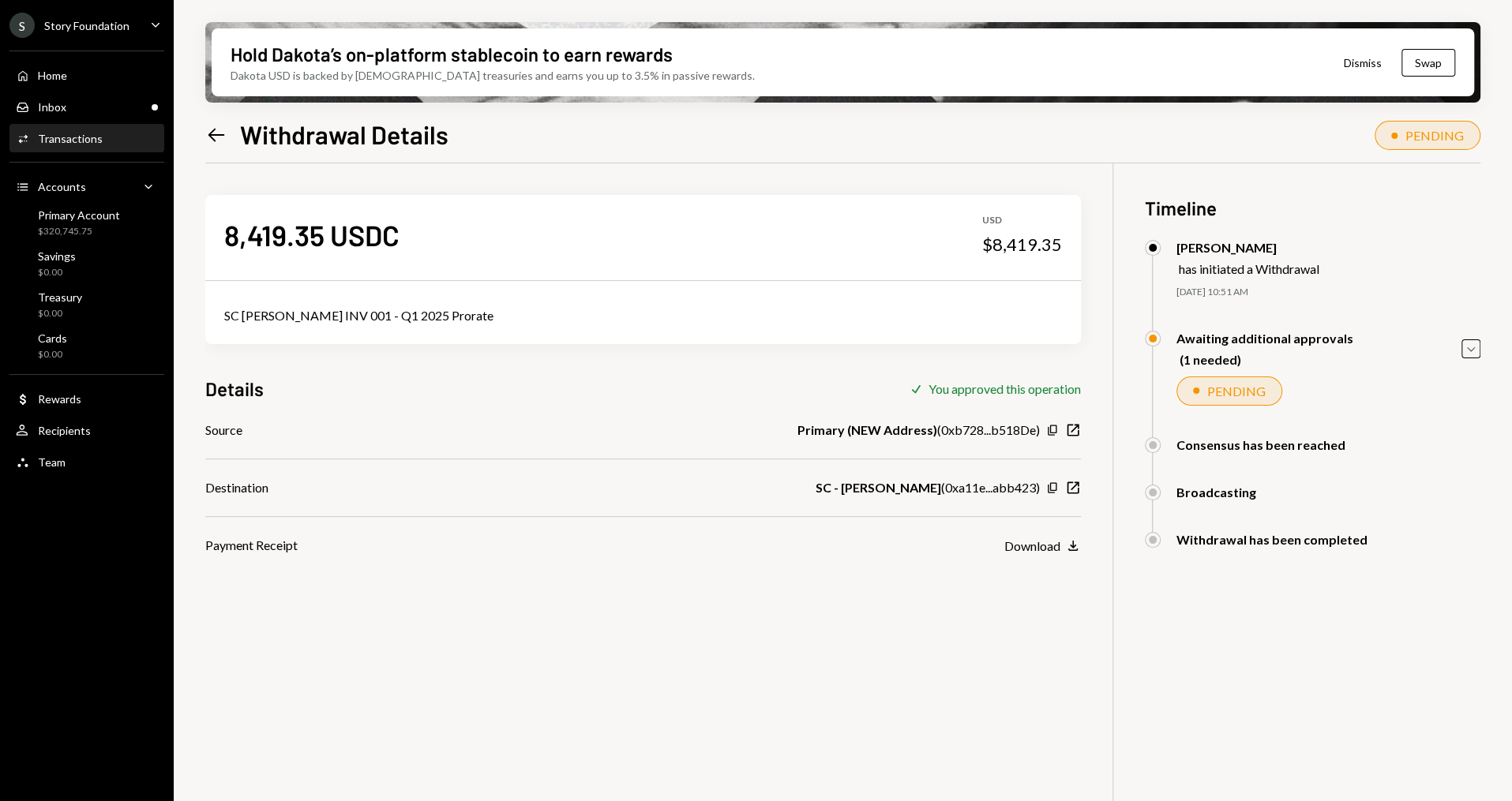
click at [391, 311] on div "SC [PERSON_NAME] INV 001 - Q1 2025 Prorate" at bounding box center [642, 315] width 838 height 19
click at [432, 311] on div "SC [PERSON_NAME] INV 001 - Q1 2025 Prorate" at bounding box center [642, 315] width 838 height 19
drag, startPoint x: 418, startPoint y: 317, endPoint x: 320, endPoint y: 316, distance: 98.0
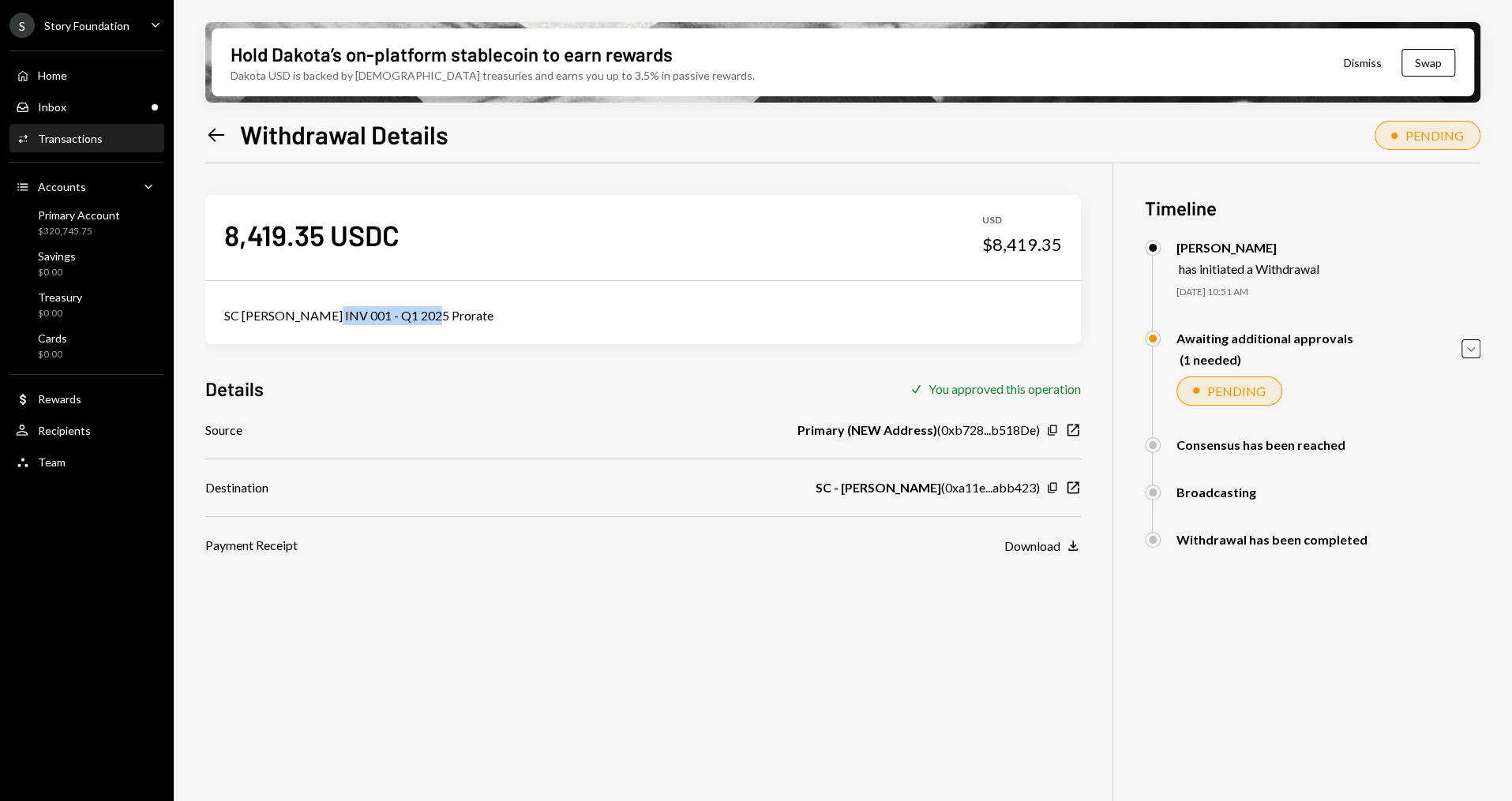
click at [320, 316] on div "SC [PERSON_NAME] INV 001 - Q1 2025 Prorate" at bounding box center [642, 315] width 838 height 19
copy div "- Q1 2025 Prorate"
click at [96, 96] on div "Inbox Inbox" at bounding box center [87, 107] width 142 height 27
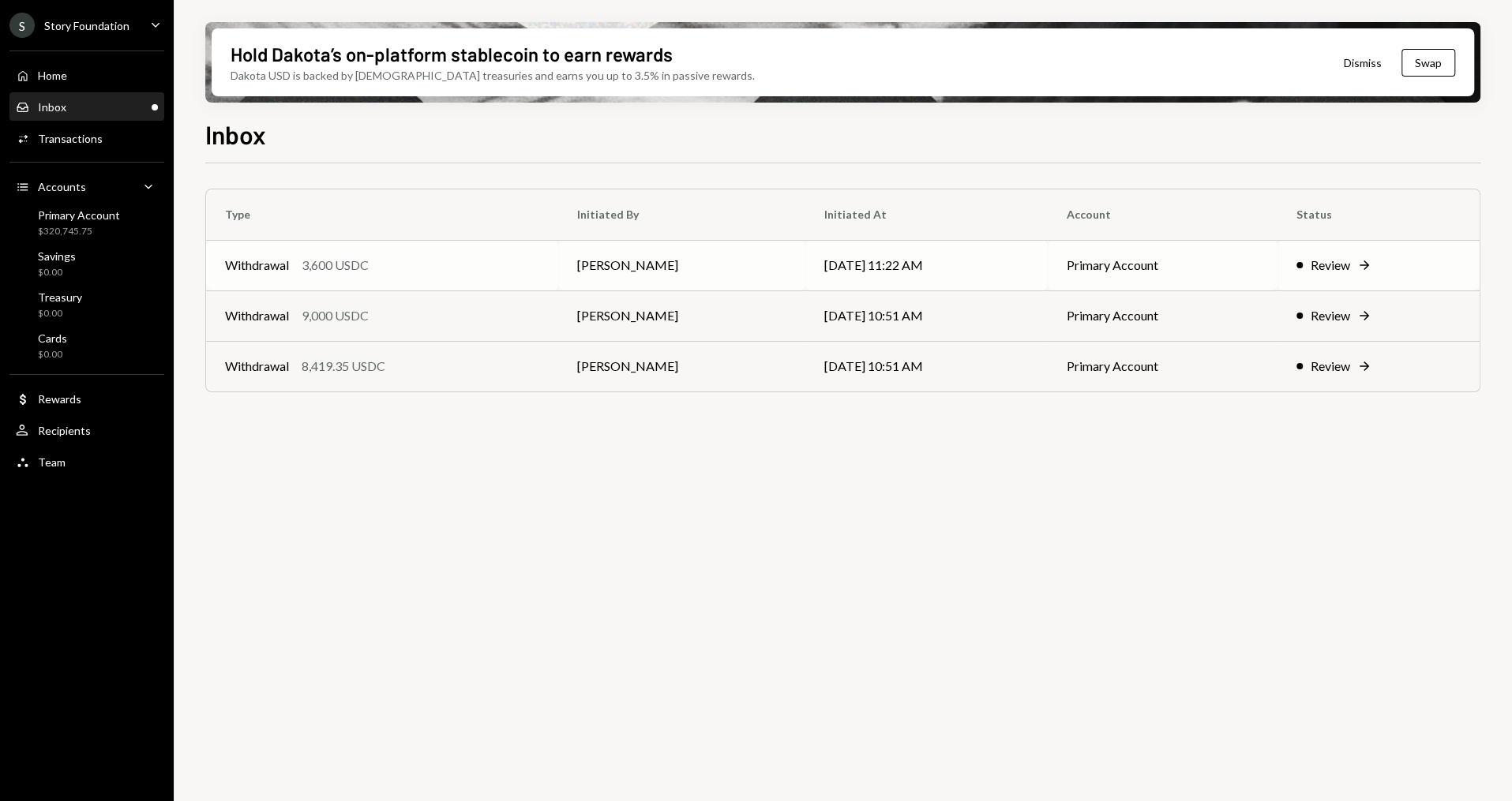
click at [447, 269] on div "Withdrawal 3,600 USDC" at bounding box center [382, 265] width 314 height 19
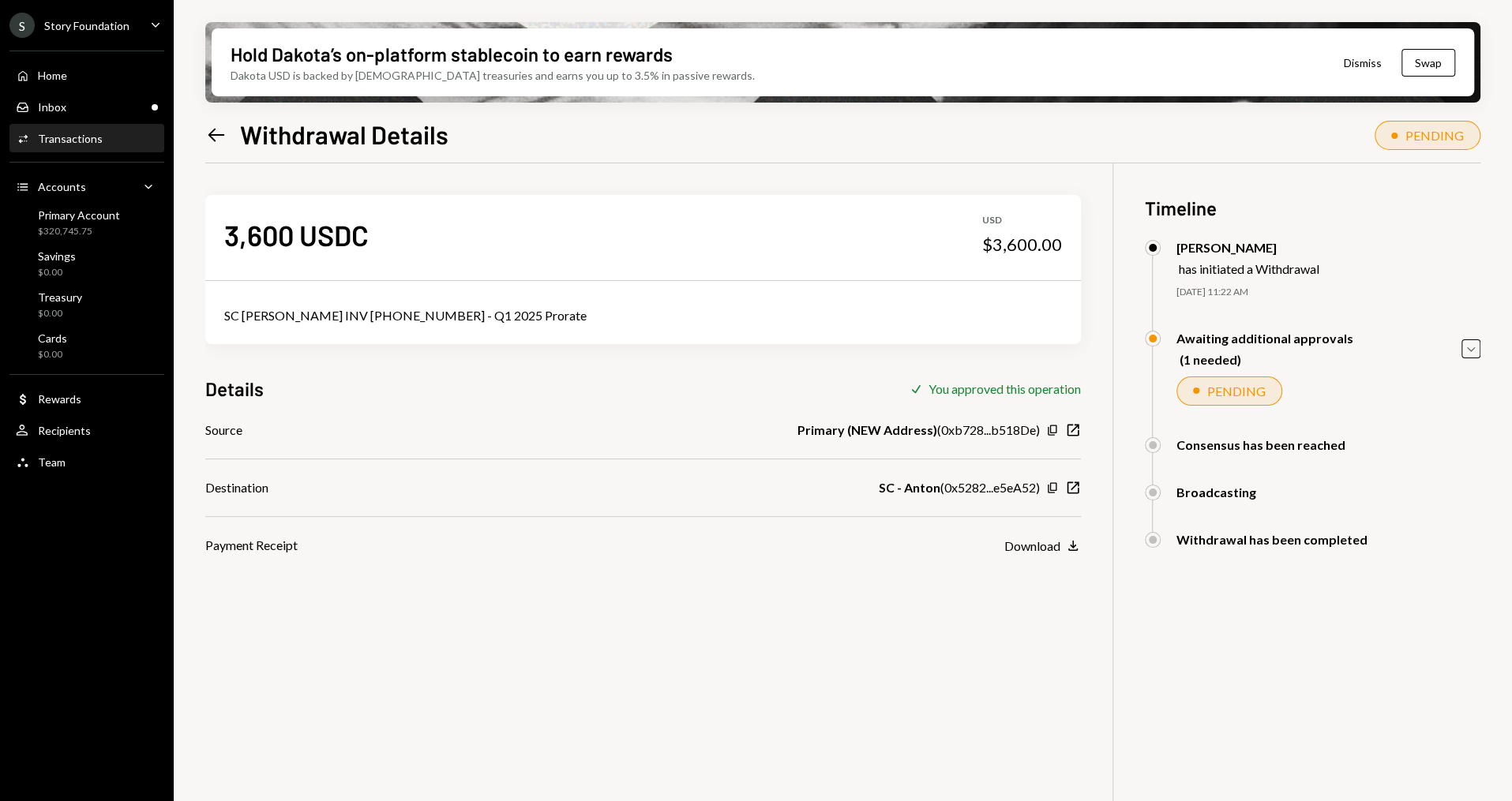
click at [1480, 347] on div "Hold Dakota’s on-platform stablecoin to earn rewards Dakota USD is backed by U.…" at bounding box center [843, 400] width 1338 height 801
click at [1476, 347] on icon "Caret Down" at bounding box center [1471, 349] width 18 height 18
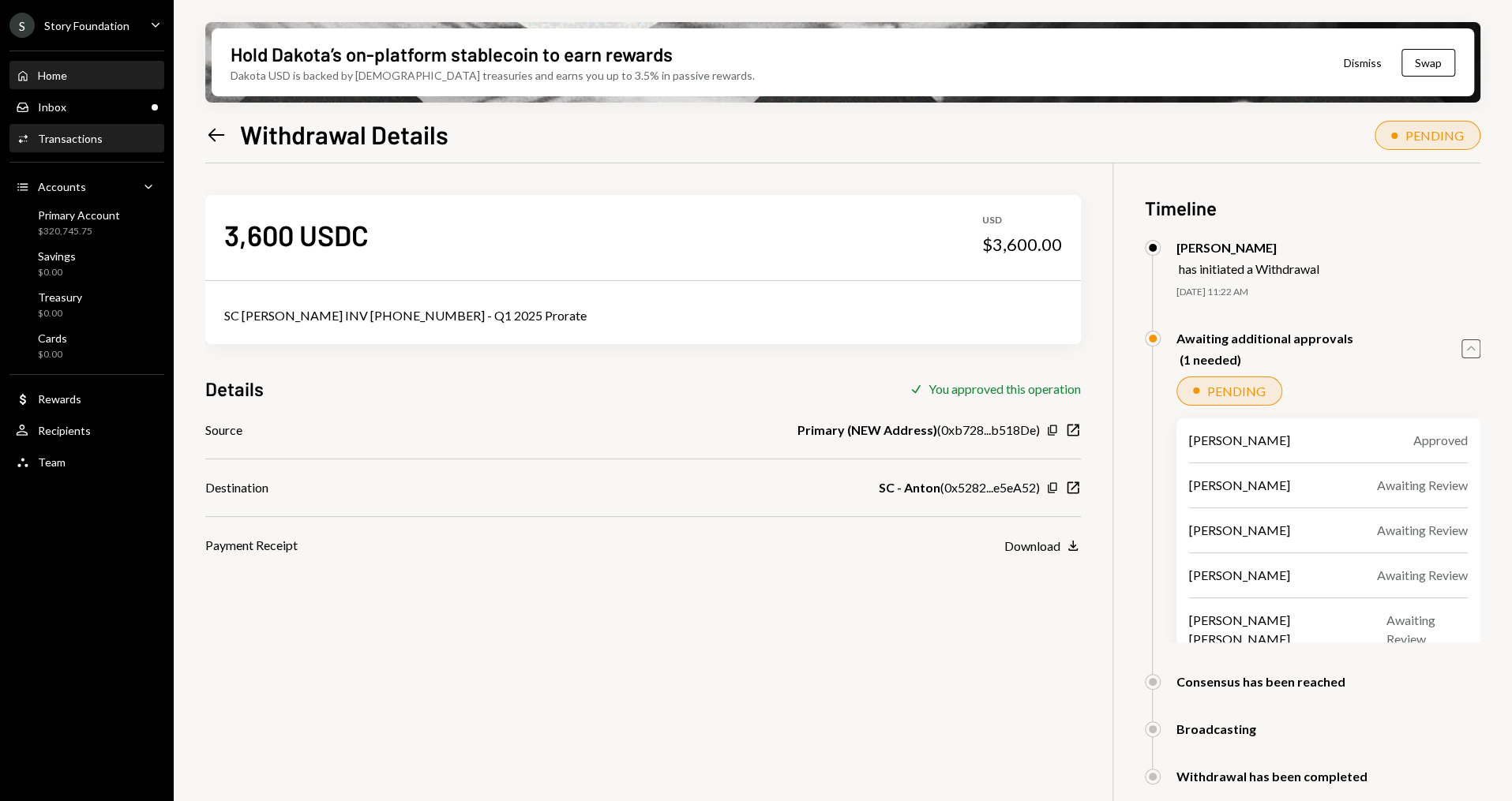
click at [47, 68] on div "Home Home" at bounding box center [42, 75] width 52 height 14
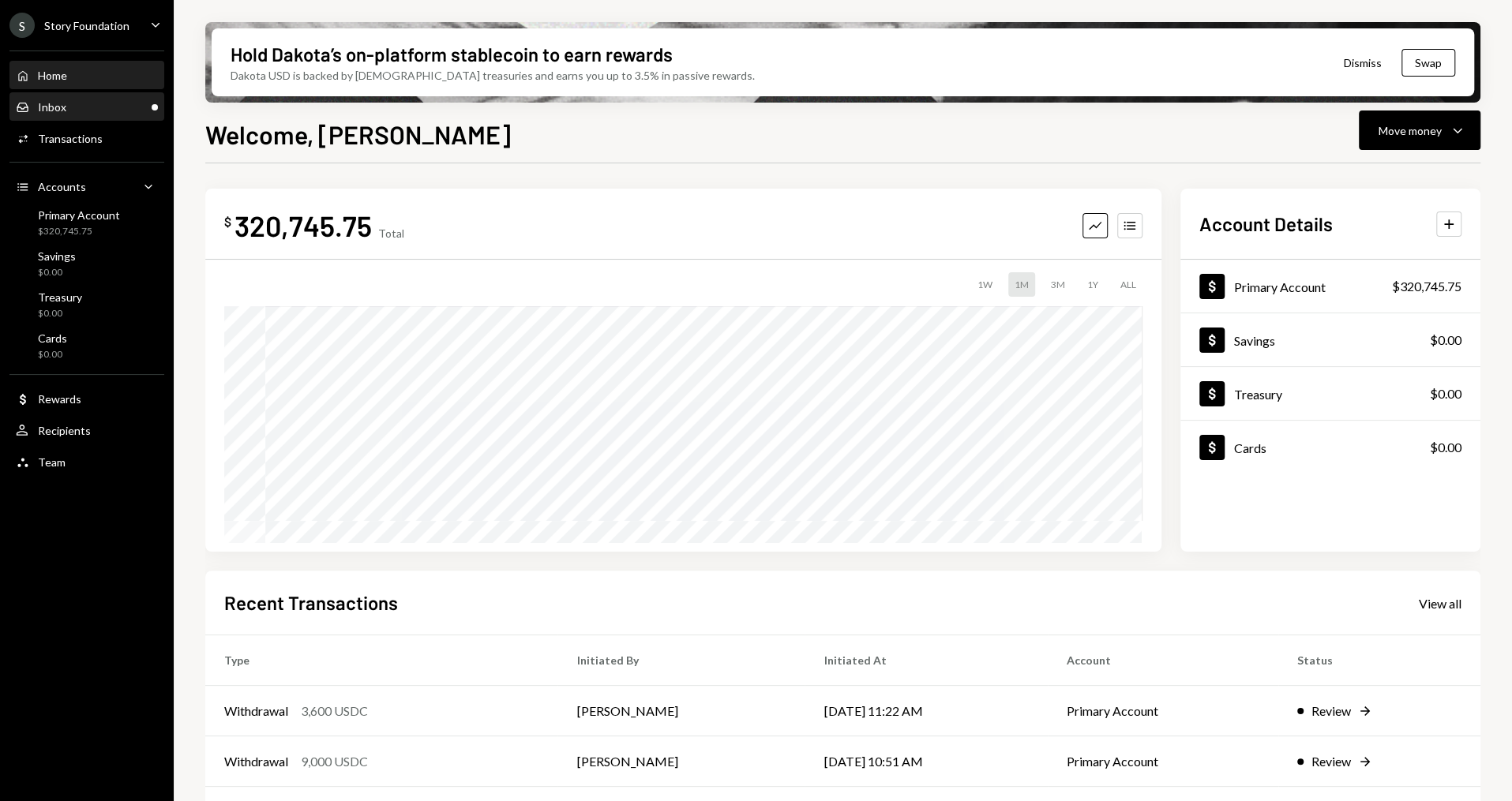
click at [127, 114] on div "Inbox Inbox" at bounding box center [87, 107] width 142 height 27
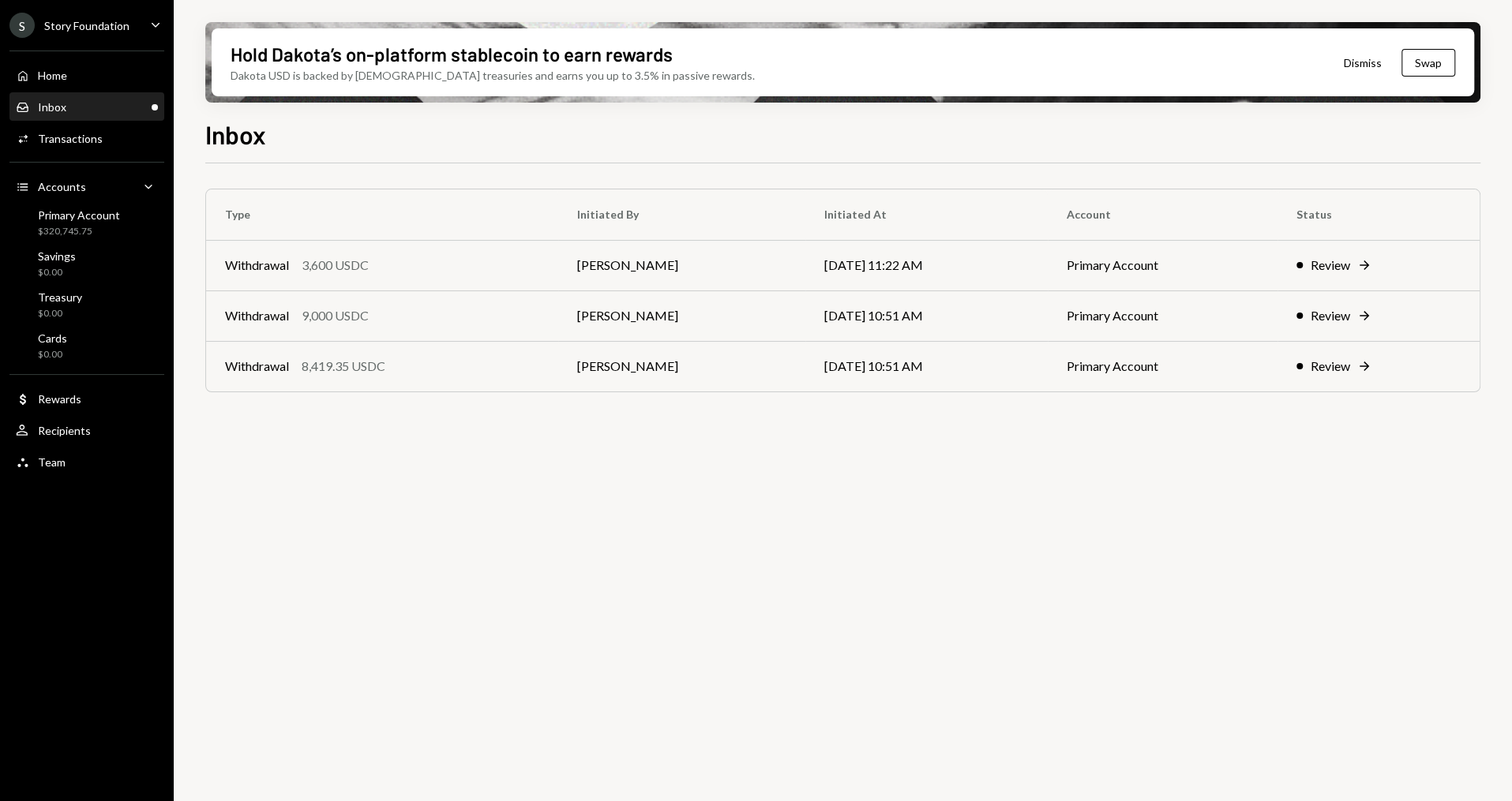
click at [366, 508] on div "Type Initiated By Initiated At Account Status Withdrawal 3,600 USDC [PERSON_NAM…" at bounding box center [842, 491] width 1275 height 656
click at [126, 16] on div "S Story Foundation" at bounding box center [69, 25] width 120 height 25
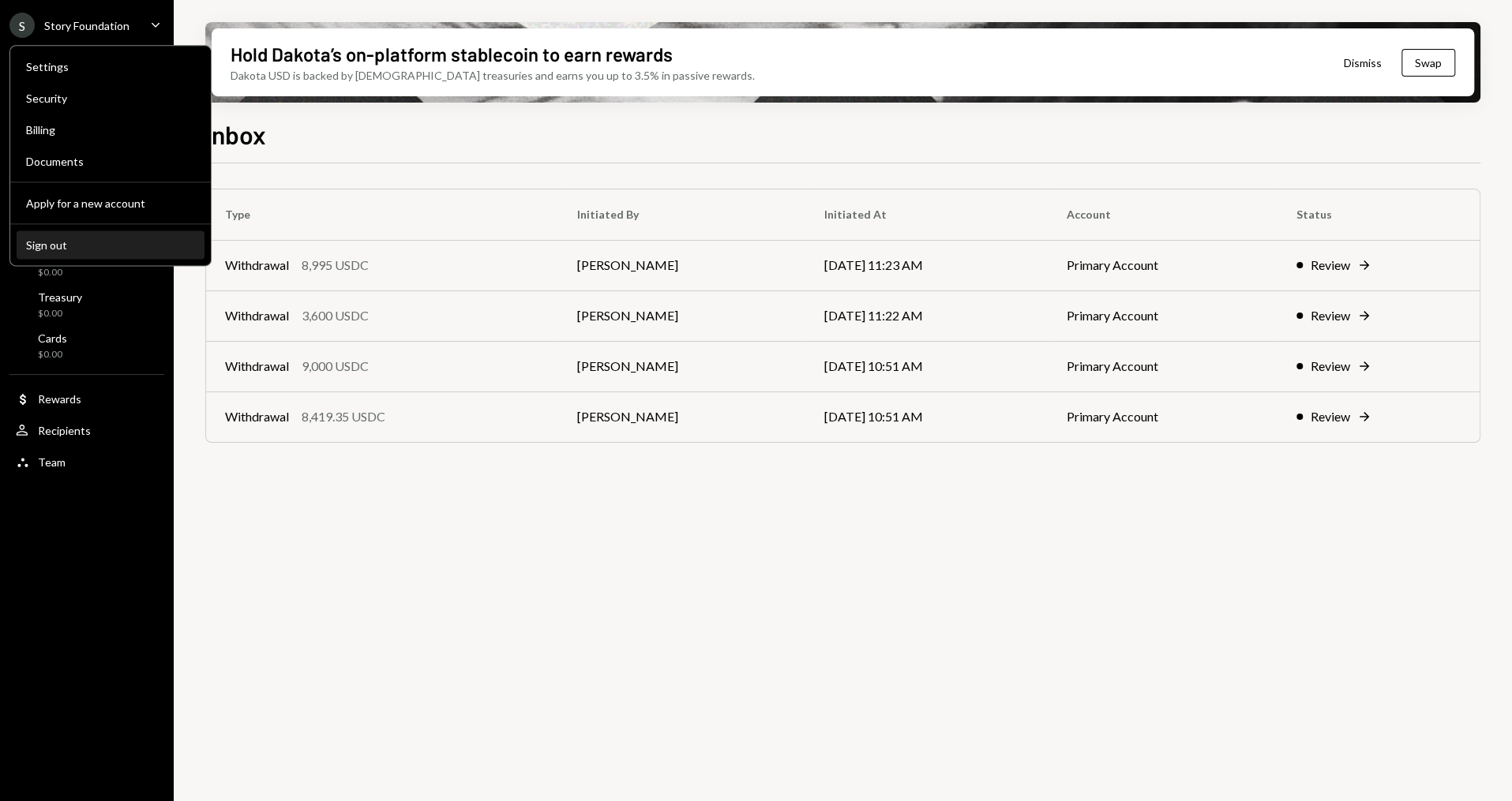
click at [41, 242] on div "Sign out" at bounding box center [110, 244] width 169 height 13
